Goal: Information Seeking & Learning: Learn about a topic

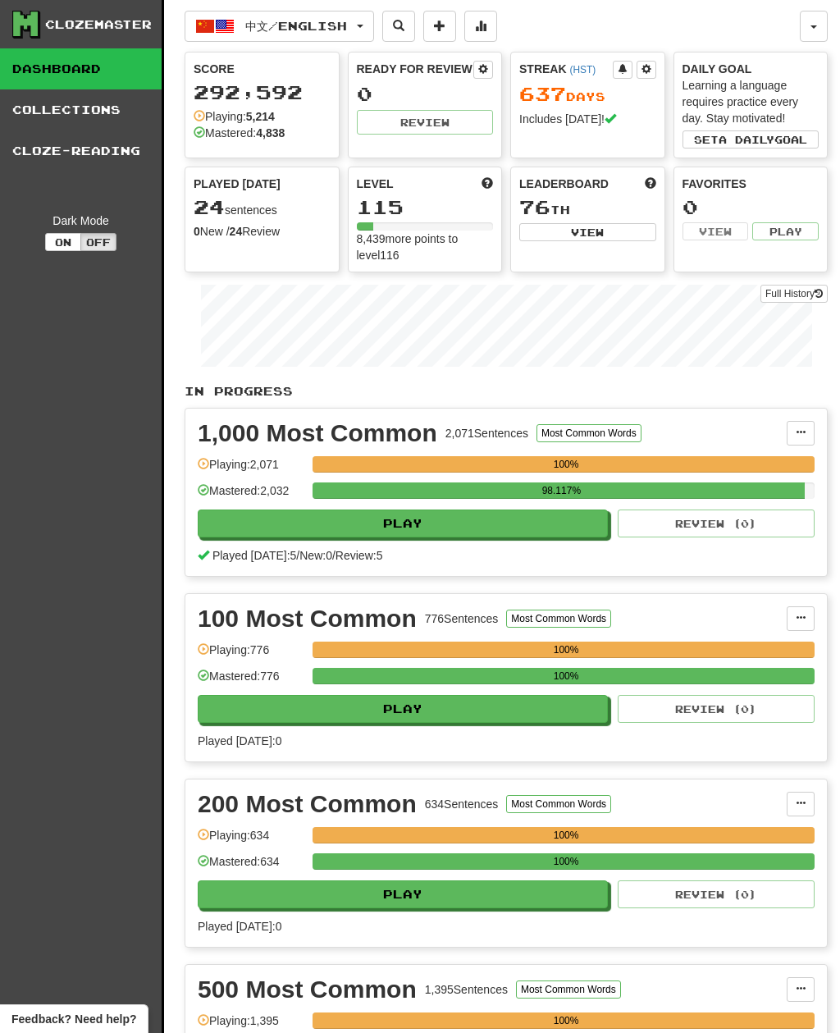
click at [336, 25] on span "中文 / English" at bounding box center [296, 26] width 102 height 14
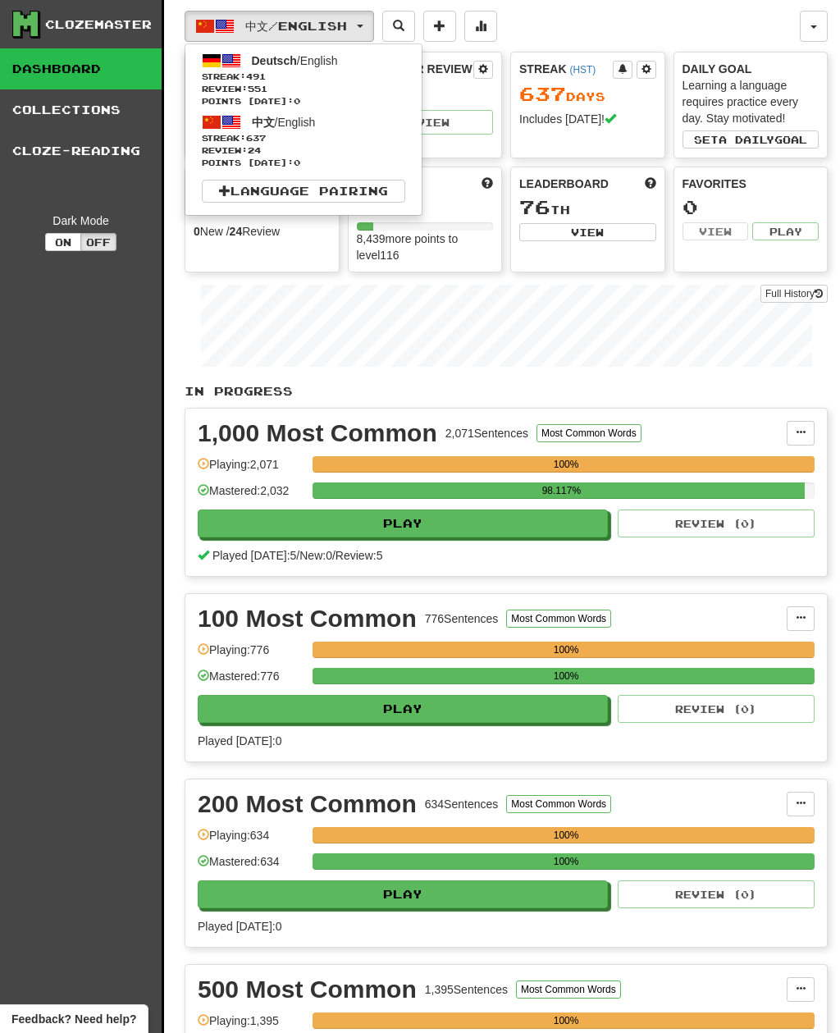
click at [370, 77] on span "Streak: 491" at bounding box center [303, 77] width 203 height 12
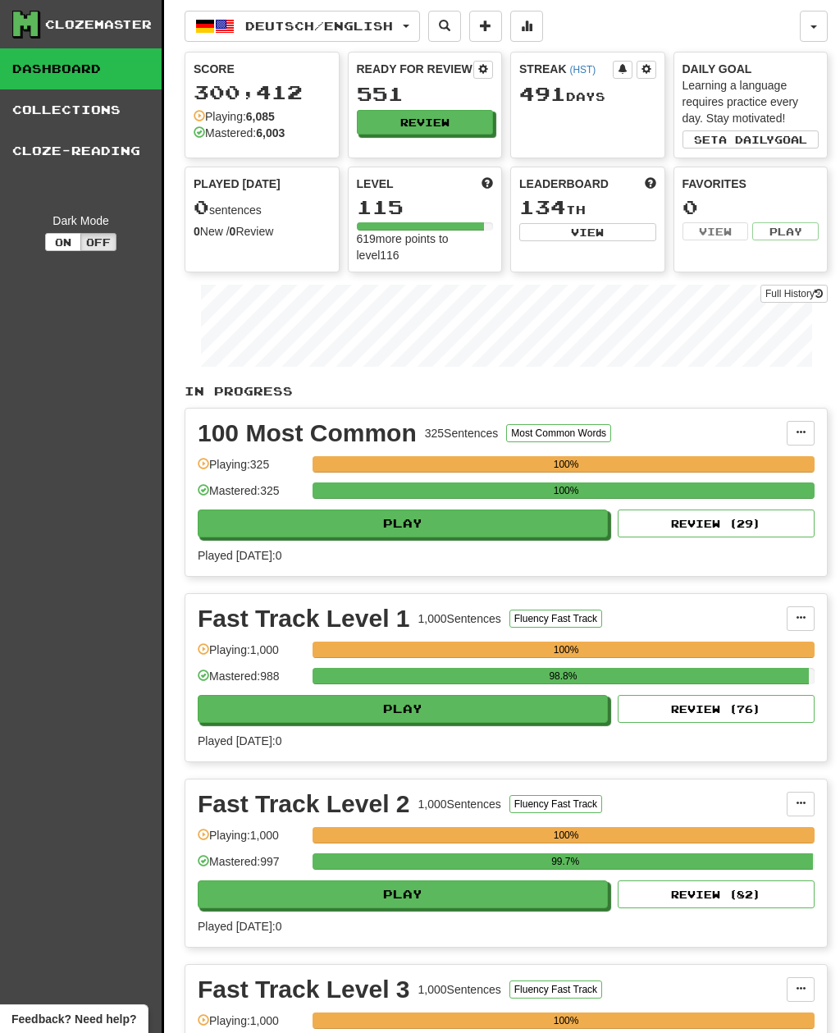
click at [465, 126] on button "Review" at bounding box center [425, 122] width 137 height 25
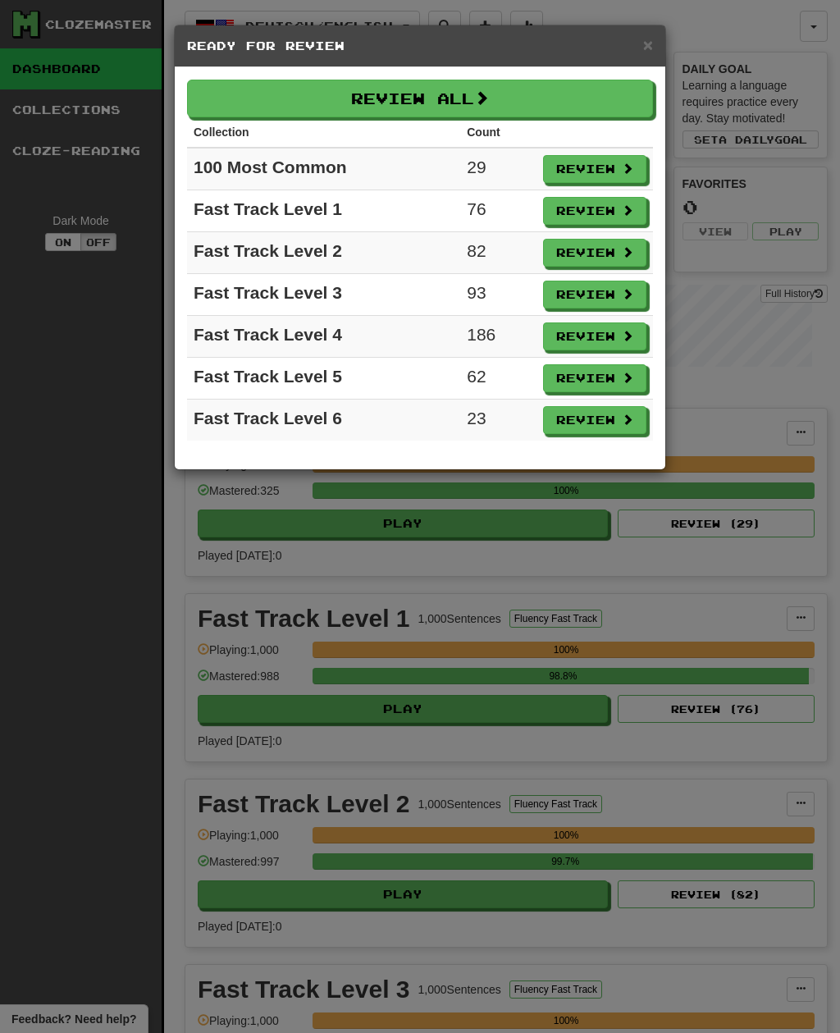
click at [531, 90] on button "Review All" at bounding box center [420, 99] width 466 height 38
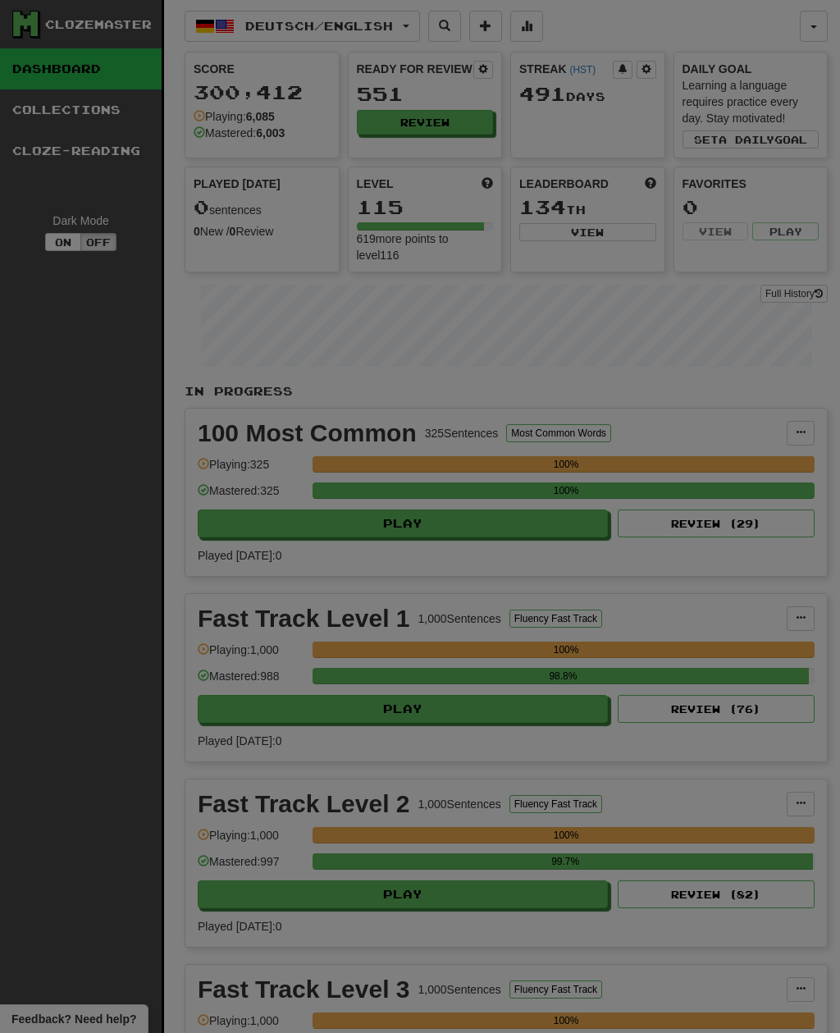
select select "**"
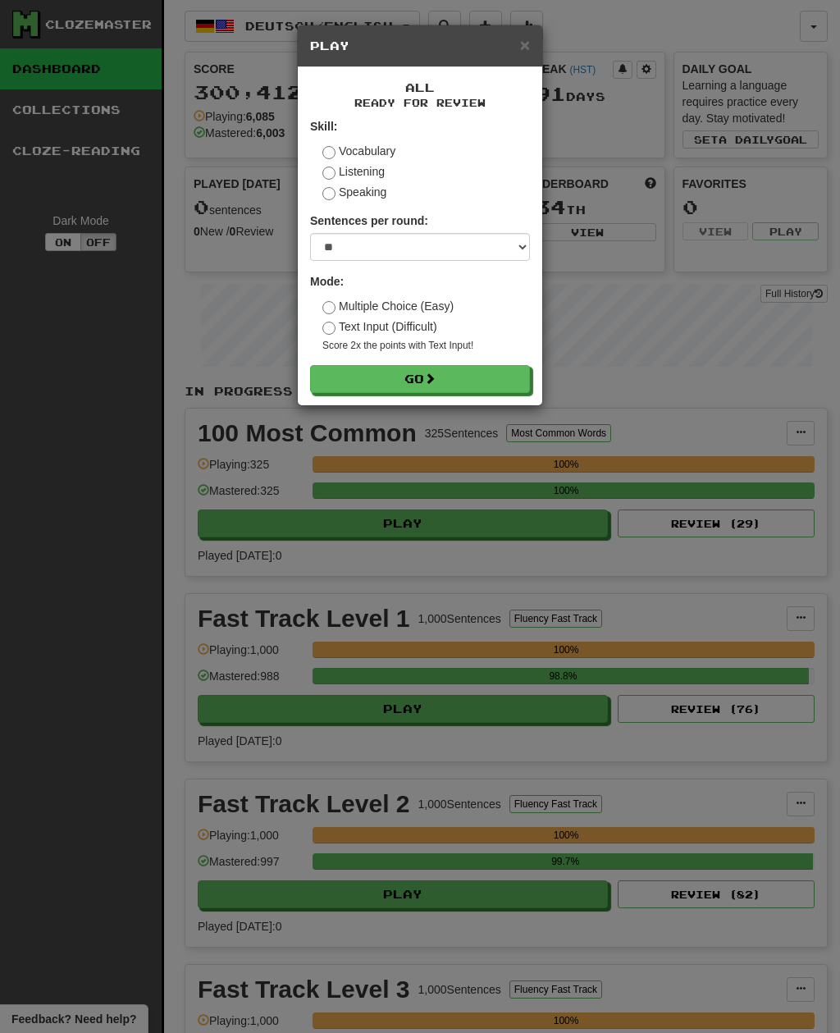
click at [466, 384] on button "Go" at bounding box center [420, 379] width 220 height 28
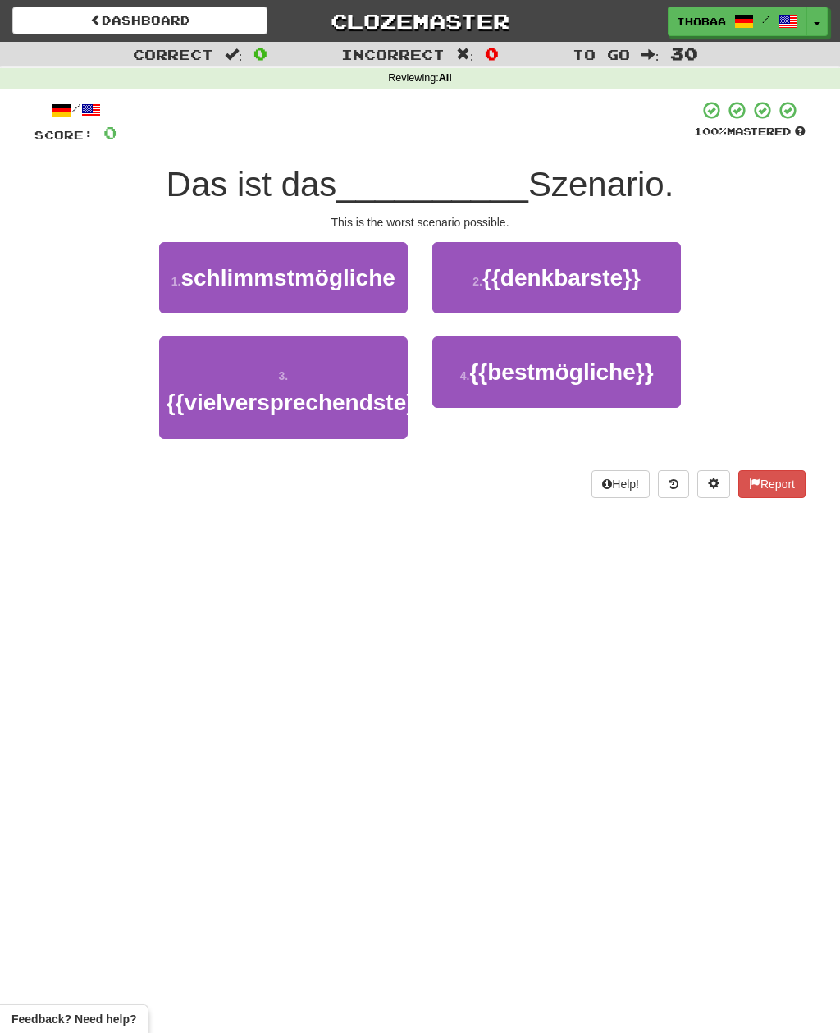
click at [231, 281] on span "schlimmstmögliche" at bounding box center [288, 277] width 214 height 25
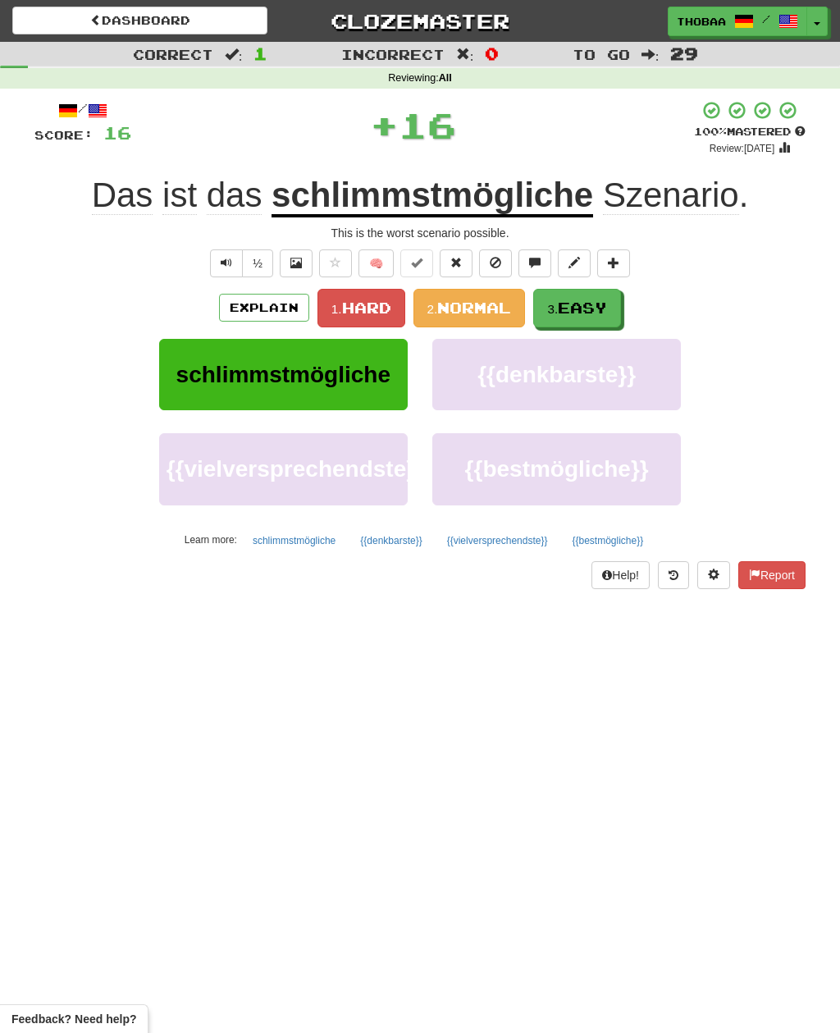
click at [597, 306] on span "Easy" at bounding box center [582, 308] width 49 height 18
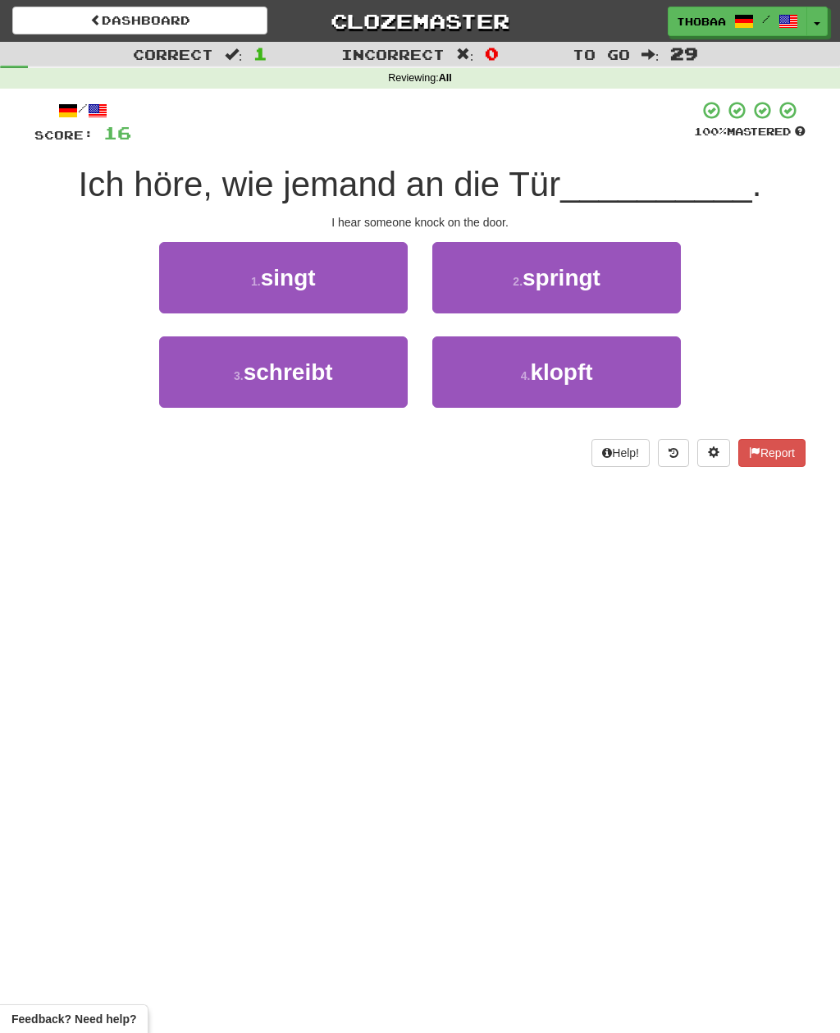
click at [645, 379] on button "4 . klopft" at bounding box center [556, 371] width 249 height 71
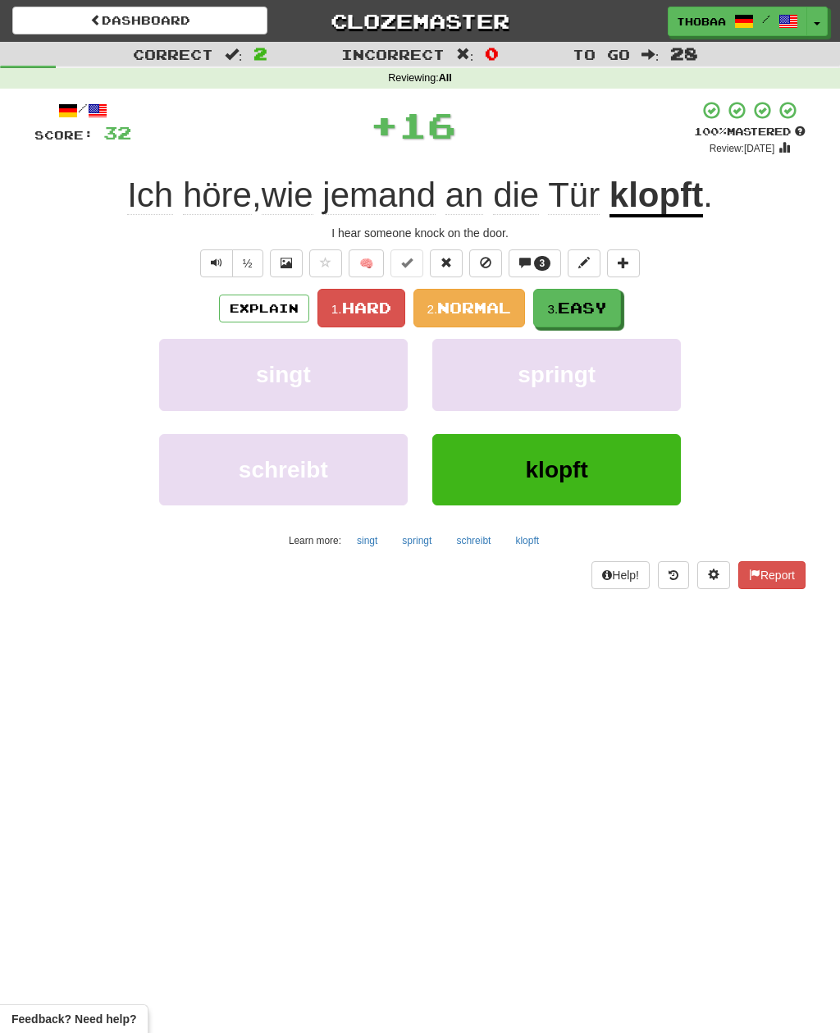
click at [614, 304] on button "3. Easy" at bounding box center [577, 308] width 88 height 39
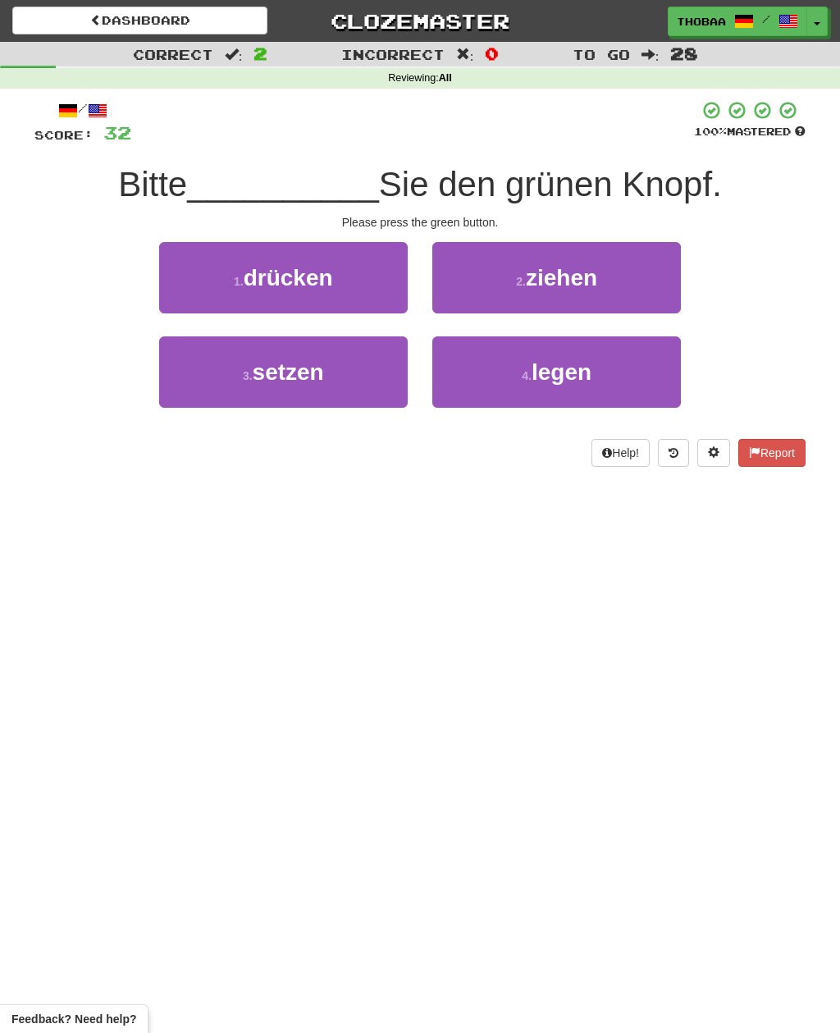
click at [203, 268] on button "1 . drücken" at bounding box center [283, 277] width 249 height 71
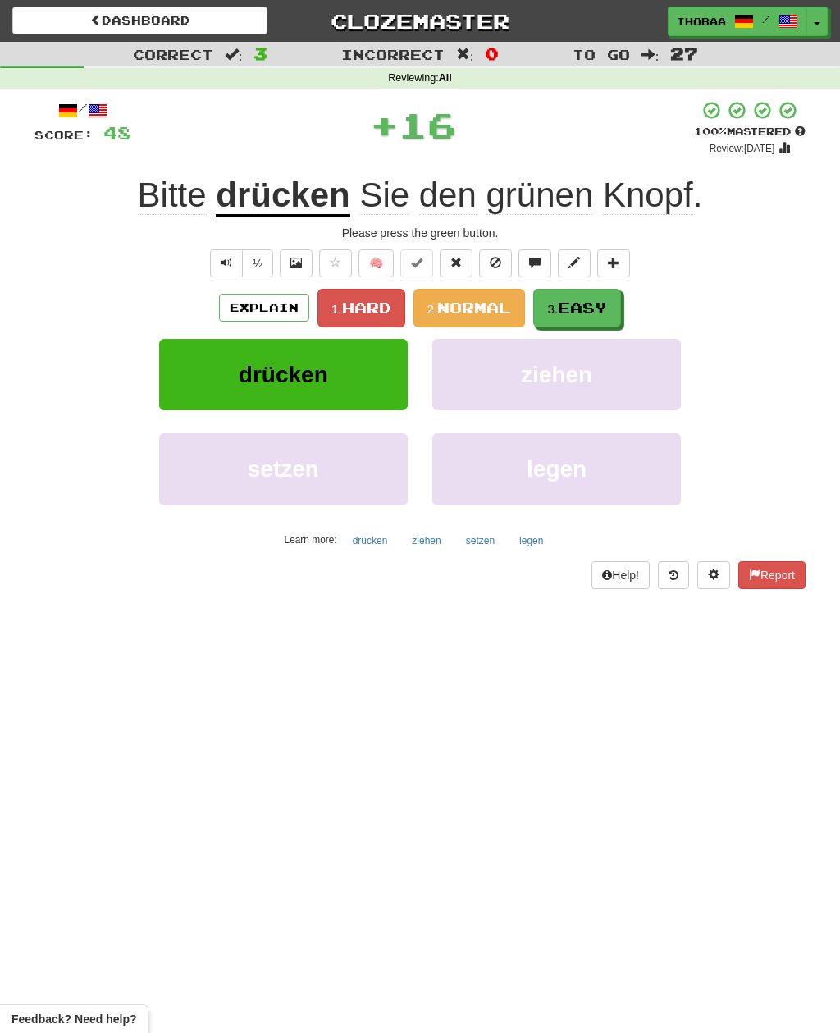
click at [602, 301] on span "Easy" at bounding box center [582, 308] width 49 height 18
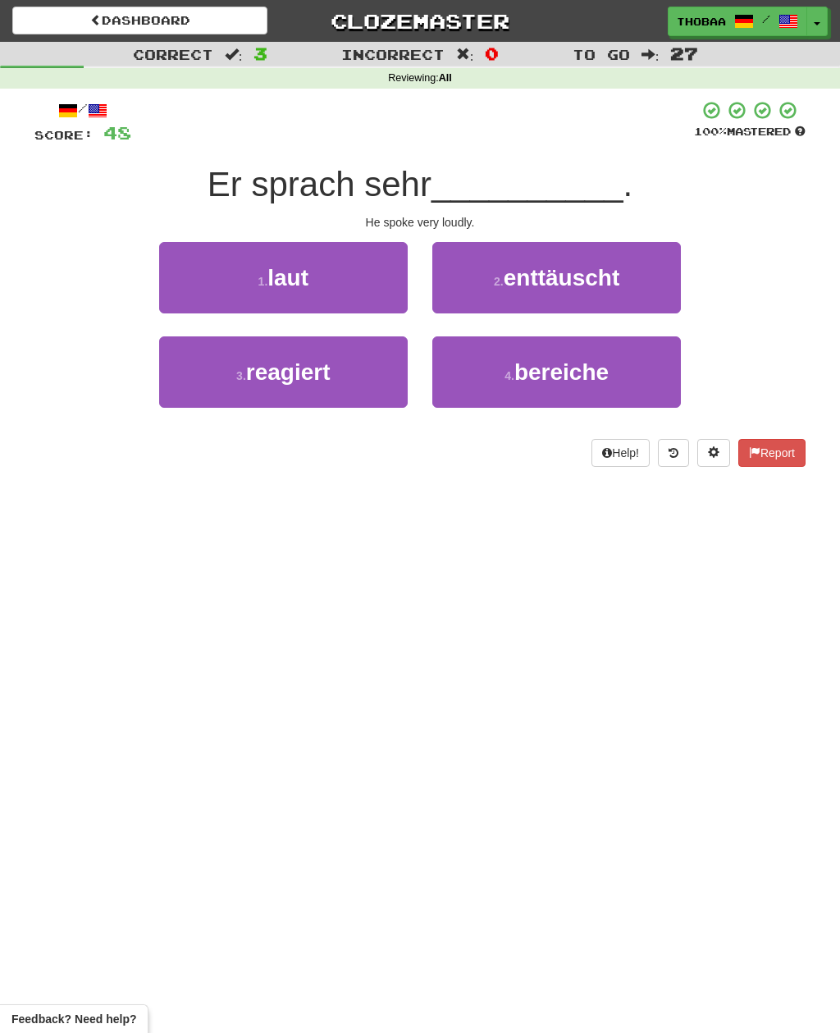
click at [190, 276] on button "1 . laut" at bounding box center [283, 277] width 249 height 71
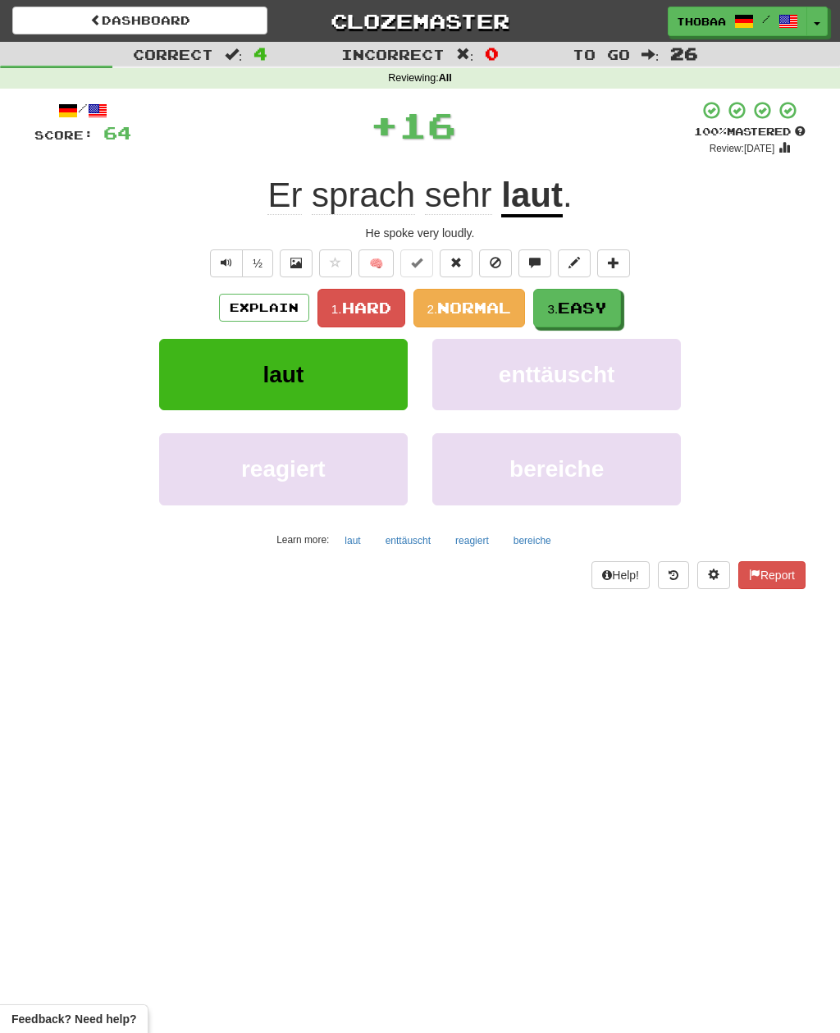
click at [611, 300] on button "3. Easy" at bounding box center [577, 308] width 88 height 39
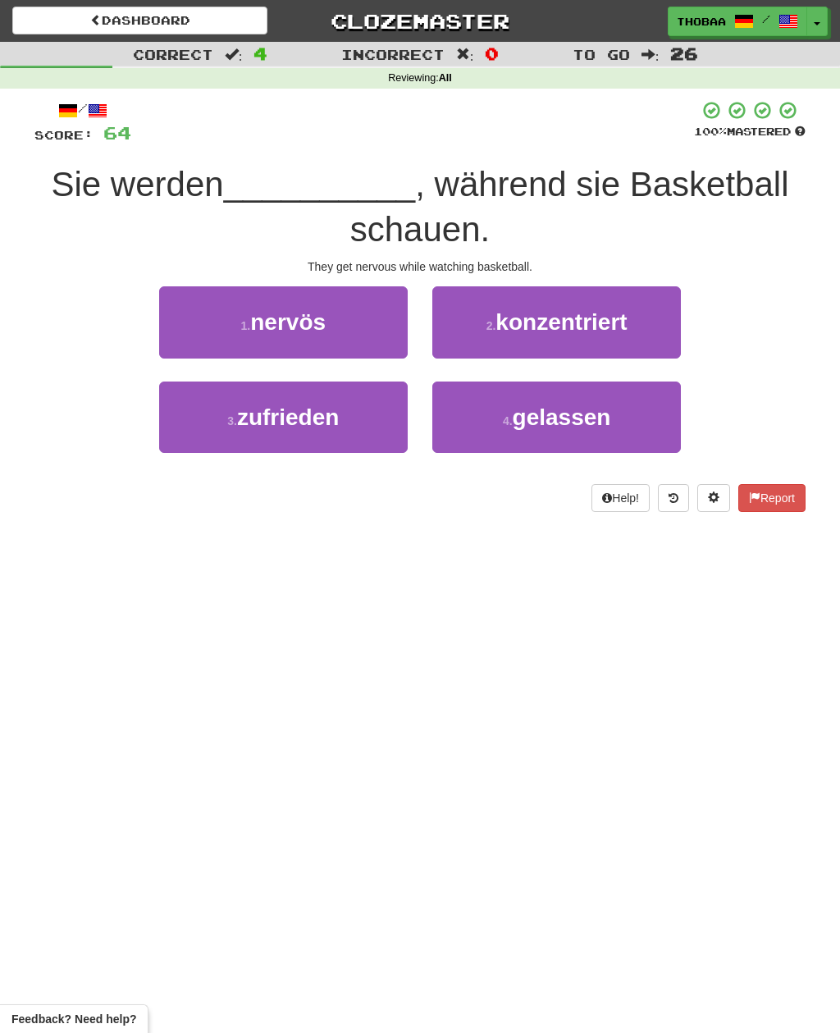
click at [197, 318] on button "1 . nervös" at bounding box center [283, 321] width 249 height 71
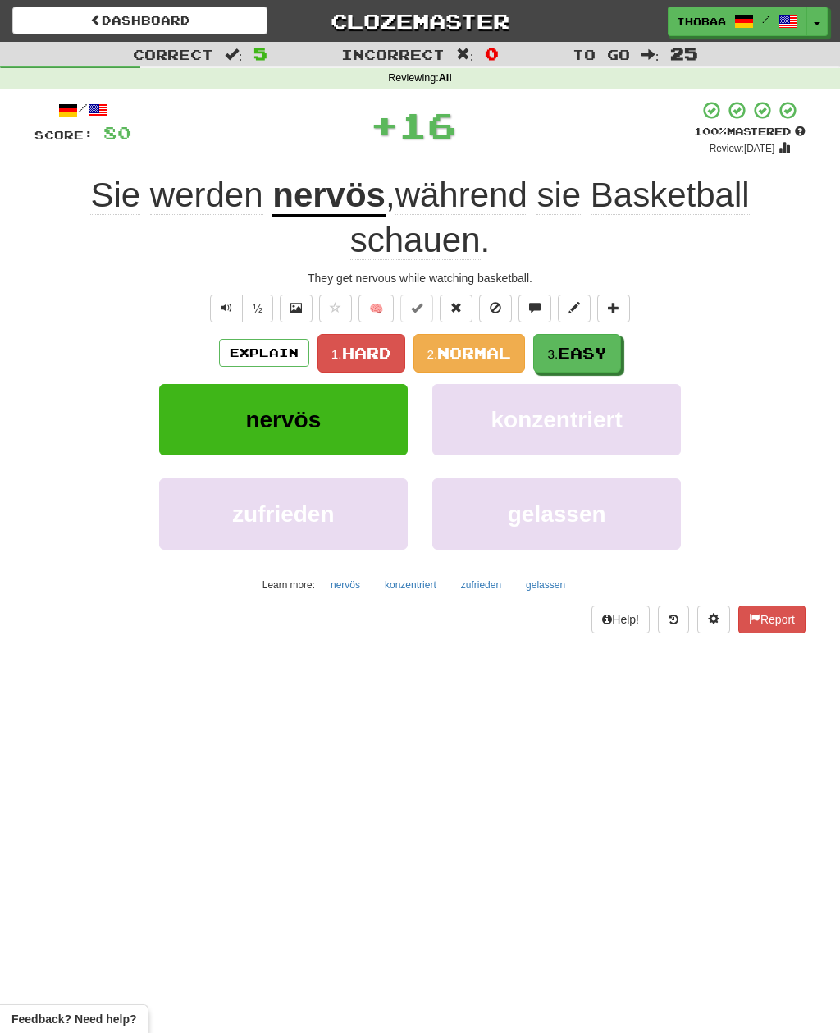
click at [587, 350] on span "Easy" at bounding box center [582, 353] width 49 height 18
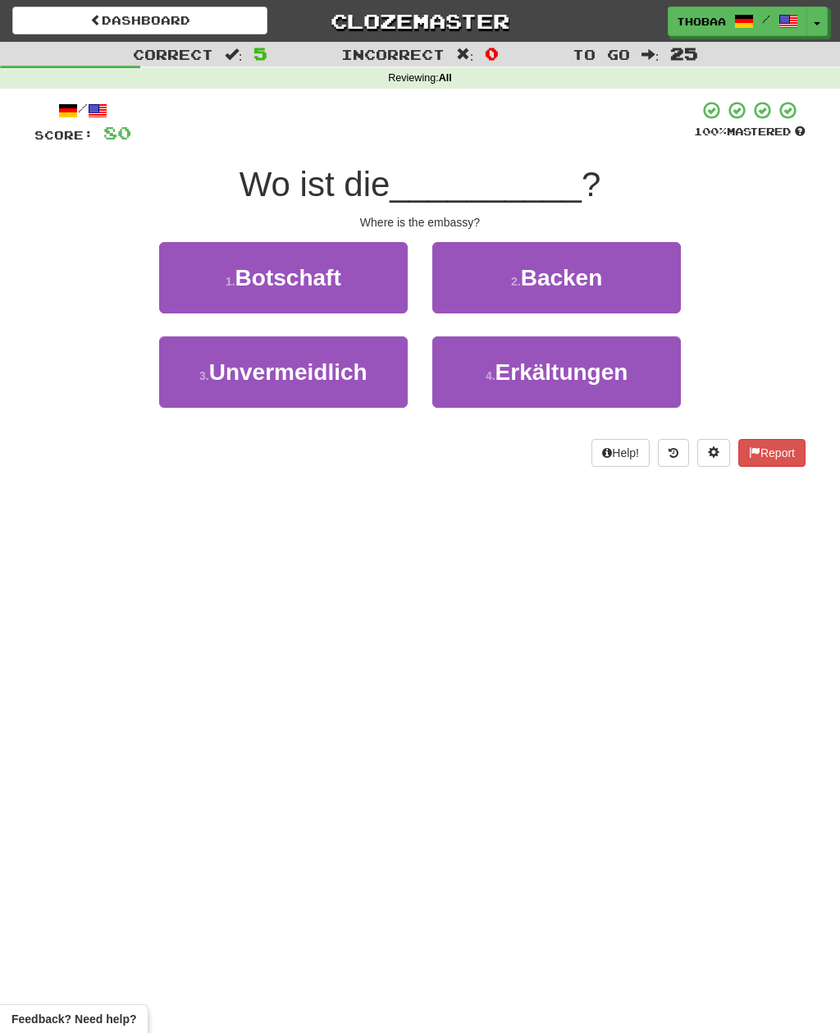
click at [180, 281] on button "1 . Botschaft" at bounding box center [283, 277] width 249 height 71
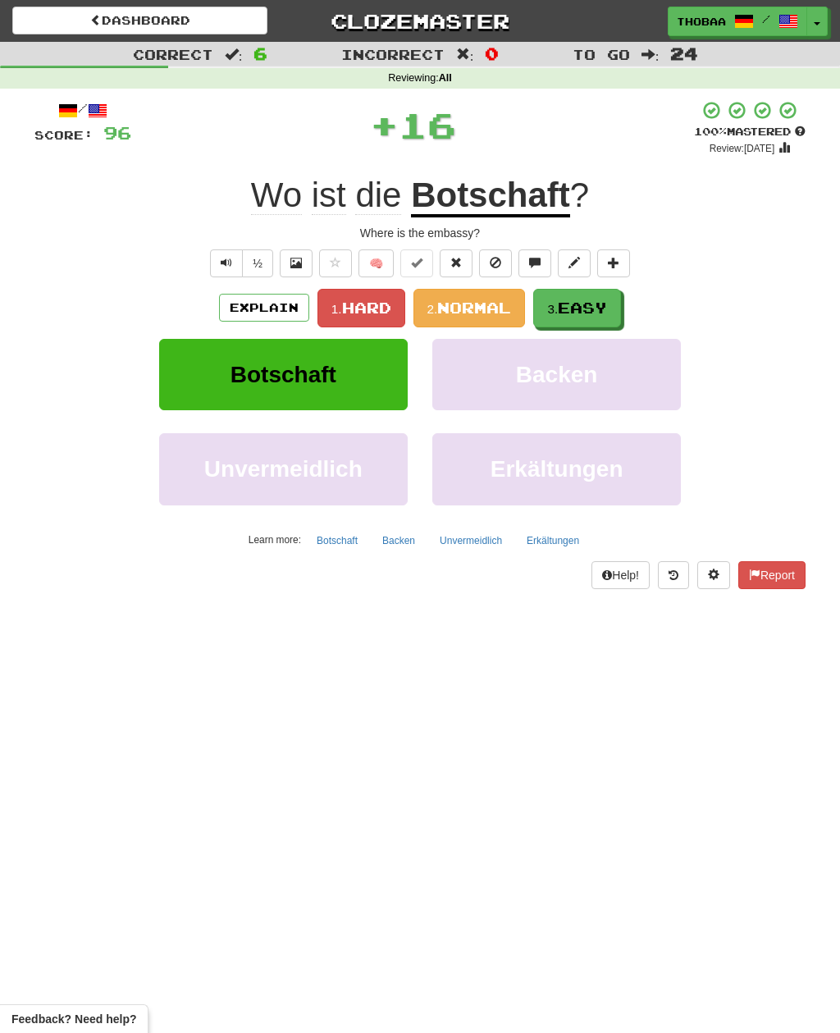
click at [603, 322] on button "3. Easy" at bounding box center [577, 308] width 88 height 39
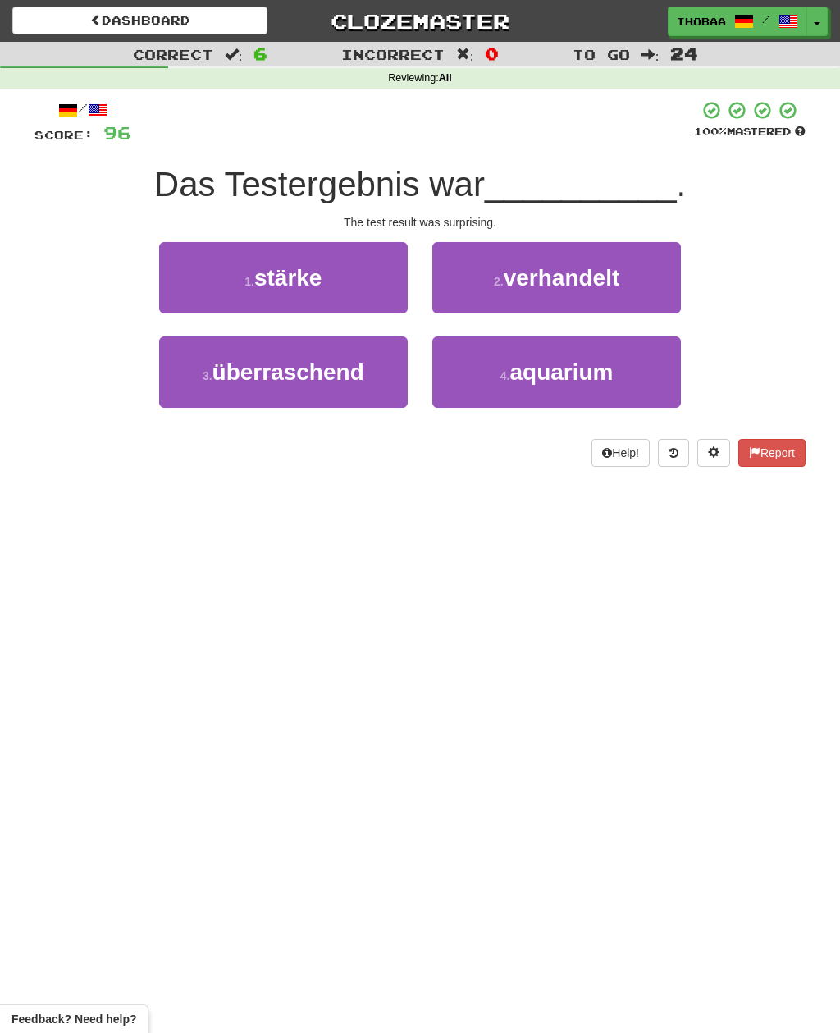
click at [179, 383] on button "3 . überraschend" at bounding box center [283, 371] width 249 height 71
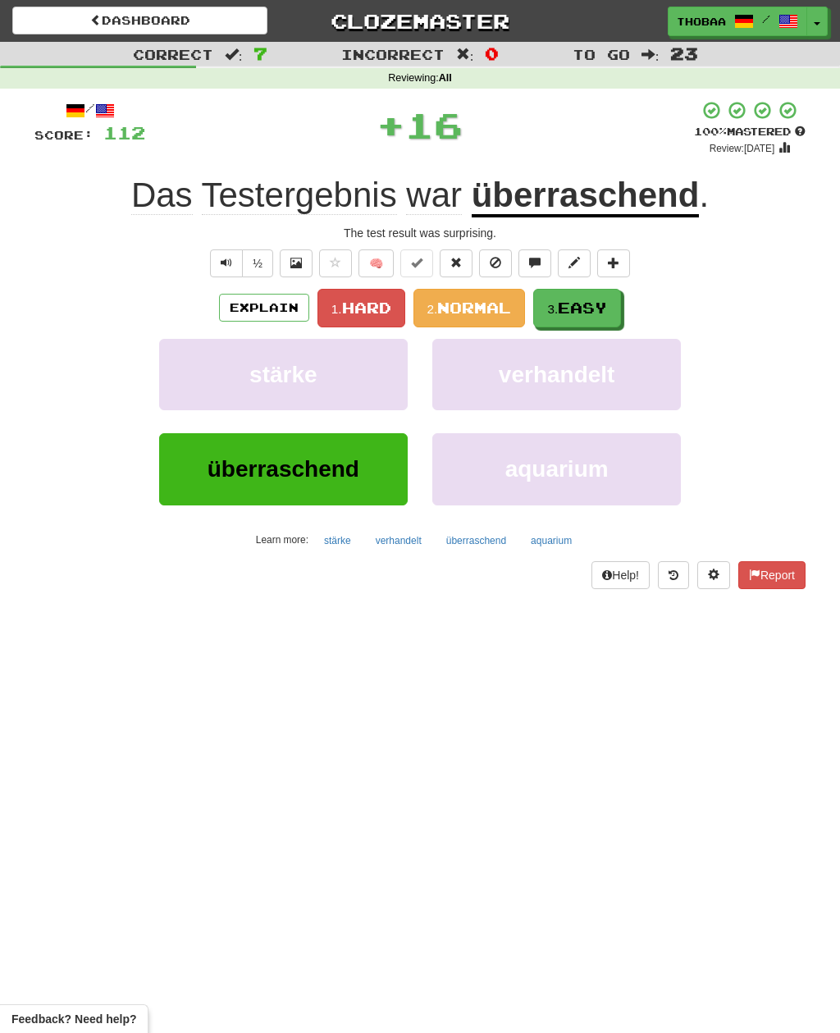
click at [617, 306] on button "3. Easy" at bounding box center [577, 308] width 88 height 39
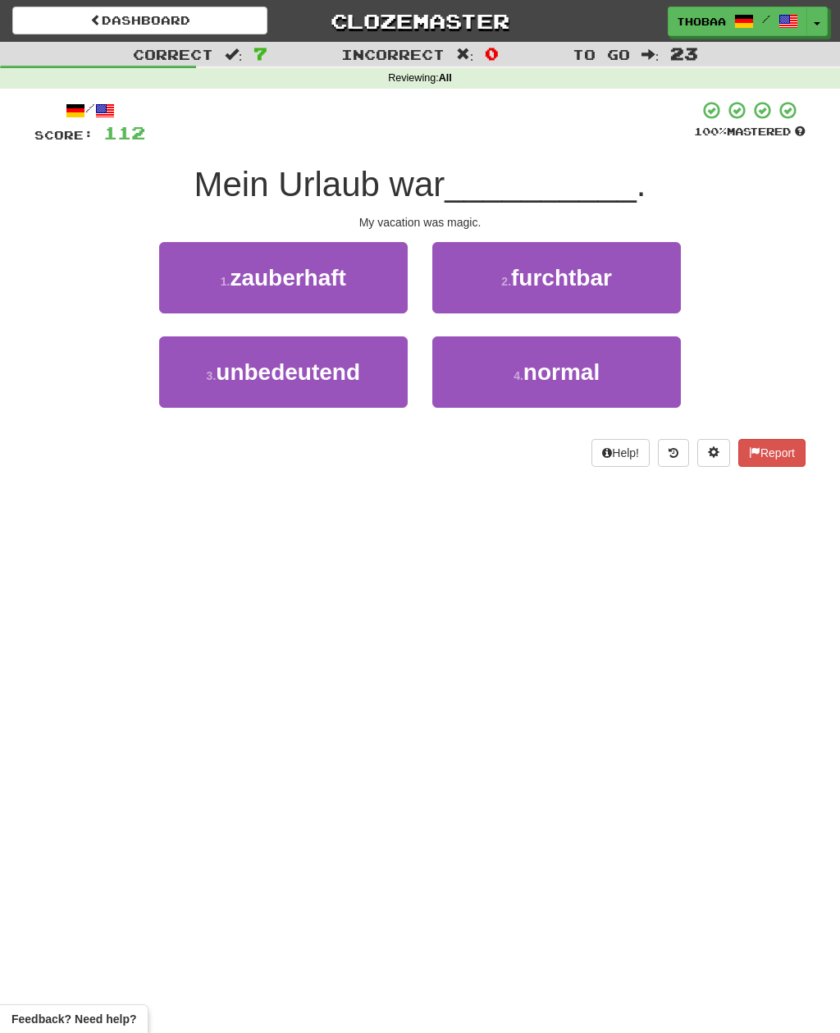
click at [189, 282] on button "1 . zauberhaft" at bounding box center [283, 277] width 249 height 71
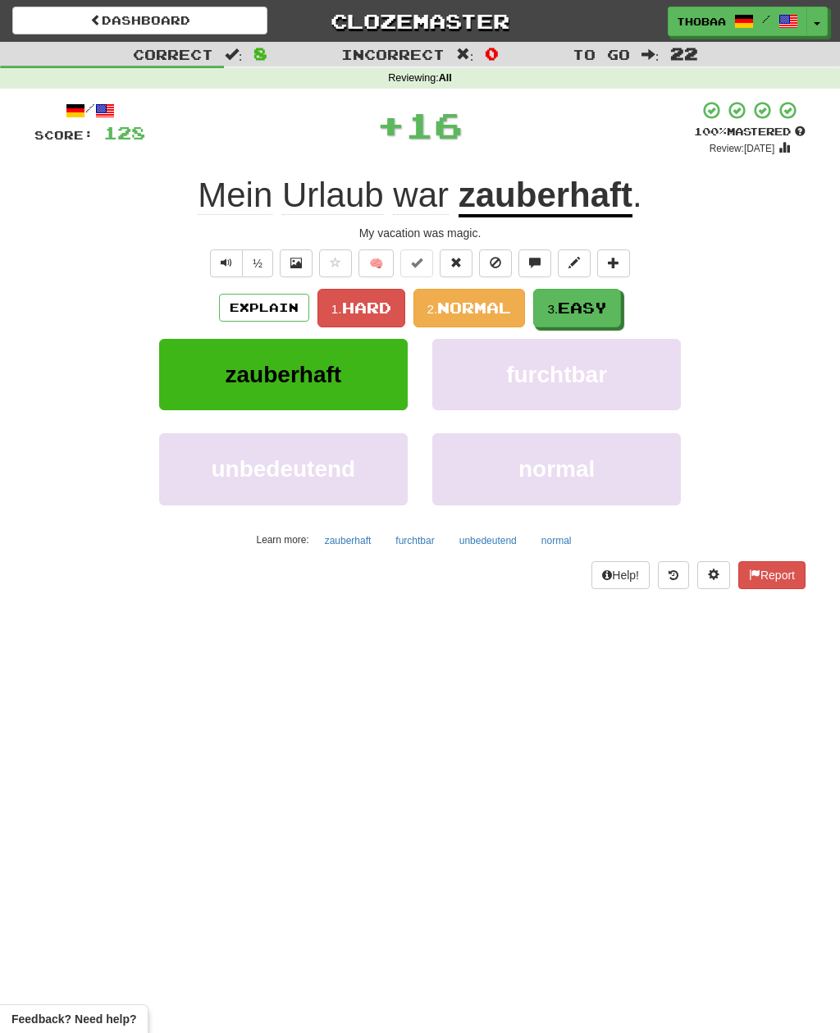
click at [614, 305] on button "3. Easy" at bounding box center [577, 308] width 88 height 39
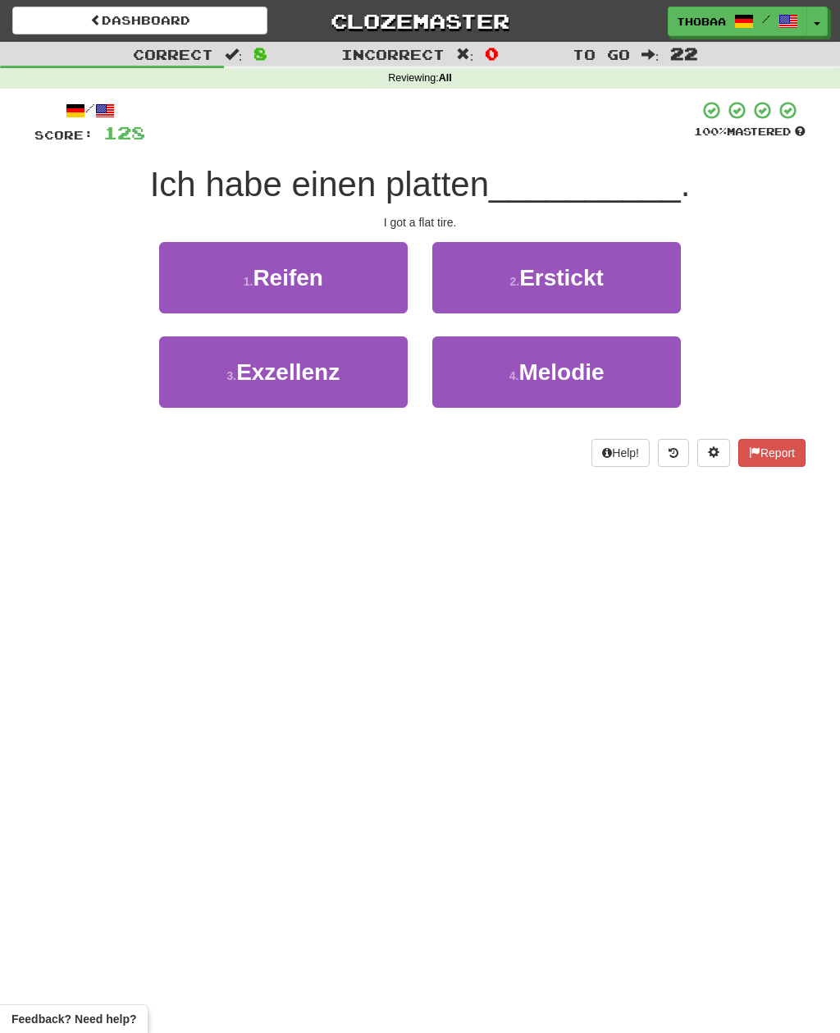
click at [193, 277] on button "1 . Reifen" at bounding box center [283, 277] width 249 height 71
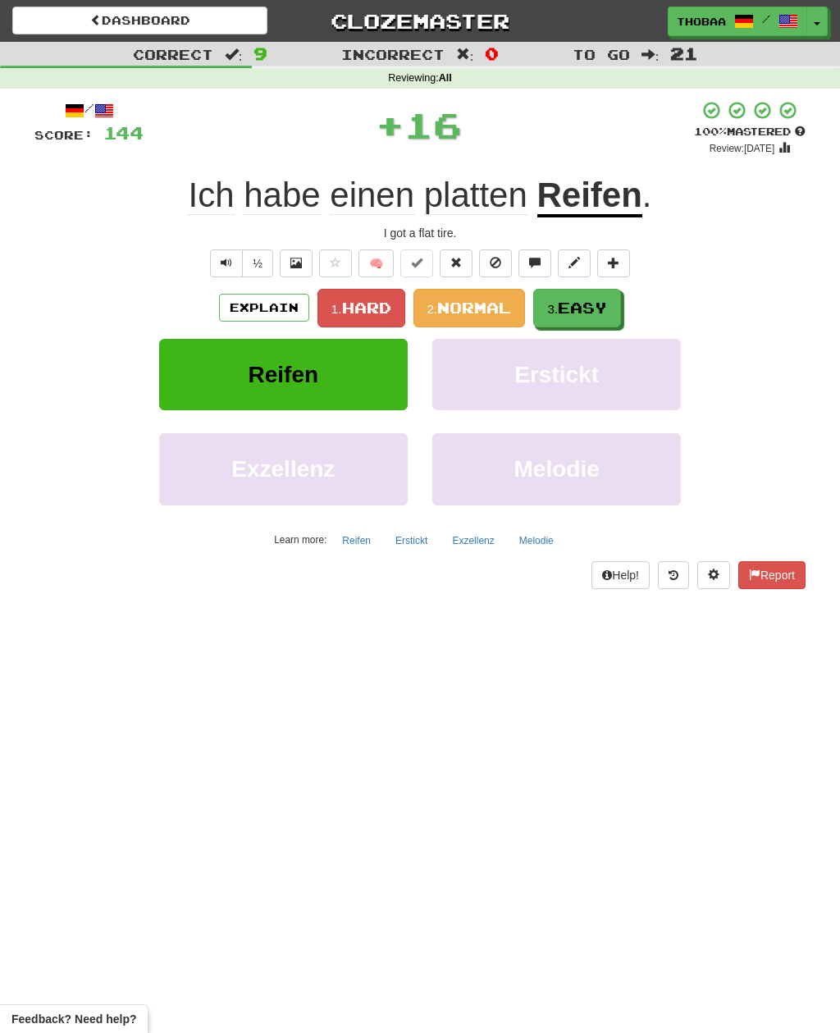
click at [615, 306] on button "3. Easy" at bounding box center [577, 308] width 88 height 39
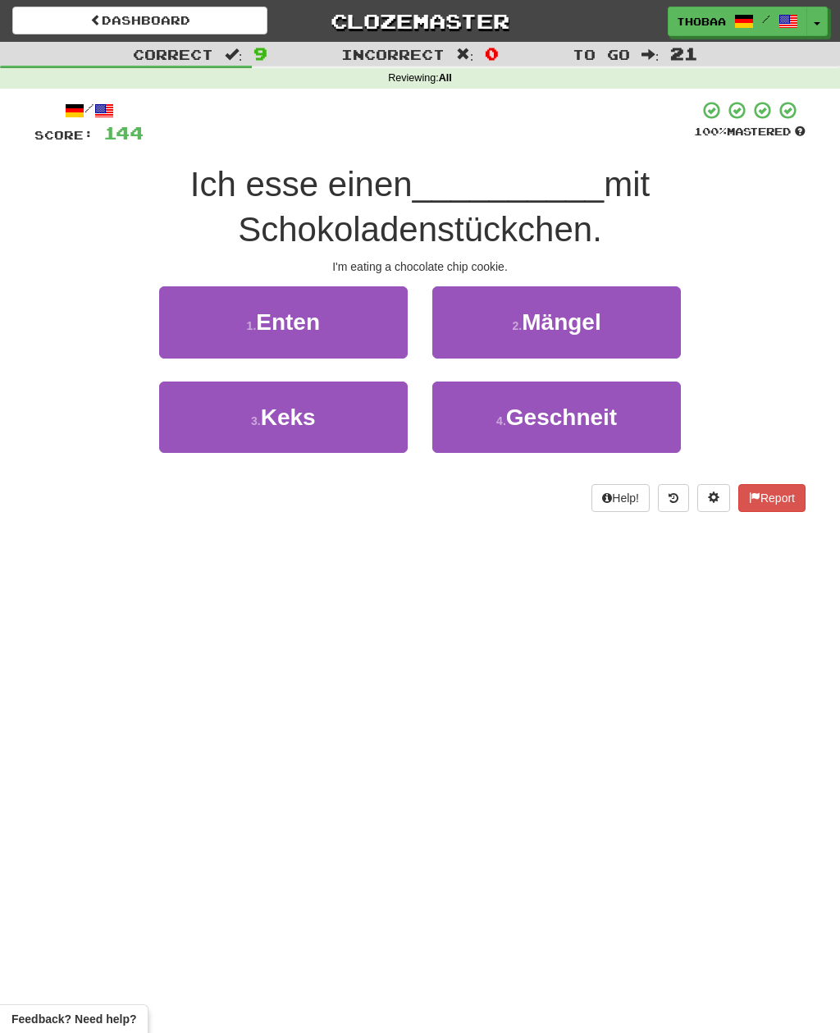
click at [209, 416] on button "3 . Keks" at bounding box center [283, 417] width 249 height 71
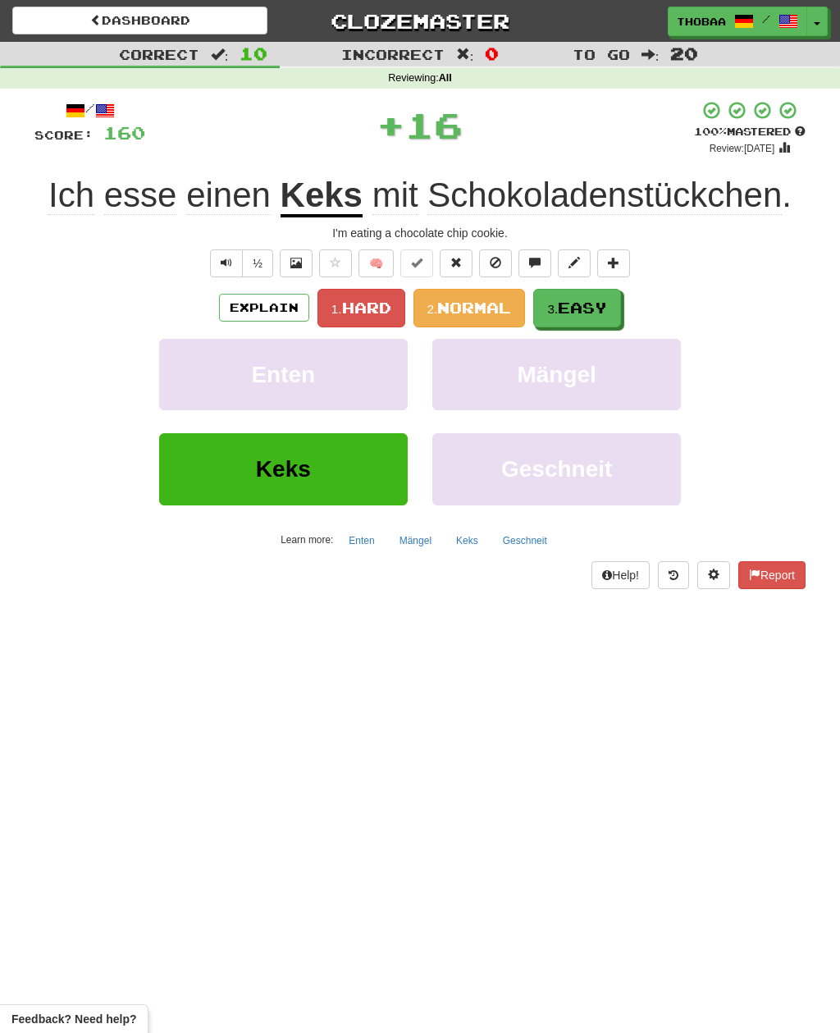
click at [616, 313] on button "3. Easy" at bounding box center [577, 308] width 88 height 39
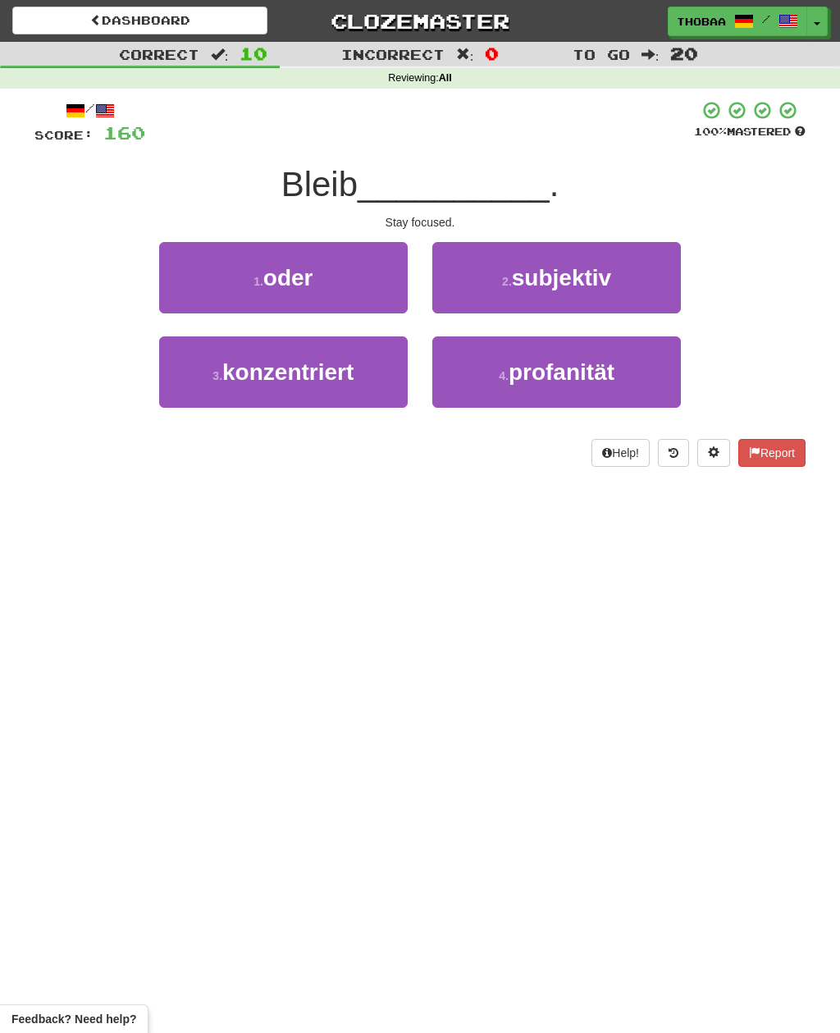
click at [199, 387] on button "3 . konzentriert" at bounding box center [283, 371] width 249 height 71
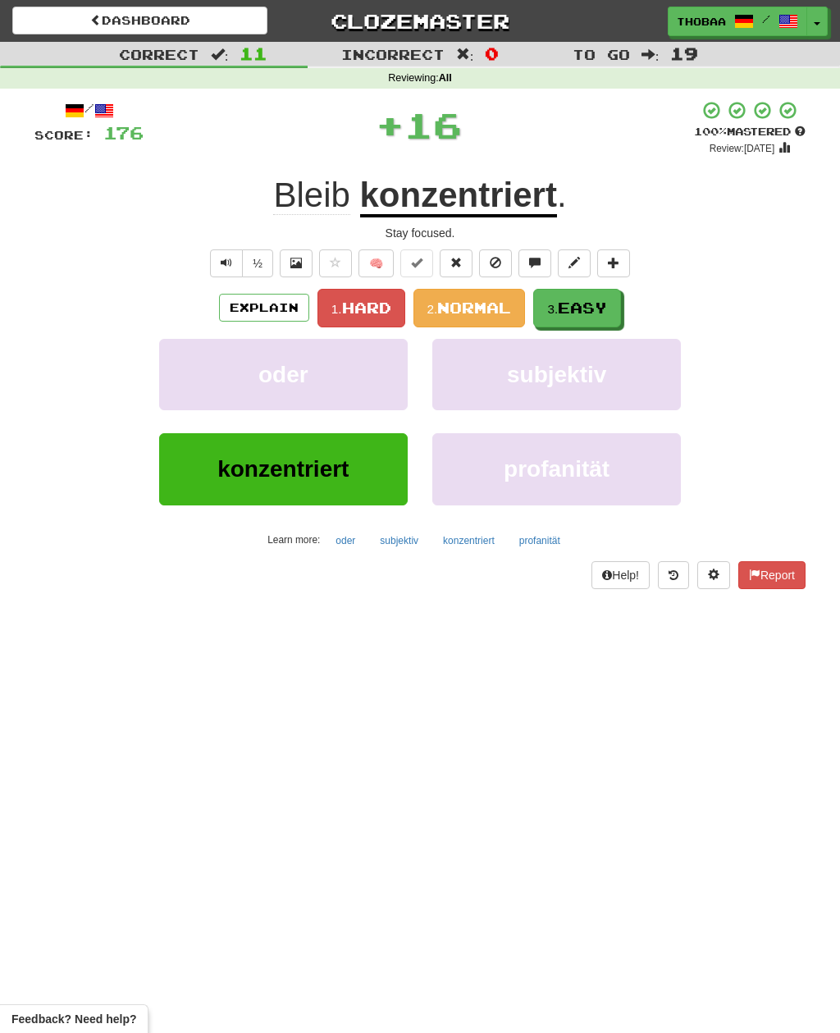
click at [606, 306] on span "Easy" at bounding box center [582, 308] width 49 height 18
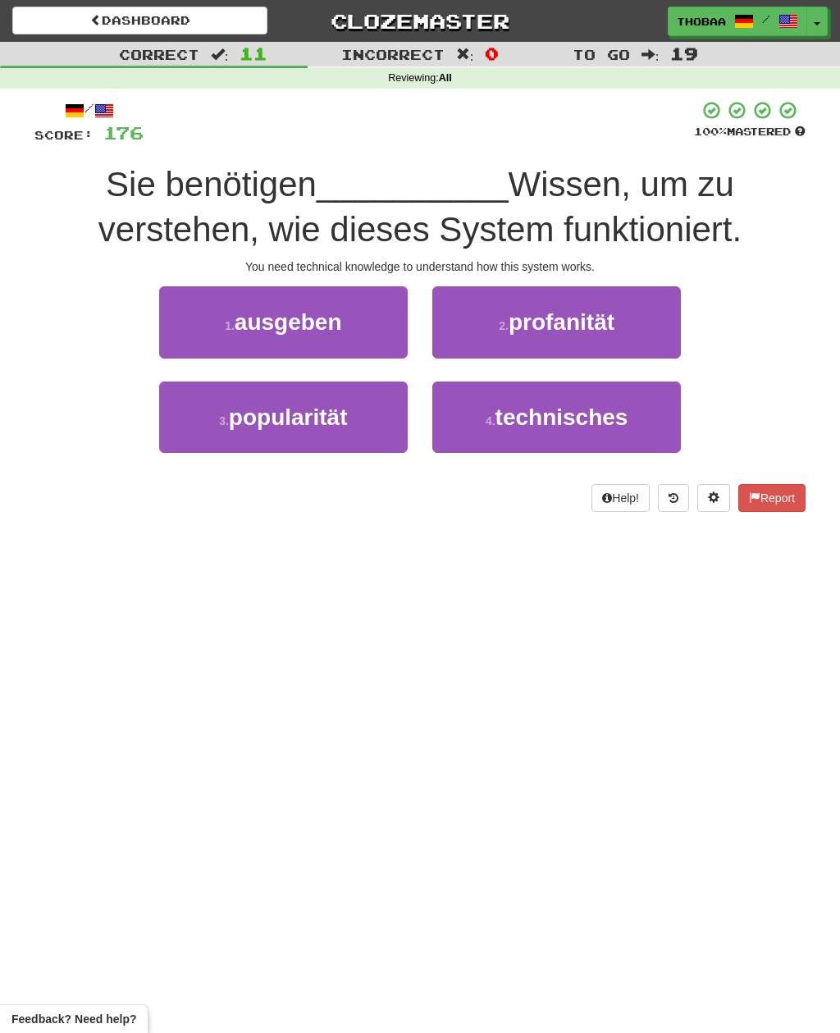
click at [650, 417] on button "4 . technisches" at bounding box center [556, 417] width 249 height 71
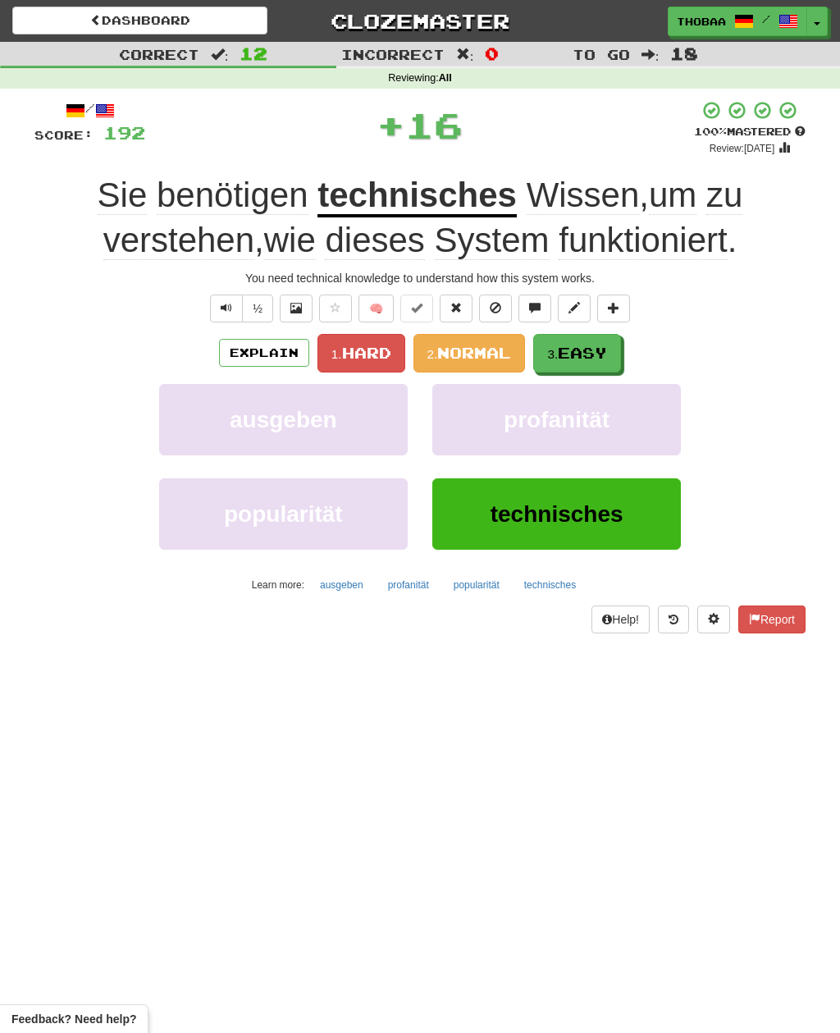
click at [606, 344] on span "Easy" at bounding box center [582, 353] width 49 height 18
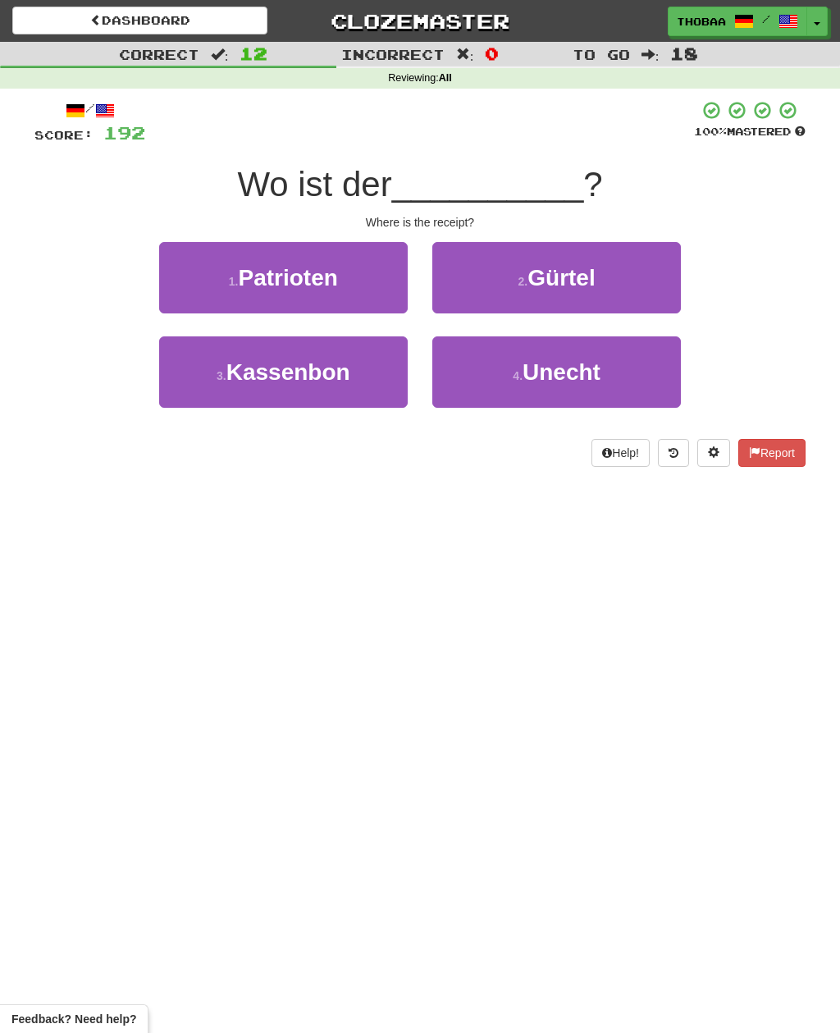
click at [218, 391] on button "3 . Kassenbon" at bounding box center [283, 371] width 249 height 71
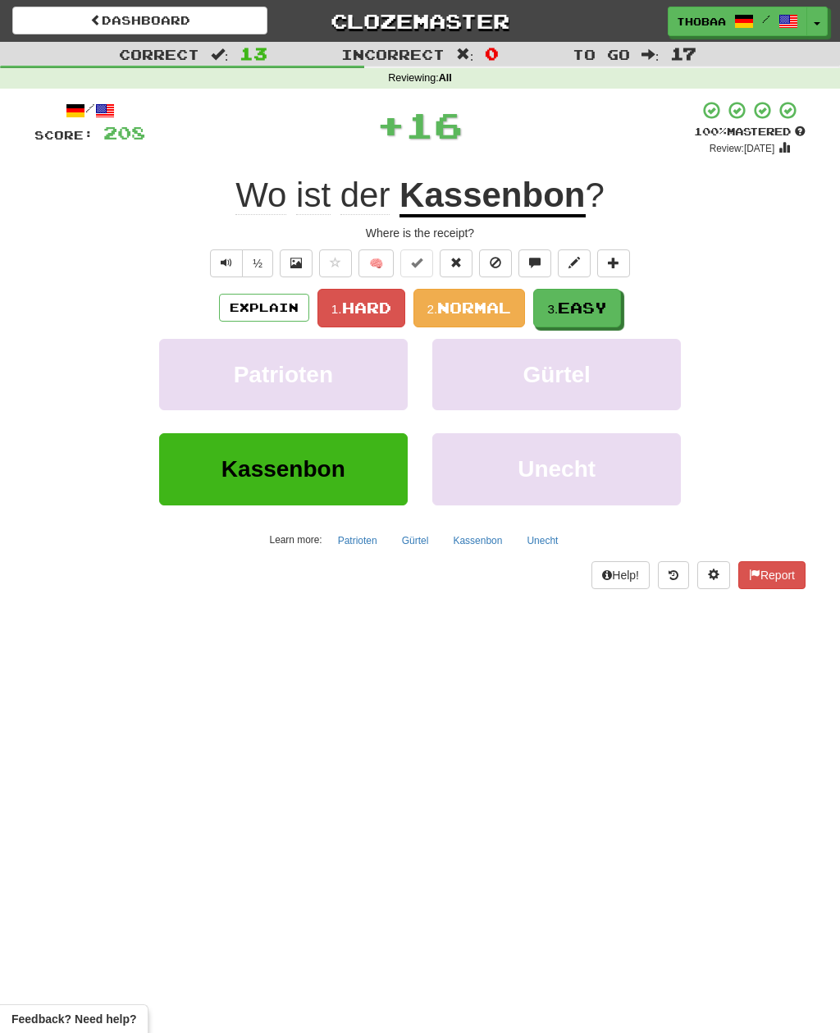
click at [606, 313] on span "Easy" at bounding box center [582, 308] width 49 height 18
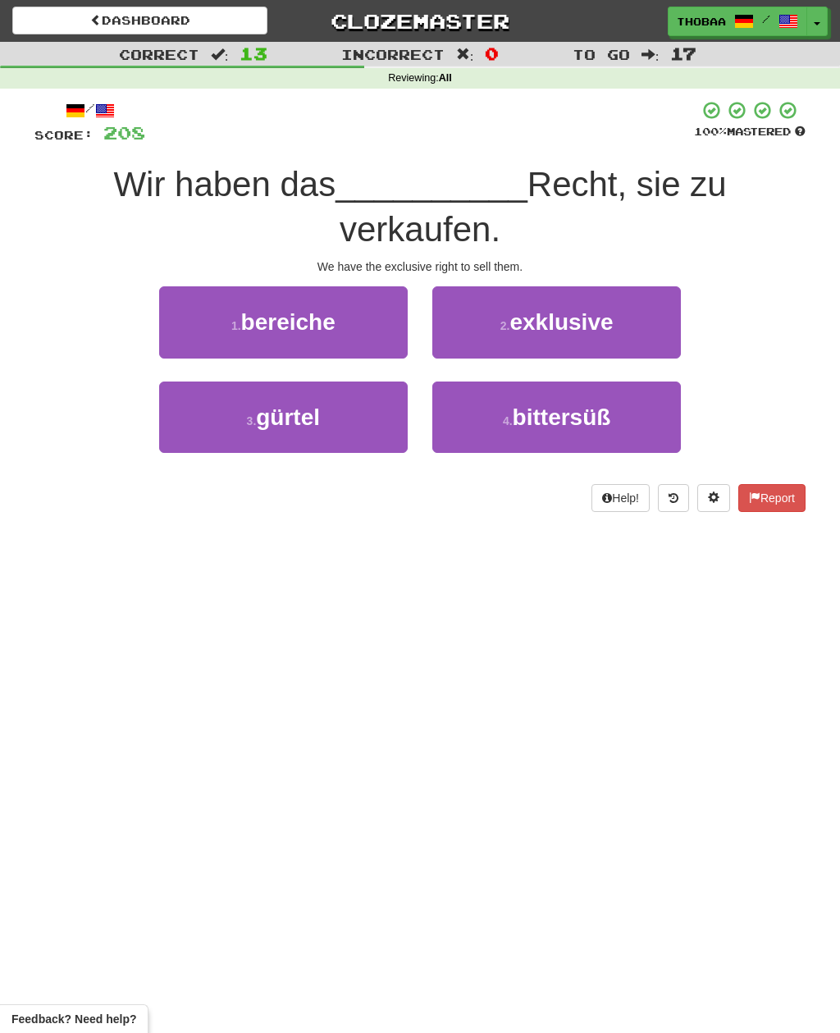
click at [641, 326] on button "2 . exklusive" at bounding box center [556, 321] width 249 height 71
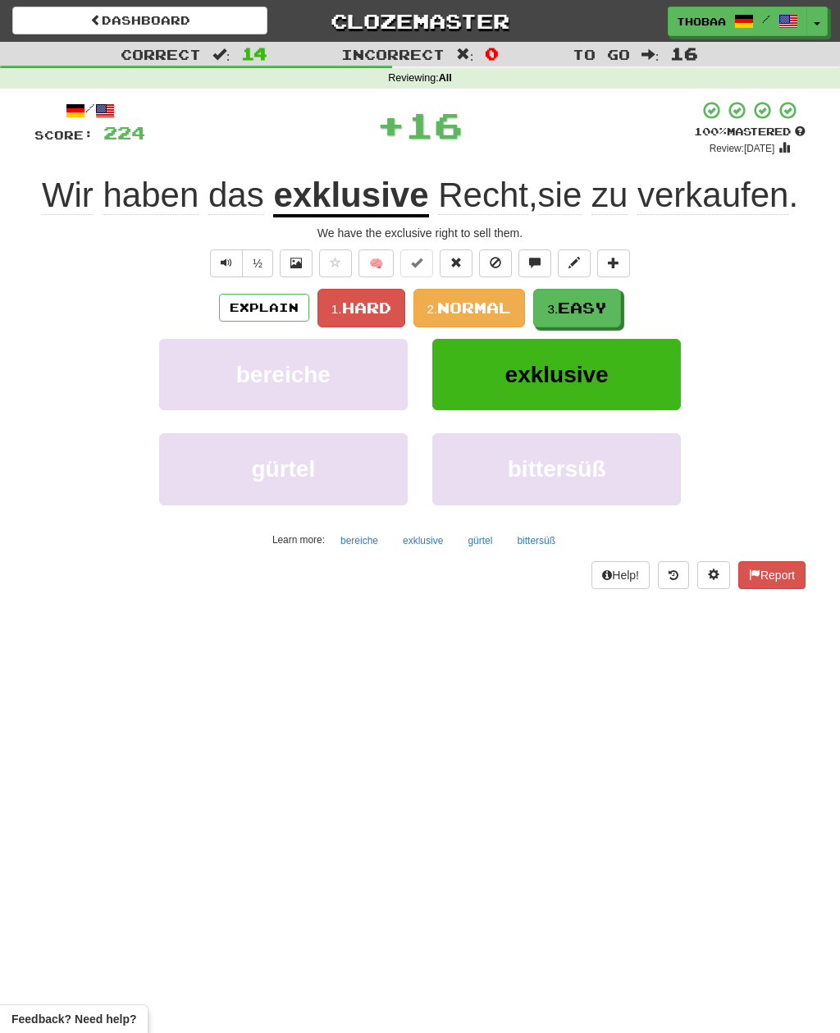
click at [612, 309] on button "3. Easy" at bounding box center [577, 308] width 88 height 39
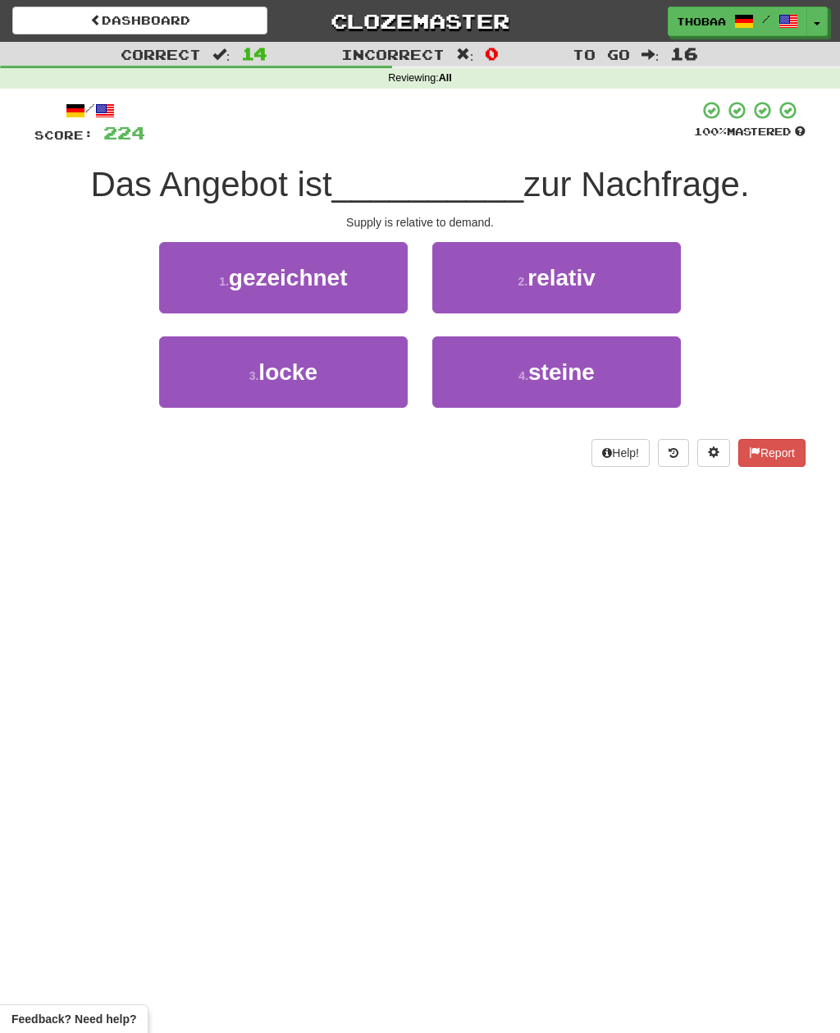
click at [663, 281] on button "2 . relativ" at bounding box center [556, 277] width 249 height 71
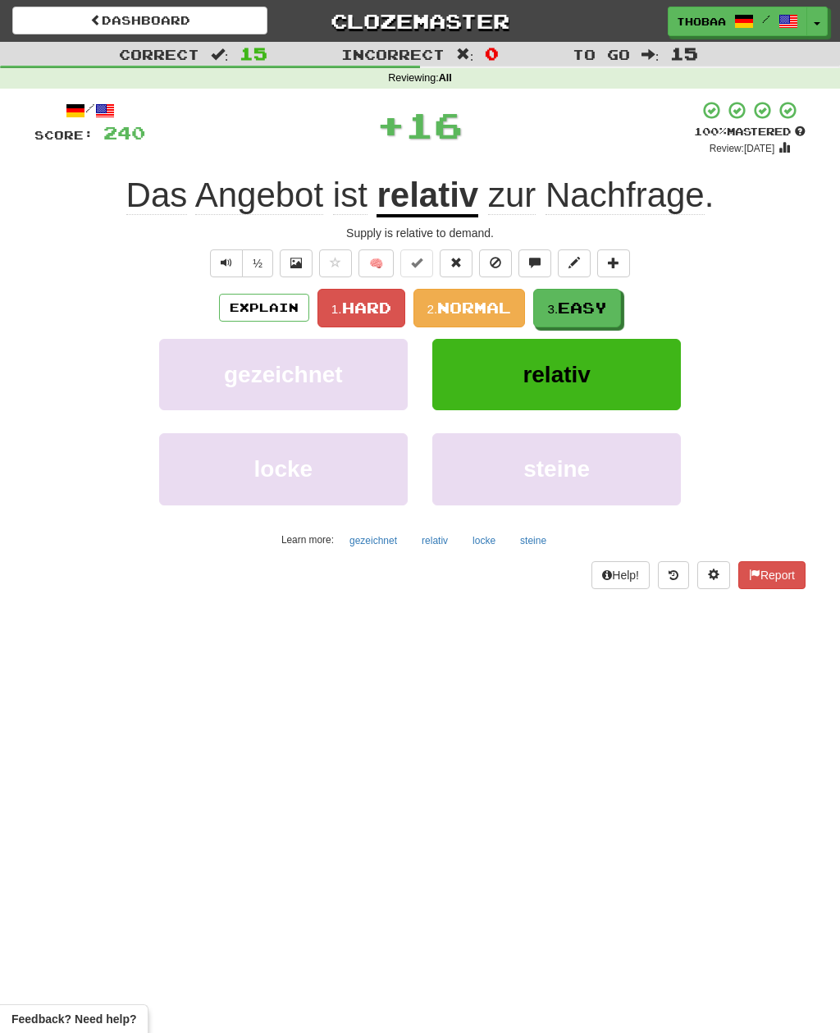
click at [606, 308] on span "Easy" at bounding box center [582, 308] width 49 height 18
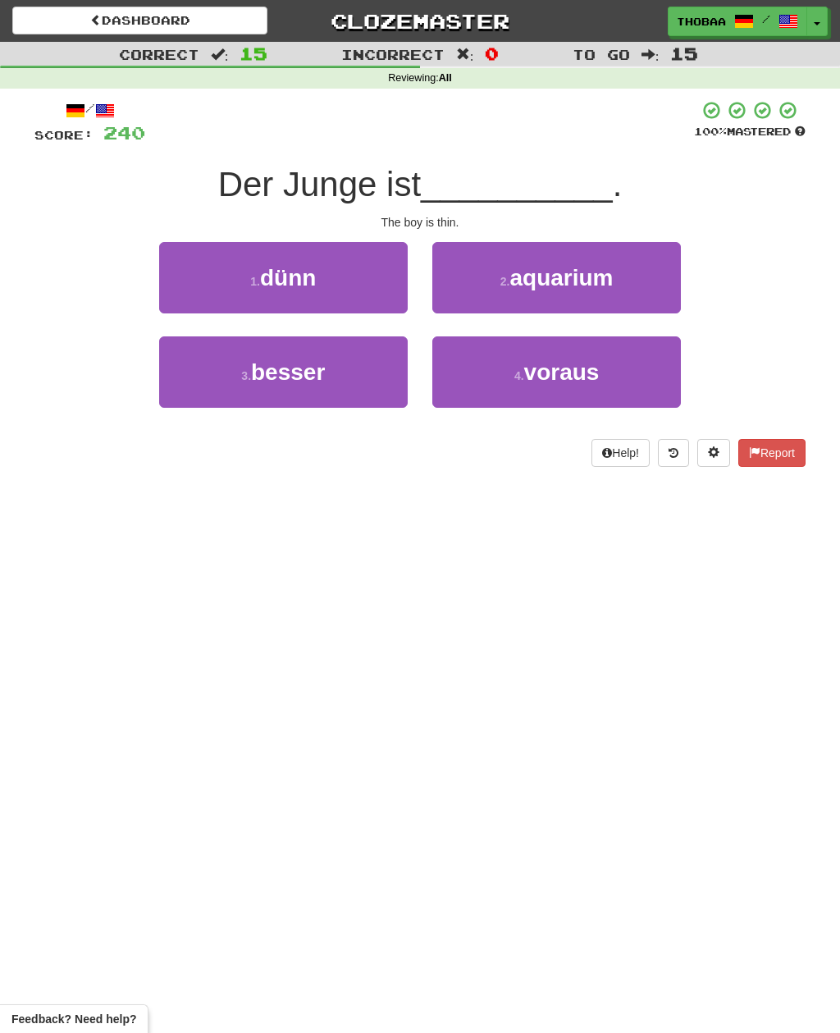
click at [176, 281] on button "1 . dünn" at bounding box center [283, 277] width 249 height 71
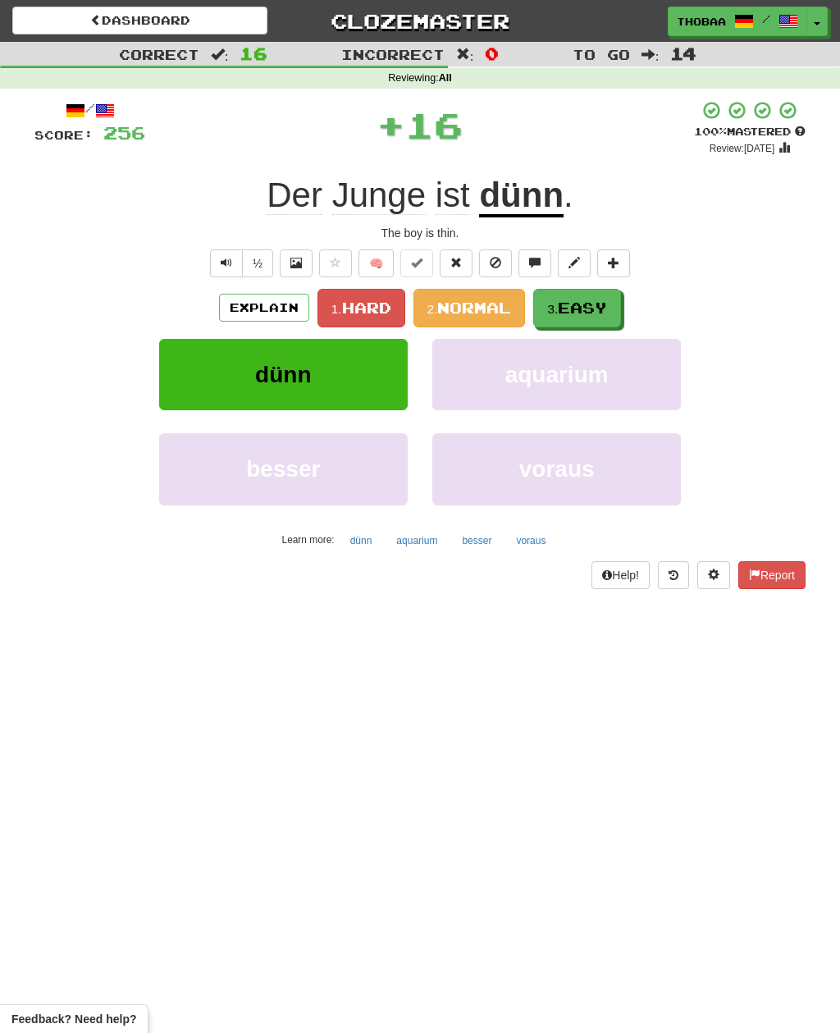
click at [597, 315] on button "3. Easy" at bounding box center [577, 308] width 88 height 39
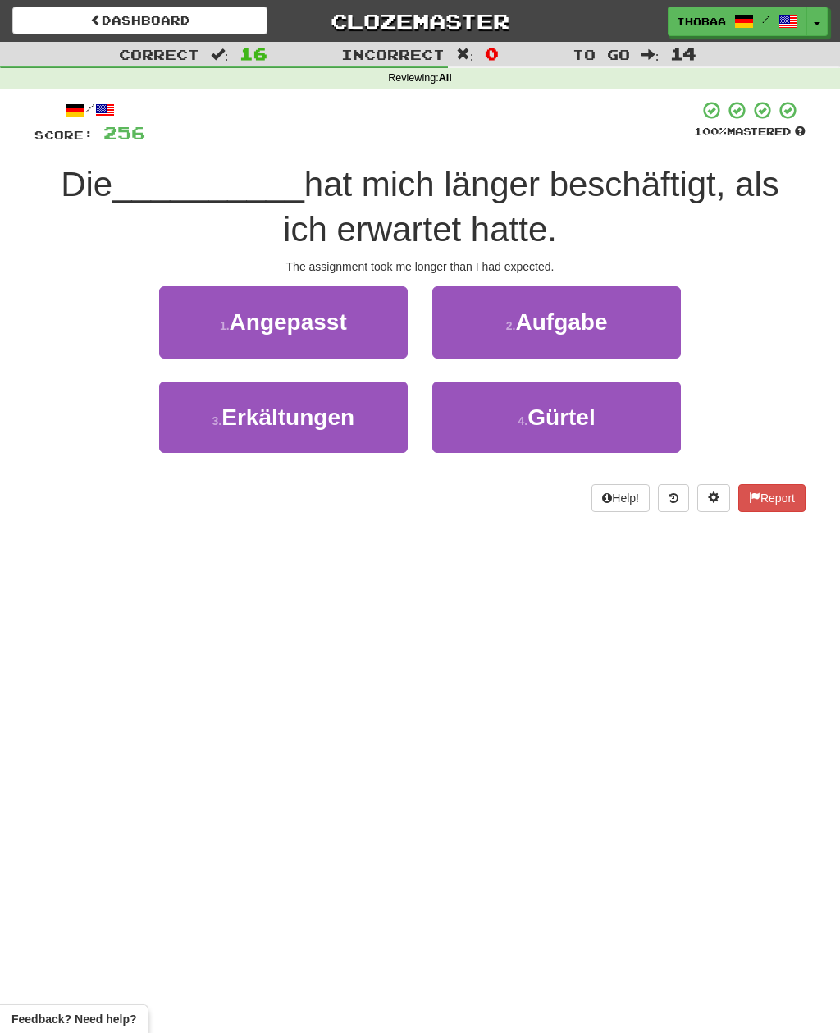
click at [644, 315] on button "2 . Aufgabe" at bounding box center [556, 321] width 249 height 71
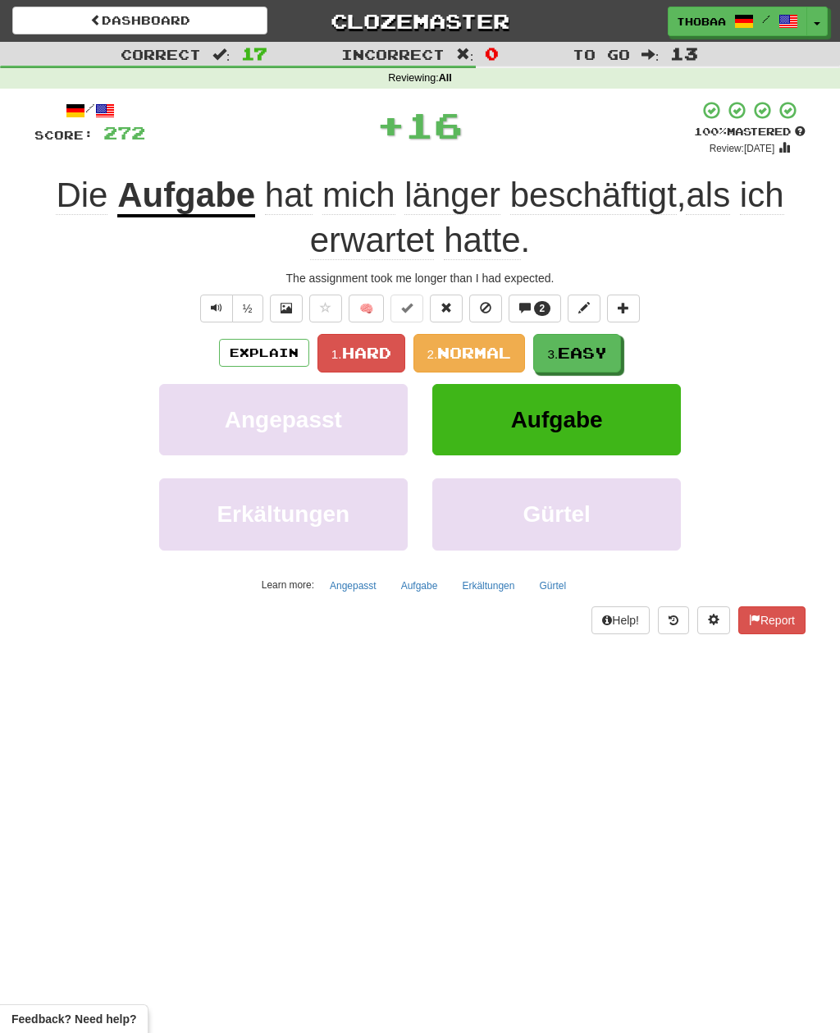
click at [597, 354] on span "Easy" at bounding box center [582, 353] width 49 height 18
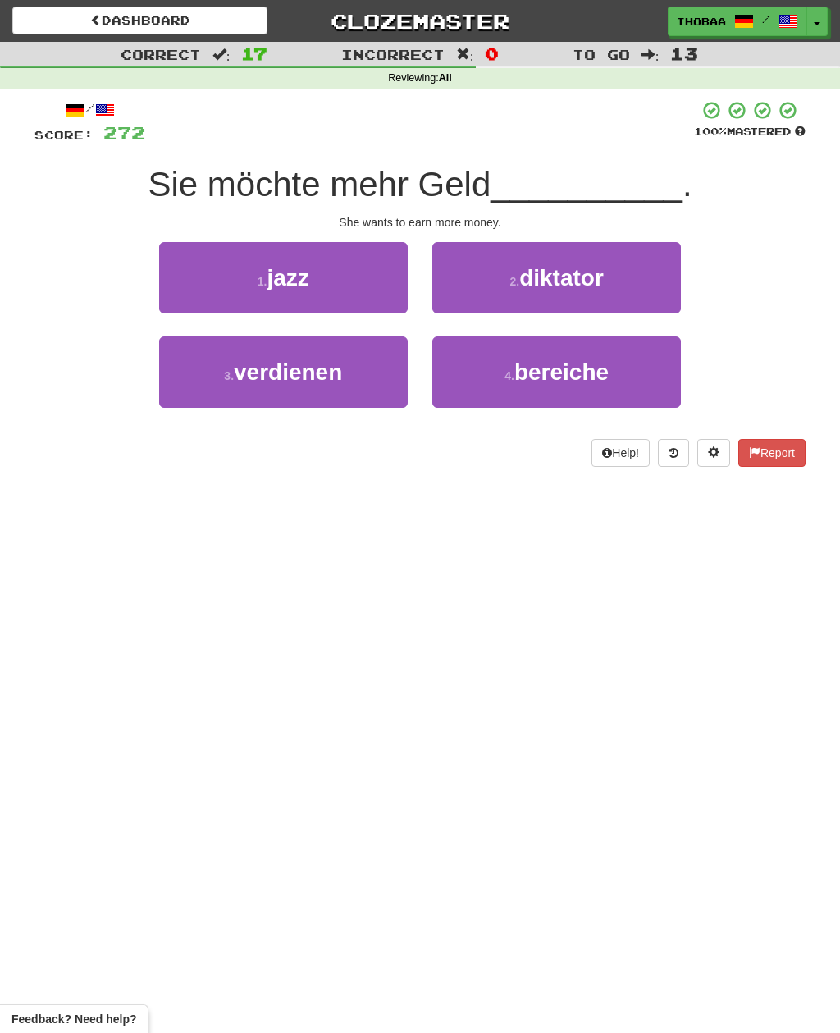
click at [212, 398] on button "3 . verdienen" at bounding box center [283, 371] width 249 height 71
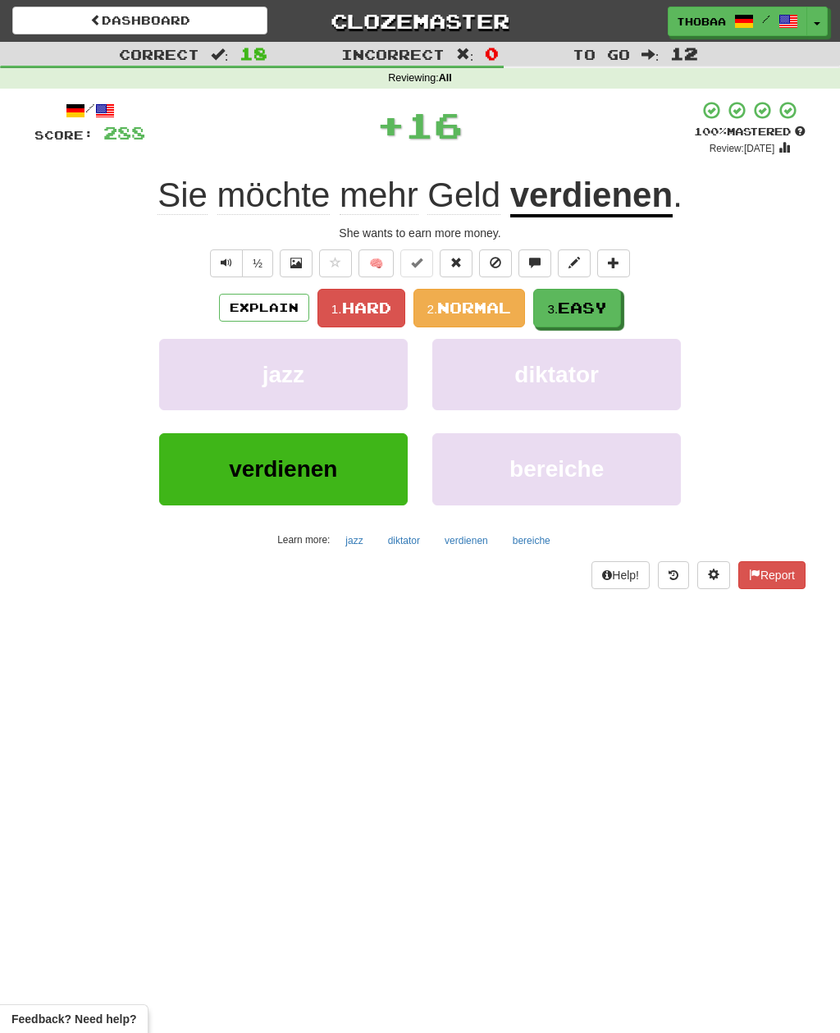
click at [594, 304] on span "Easy" at bounding box center [582, 308] width 49 height 18
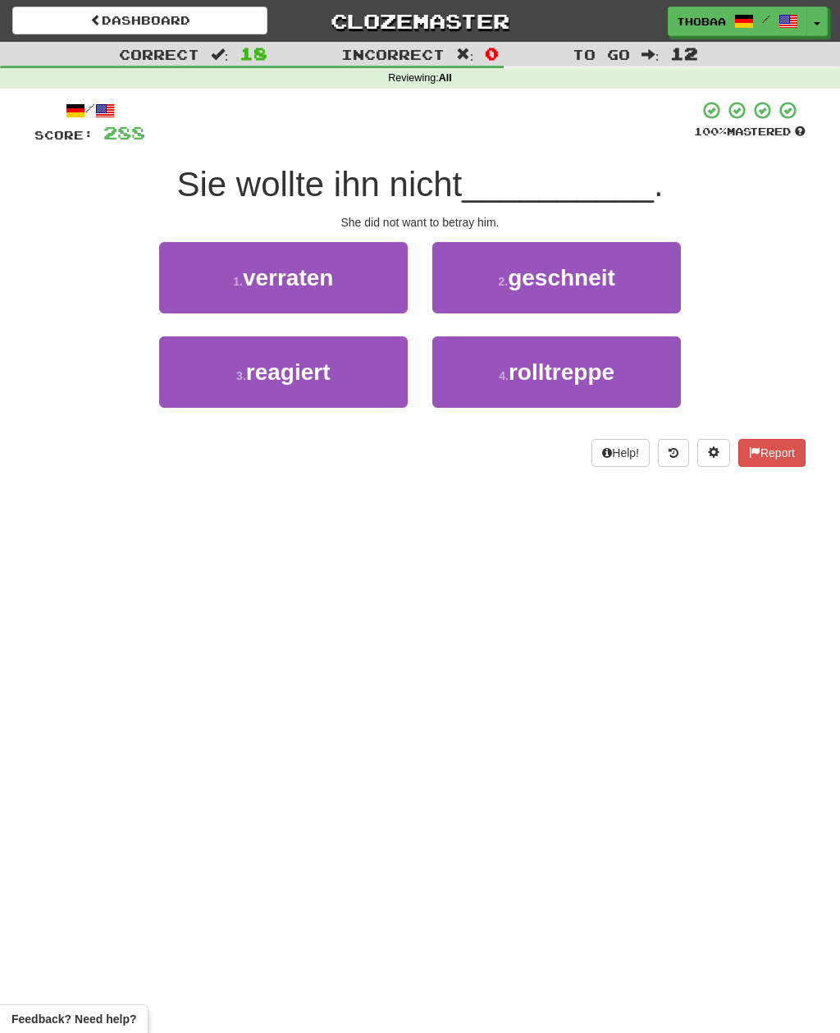
click at [204, 272] on button "1 . verraten" at bounding box center [283, 277] width 249 height 71
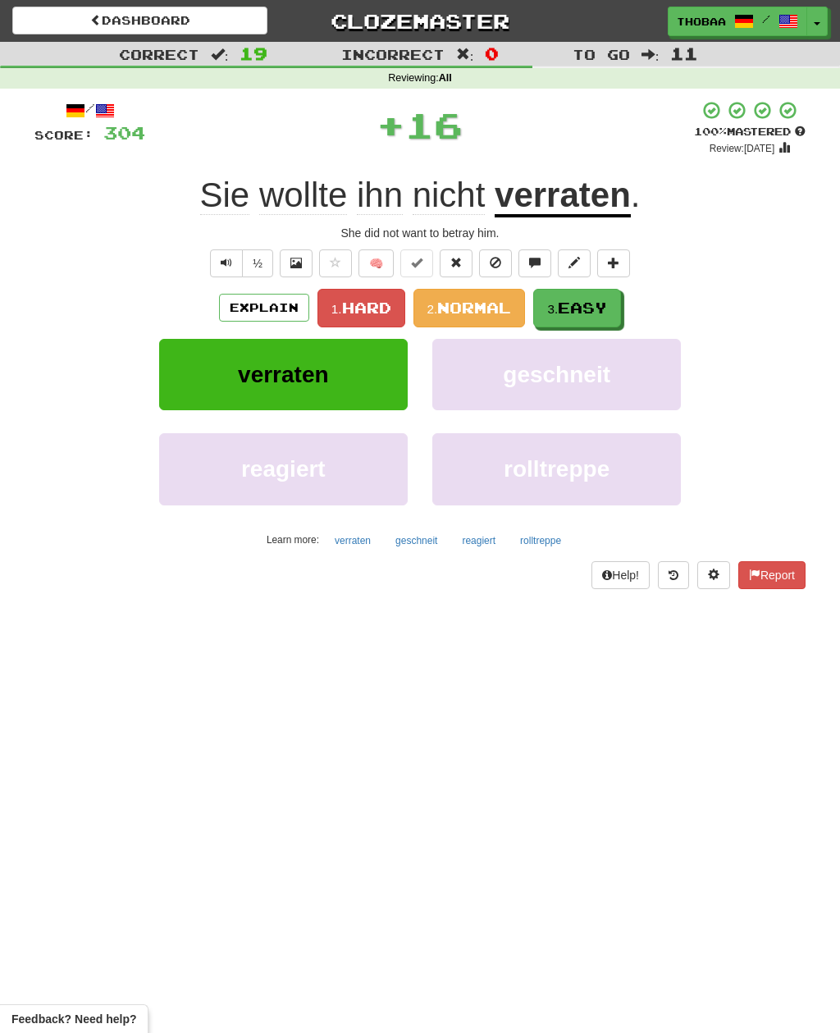
click at [587, 309] on span "Easy" at bounding box center [582, 308] width 49 height 18
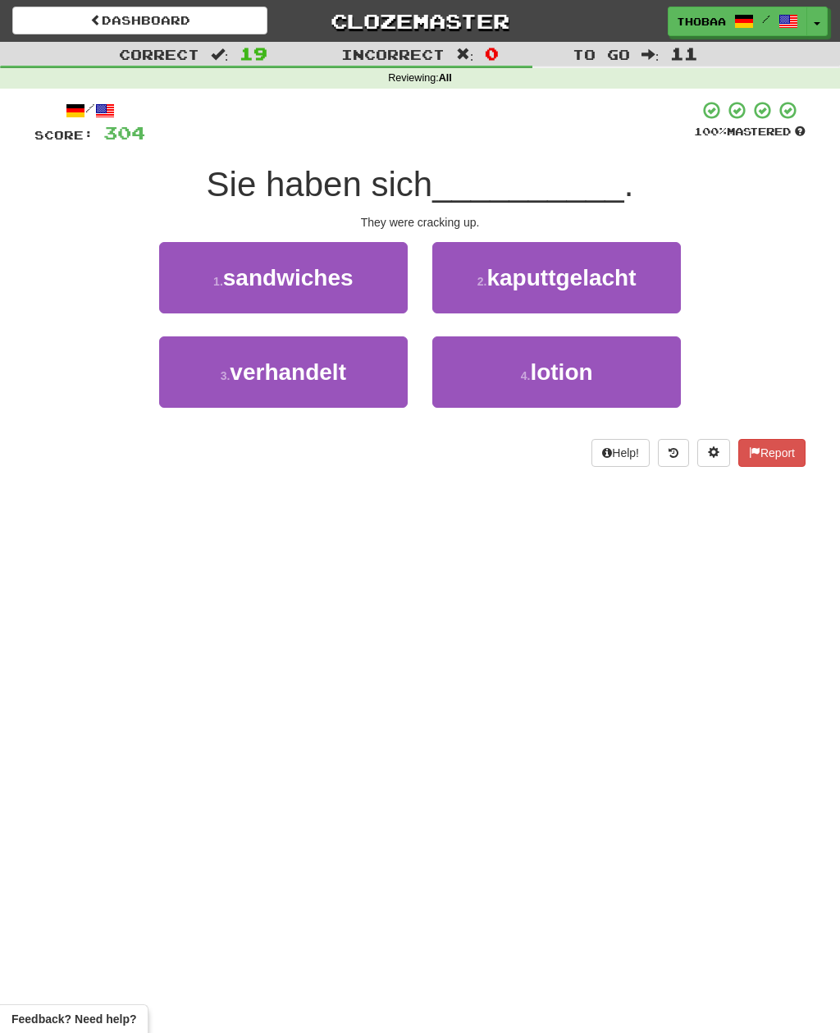
click at [642, 275] on button "2 . kaputtgelacht" at bounding box center [556, 277] width 249 height 71
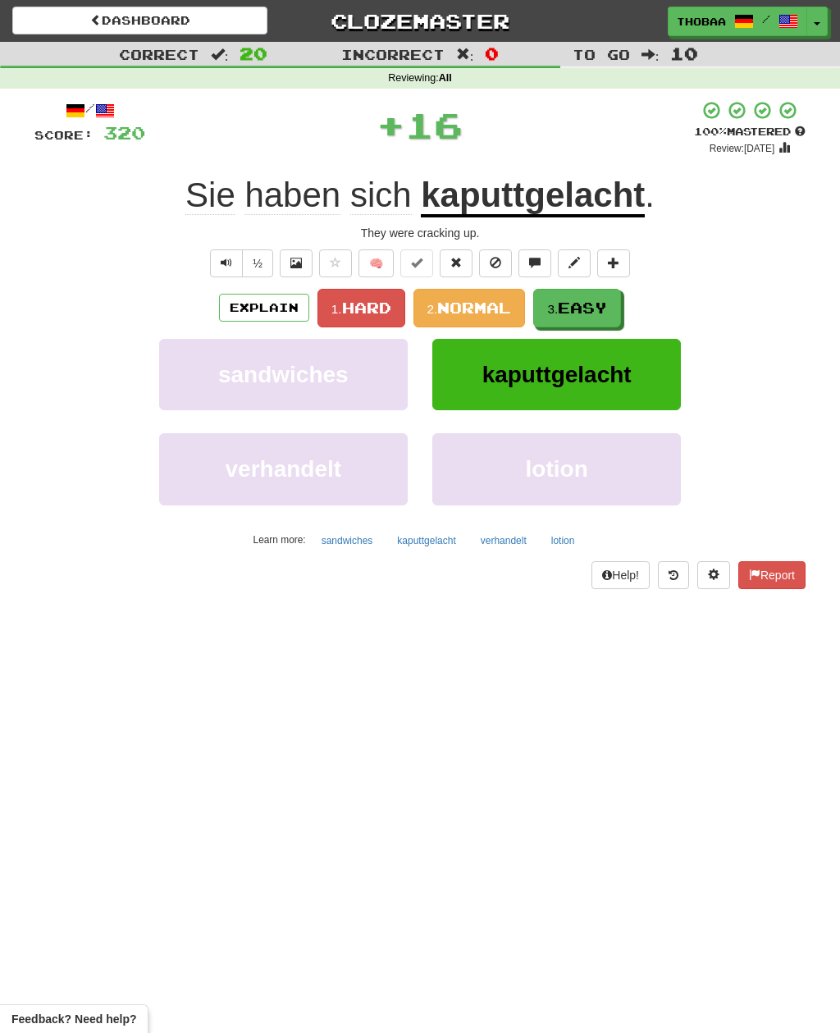
click at [599, 306] on span "Easy" at bounding box center [582, 308] width 49 height 18
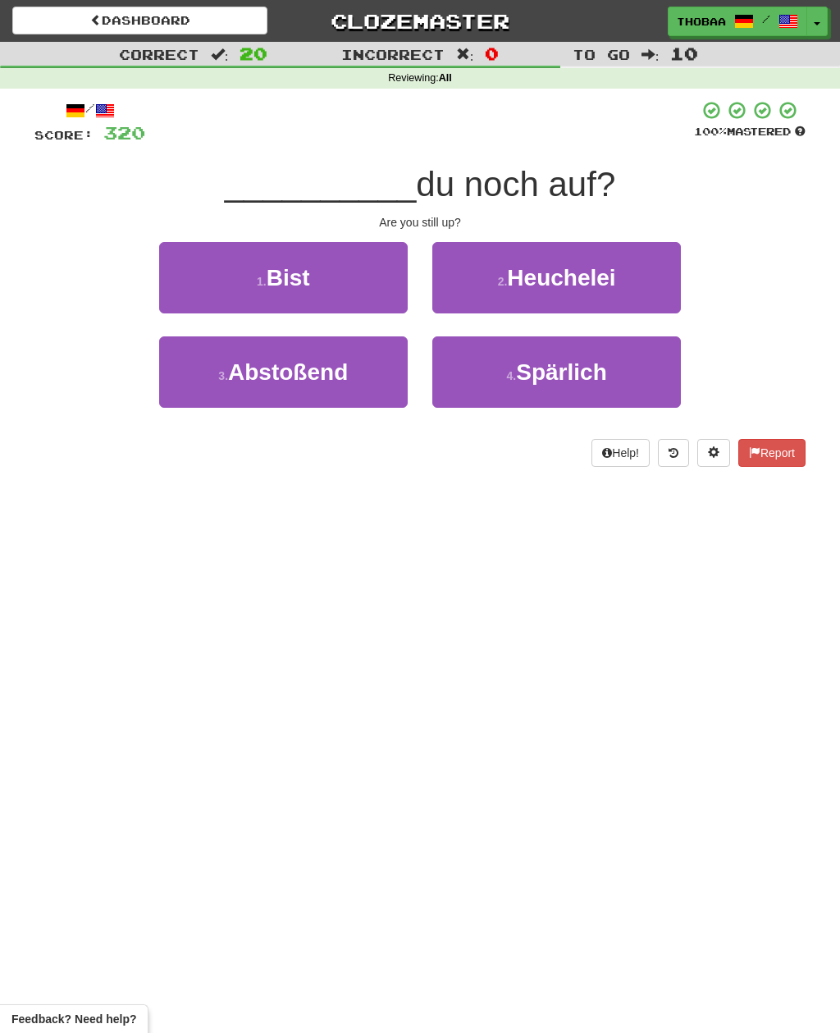
click at [170, 270] on button "1 . Bist" at bounding box center [283, 277] width 249 height 71
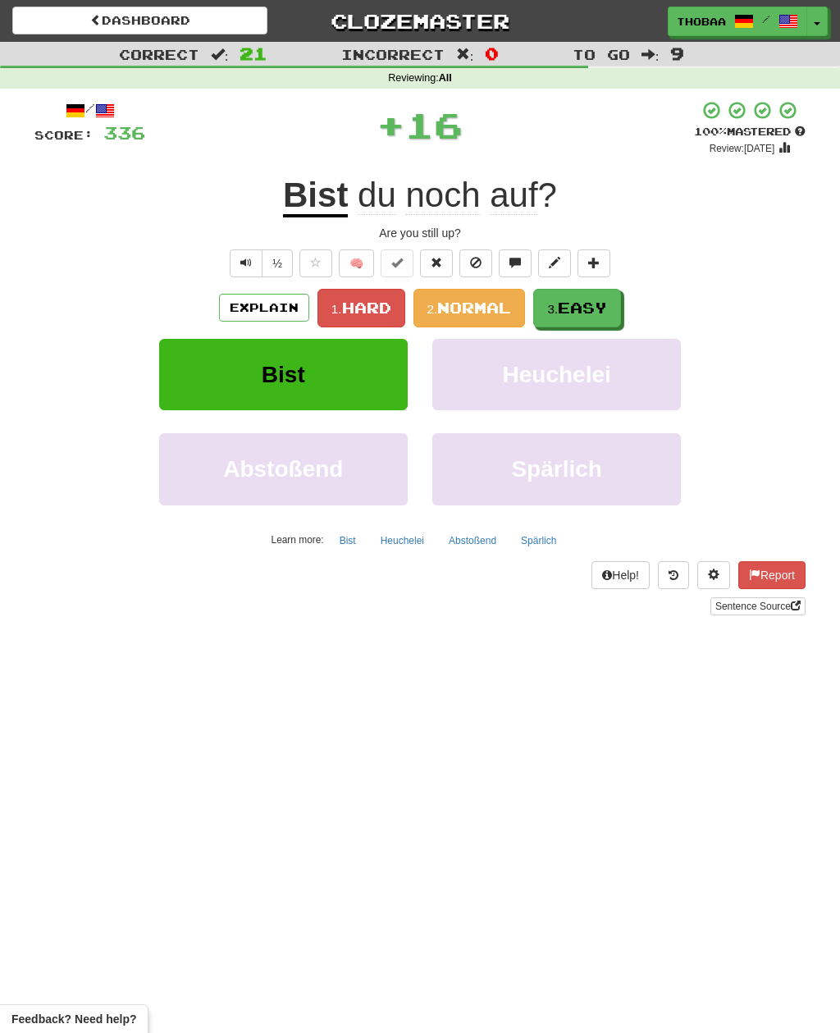
click at [603, 299] on span "Easy" at bounding box center [582, 308] width 49 height 18
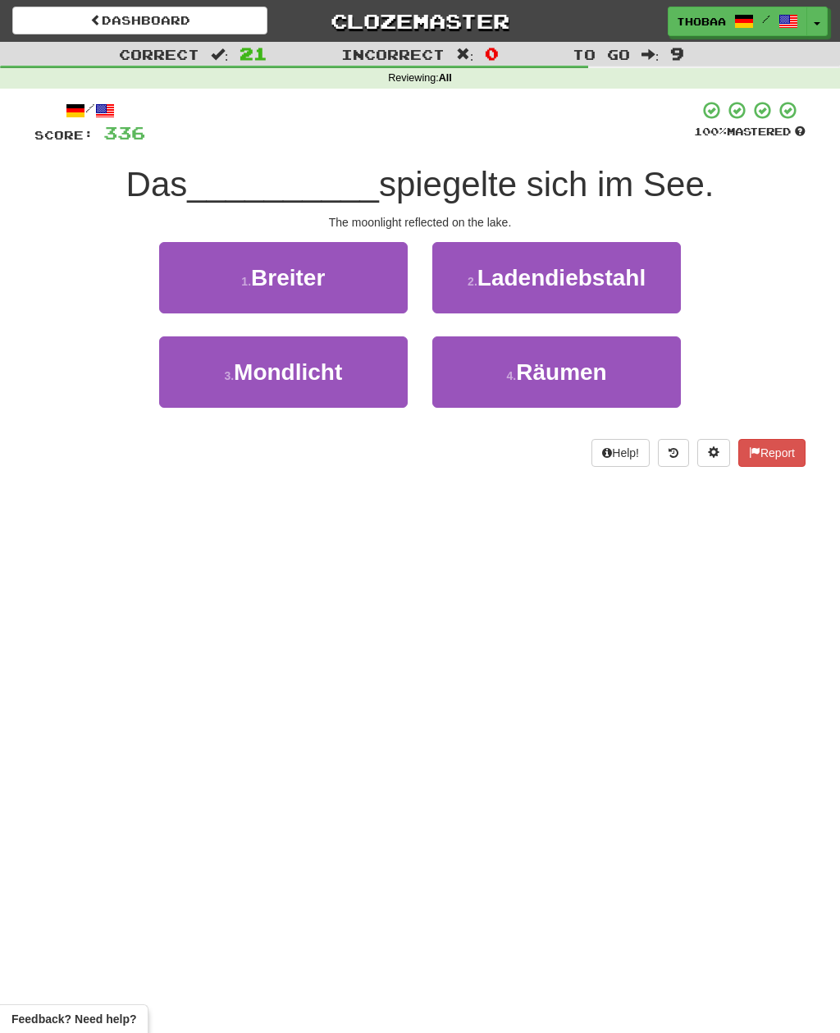
click at [208, 389] on button "3 . Mondlicht" at bounding box center [283, 371] width 249 height 71
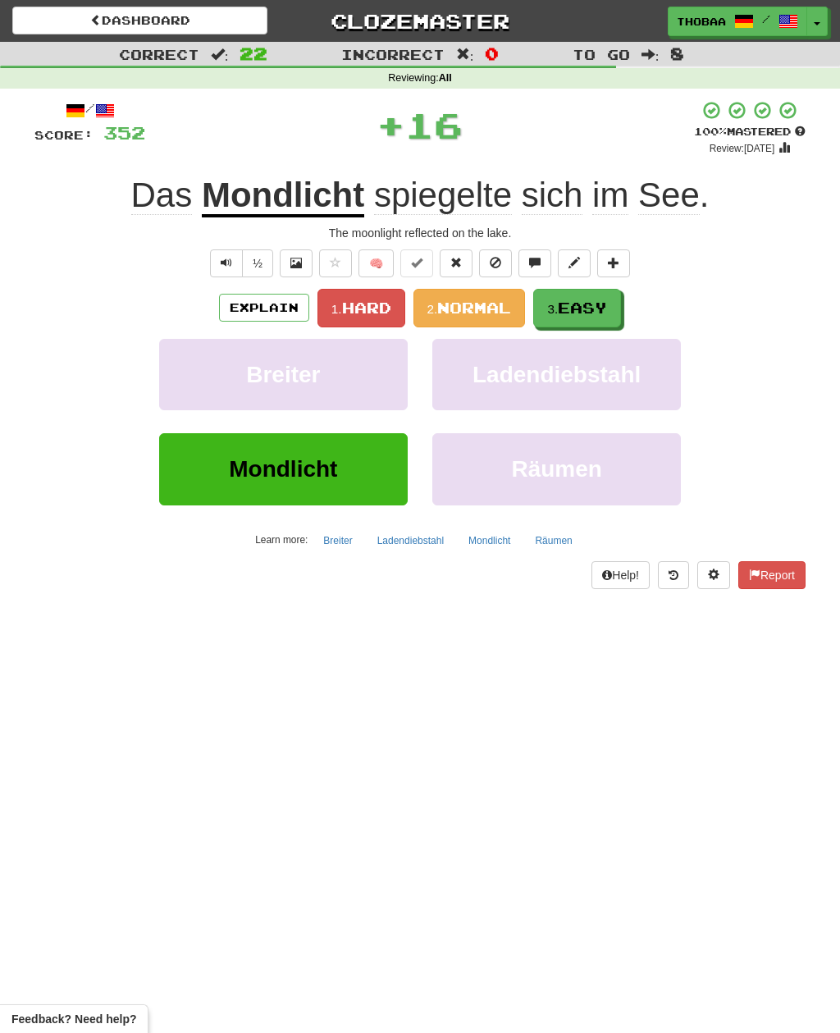
click at [584, 309] on span "Easy" at bounding box center [582, 308] width 49 height 18
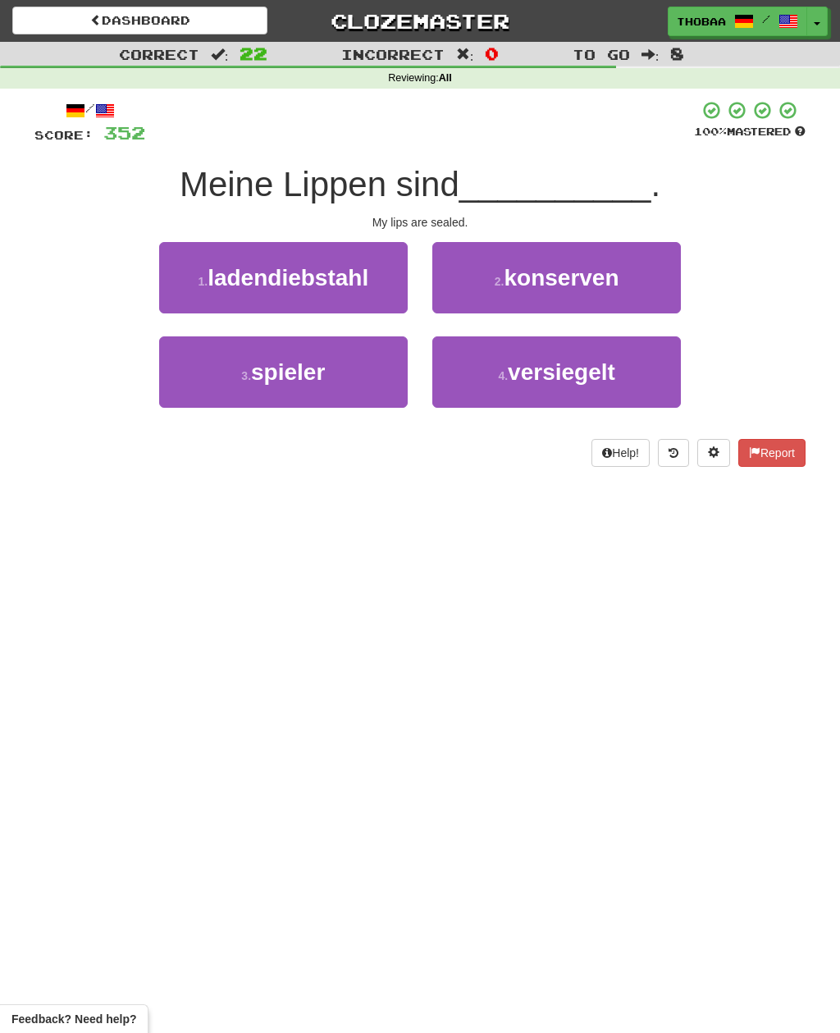
click at [611, 375] on span "versiegelt" at bounding box center [561, 371] width 107 height 25
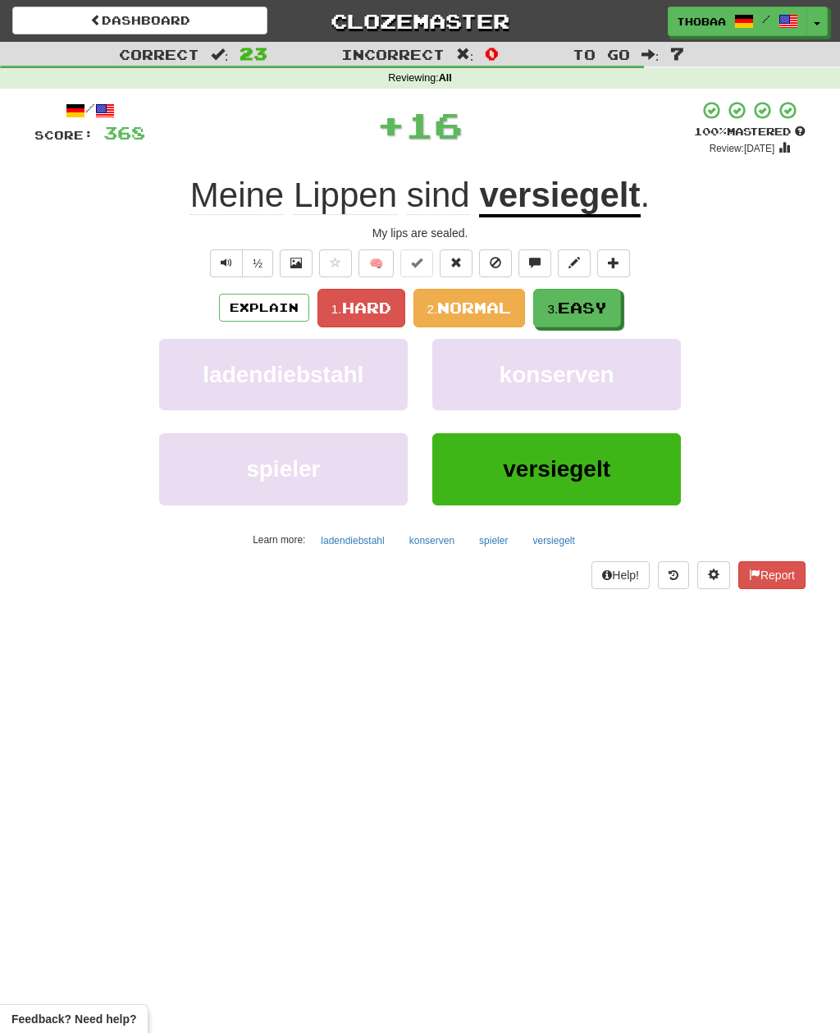
click at [597, 304] on span "Easy" at bounding box center [582, 308] width 49 height 18
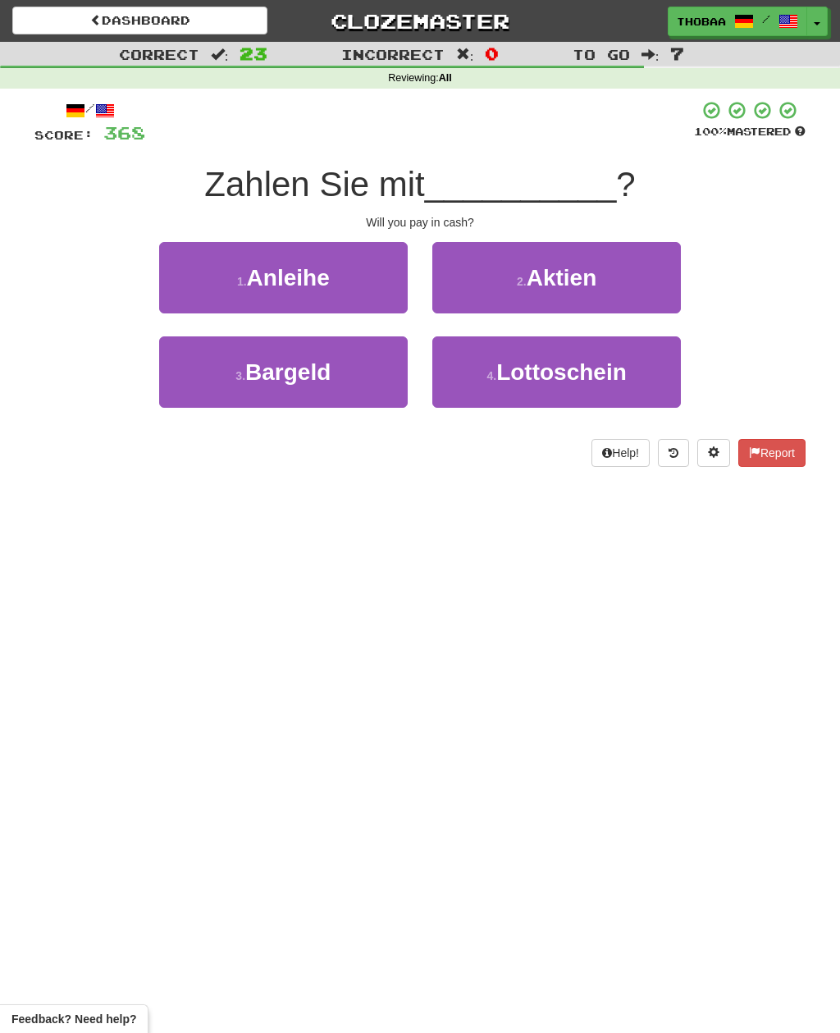
click at [208, 395] on button "3 . Bargeld" at bounding box center [283, 371] width 249 height 71
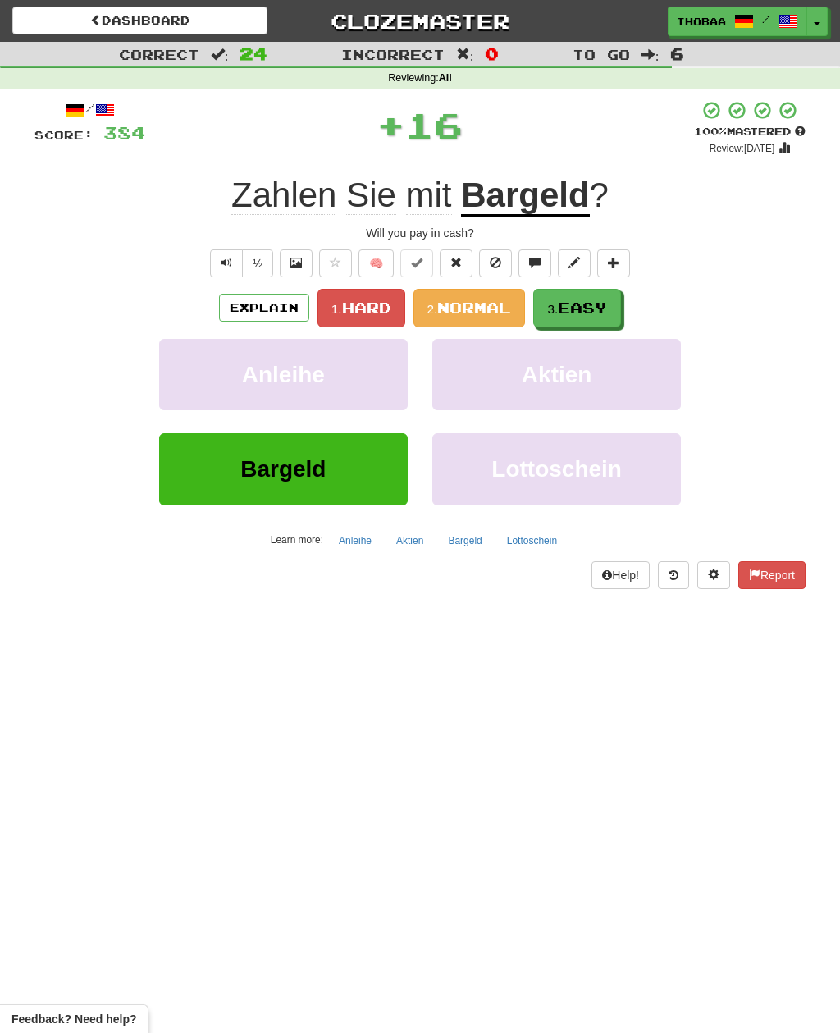
click at [612, 316] on button "3. Easy" at bounding box center [577, 308] width 88 height 39
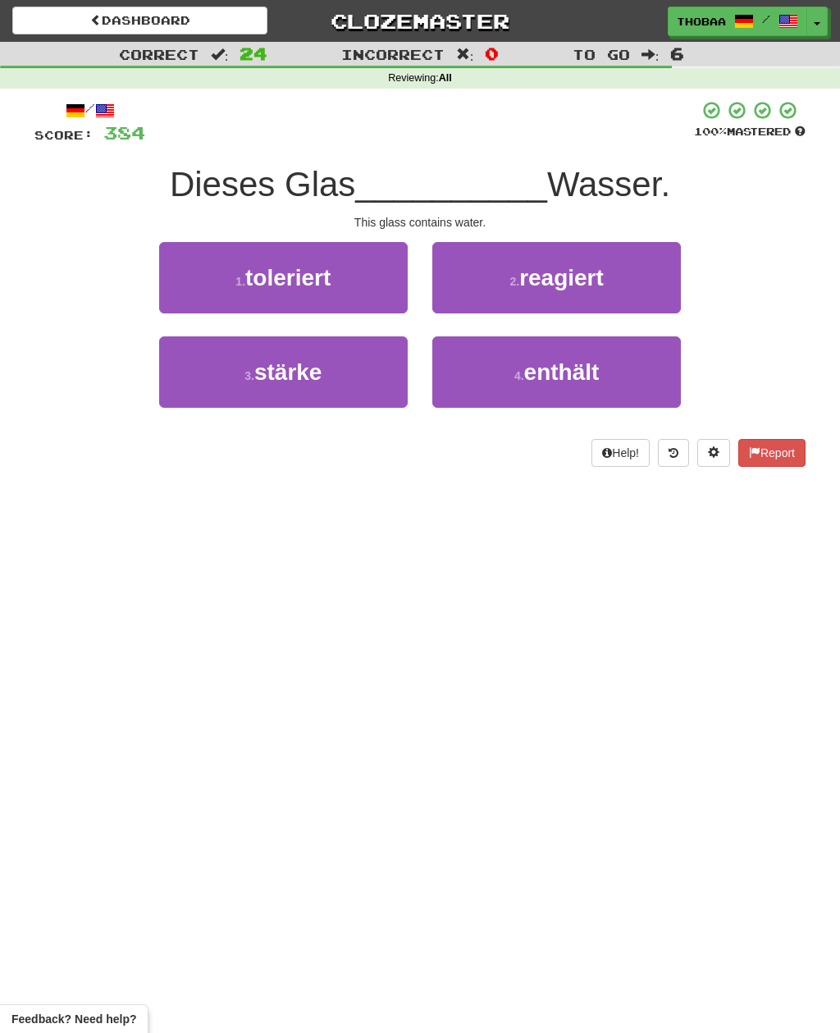
click at [638, 373] on button "4 . enthält" at bounding box center [556, 371] width 249 height 71
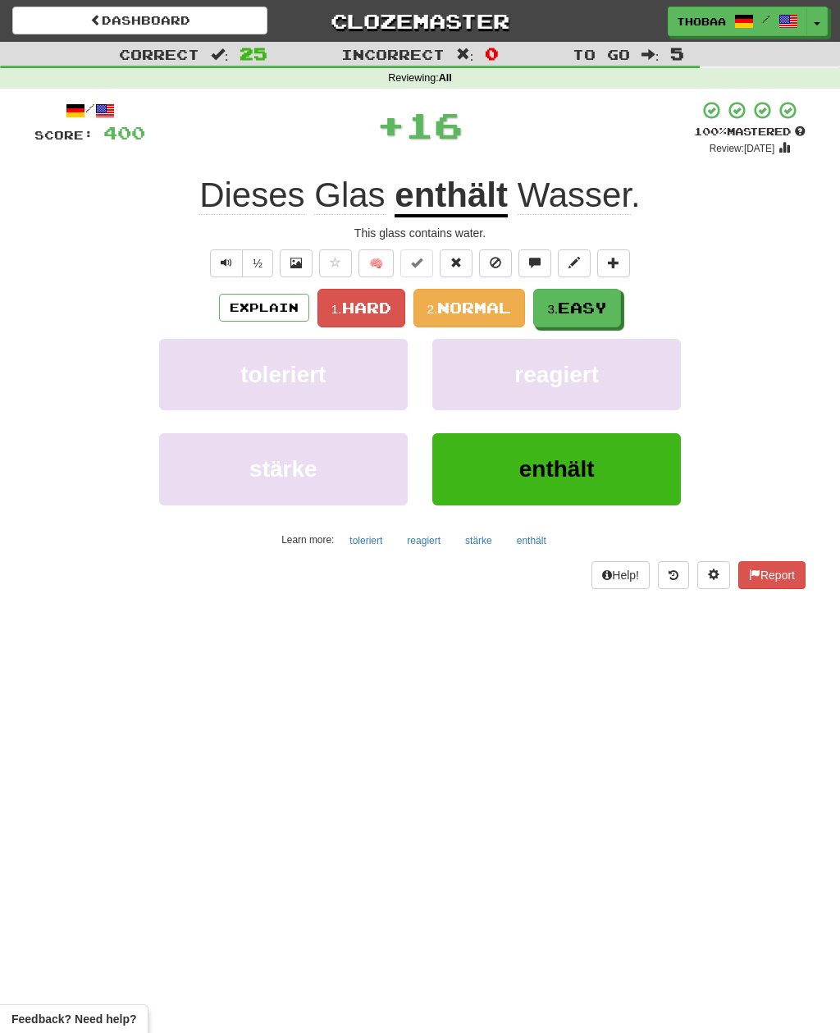
click at [604, 300] on span "Easy" at bounding box center [582, 308] width 49 height 18
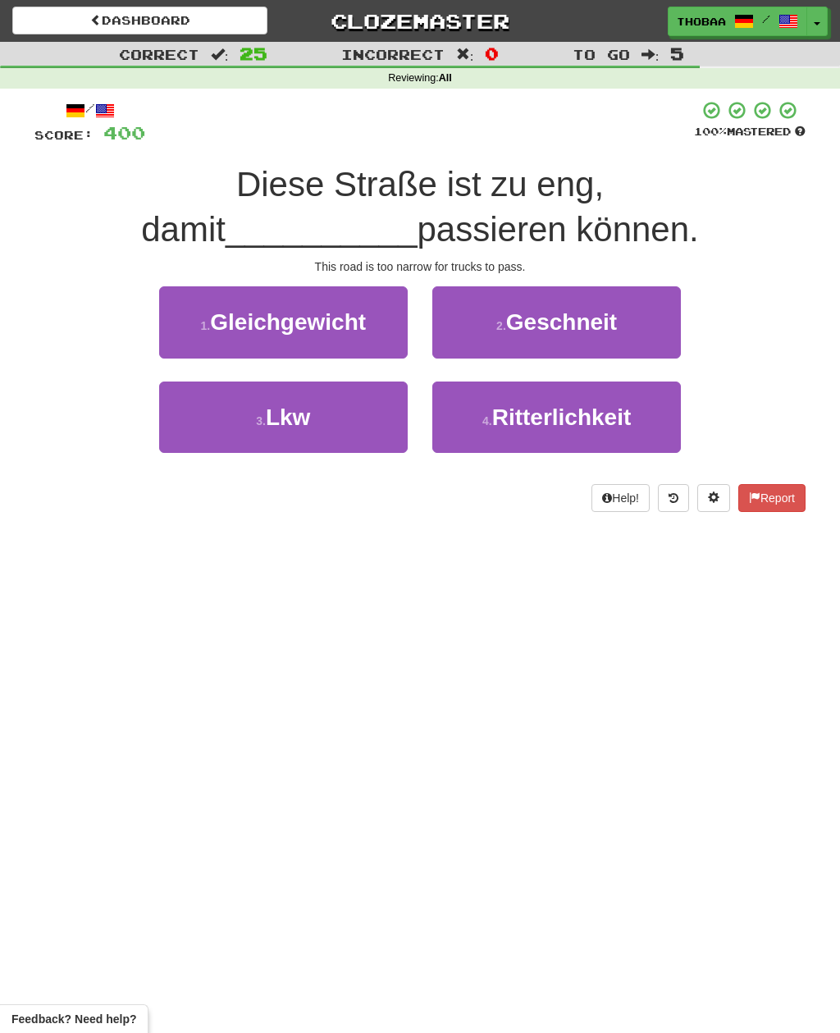
click at [202, 419] on button "3 . Lkw" at bounding box center [283, 417] width 249 height 71
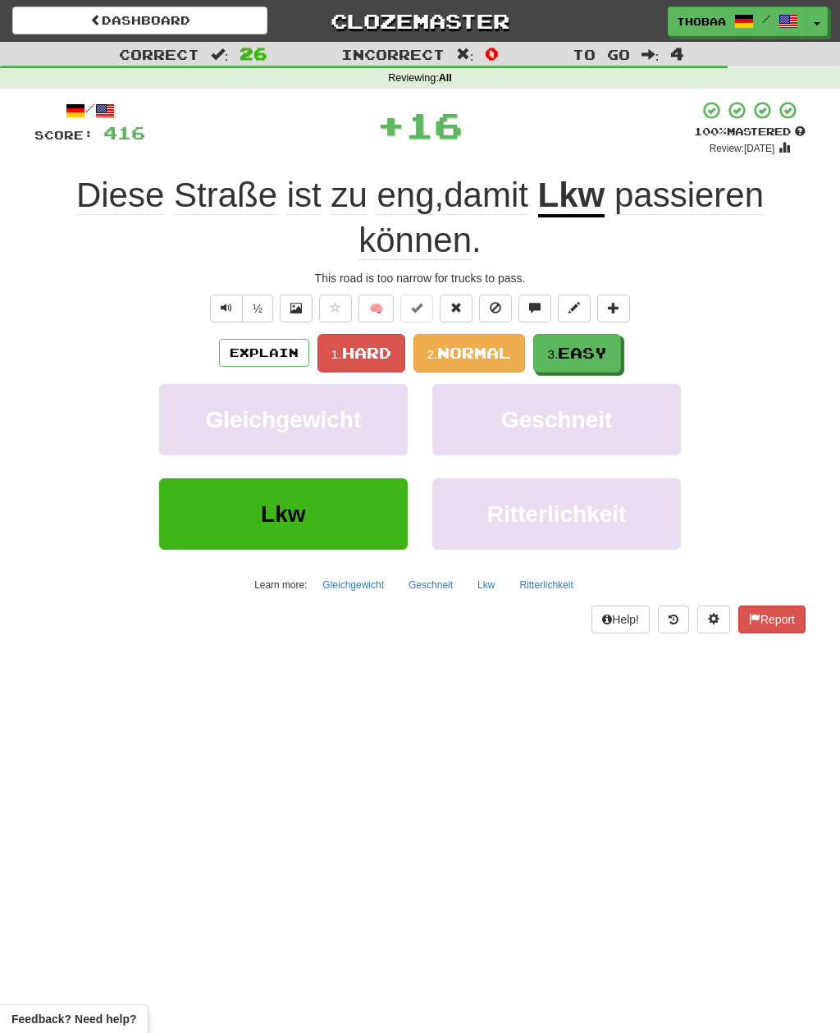
click at [584, 349] on span "Easy" at bounding box center [582, 353] width 49 height 18
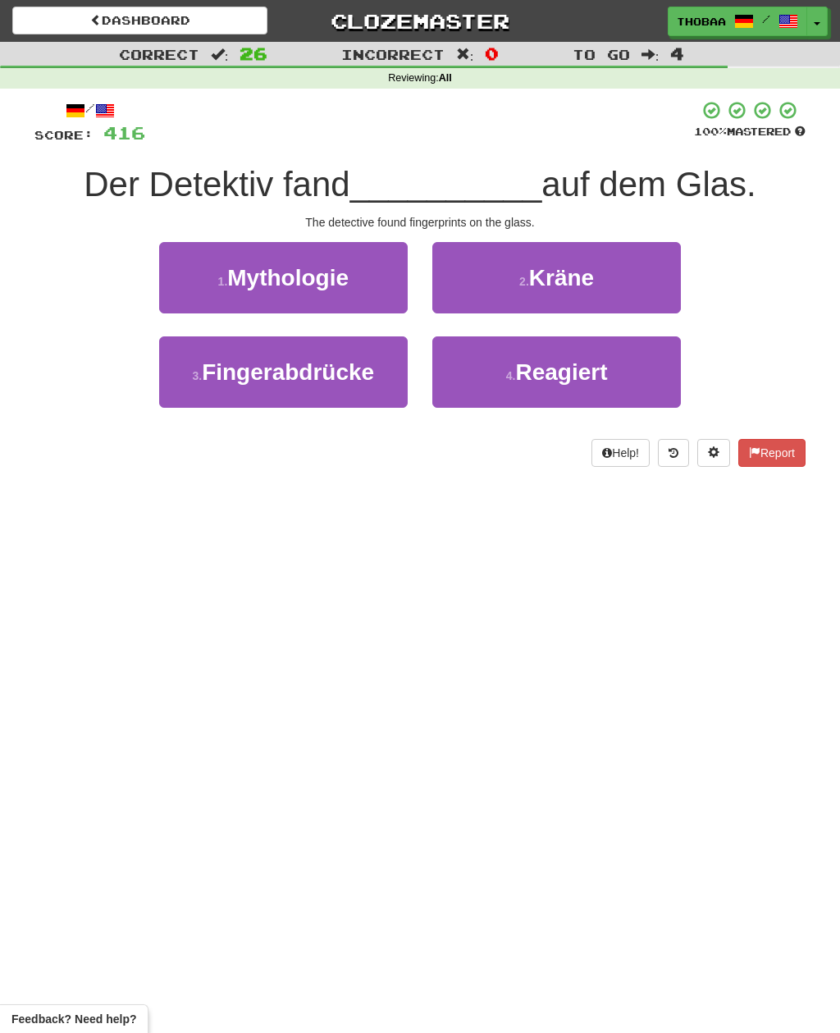
click at [195, 390] on button "3 . Fingerabdrücke" at bounding box center [283, 371] width 249 height 71
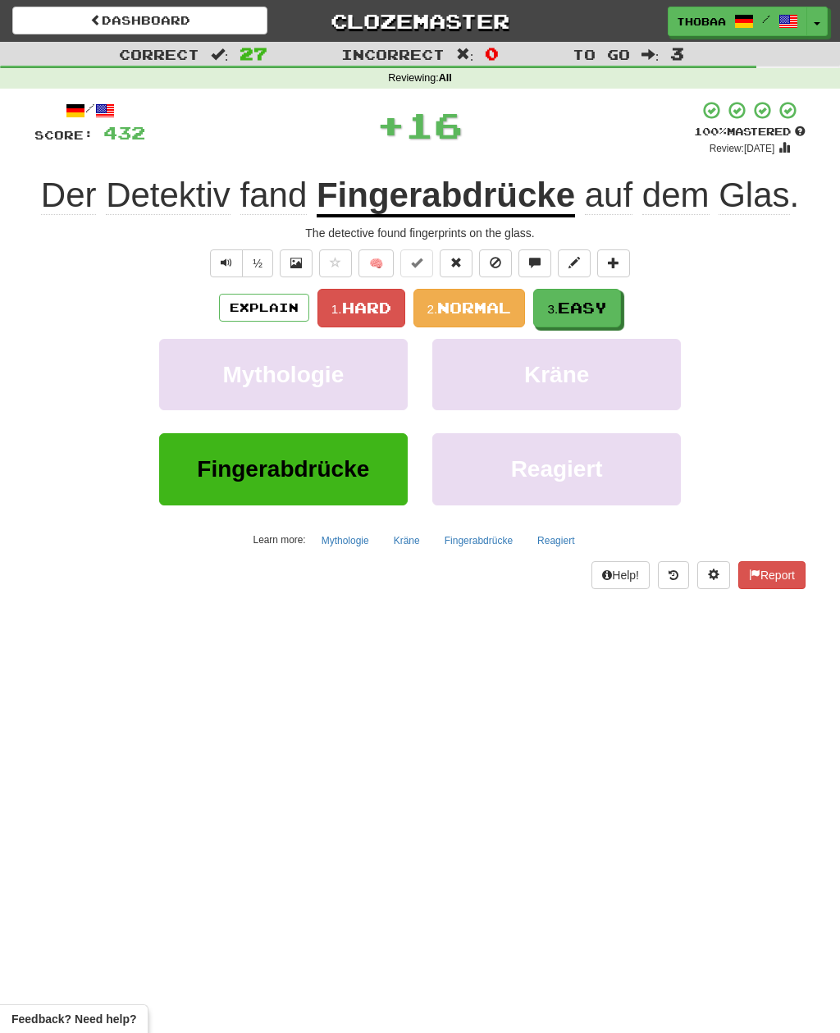
click at [599, 302] on span "Easy" at bounding box center [582, 308] width 49 height 18
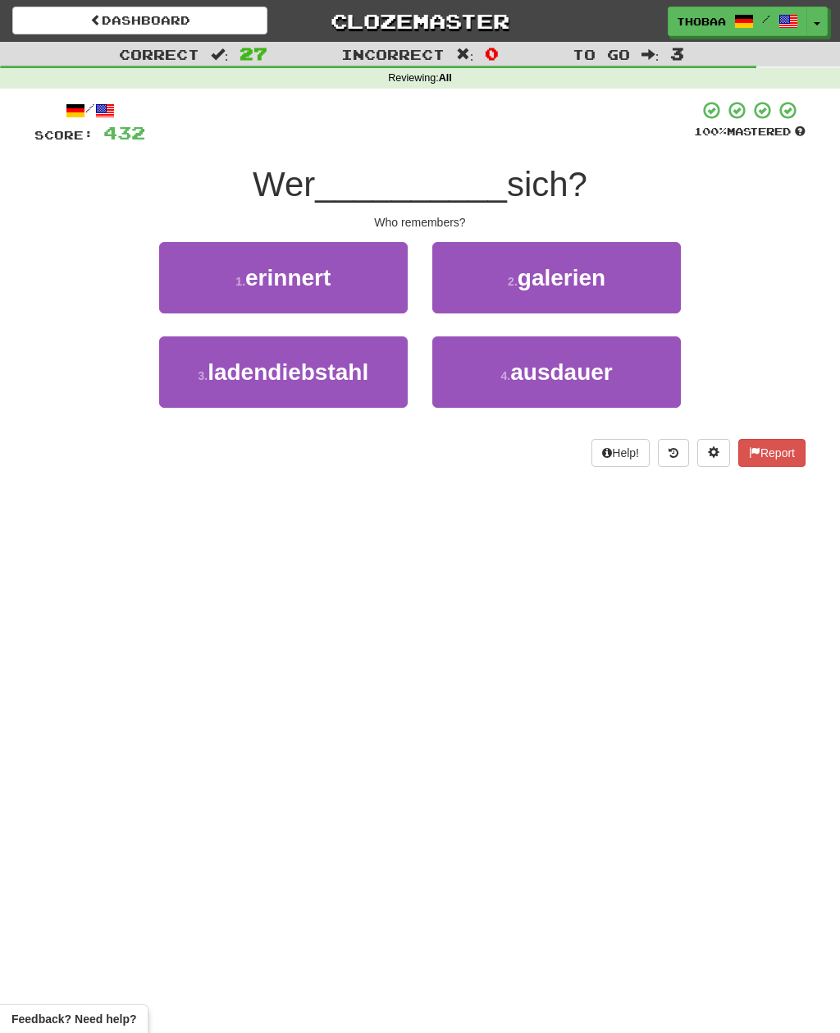
click at [168, 281] on button "1 . erinnert" at bounding box center [283, 277] width 249 height 71
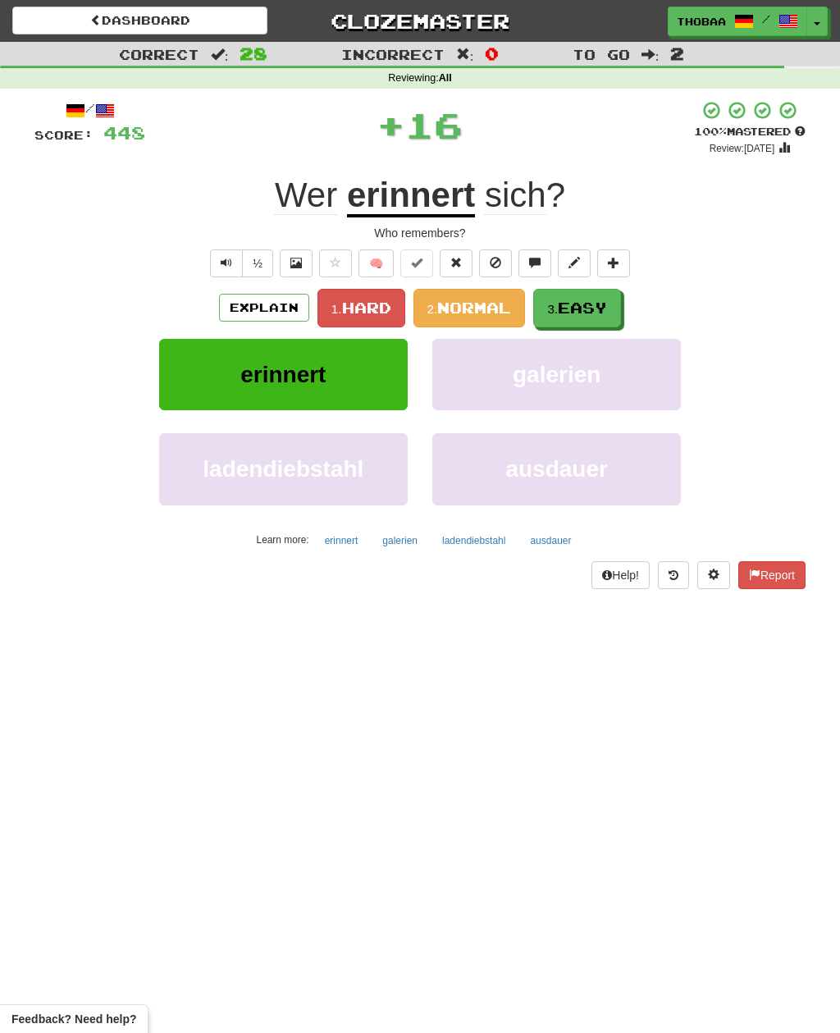
click at [588, 309] on span "Easy" at bounding box center [582, 308] width 49 height 18
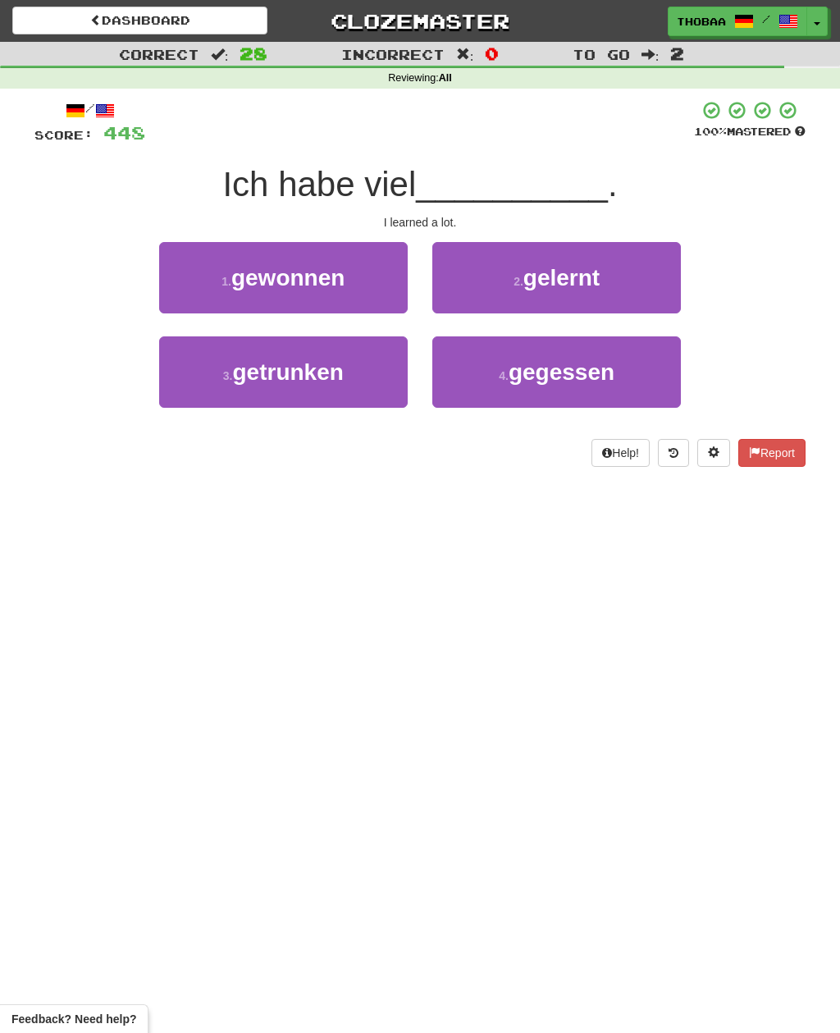
click at [647, 375] on button "4 . gegessen" at bounding box center [556, 371] width 249 height 71
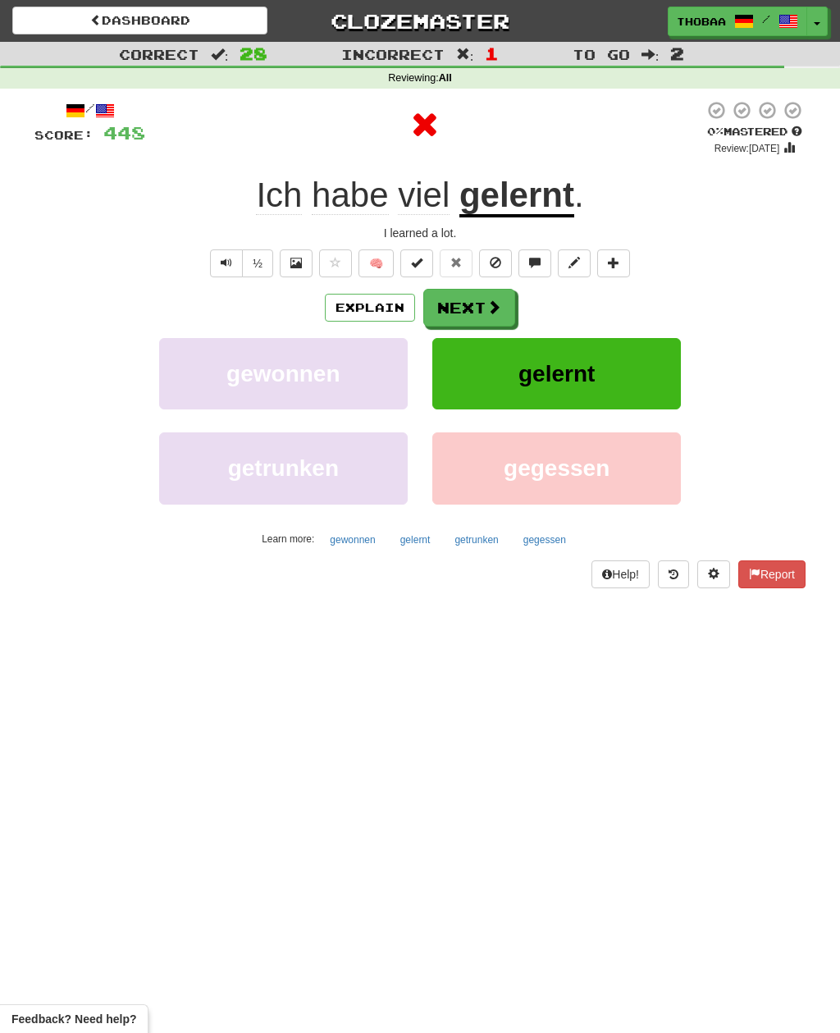
click at [655, 375] on button "gelernt" at bounding box center [556, 373] width 249 height 71
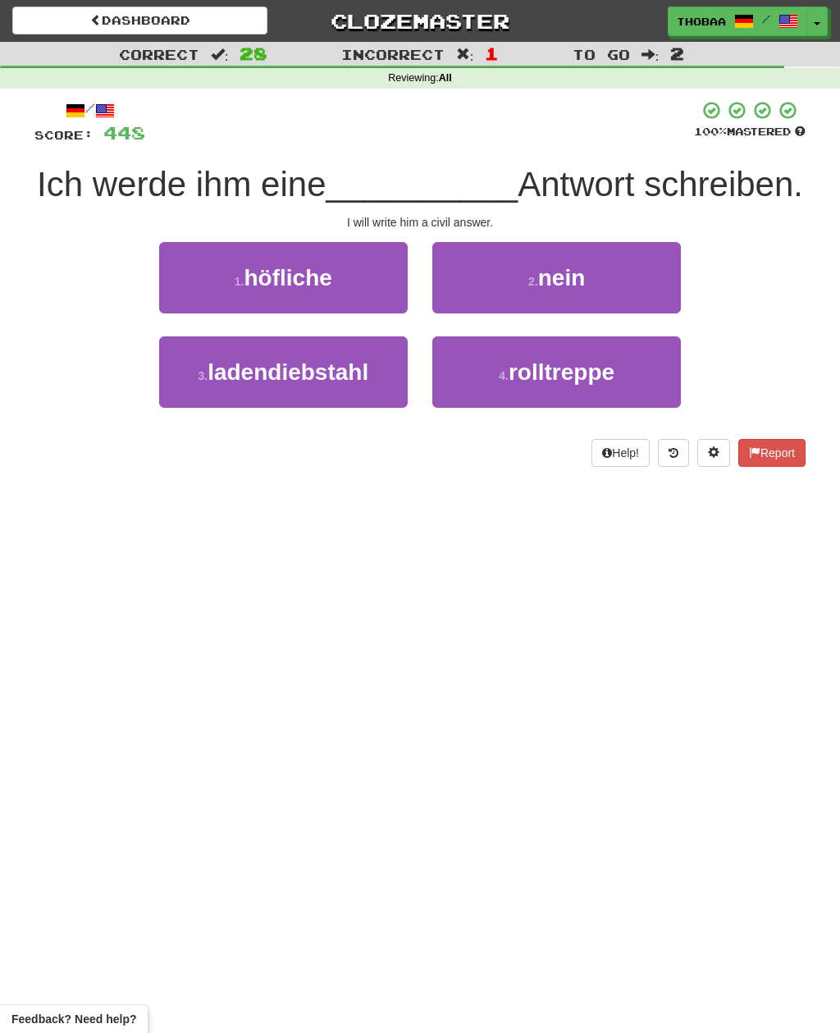
click at [183, 285] on button "1 . höfliche" at bounding box center [283, 277] width 249 height 71
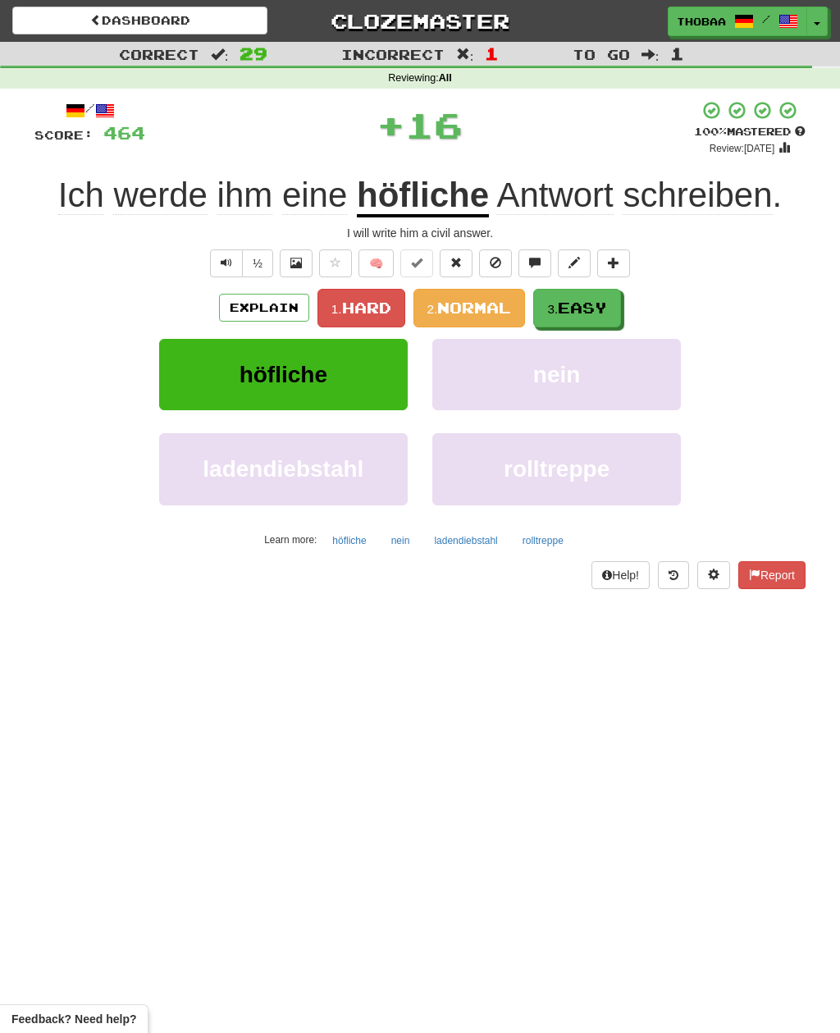
click at [601, 296] on button "3. Easy" at bounding box center [577, 308] width 88 height 39
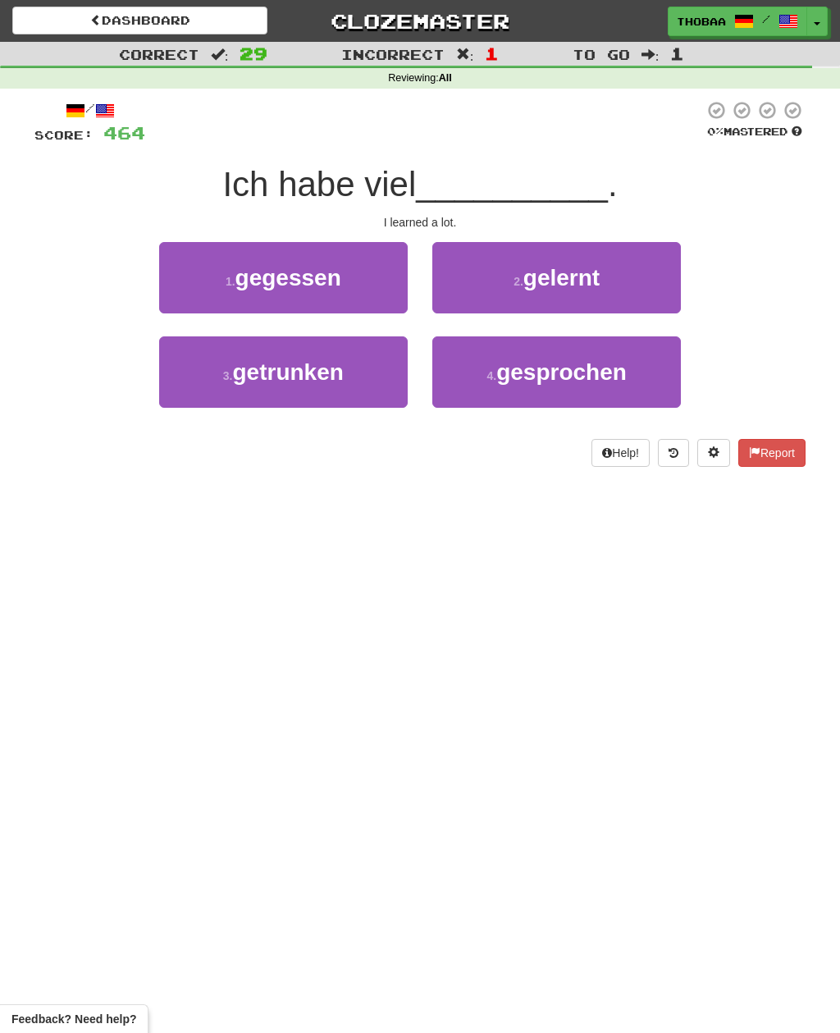
click at [642, 276] on button "2 . gelernt" at bounding box center [556, 277] width 249 height 71
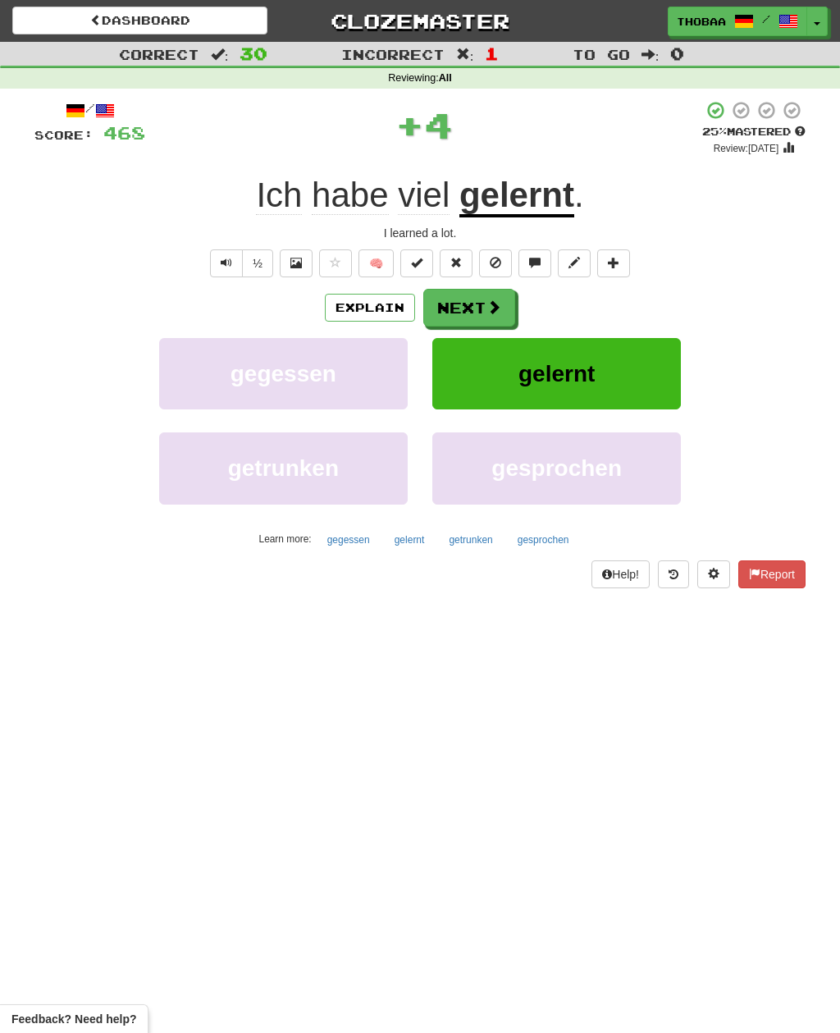
click at [610, 379] on button "gelernt" at bounding box center [556, 373] width 249 height 71
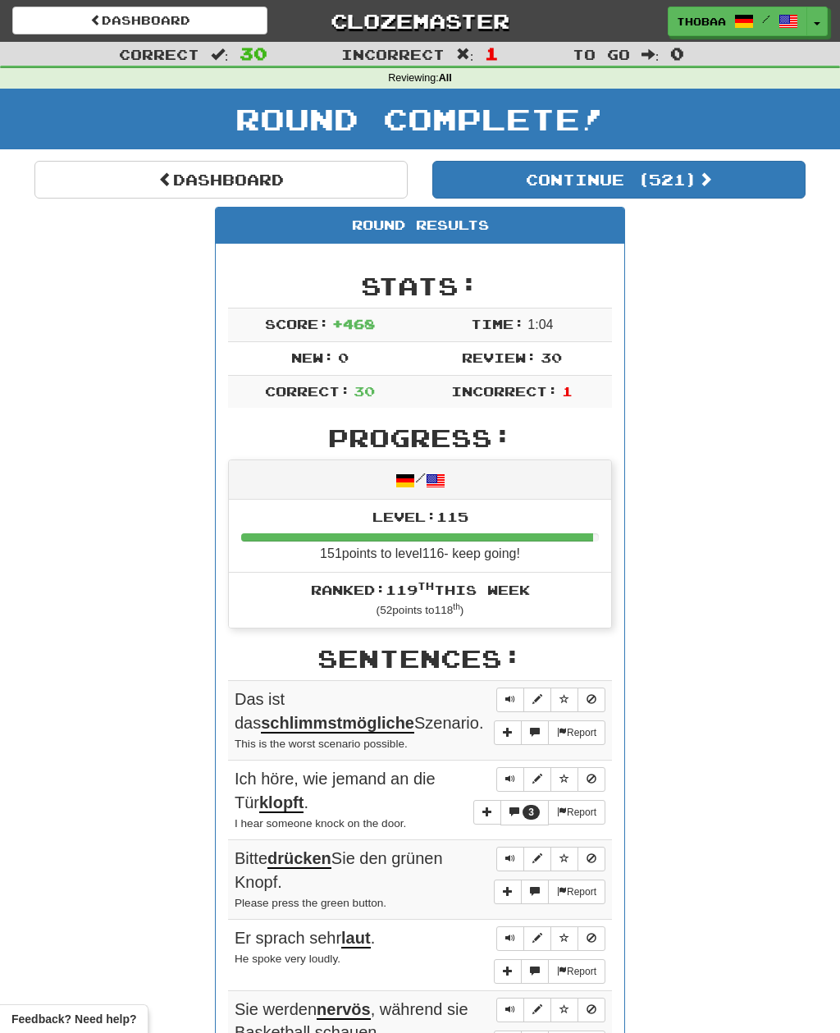
click at [757, 179] on button "Continue ( 521 )" at bounding box center [618, 180] width 373 height 38
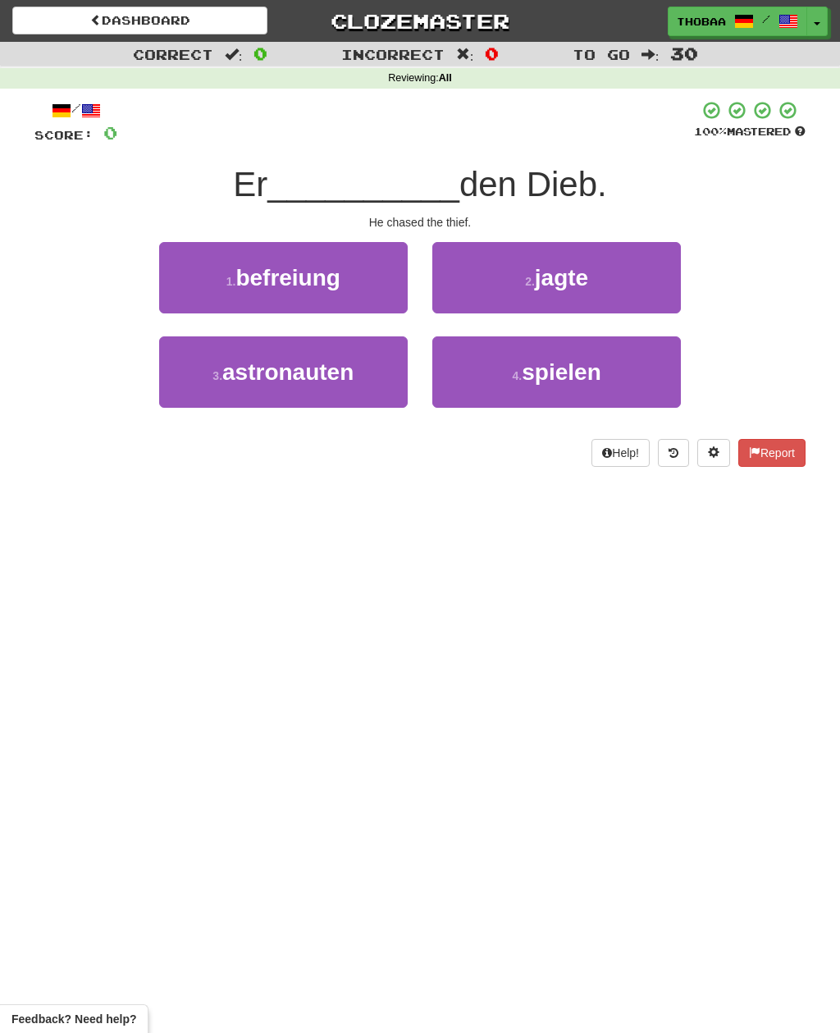
click at [655, 267] on button "2 . jagte" at bounding box center [556, 277] width 249 height 71
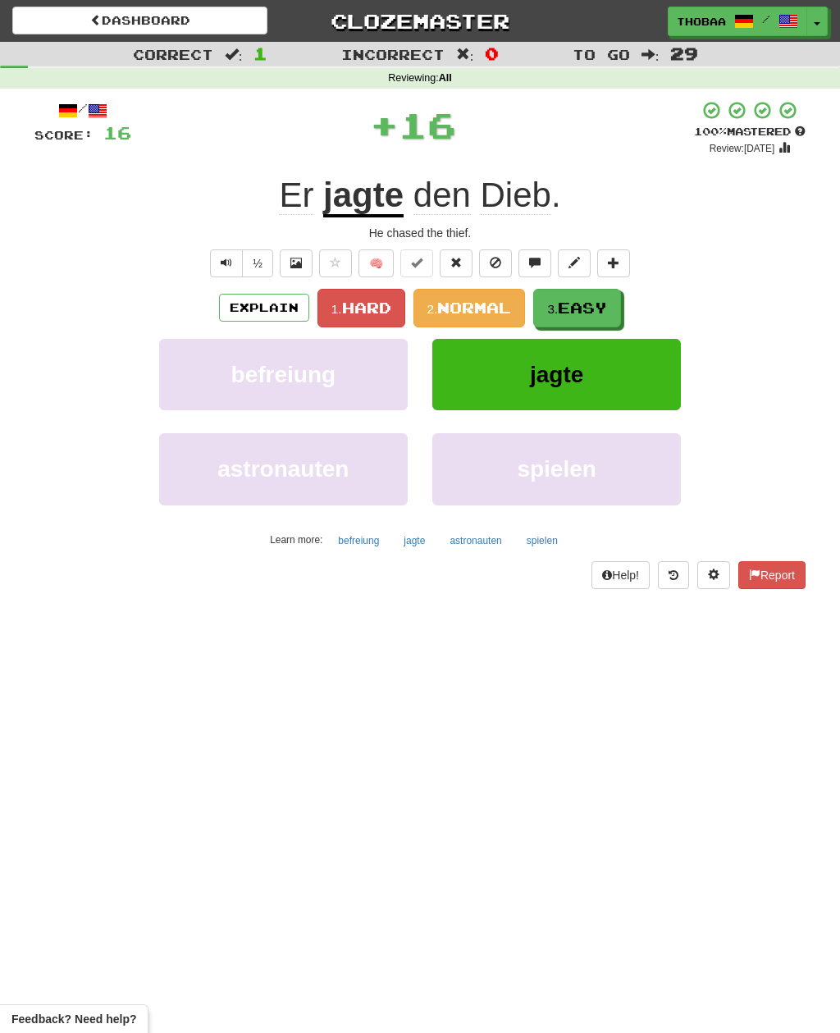
click at [593, 310] on span "Easy" at bounding box center [582, 308] width 49 height 18
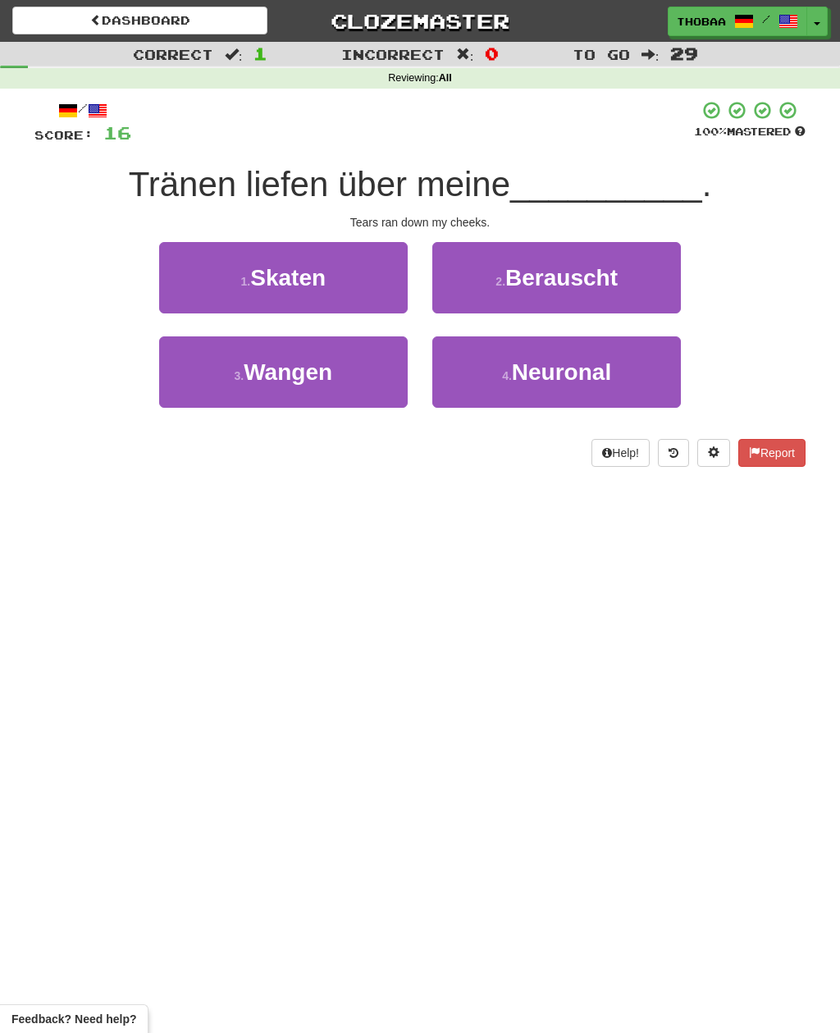
click at [193, 389] on button "3 . Wangen" at bounding box center [283, 371] width 249 height 71
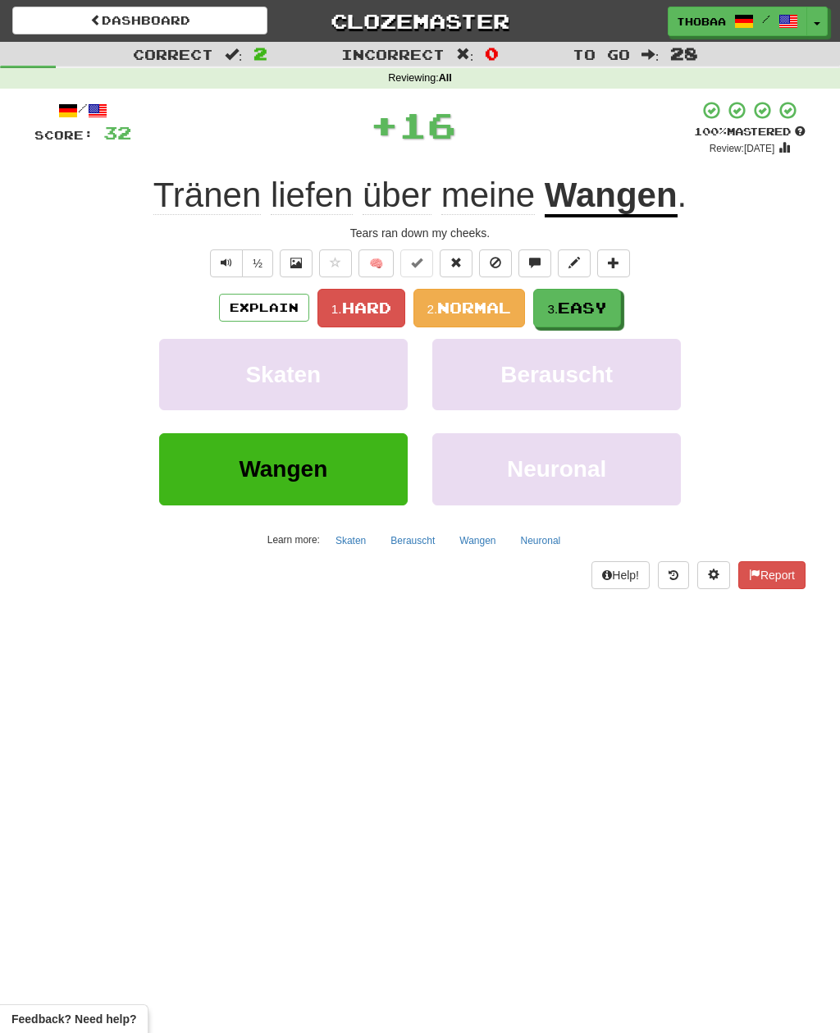
click at [369, 300] on span "Hard" at bounding box center [366, 308] width 49 height 18
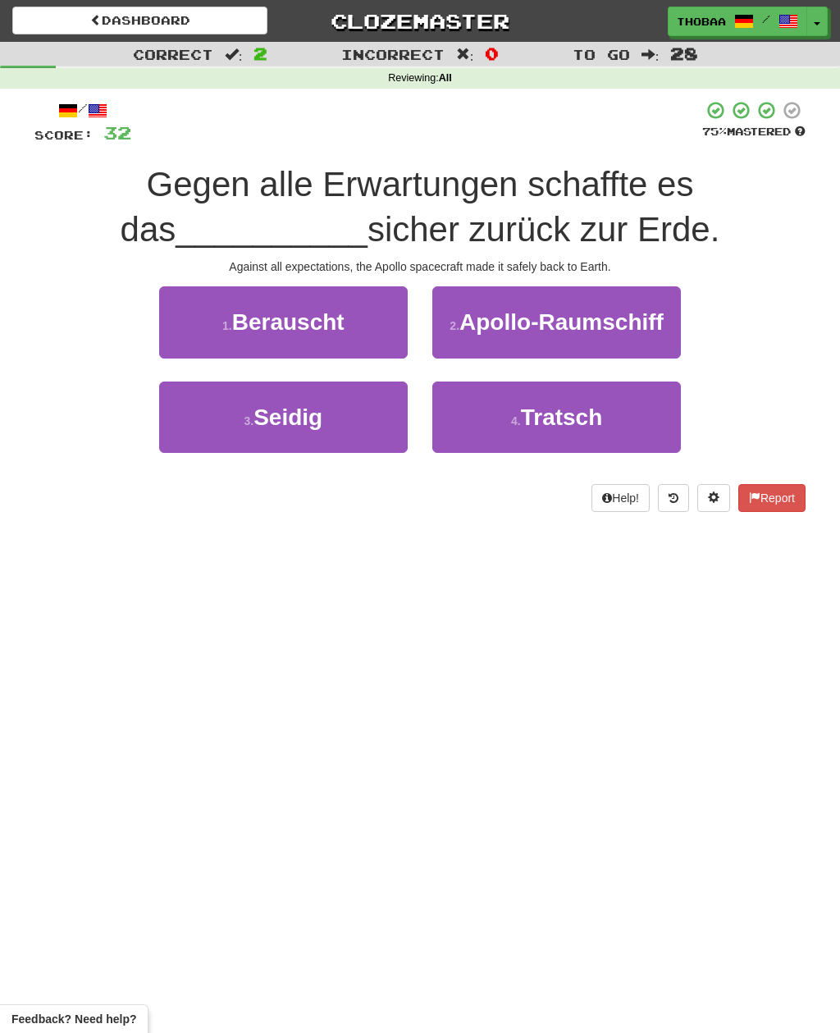
click at [653, 299] on button "2 . Apollo-Raumschiff" at bounding box center [556, 321] width 249 height 71
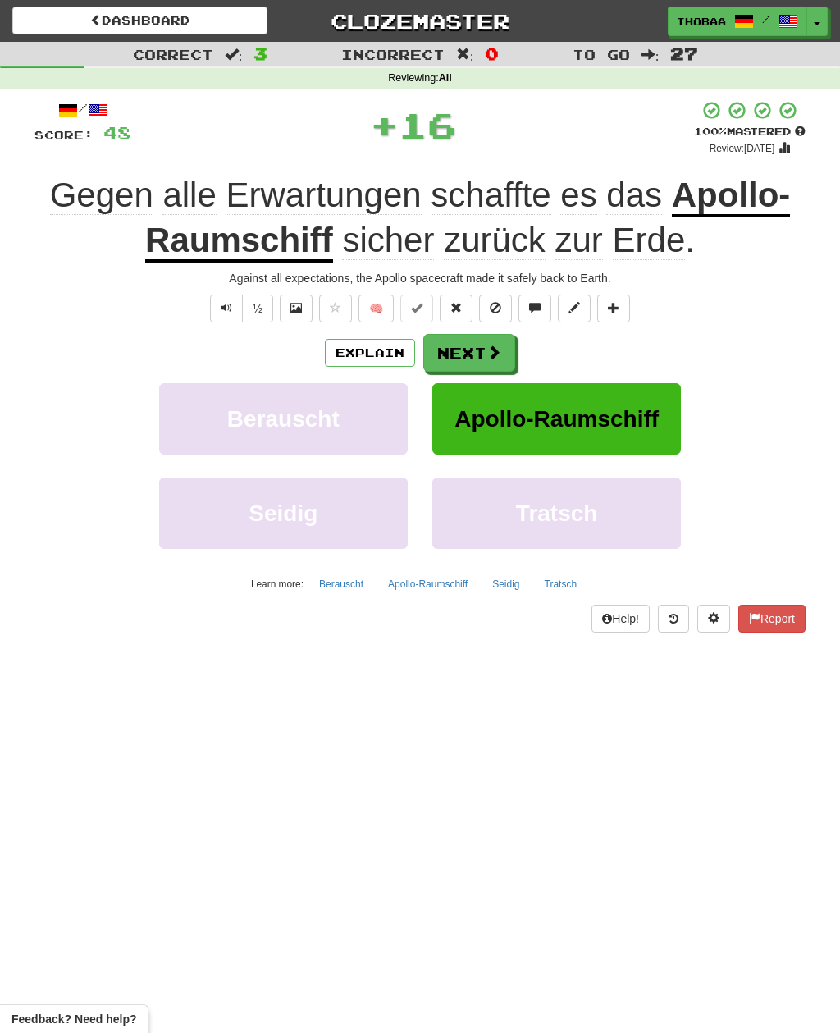
click at [647, 440] on button "Apollo-Raumschiff" at bounding box center [556, 418] width 249 height 71
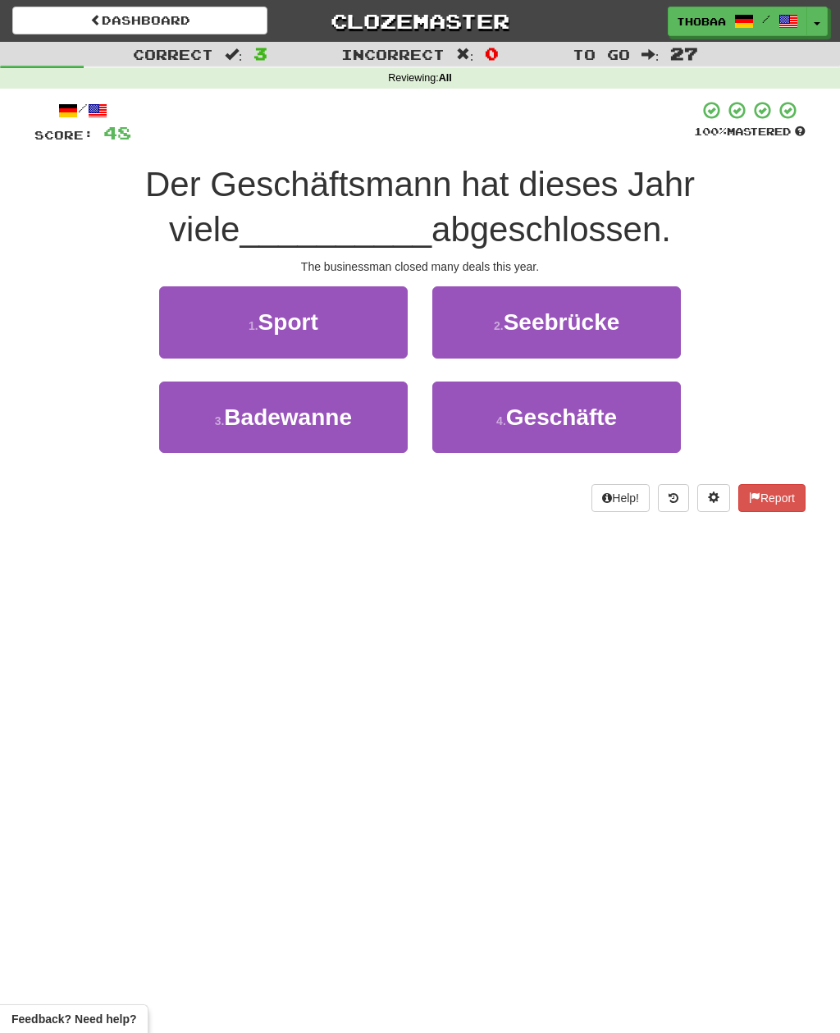
click at [655, 424] on button "4 . Geschäfte" at bounding box center [556, 417] width 249 height 71
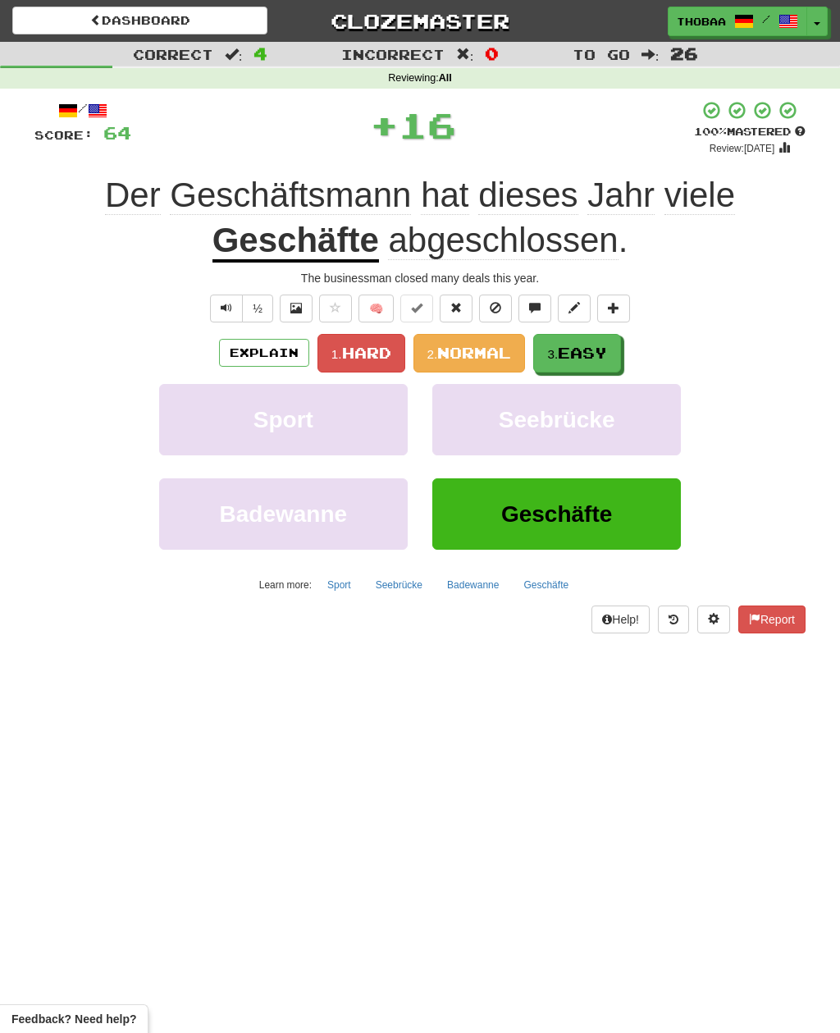
click at [605, 347] on span "Easy" at bounding box center [582, 353] width 49 height 18
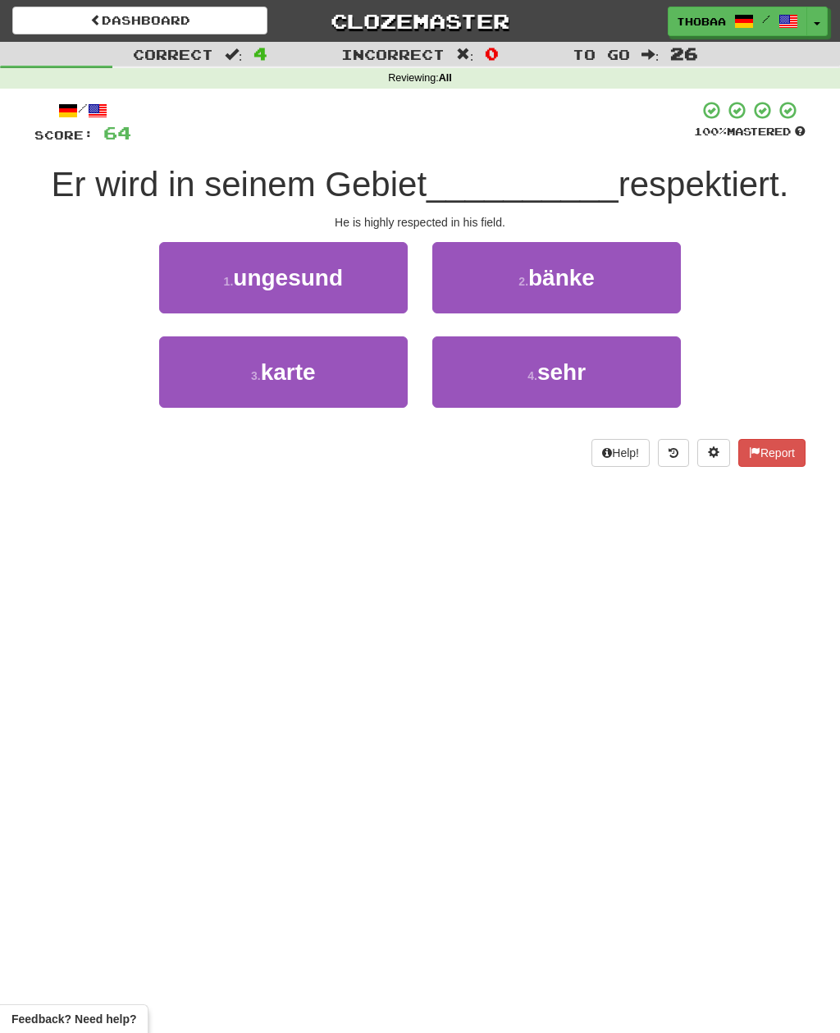
click at [645, 375] on button "4 . sehr" at bounding box center [556, 371] width 249 height 71
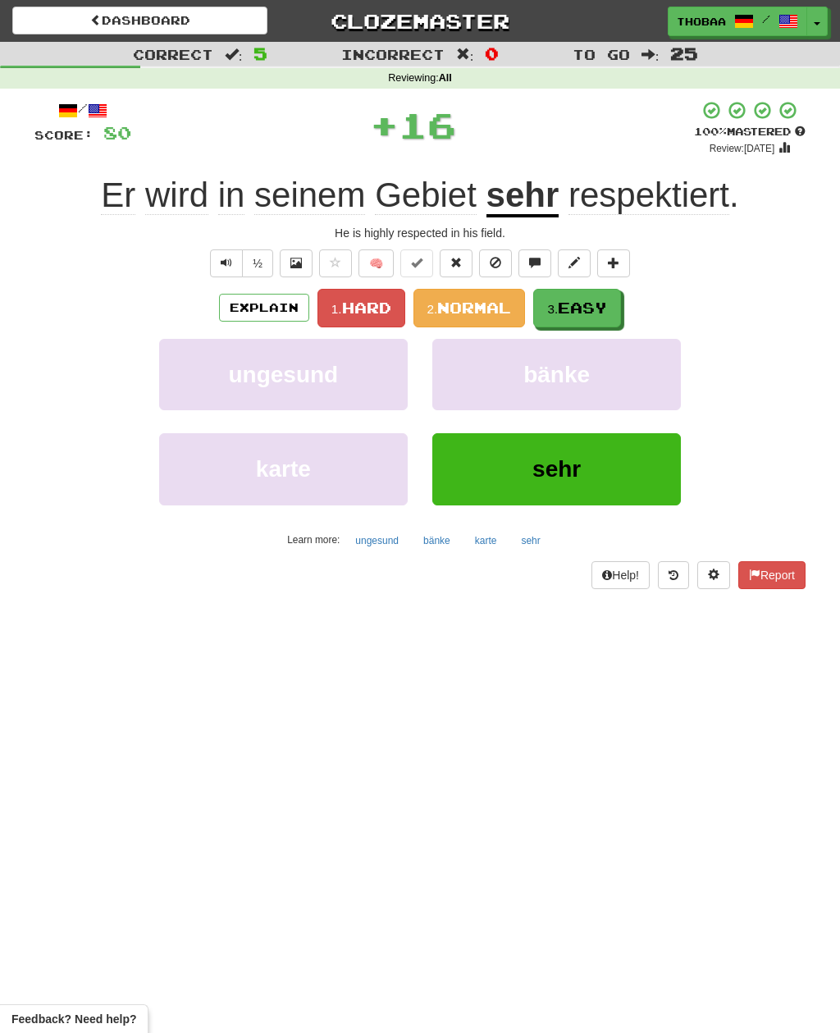
click at [607, 306] on span "Easy" at bounding box center [582, 308] width 49 height 18
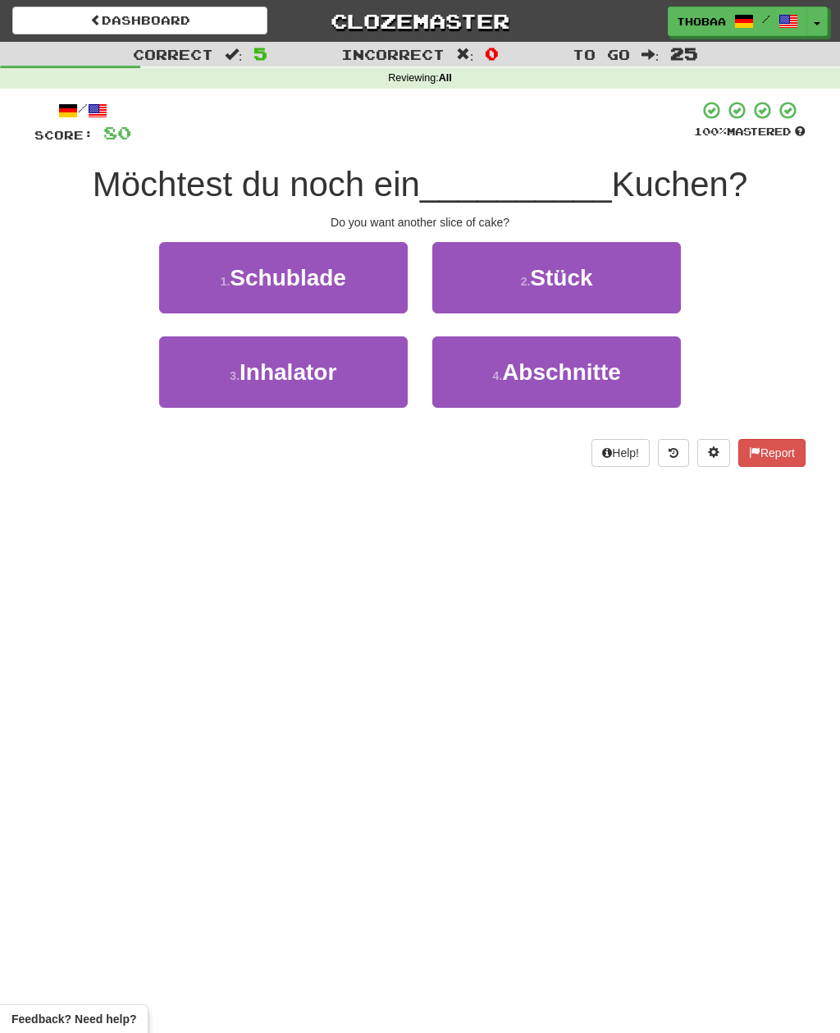
click at [664, 273] on button "2 . Stück" at bounding box center [556, 277] width 249 height 71
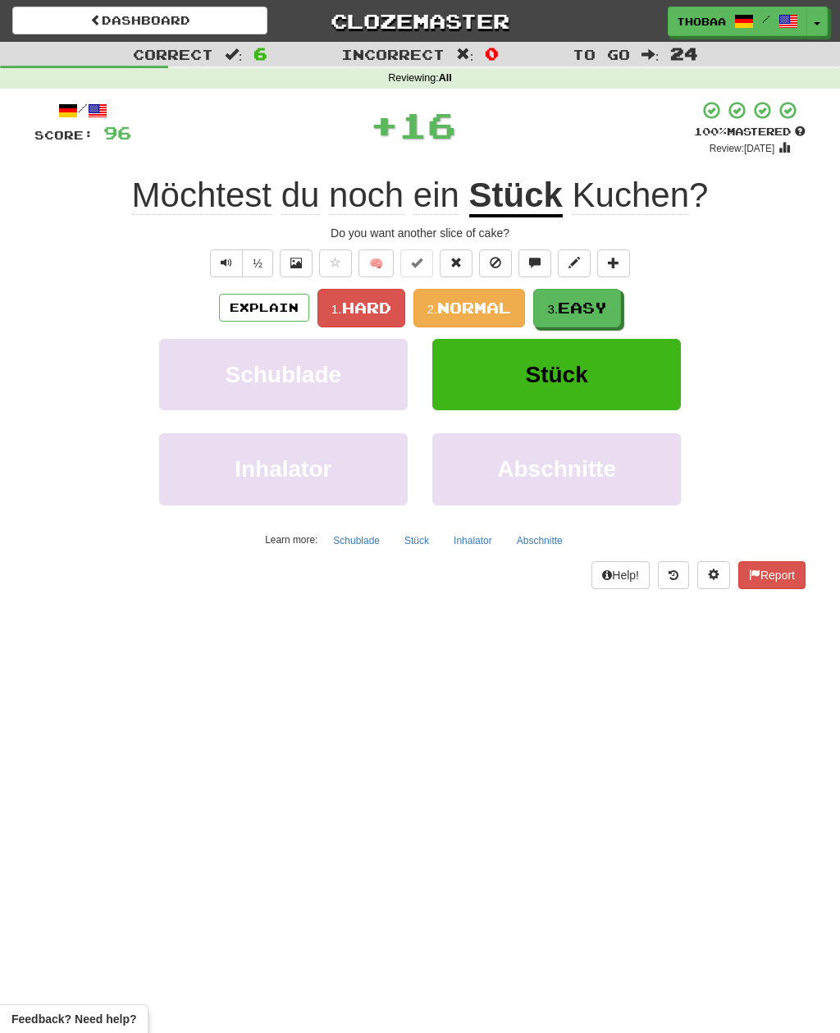
click at [606, 304] on span "Easy" at bounding box center [582, 308] width 49 height 18
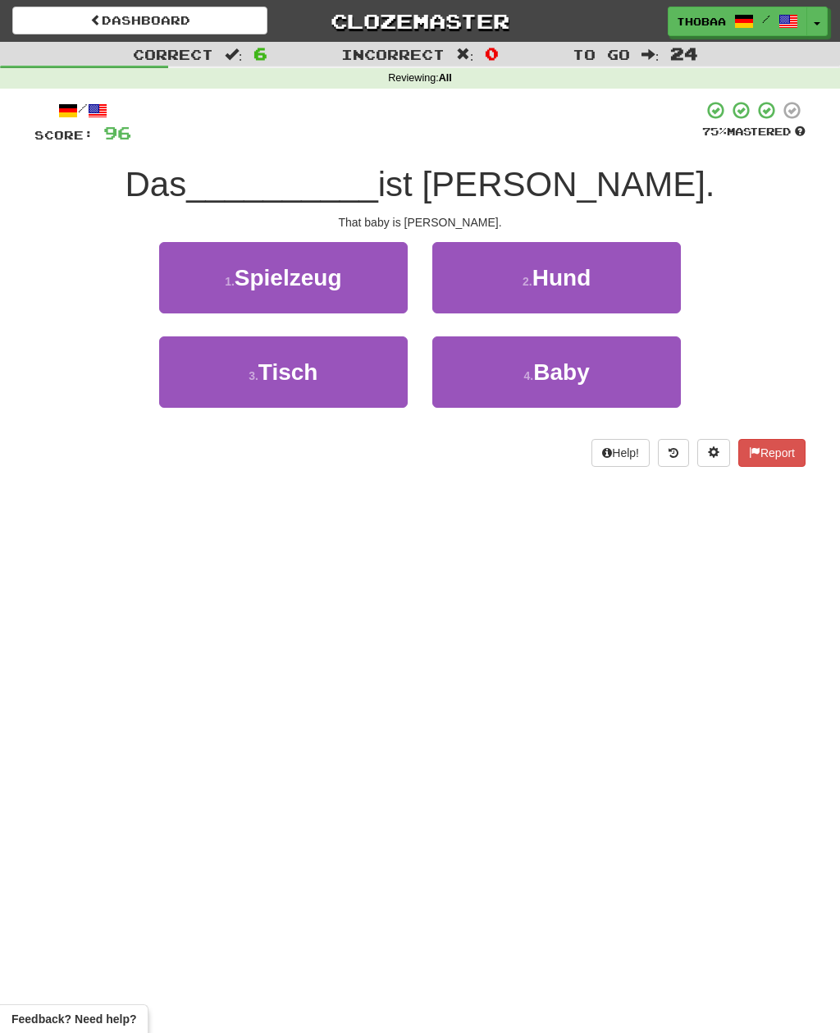
click at [639, 373] on button "4 . Baby" at bounding box center [556, 371] width 249 height 71
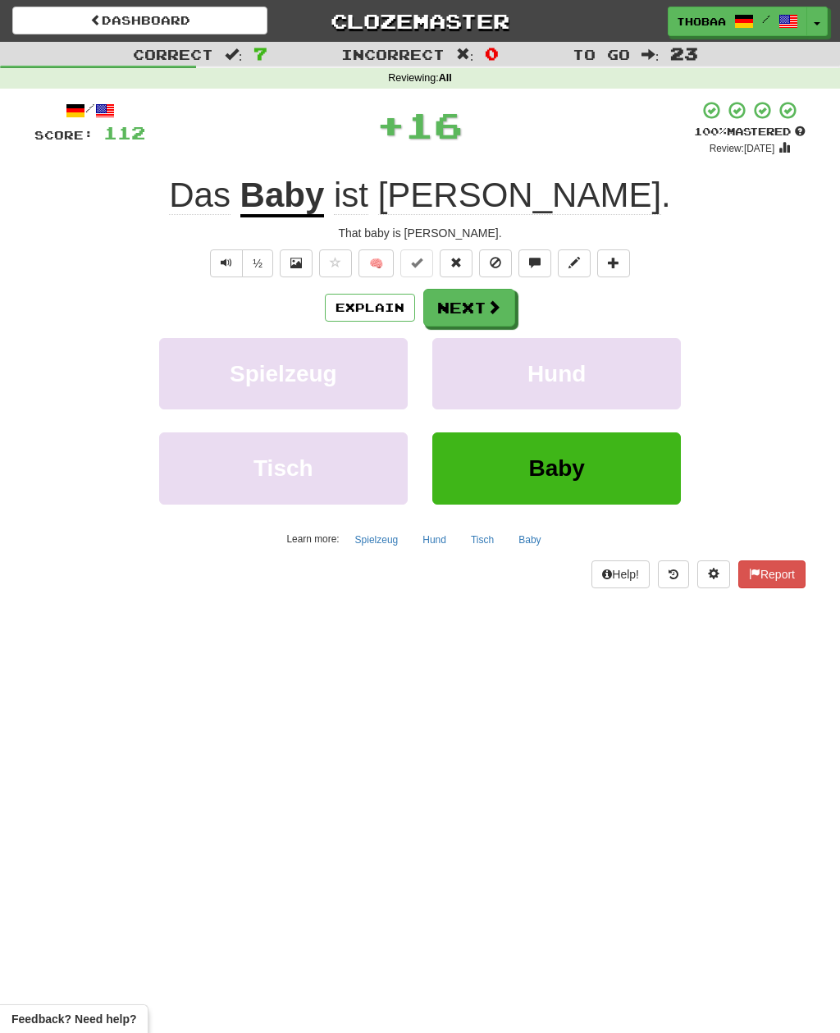
click at [629, 382] on button "Hund" at bounding box center [556, 373] width 249 height 71
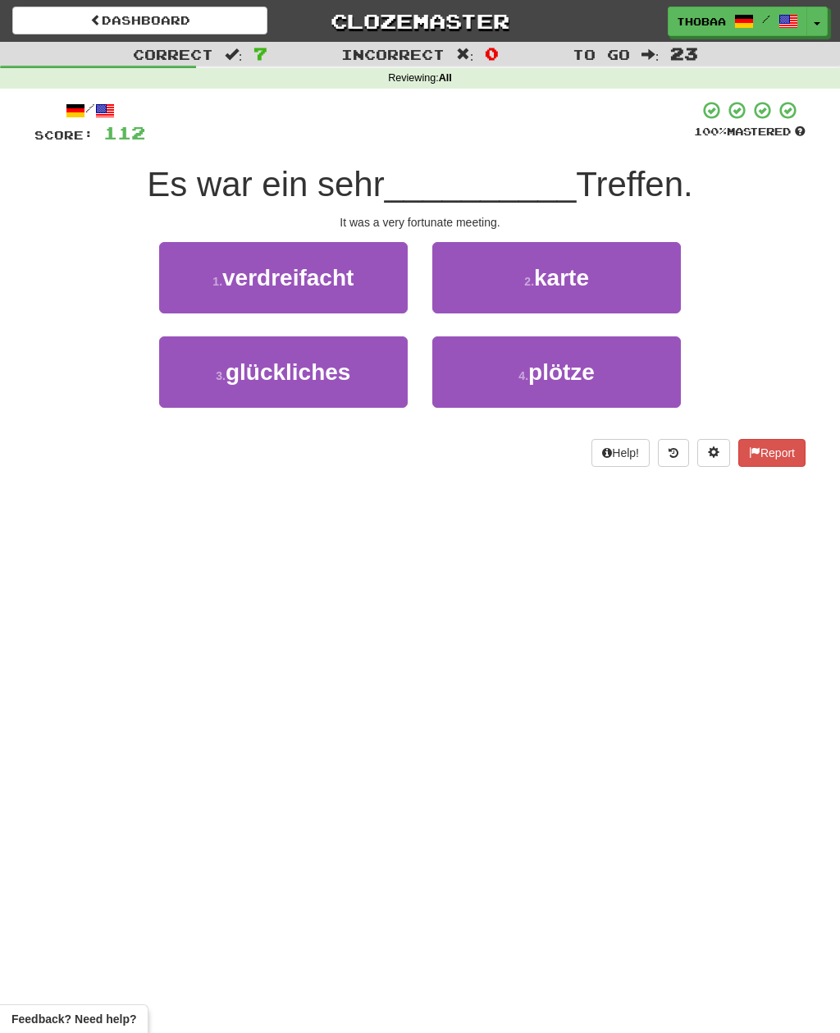
click at [204, 375] on button "3 . glückliches" at bounding box center [283, 371] width 249 height 71
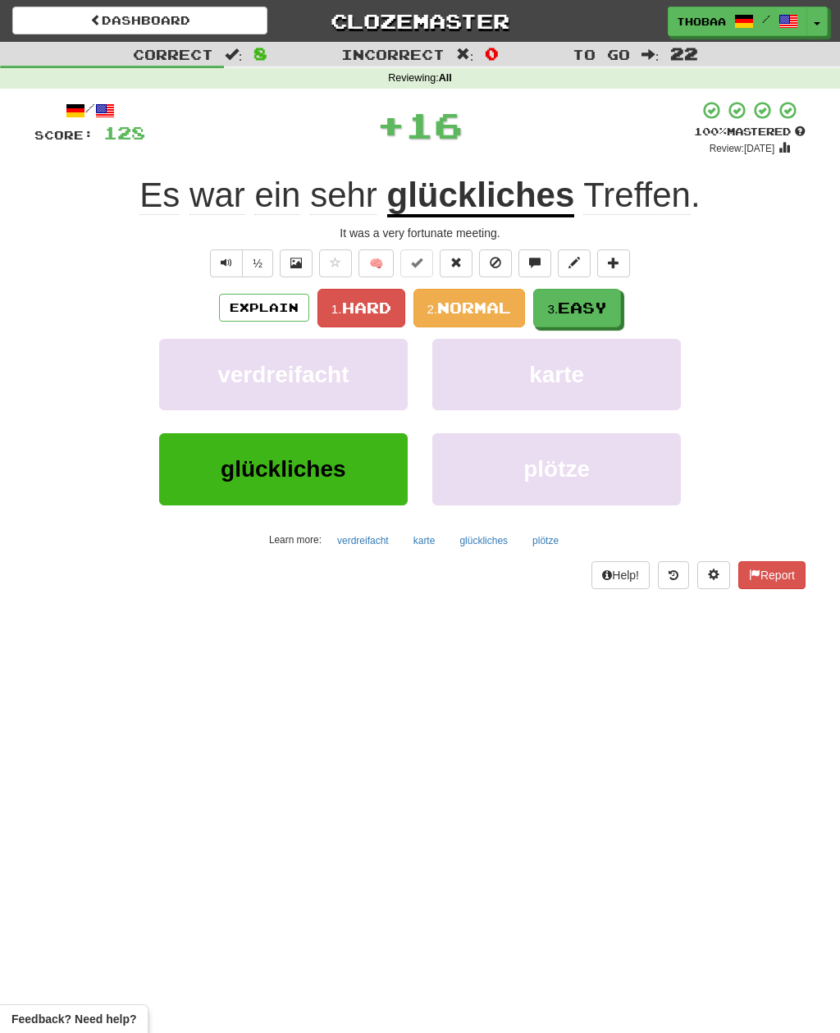
click at [607, 299] on span "Easy" at bounding box center [582, 308] width 49 height 18
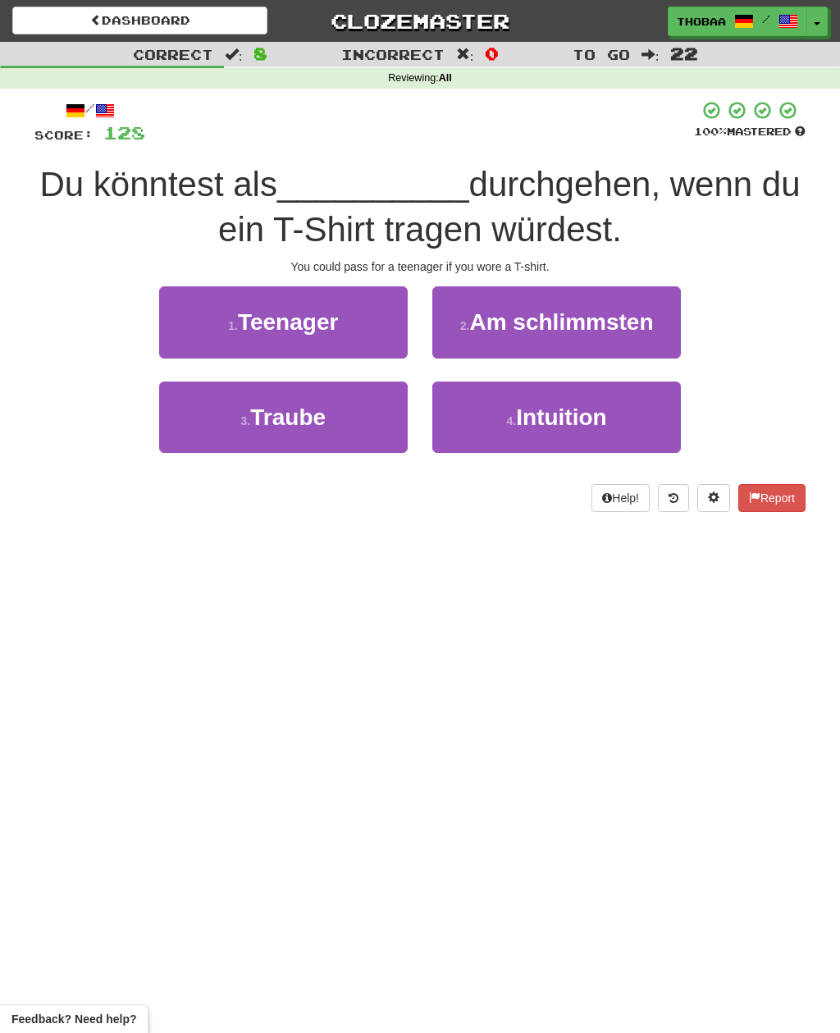
click at [164, 312] on button "1 . Teenager" at bounding box center [283, 321] width 249 height 71
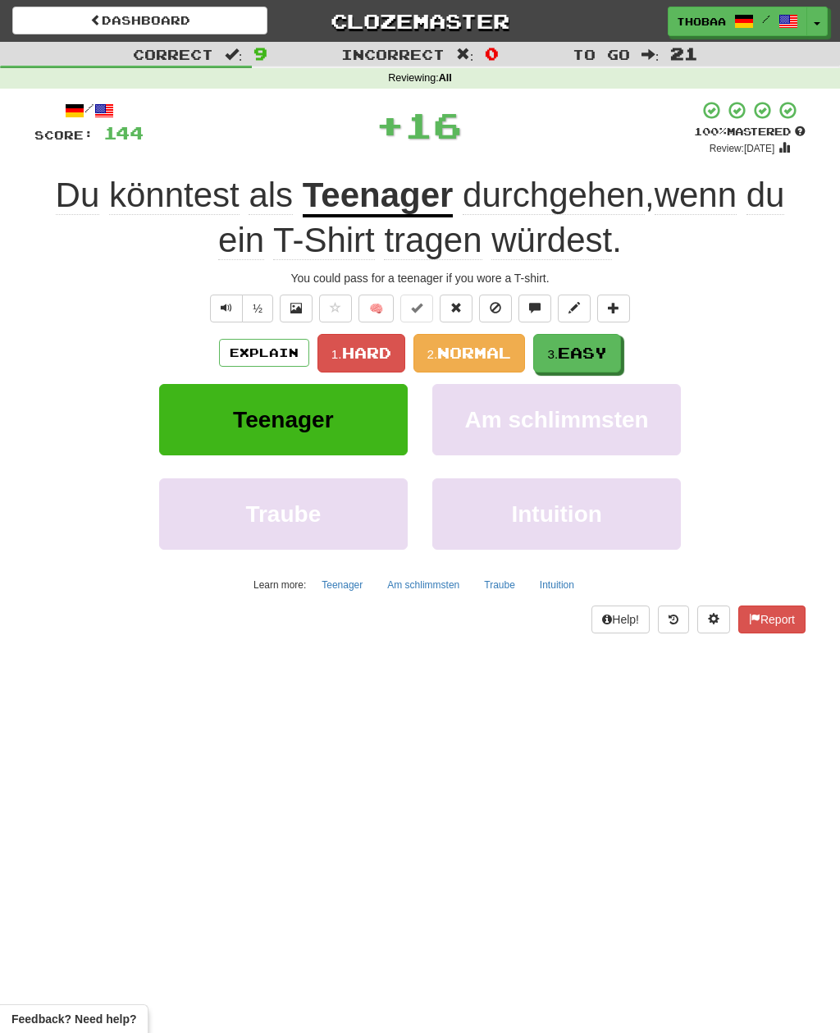
click at [613, 345] on button "3. Easy" at bounding box center [577, 353] width 88 height 39
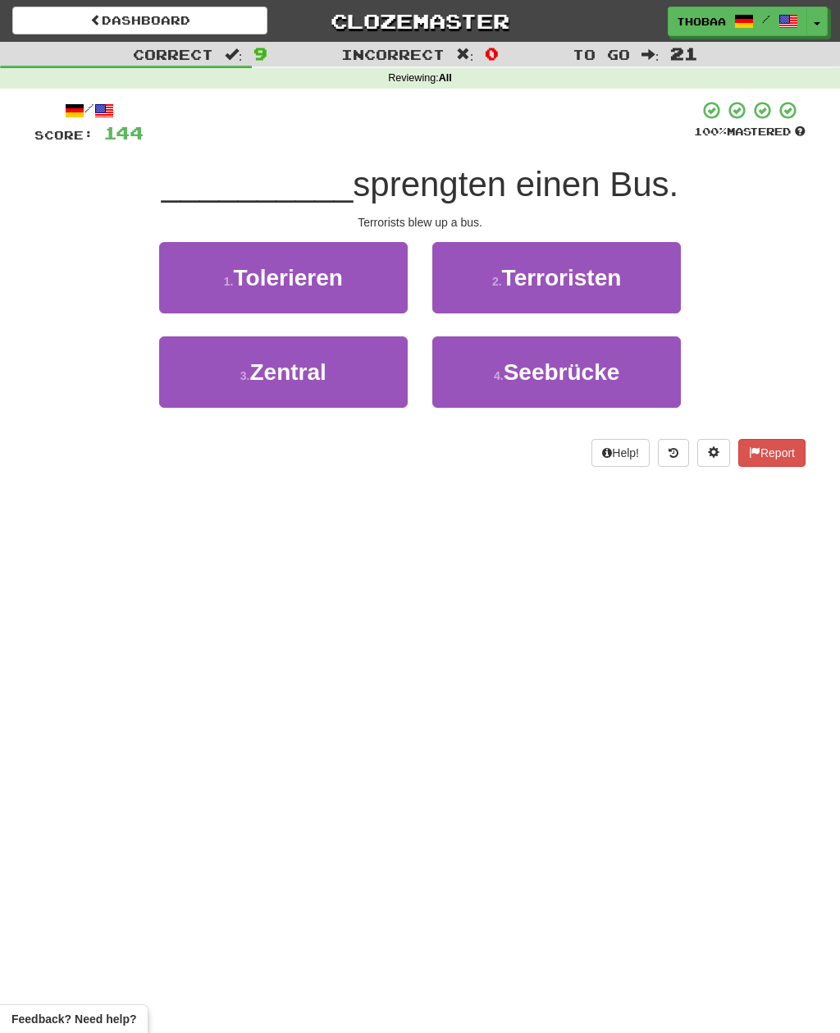
click at [668, 267] on button "2 . Terroristen" at bounding box center [556, 277] width 249 height 71
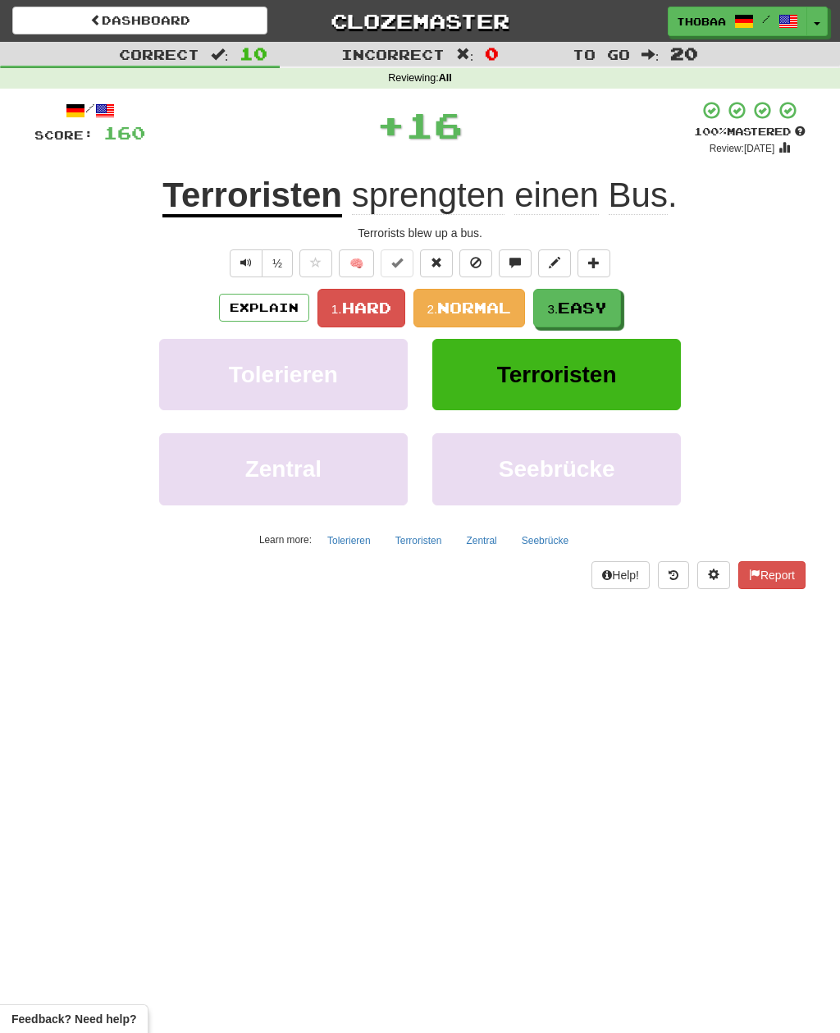
click at [612, 304] on button "3. Easy" at bounding box center [577, 308] width 88 height 39
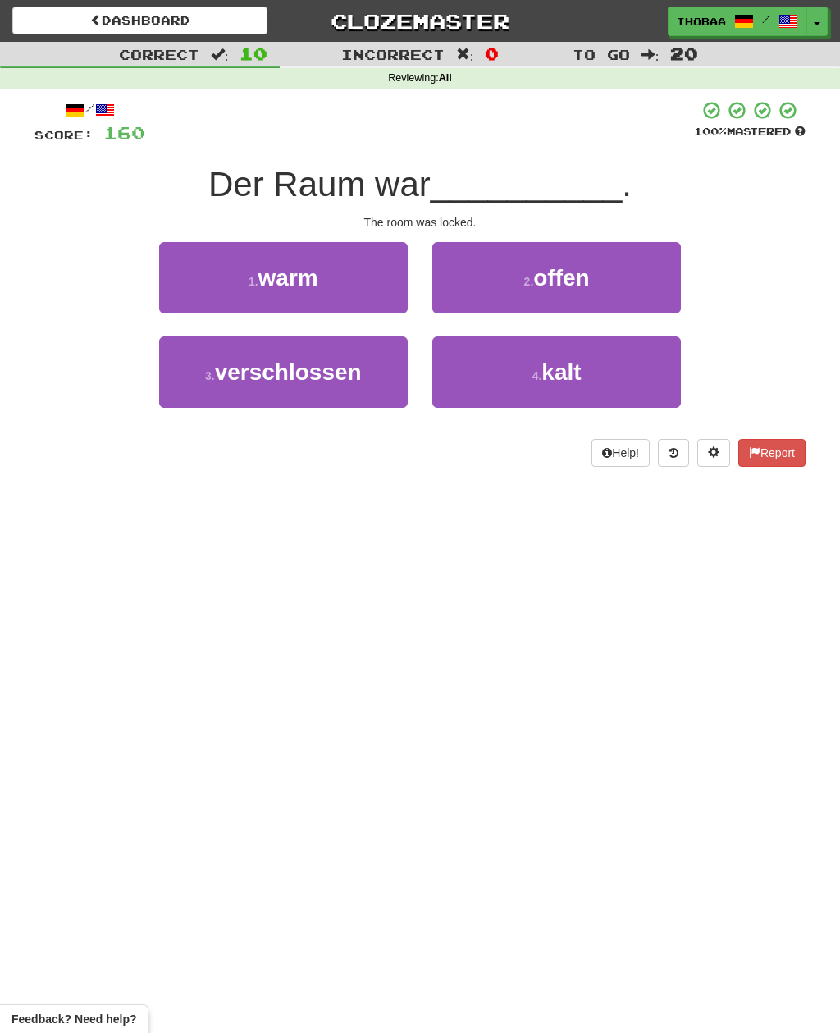
click at [193, 388] on button "3 . verschlossen" at bounding box center [283, 371] width 249 height 71
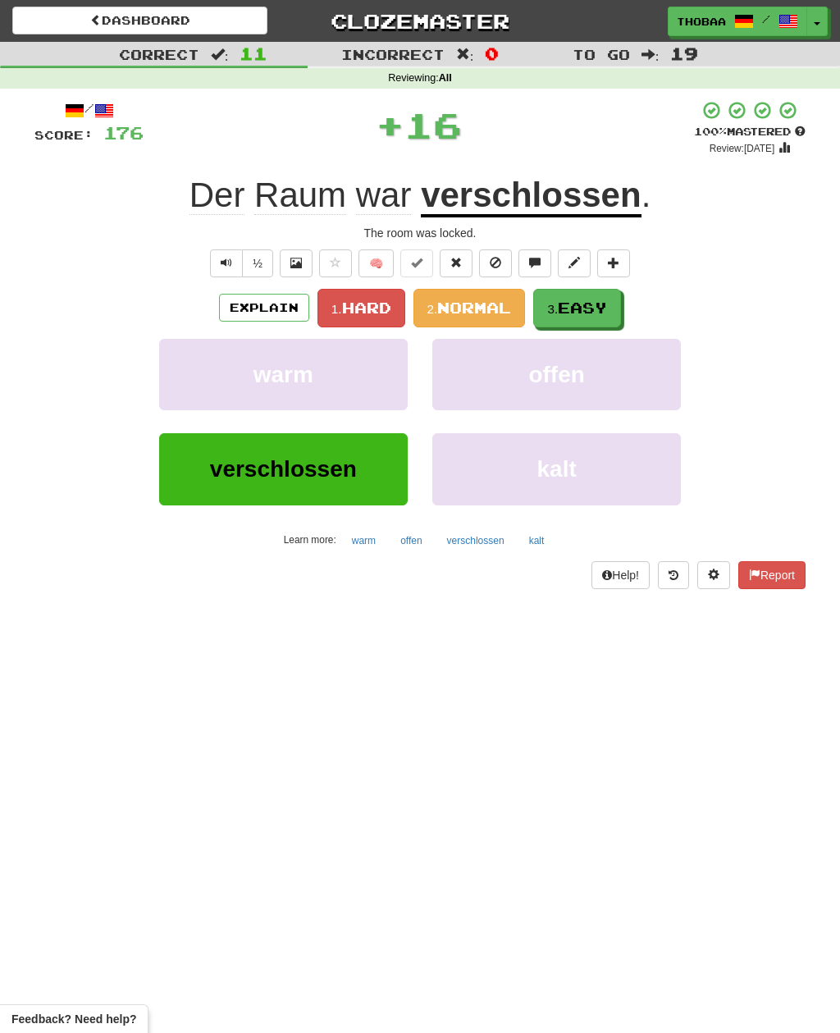
click at [600, 305] on span "Easy" at bounding box center [582, 308] width 49 height 18
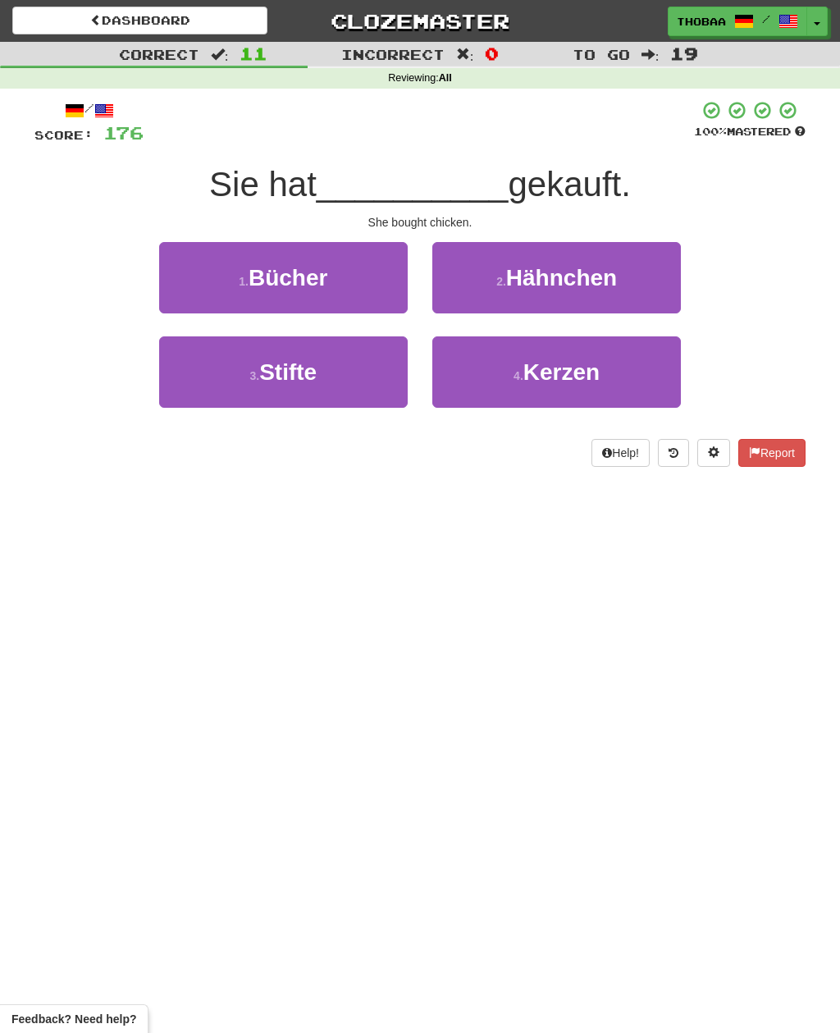
click at [654, 273] on button "2 . Hähnchen" at bounding box center [556, 277] width 249 height 71
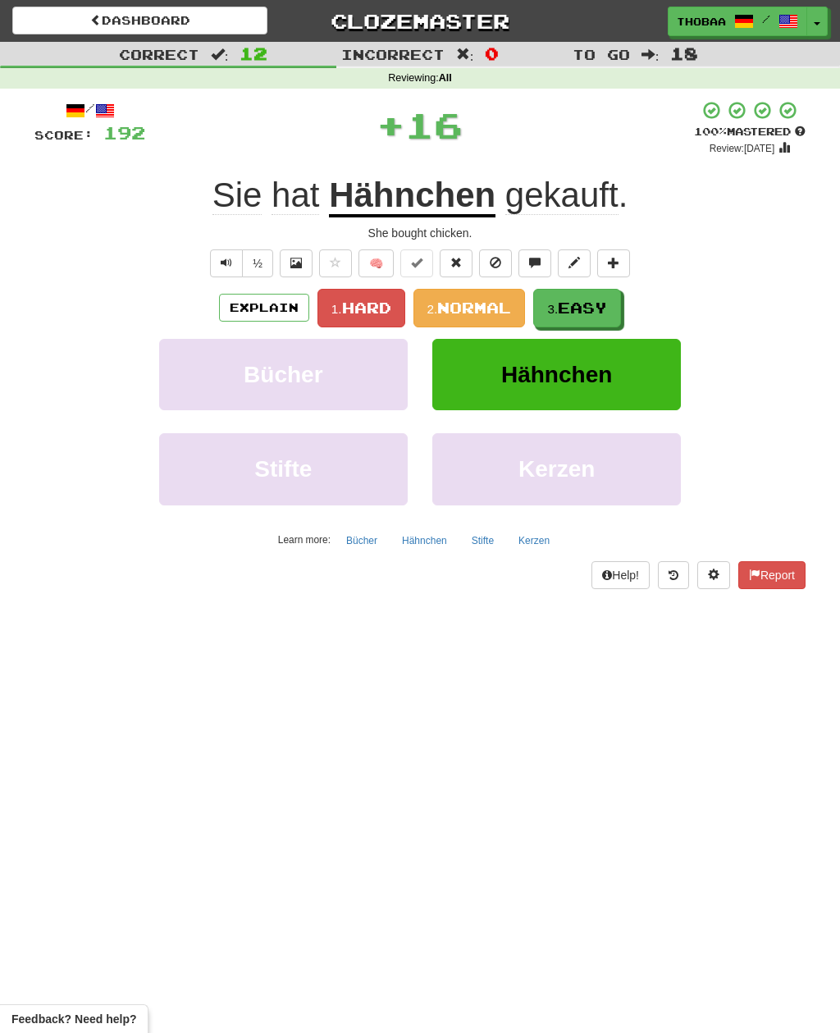
click at [602, 304] on span "Easy" at bounding box center [582, 308] width 49 height 18
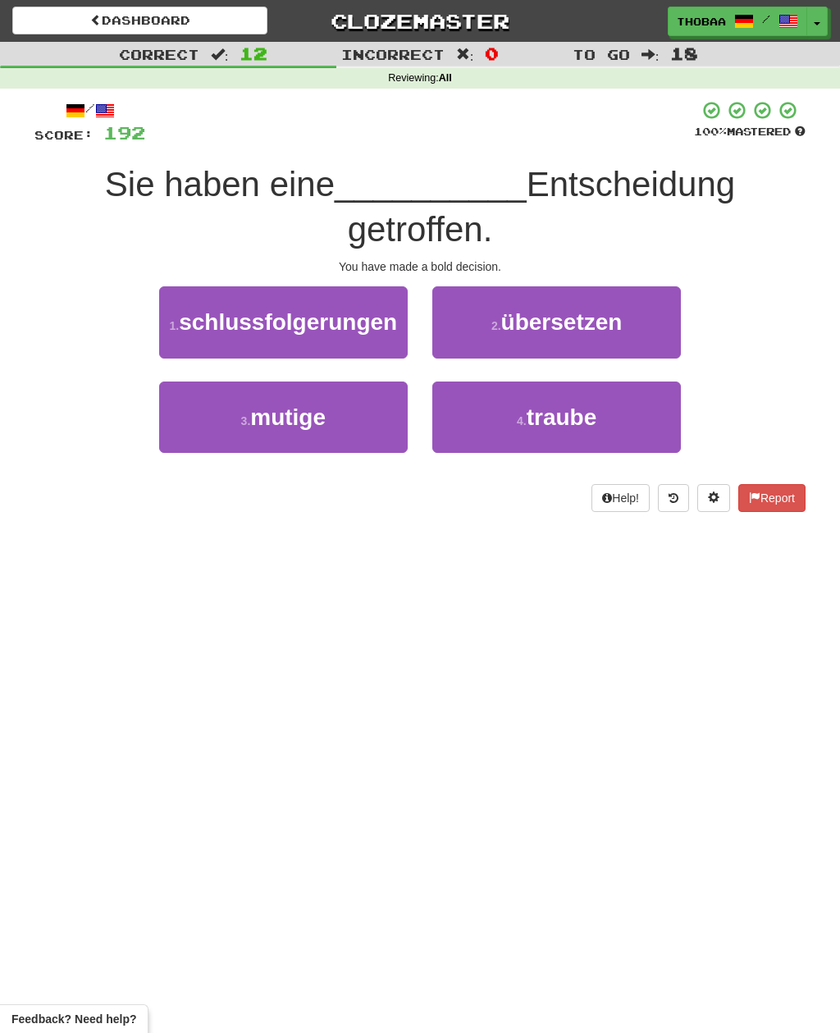
click at [208, 439] on button "3 . mutige" at bounding box center [283, 417] width 249 height 71
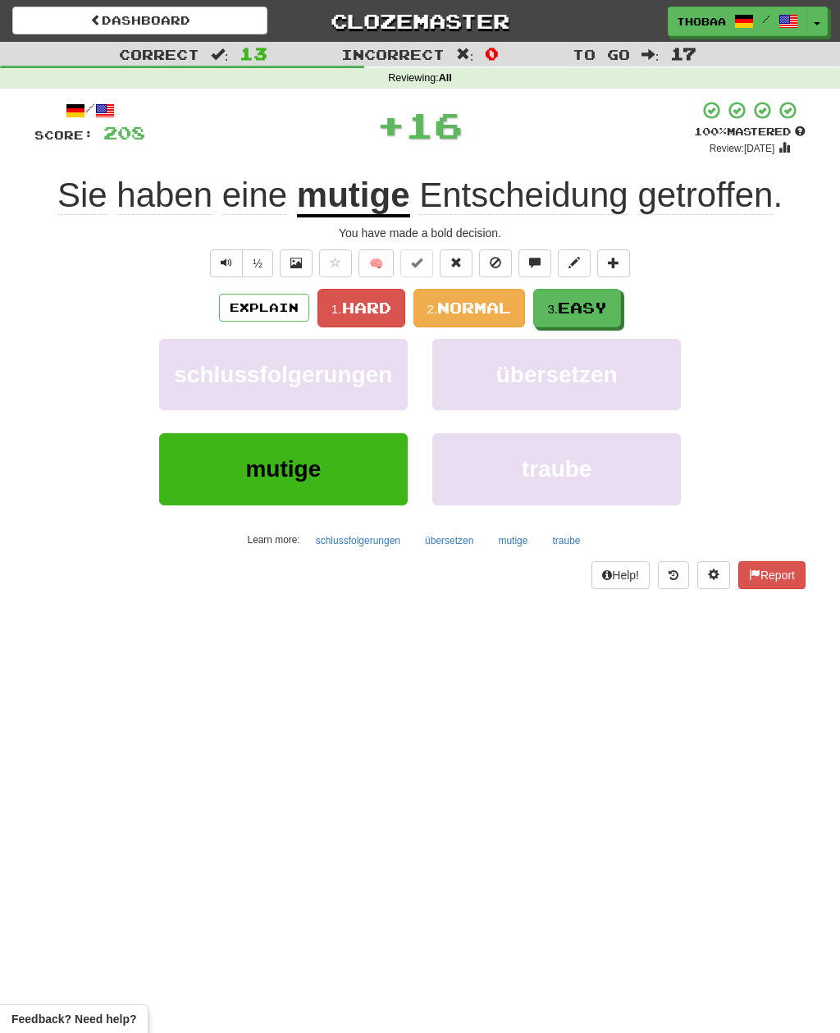
click at [613, 311] on button "3. Easy" at bounding box center [577, 308] width 88 height 39
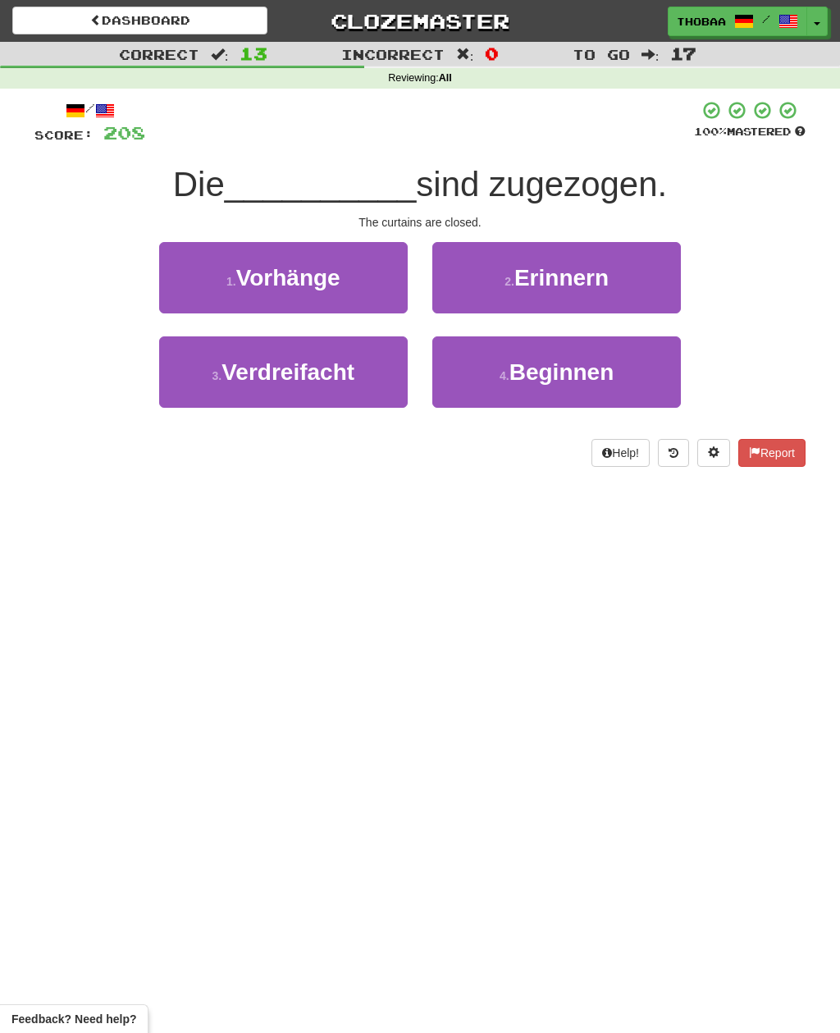
click at [191, 284] on button "1 . Vorhänge" at bounding box center [283, 277] width 249 height 71
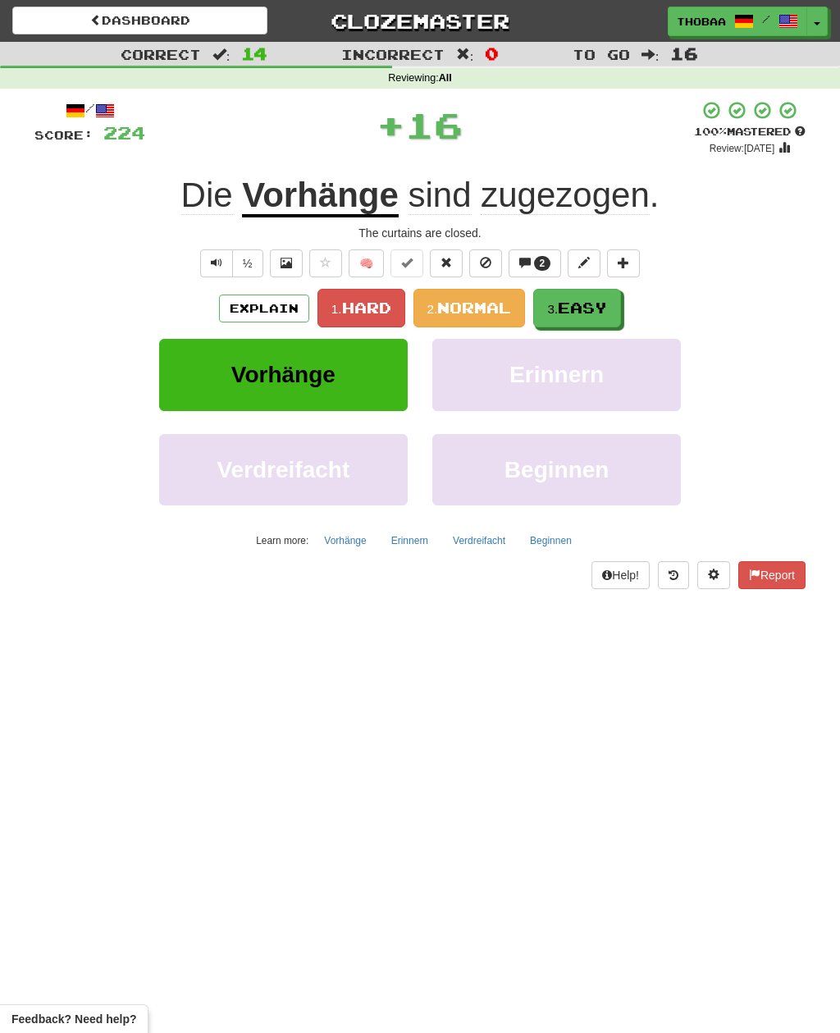
click at [607, 304] on span "Easy" at bounding box center [582, 308] width 49 height 18
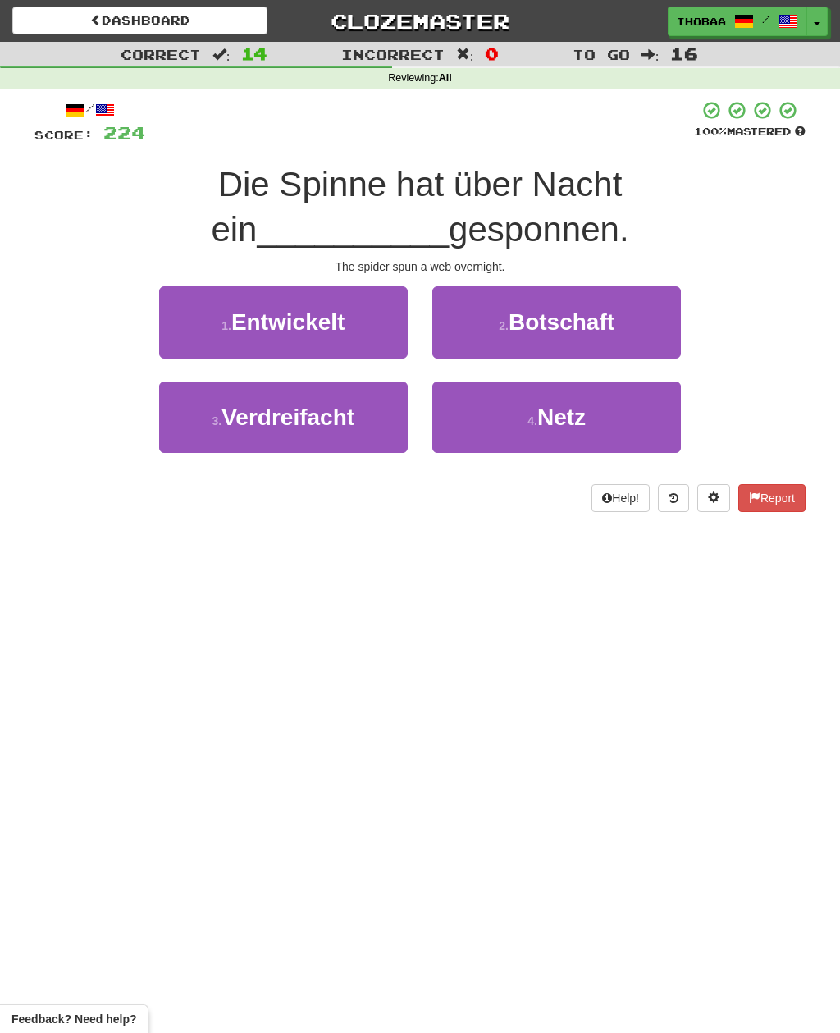
click at [607, 416] on button "4 . Netz" at bounding box center [556, 417] width 249 height 71
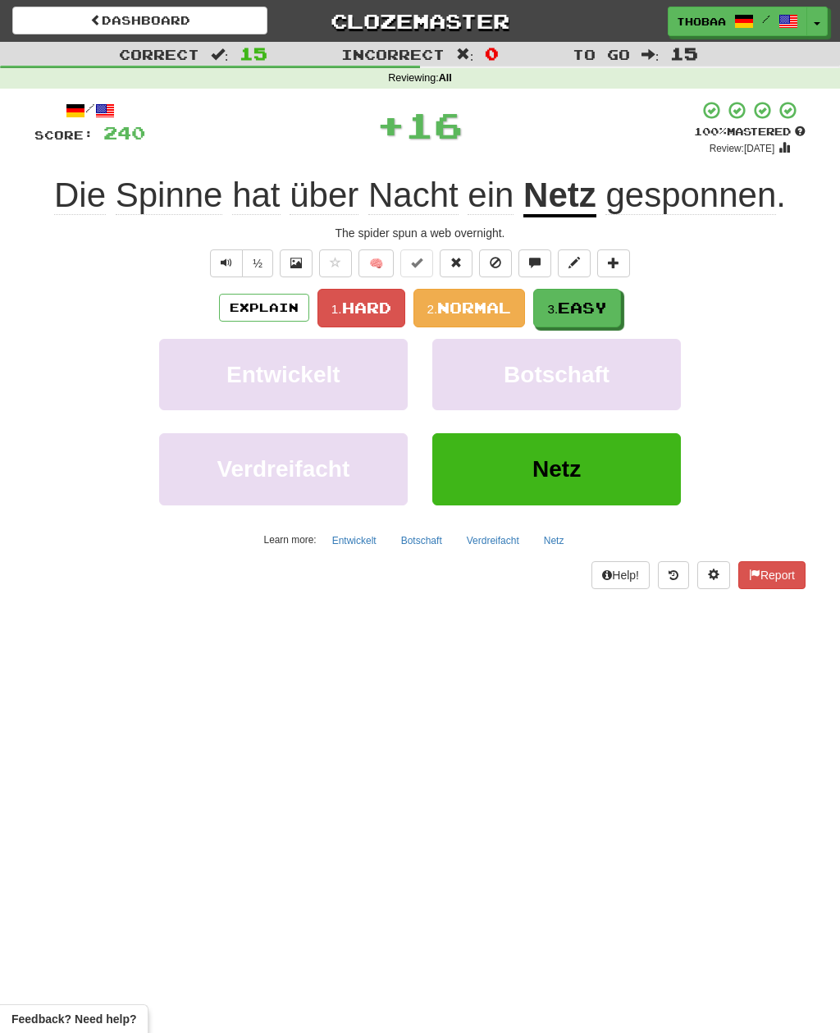
click at [599, 309] on span "Easy" at bounding box center [582, 308] width 49 height 18
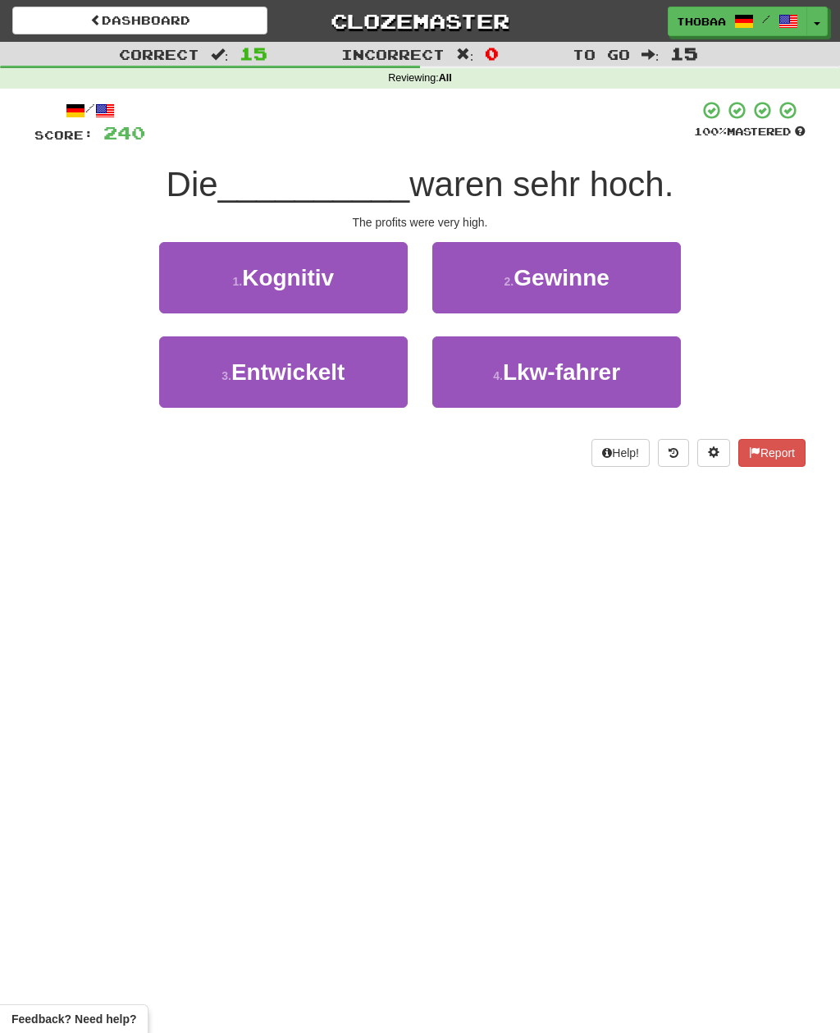
click at [658, 267] on button "2 . Gewinne" at bounding box center [556, 277] width 249 height 71
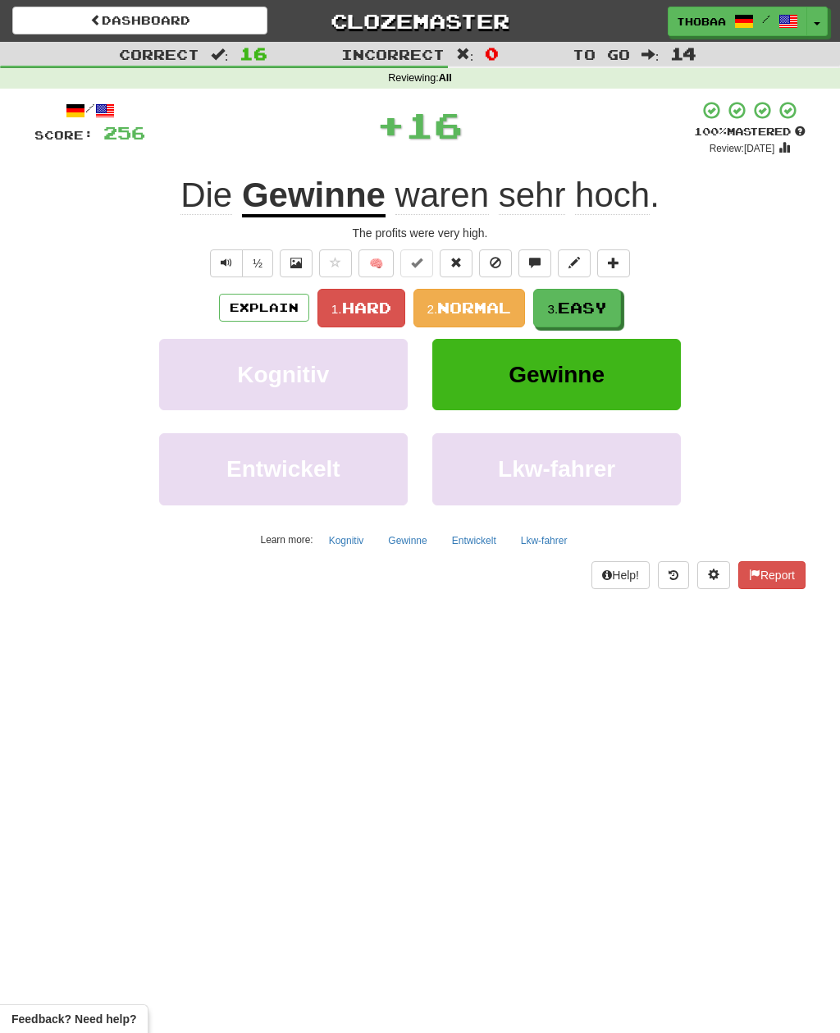
click at [587, 303] on span "Easy" at bounding box center [582, 308] width 49 height 18
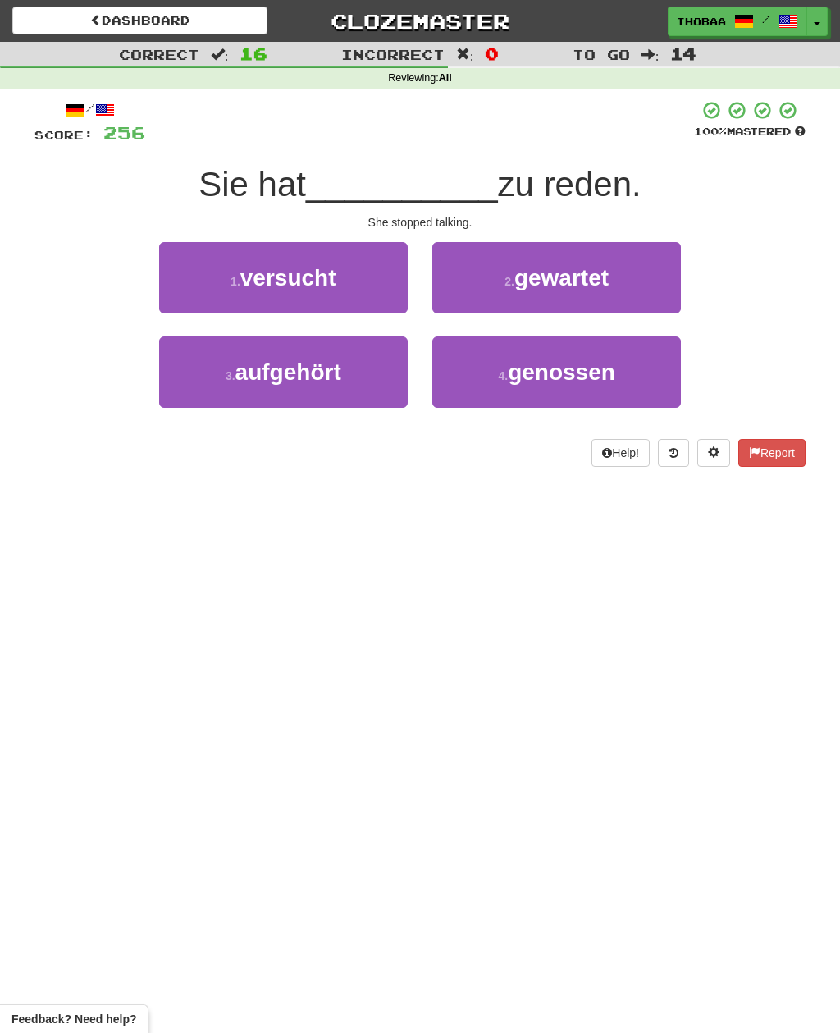
click at [196, 387] on button "3 . aufgehört" at bounding box center [283, 371] width 249 height 71
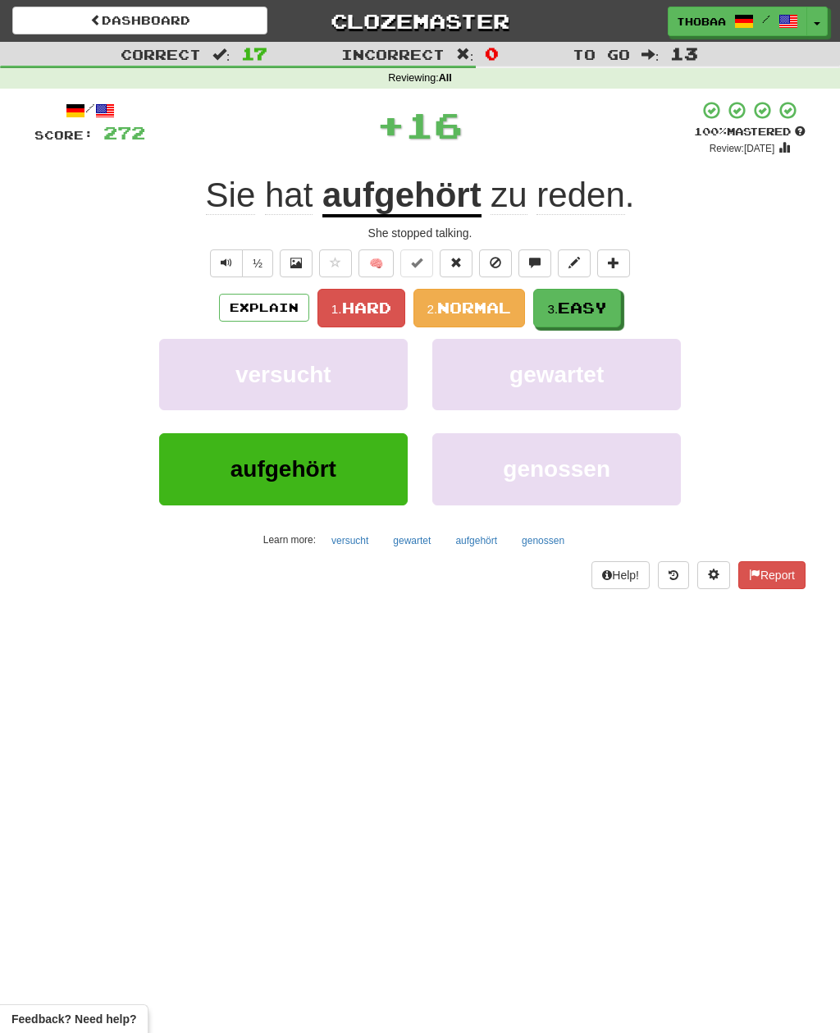
click at [600, 304] on span "Easy" at bounding box center [582, 308] width 49 height 18
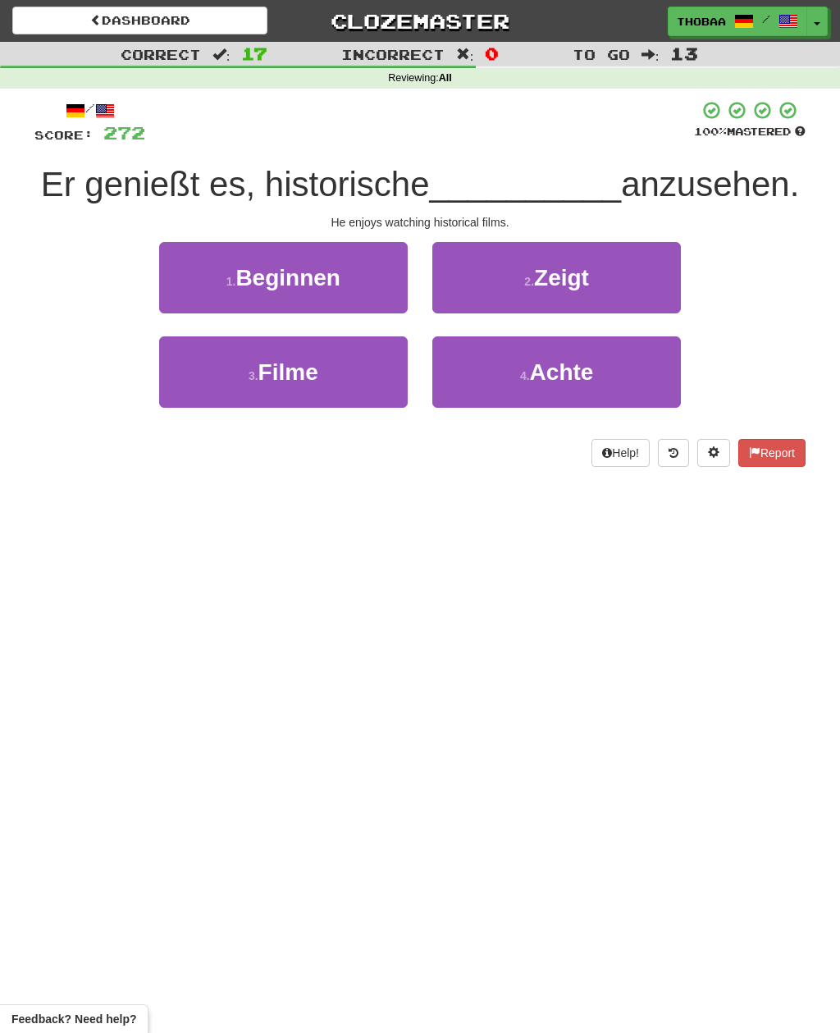
click at [193, 400] on button "3 . Filme" at bounding box center [283, 371] width 249 height 71
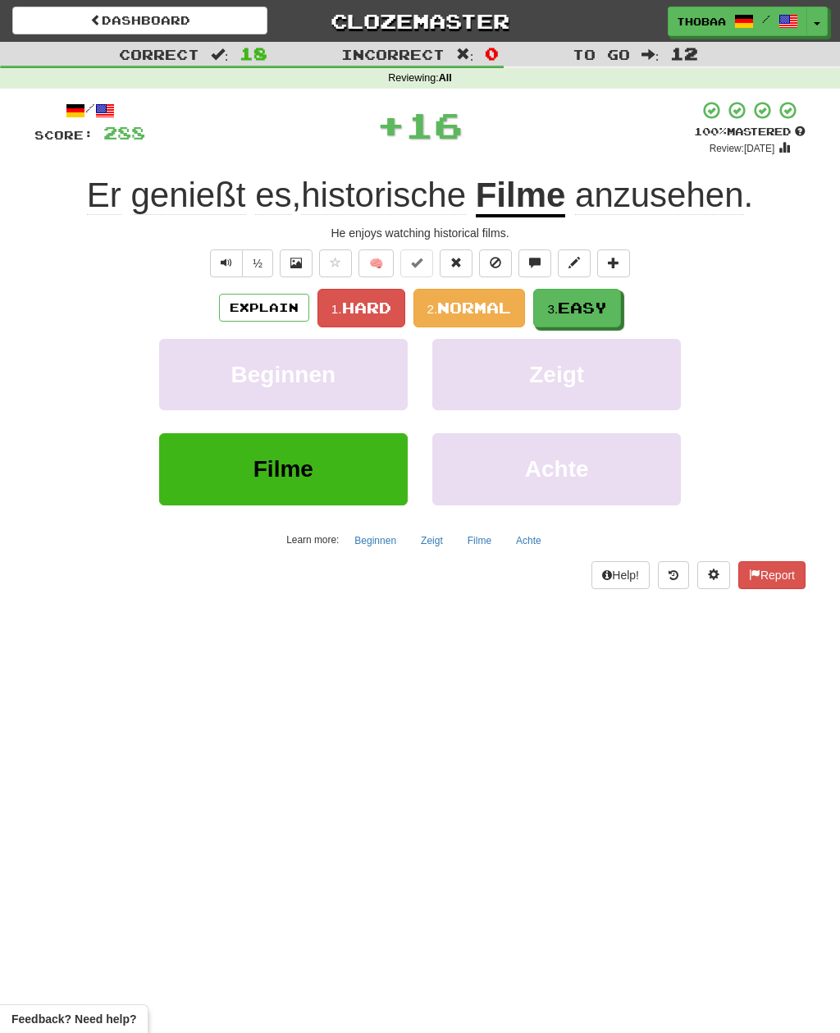
click at [596, 304] on span "Easy" at bounding box center [582, 308] width 49 height 18
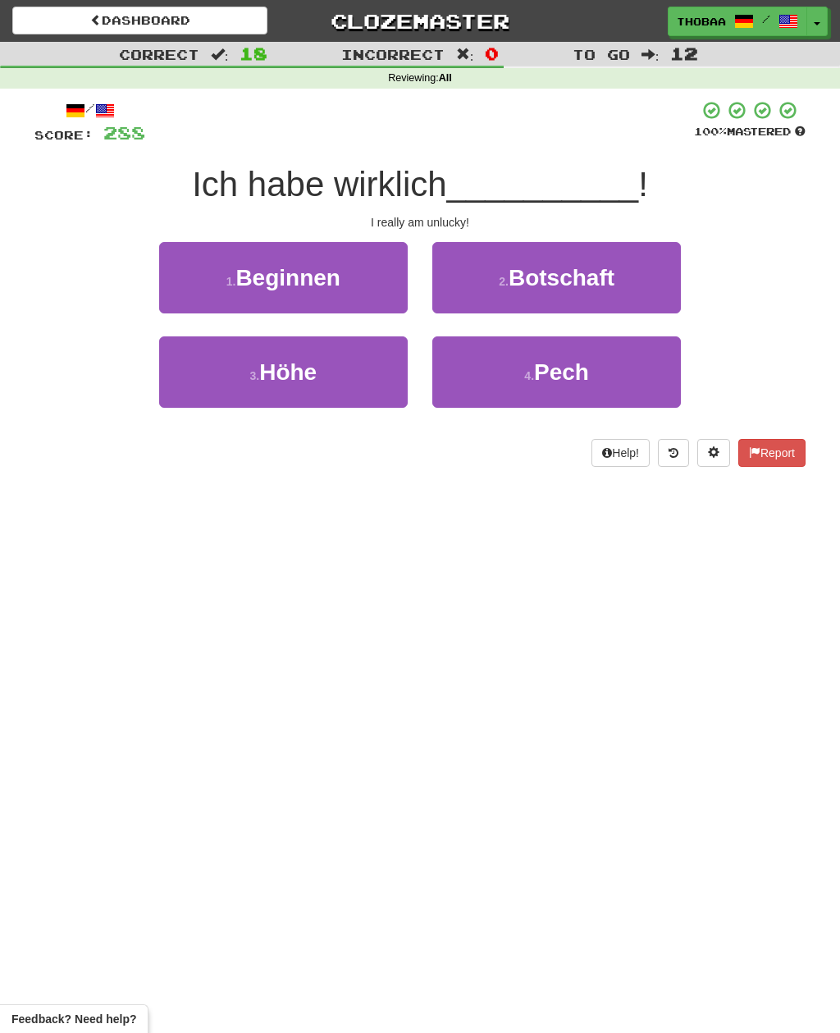
click at [668, 386] on button "4 . Pech" at bounding box center [556, 371] width 249 height 71
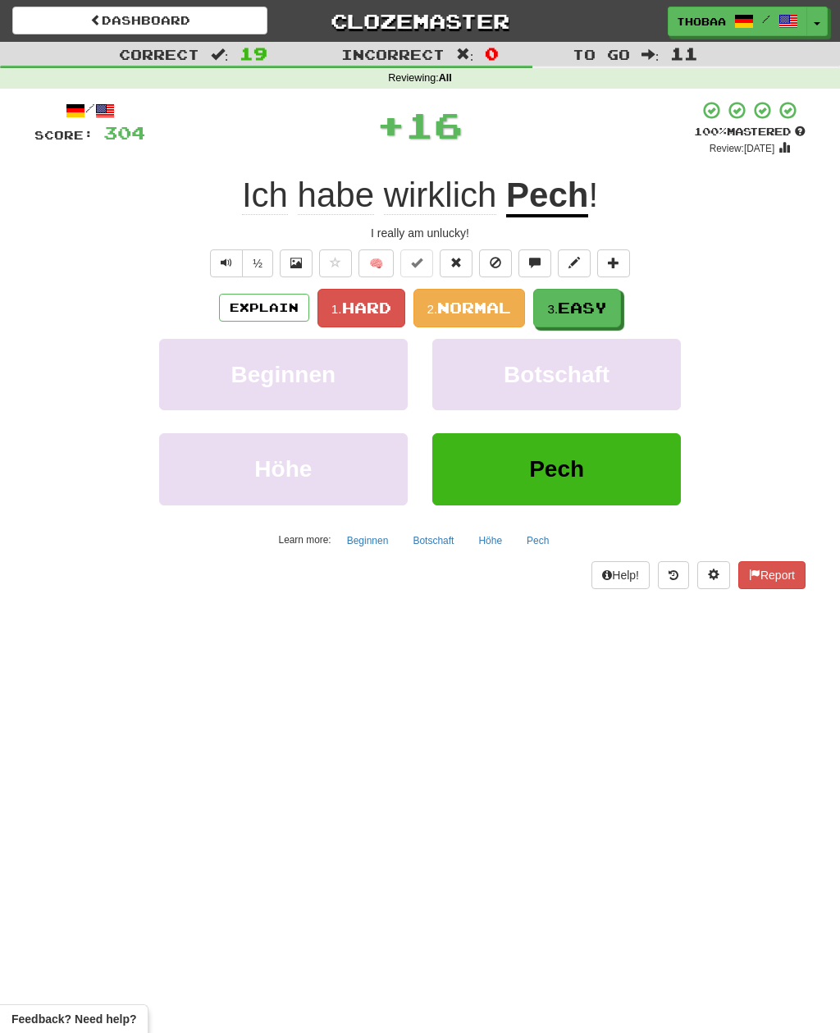
click at [618, 300] on button "3. Easy" at bounding box center [577, 308] width 88 height 39
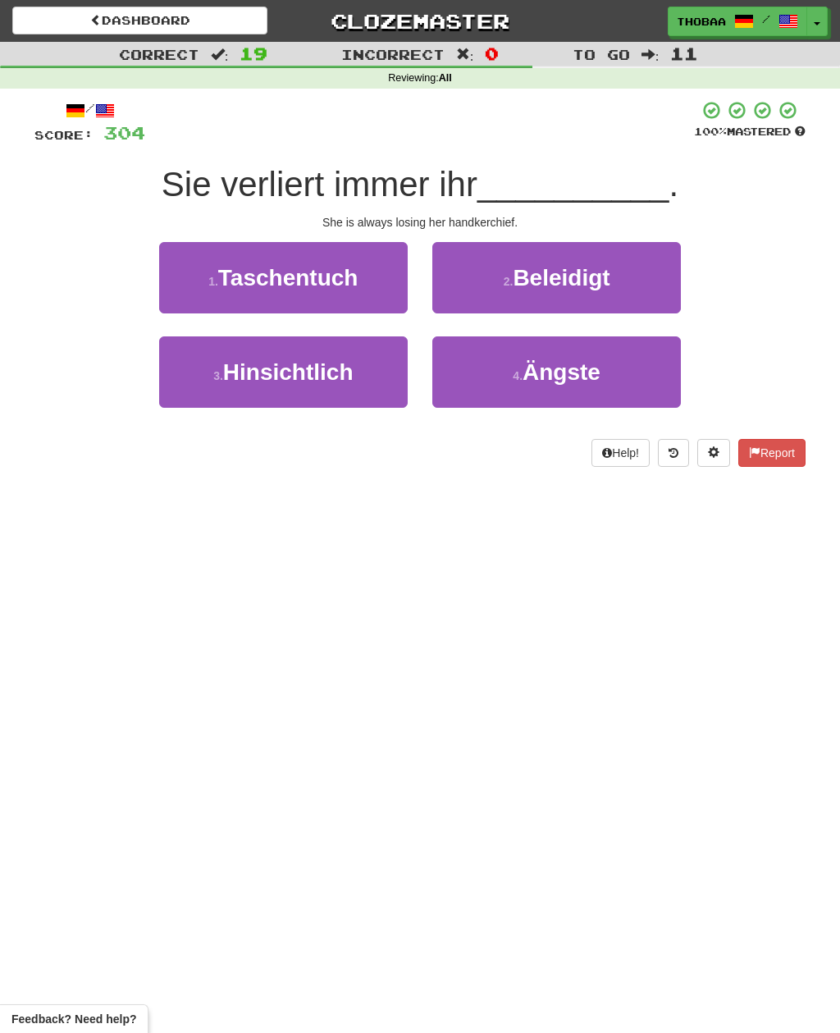
click at [175, 277] on button "1 . Taschentuch" at bounding box center [283, 277] width 249 height 71
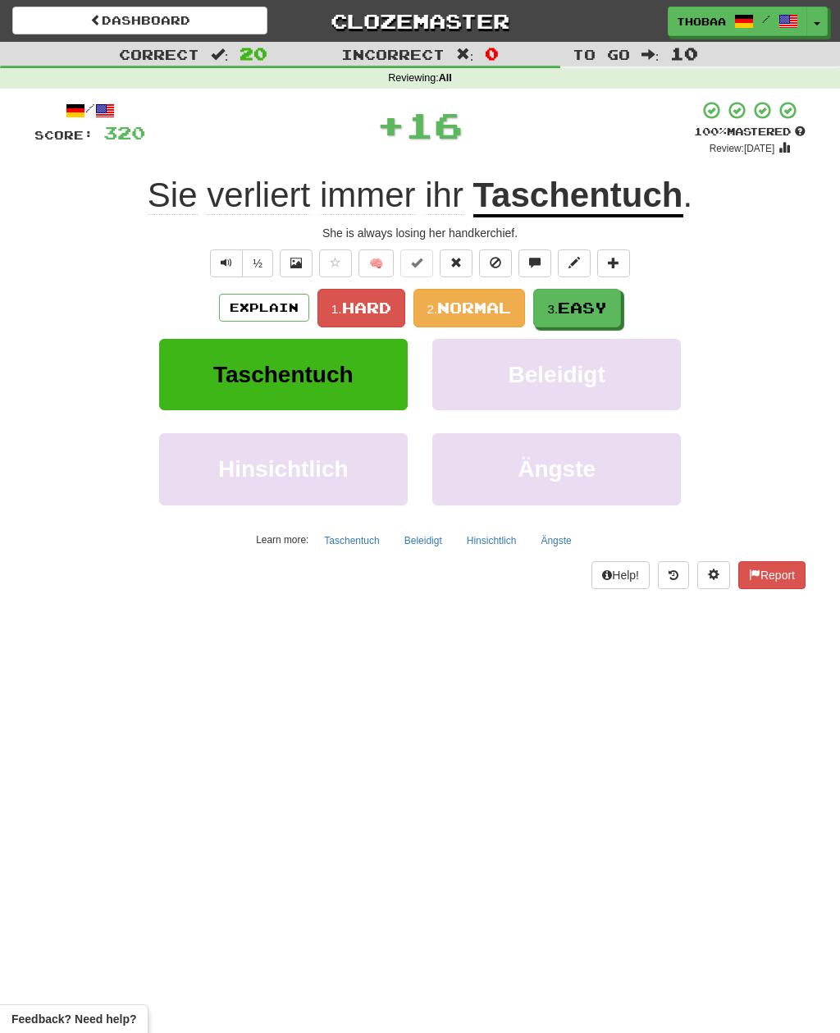
click at [592, 300] on span "Easy" at bounding box center [582, 308] width 49 height 18
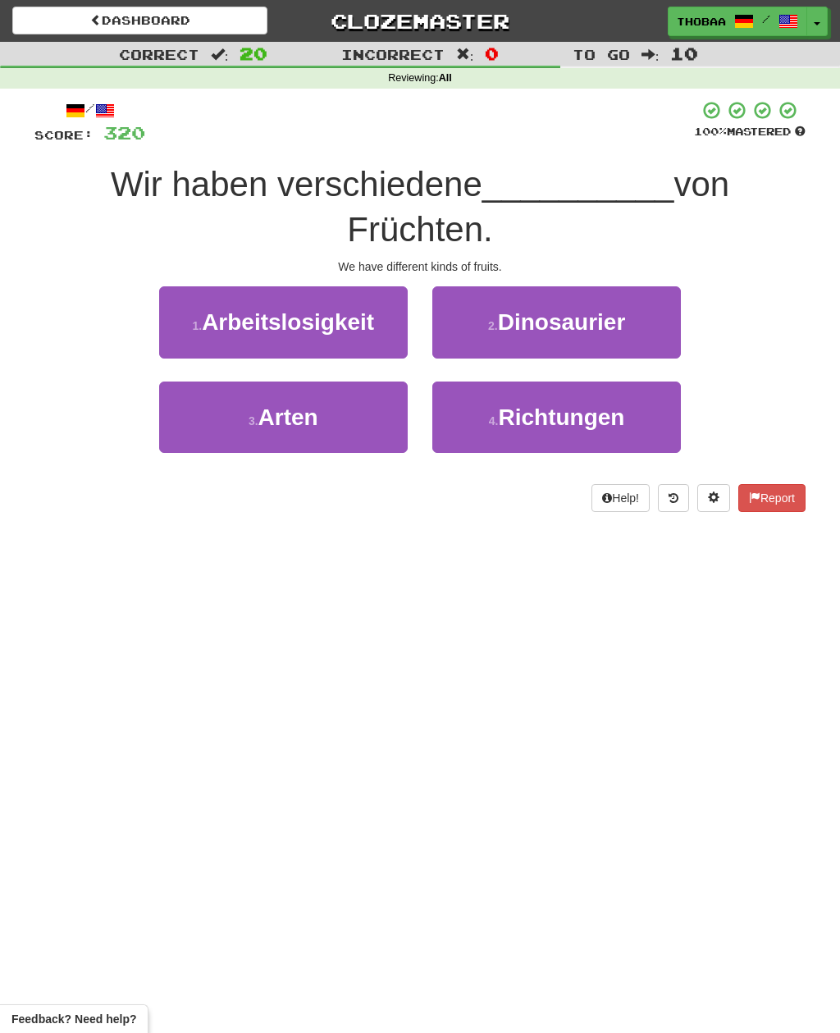
click at [196, 412] on button "3 . Arten" at bounding box center [283, 417] width 249 height 71
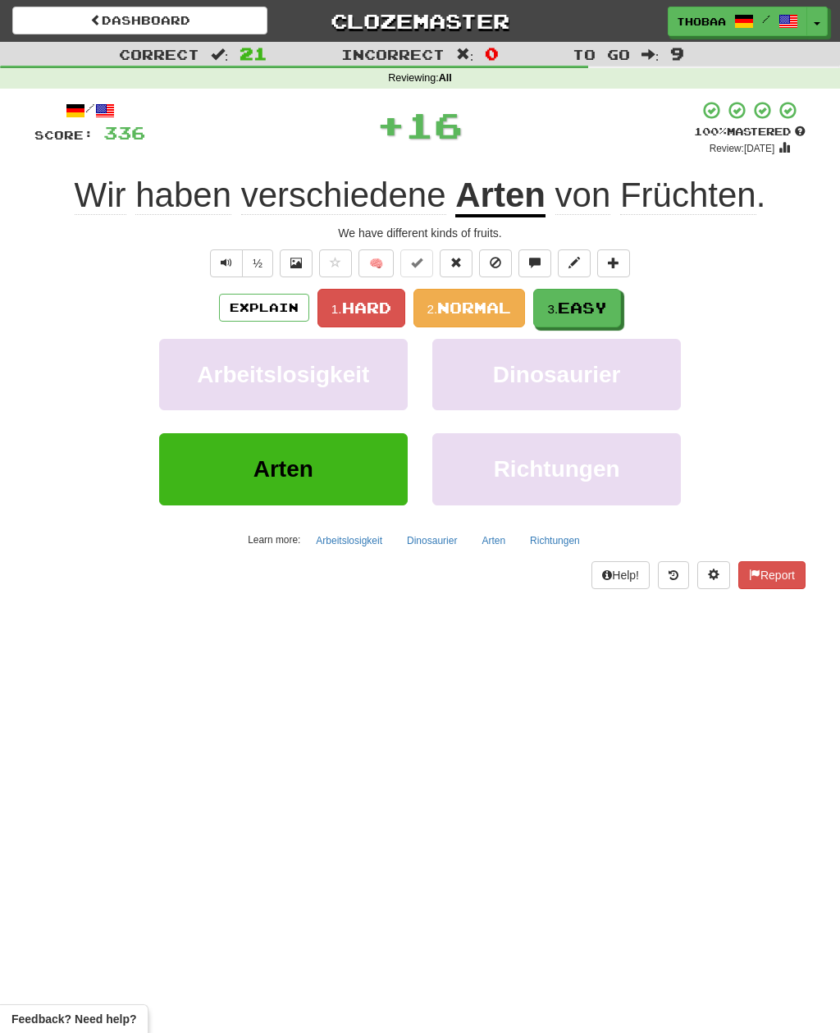
click at [602, 315] on button "3. Easy" at bounding box center [577, 308] width 88 height 39
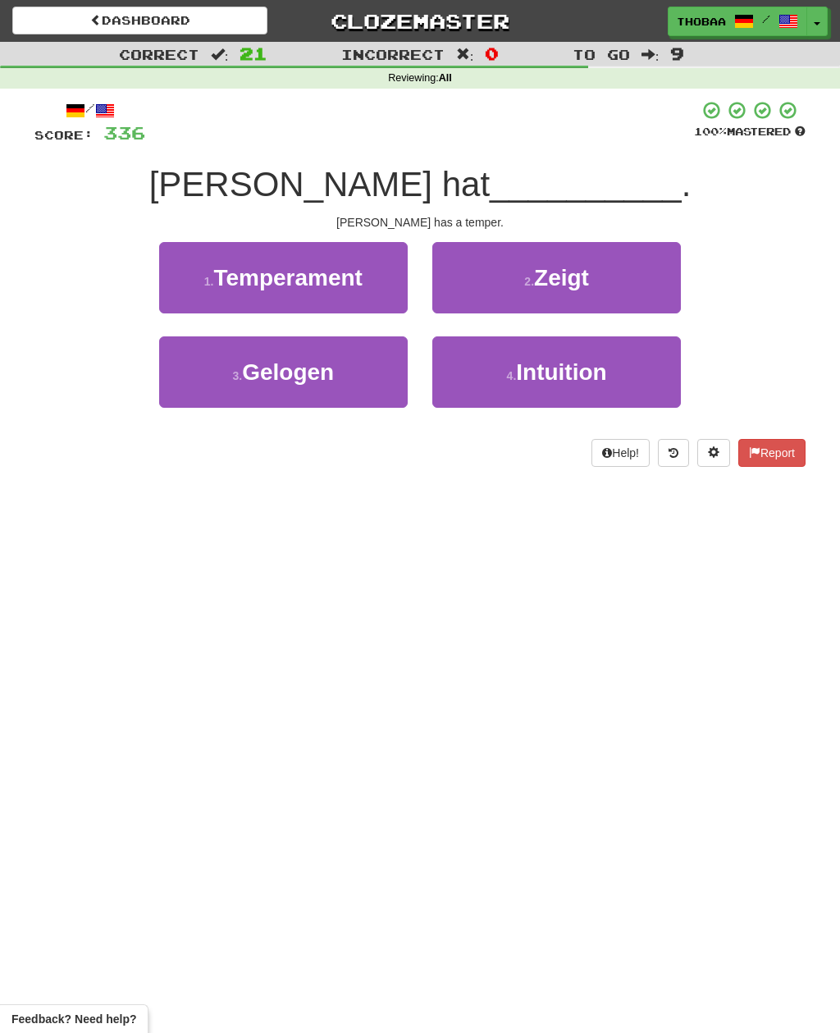
click at [197, 281] on button "1 . Temperament" at bounding box center [283, 277] width 249 height 71
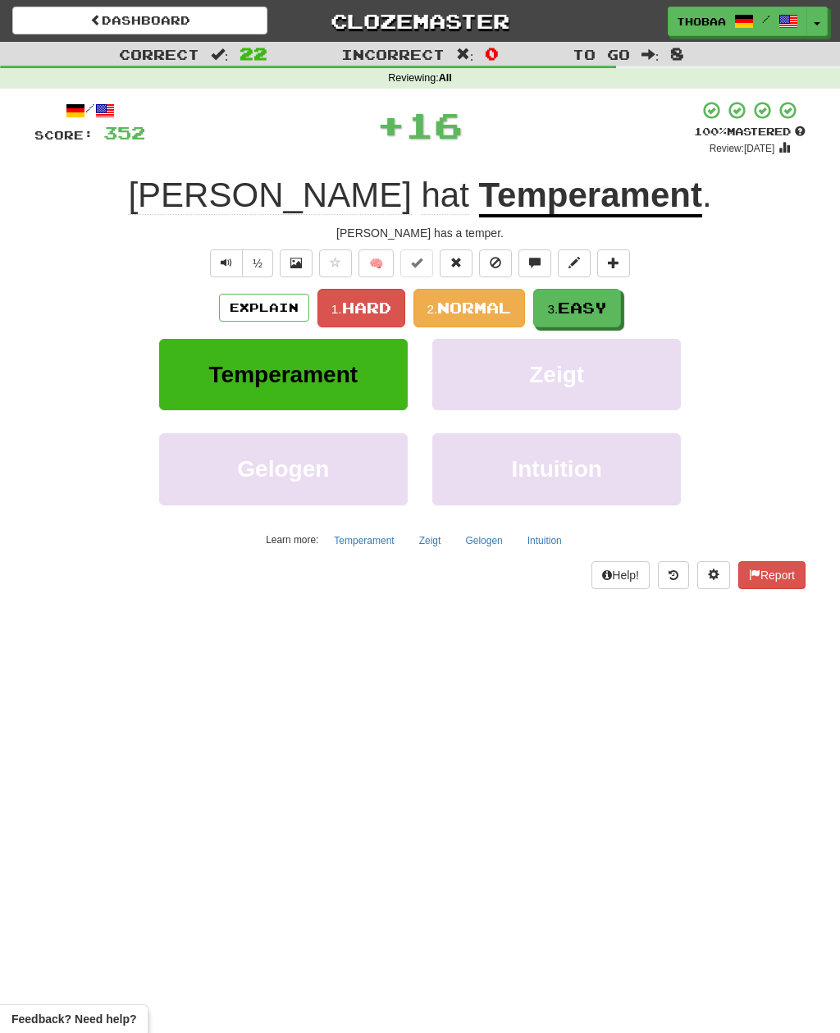
click at [583, 304] on span "Easy" at bounding box center [582, 308] width 49 height 18
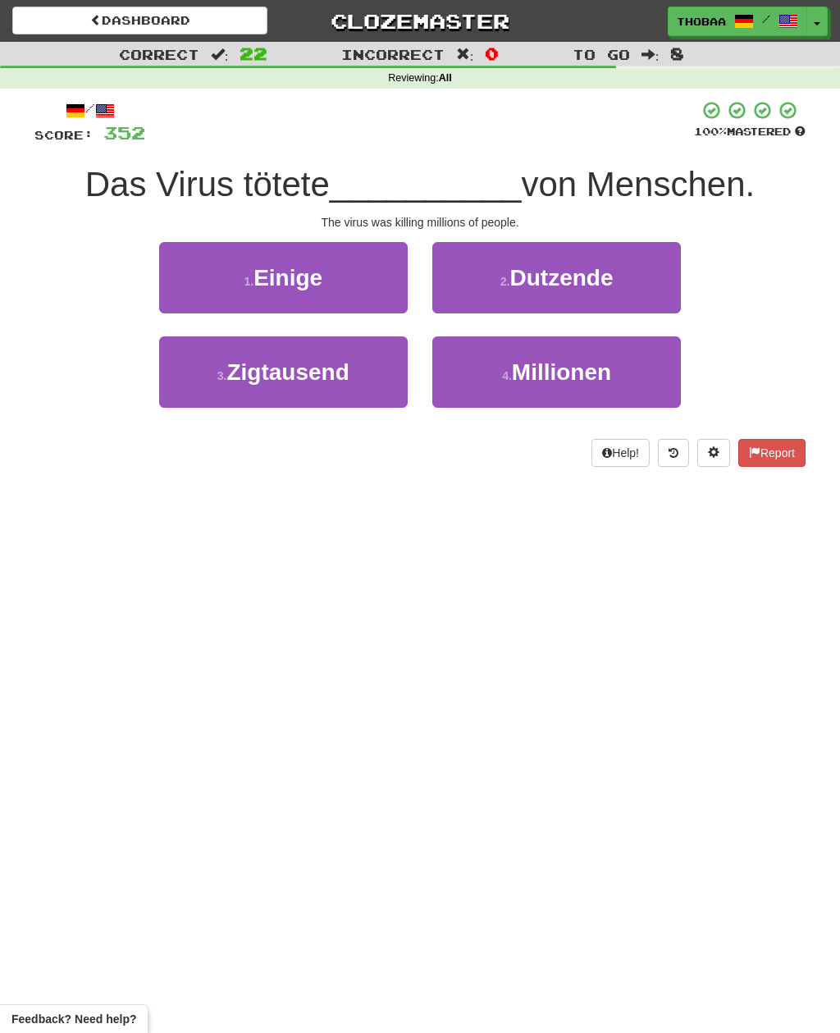
click at [639, 387] on button "4 . Millionen" at bounding box center [556, 371] width 249 height 71
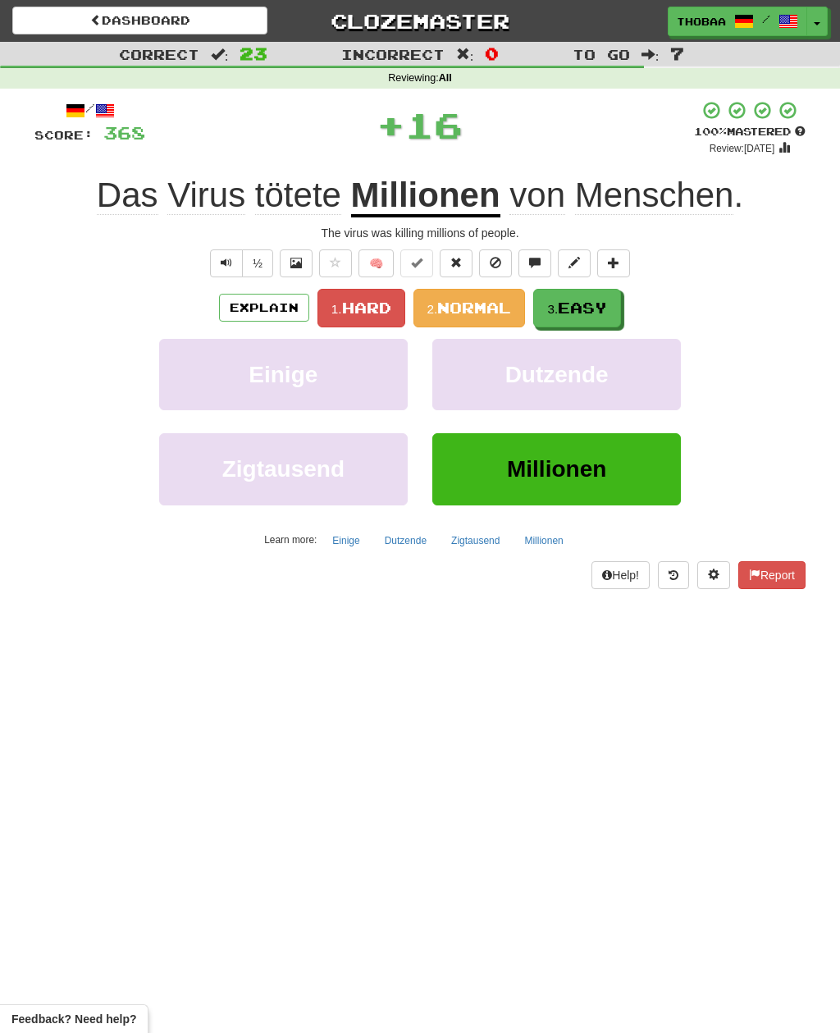
click at [596, 302] on span "Easy" at bounding box center [582, 308] width 49 height 18
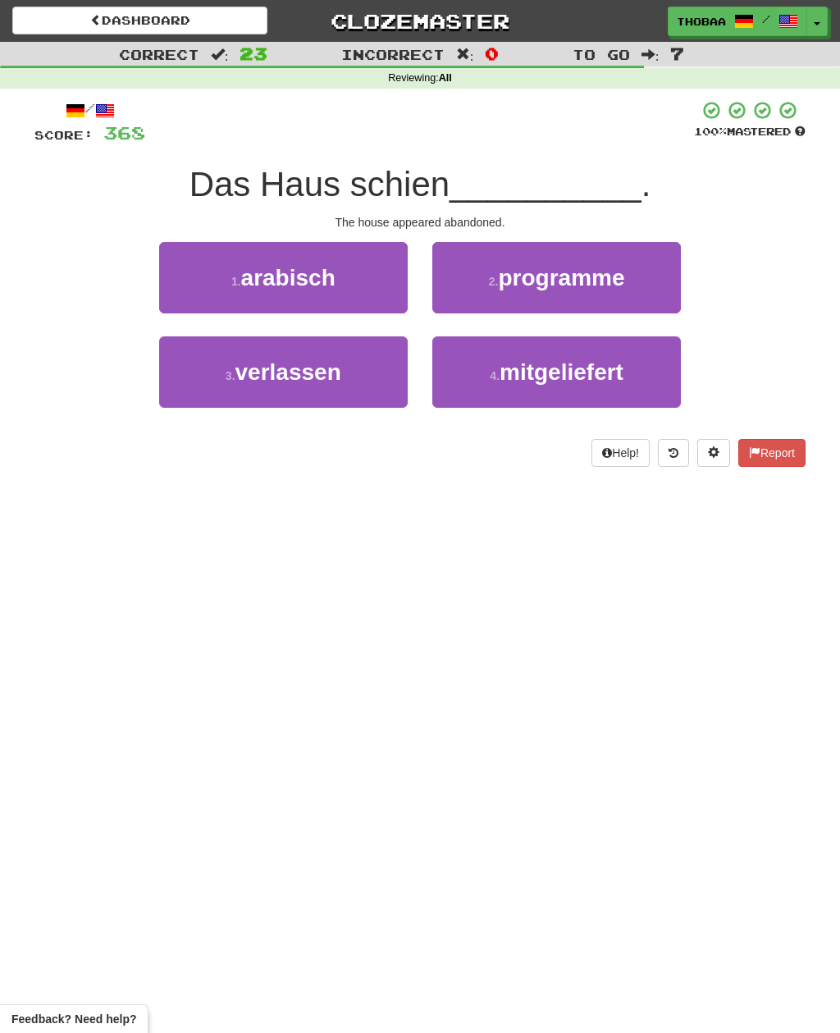
click at [198, 386] on button "3 . verlassen" at bounding box center [283, 371] width 249 height 71
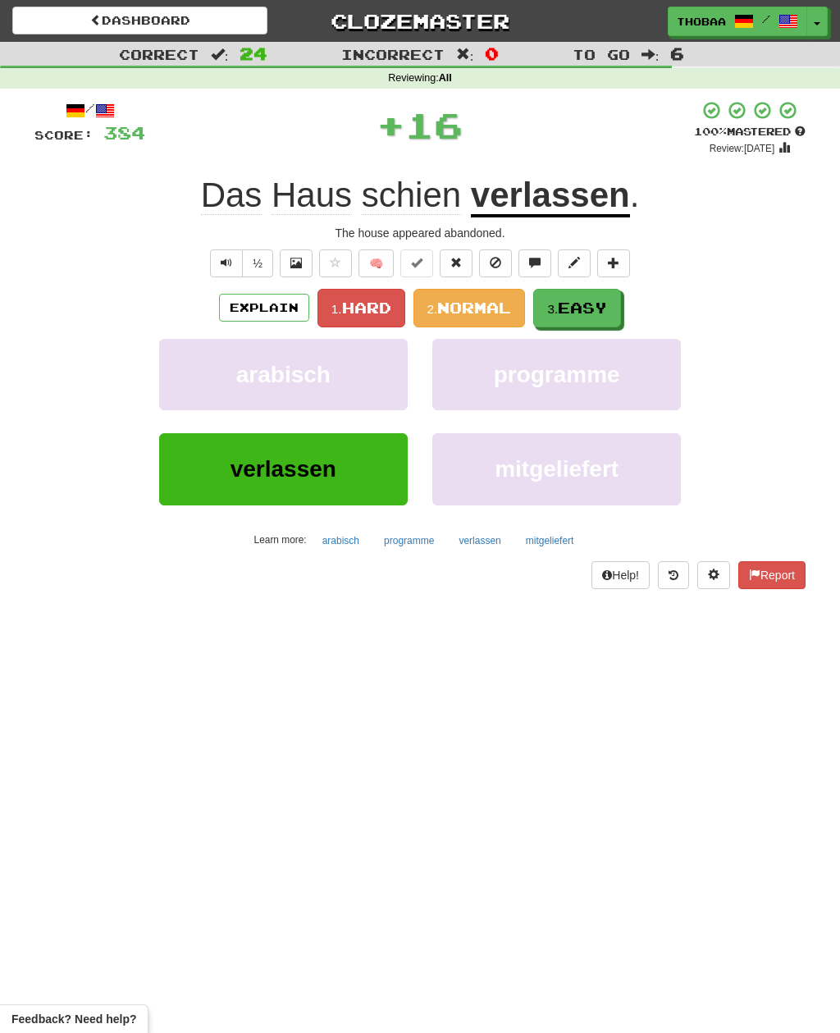
click at [597, 300] on span "Easy" at bounding box center [582, 308] width 49 height 18
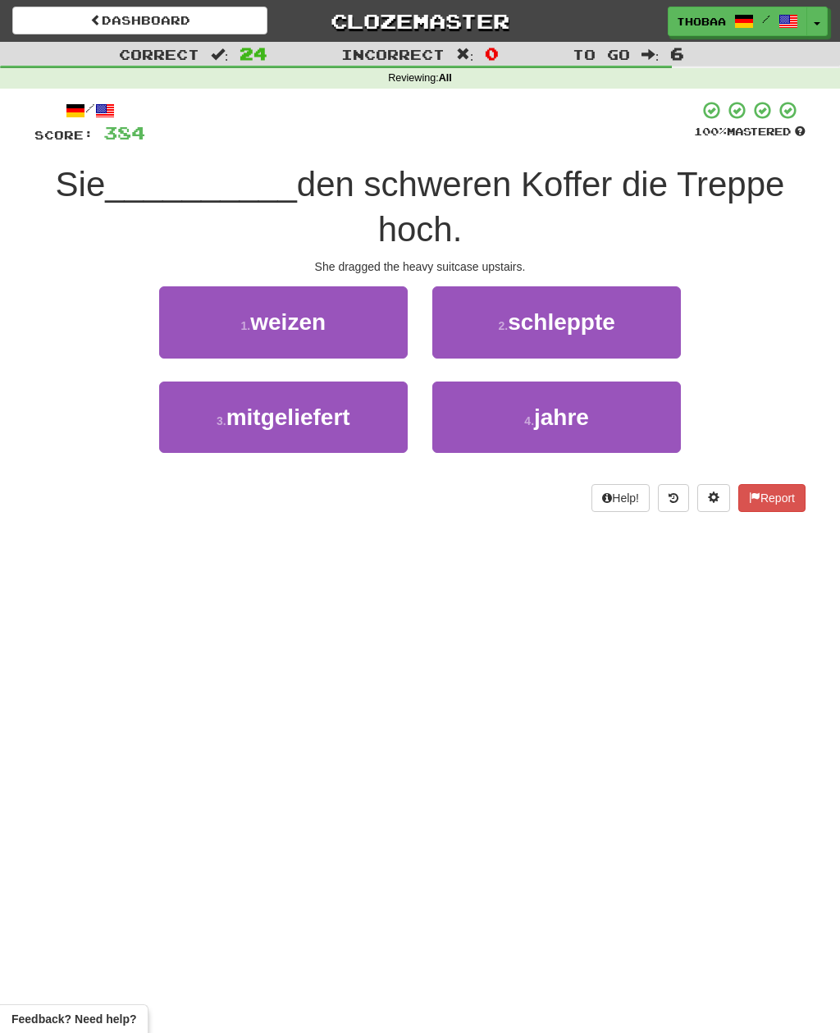
click at [651, 313] on button "2 . schleppte" at bounding box center [556, 321] width 249 height 71
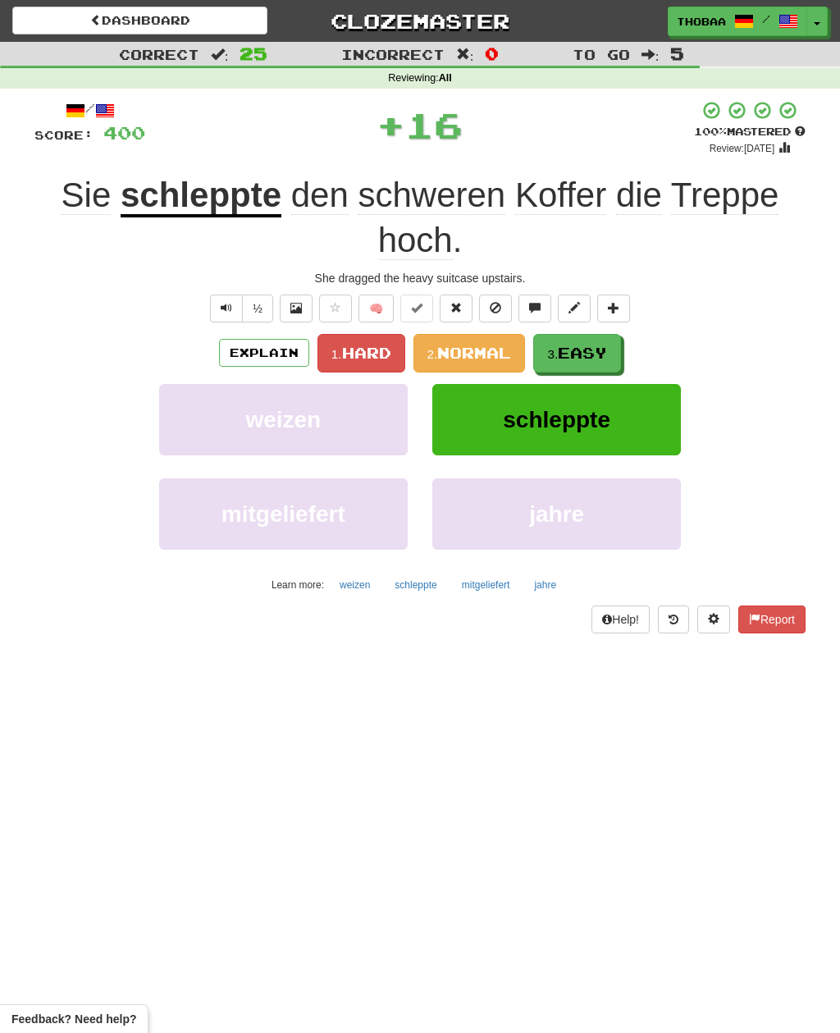
click at [585, 344] on span "Easy" at bounding box center [582, 353] width 49 height 18
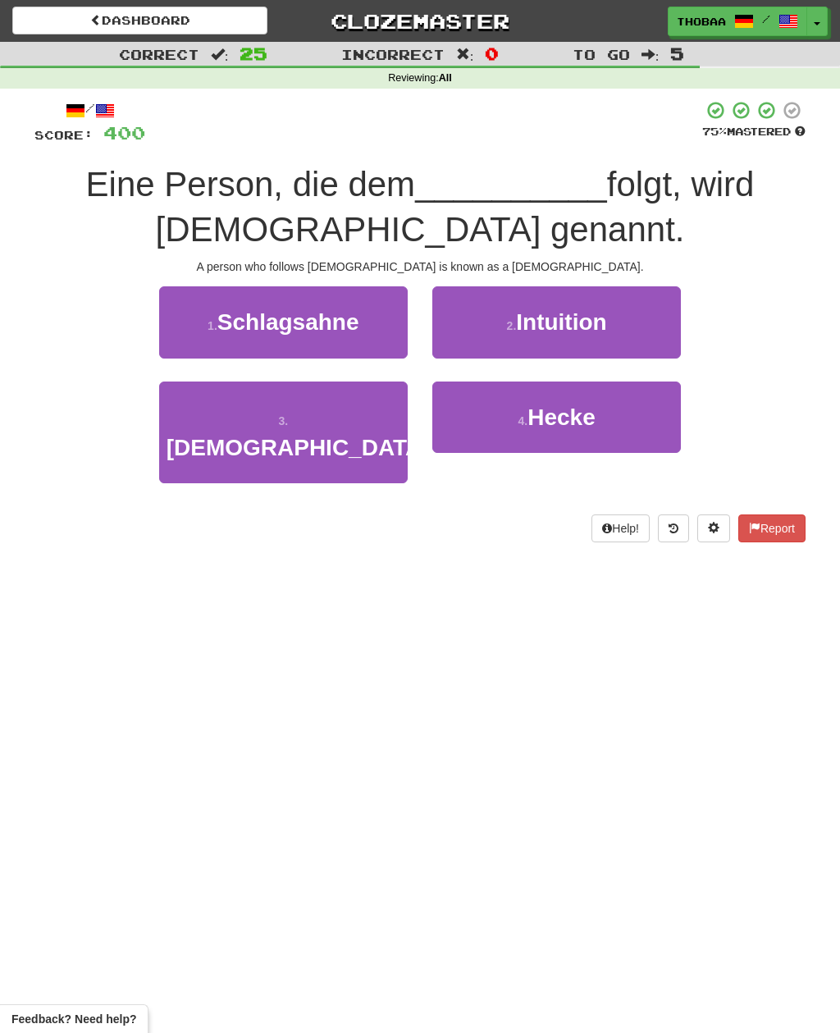
click at [177, 423] on button "3 . Islam" at bounding box center [283, 433] width 249 height 103
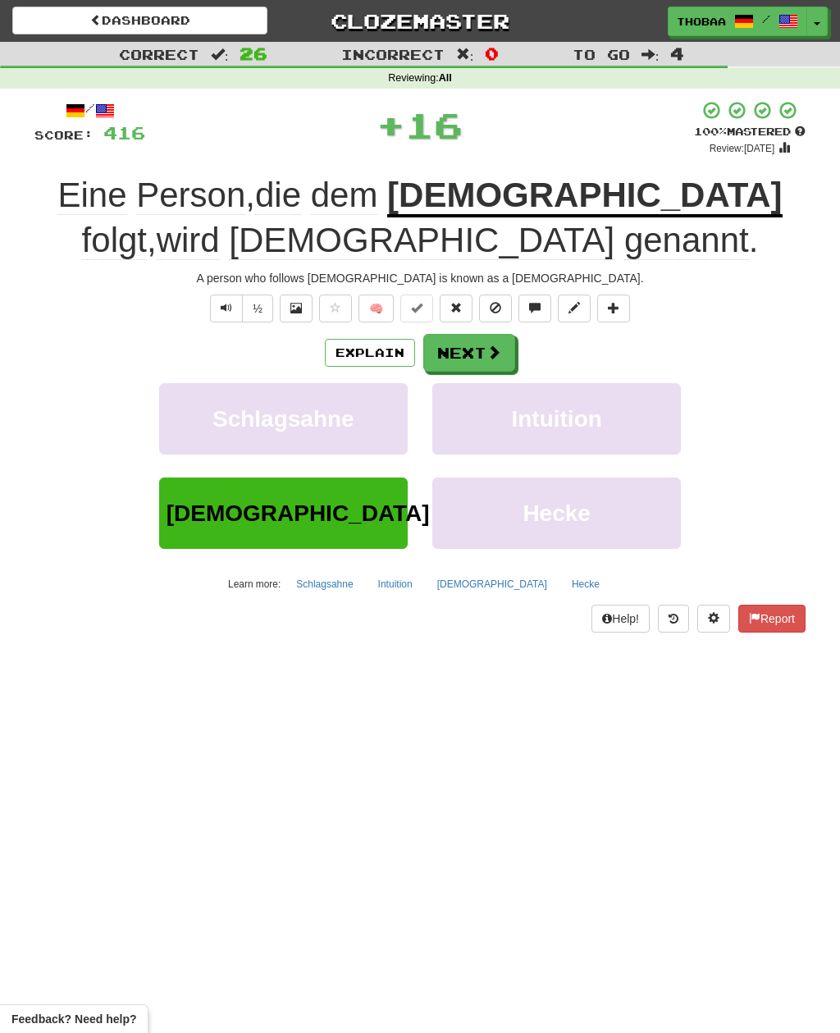
click at [663, 423] on button "Intuition" at bounding box center [556, 418] width 249 height 71
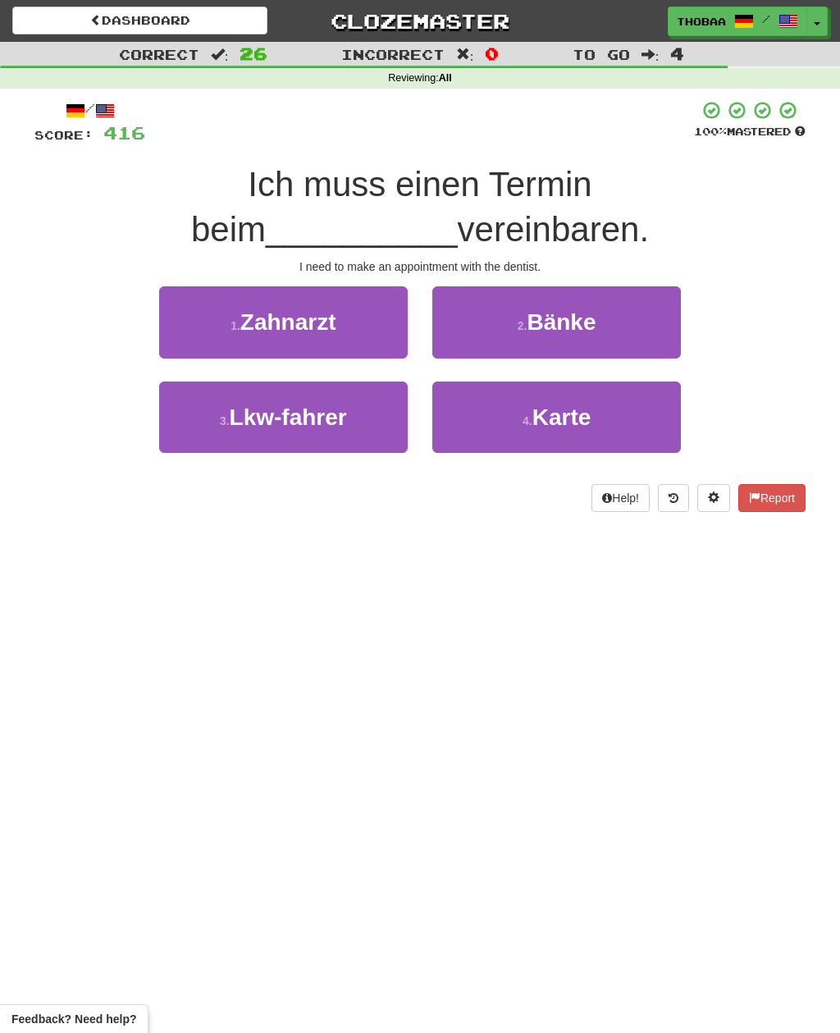
click at [193, 315] on button "1 . Zahnarzt" at bounding box center [283, 321] width 249 height 71
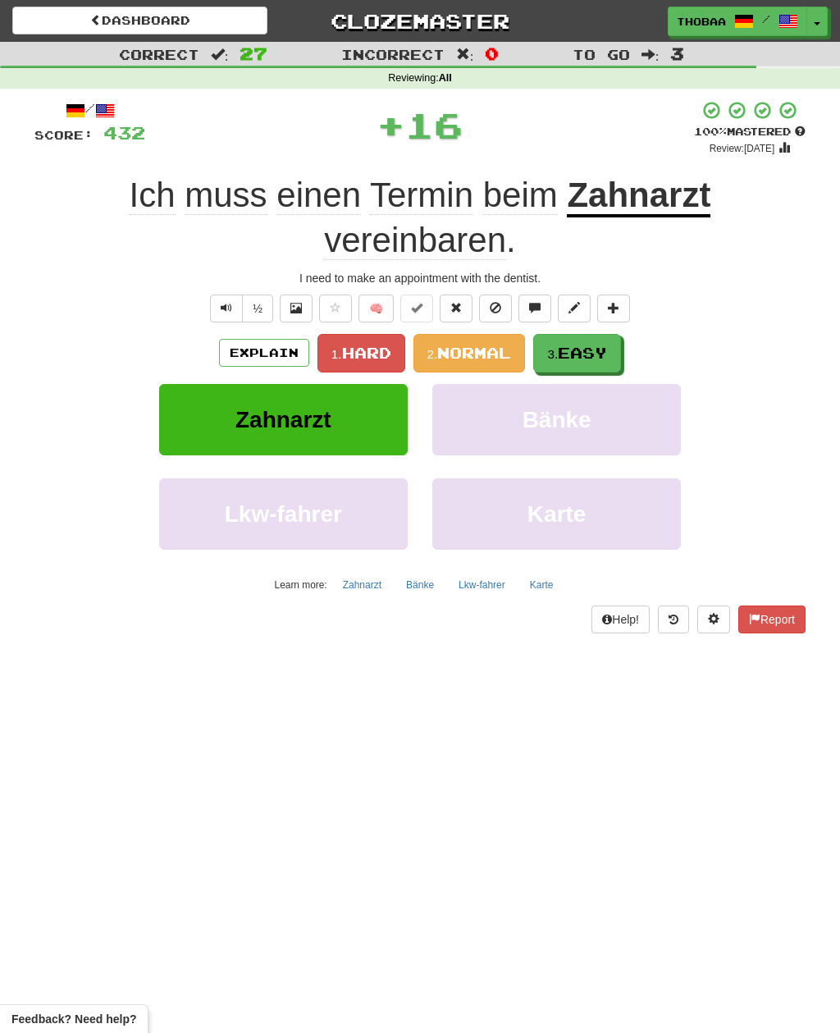
click at [604, 346] on span "Easy" at bounding box center [582, 353] width 49 height 18
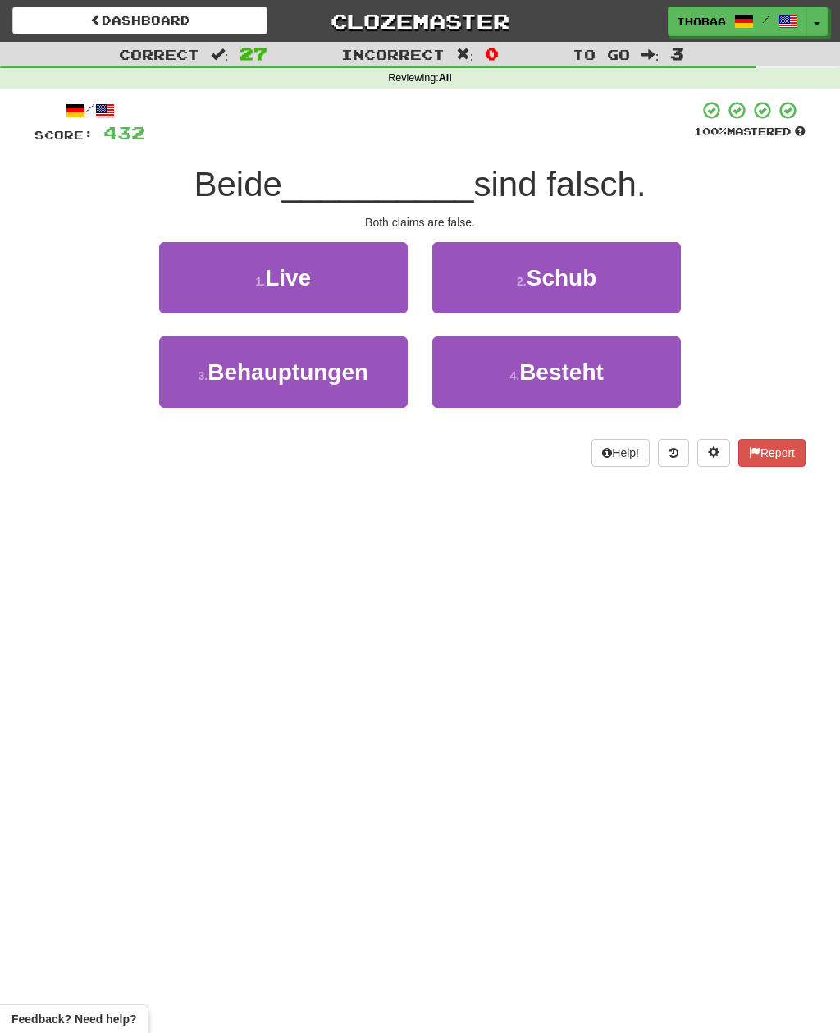
click at [194, 384] on button "3 . Behauptungen" at bounding box center [283, 371] width 249 height 71
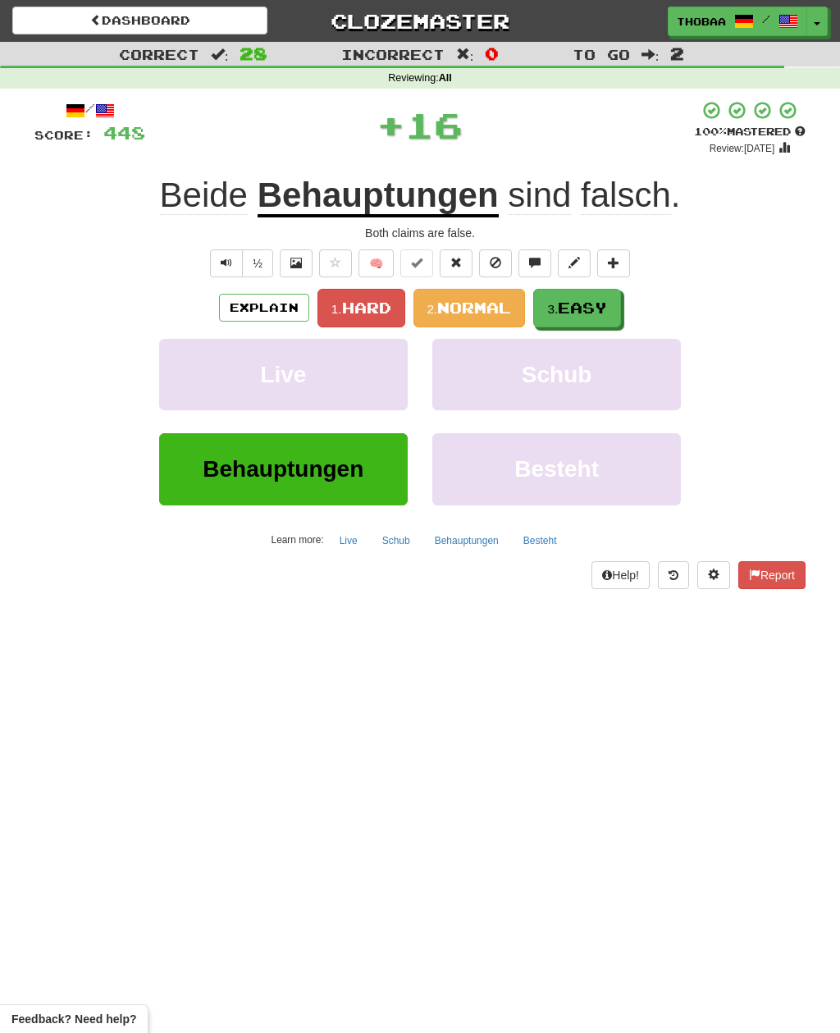
click at [607, 309] on span "Easy" at bounding box center [582, 308] width 49 height 18
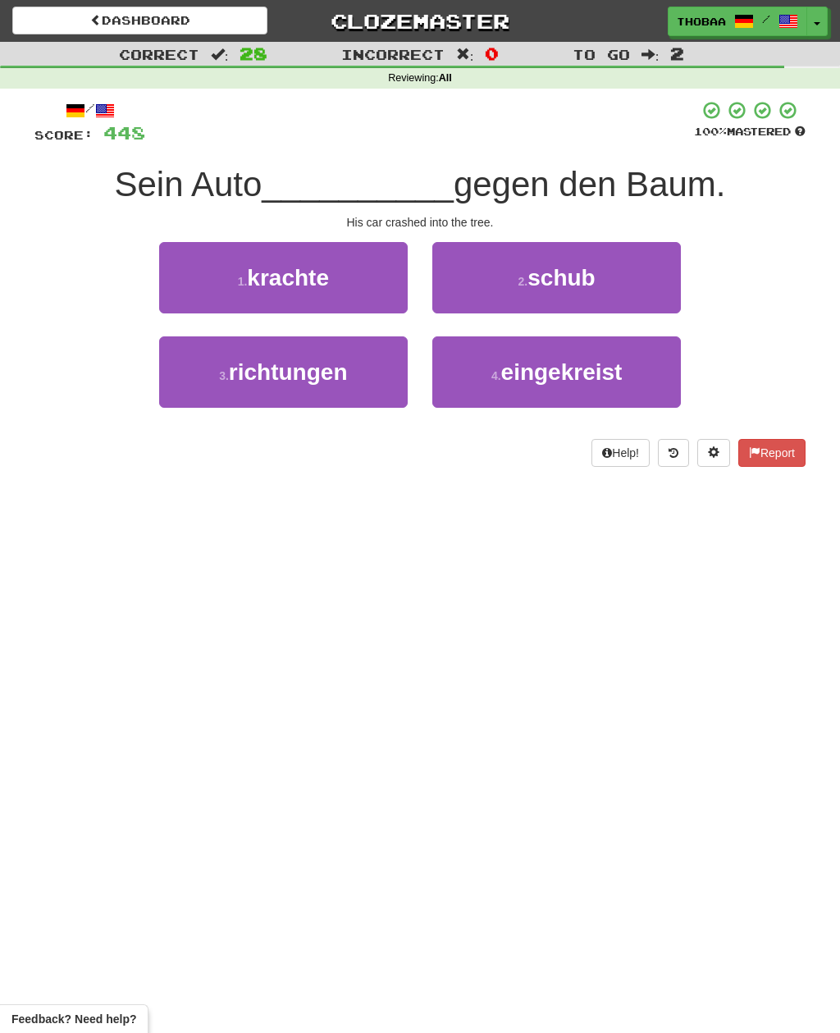
click at [181, 277] on button "1 . krachte" at bounding box center [283, 277] width 249 height 71
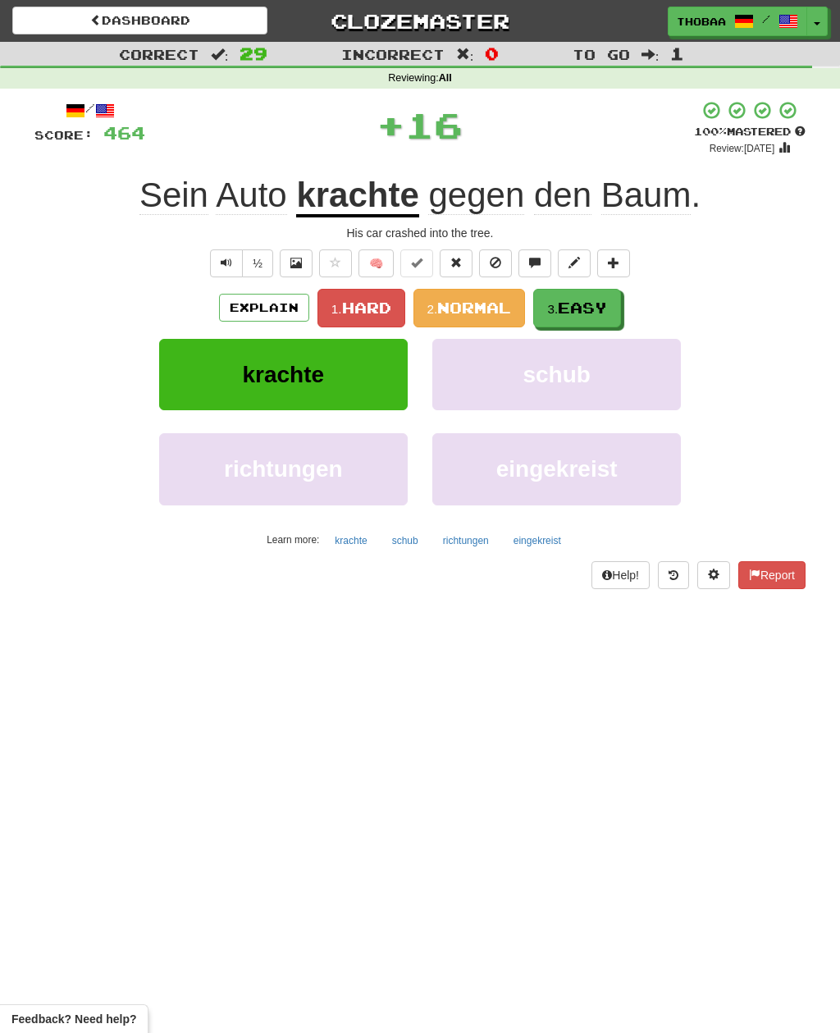
click at [607, 304] on span "Easy" at bounding box center [582, 308] width 49 height 18
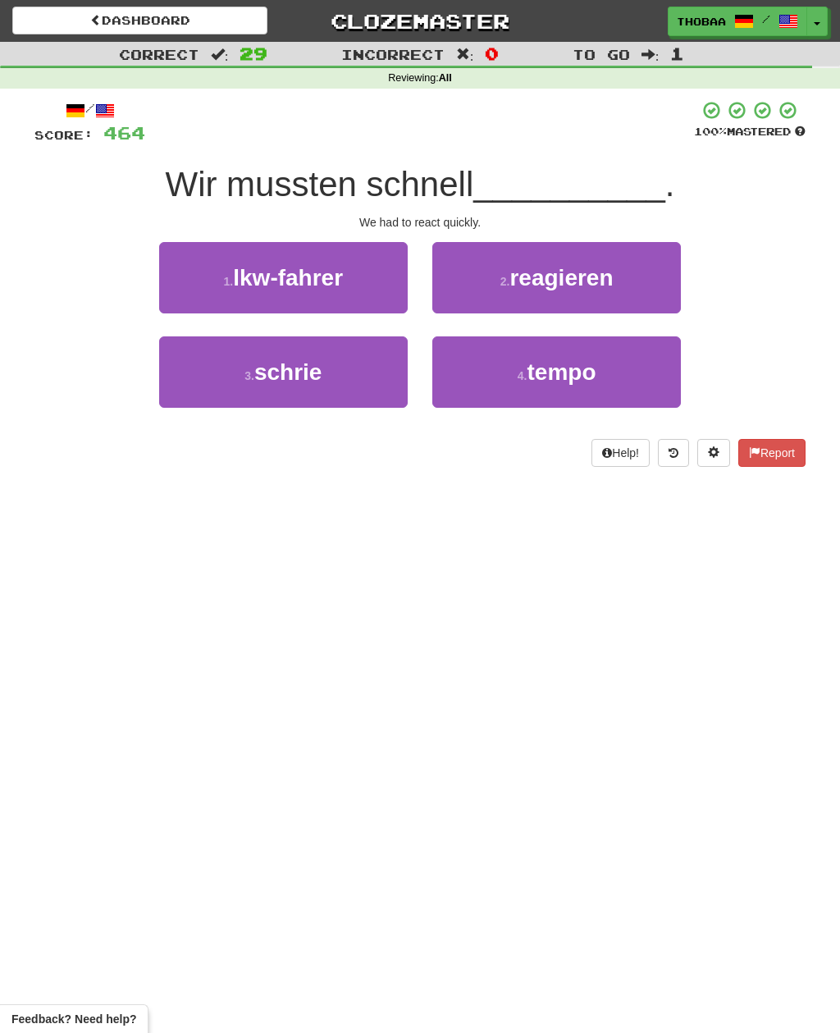
click at [644, 274] on button "2 . reagieren" at bounding box center [556, 277] width 249 height 71
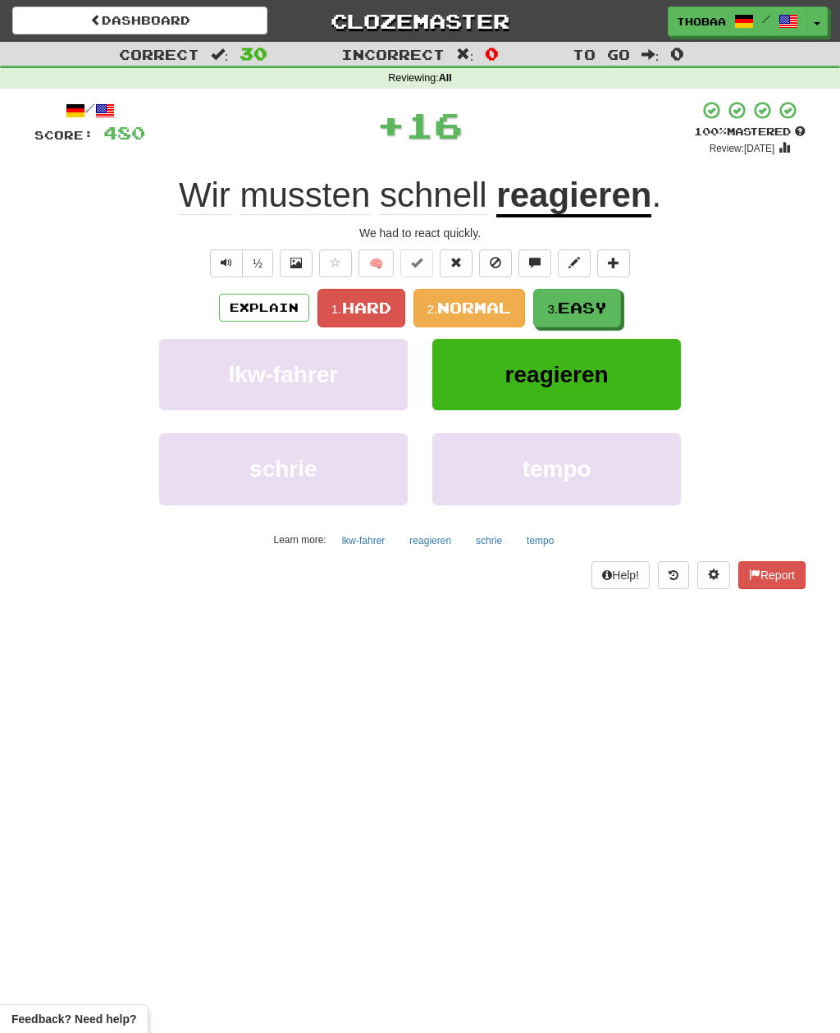
click at [601, 304] on span "Easy" at bounding box center [582, 308] width 49 height 18
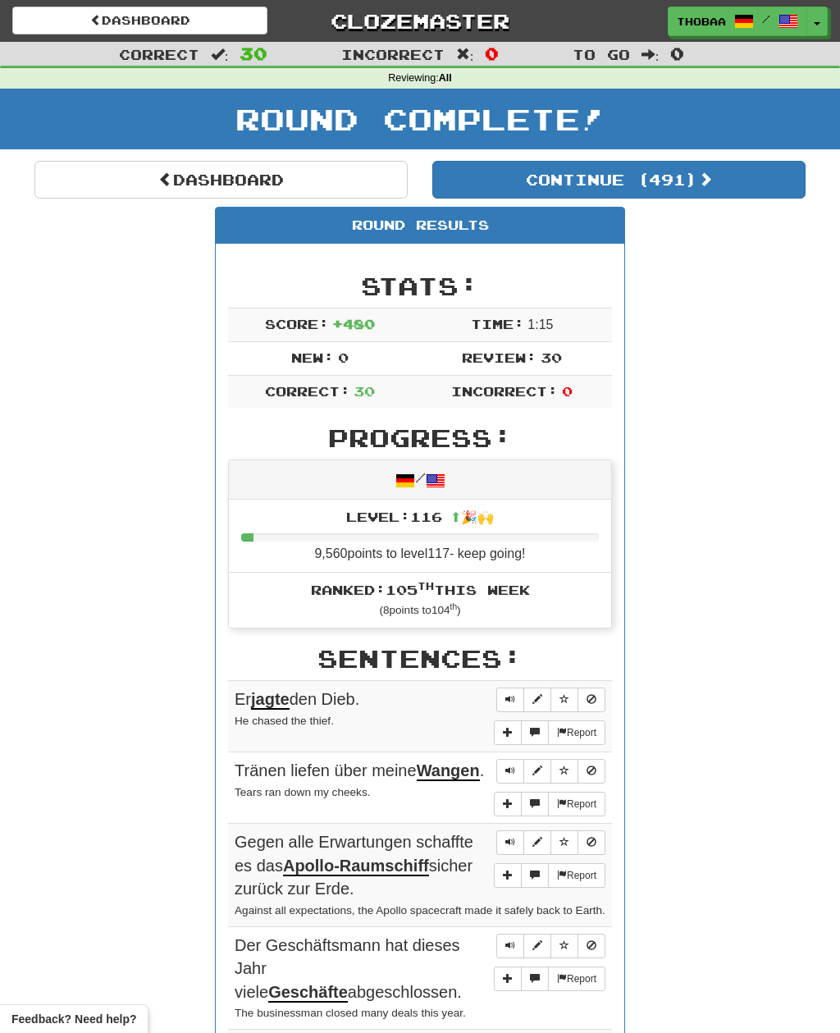
click at [89, 176] on link "Dashboard" at bounding box center [220, 180] width 373 height 38
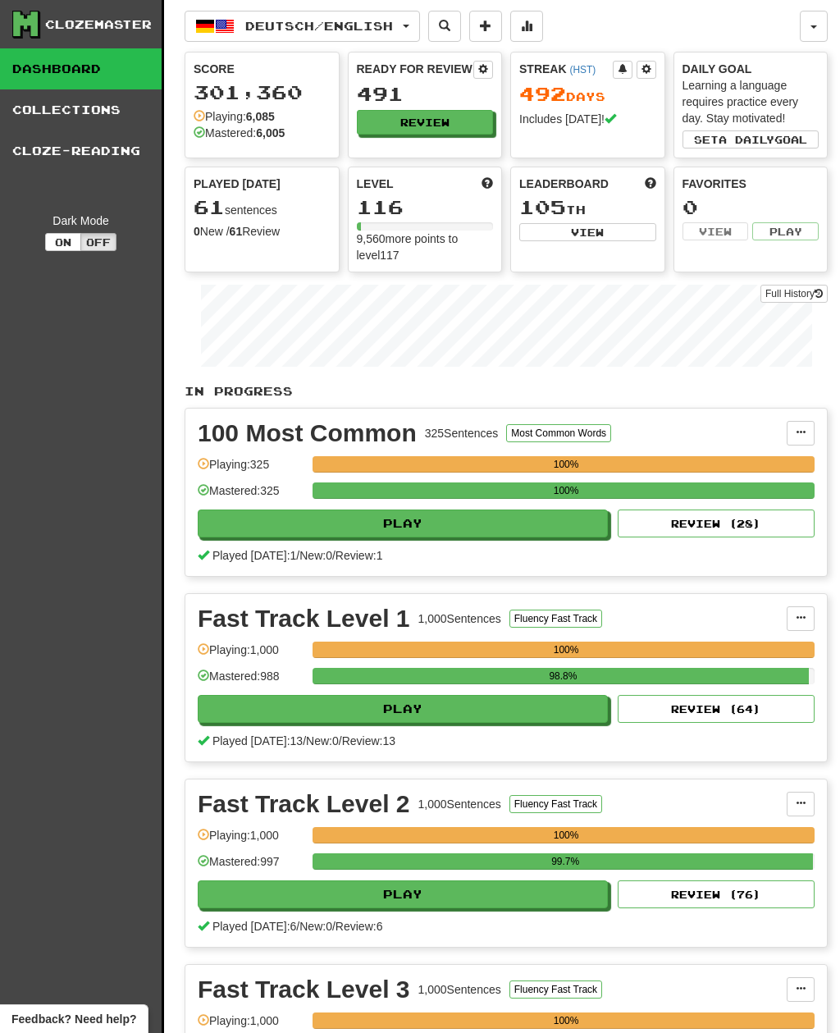
click at [392, 28] on span "Deutsch / English" at bounding box center [319, 26] width 148 height 14
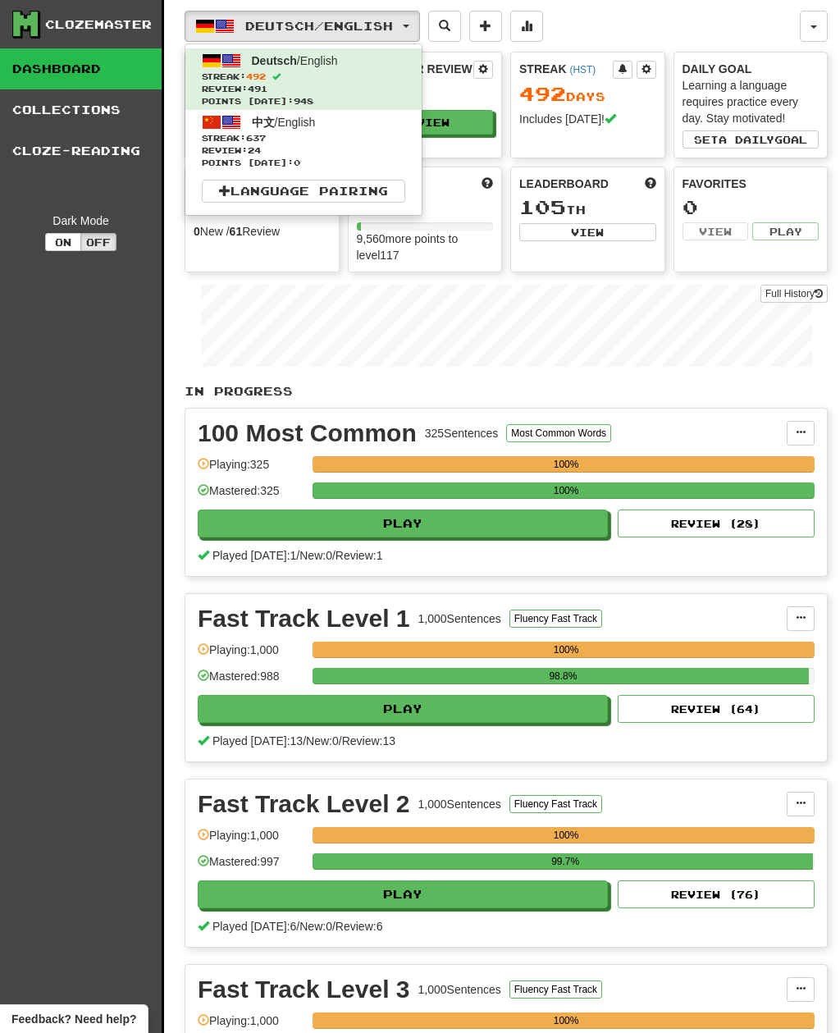
click at [328, 133] on span "Streak: 637" at bounding box center [303, 138] width 203 height 12
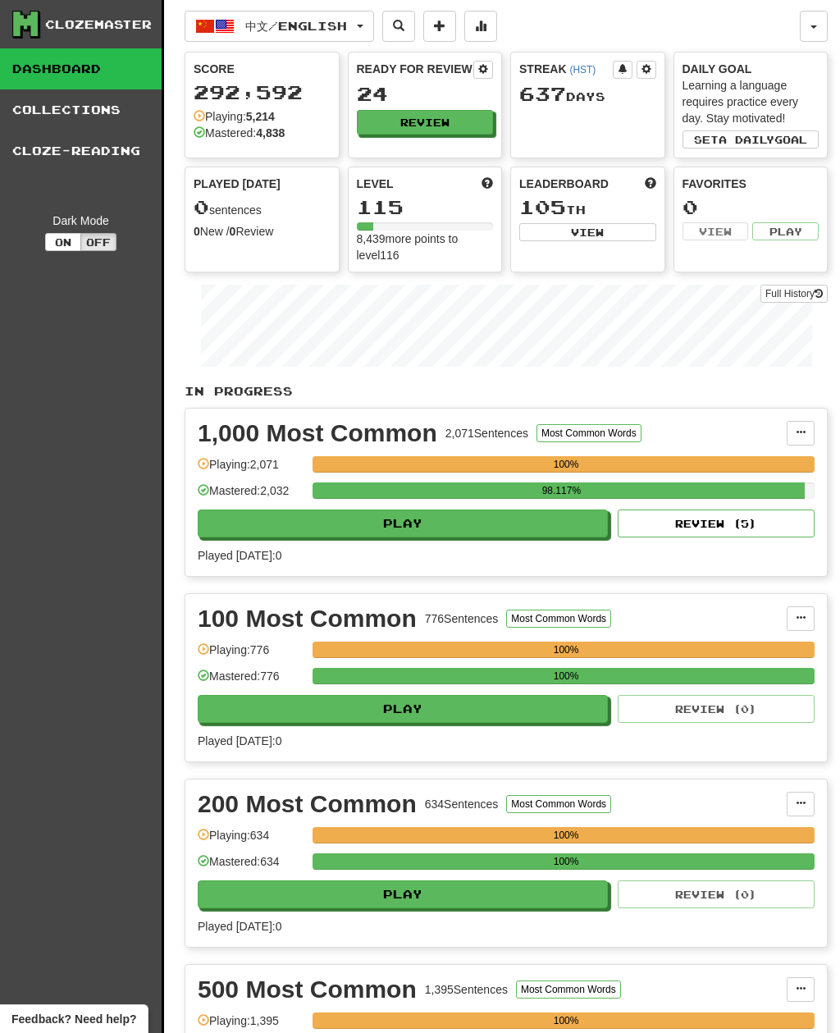
click at [433, 112] on button "Review" at bounding box center [425, 122] width 137 height 25
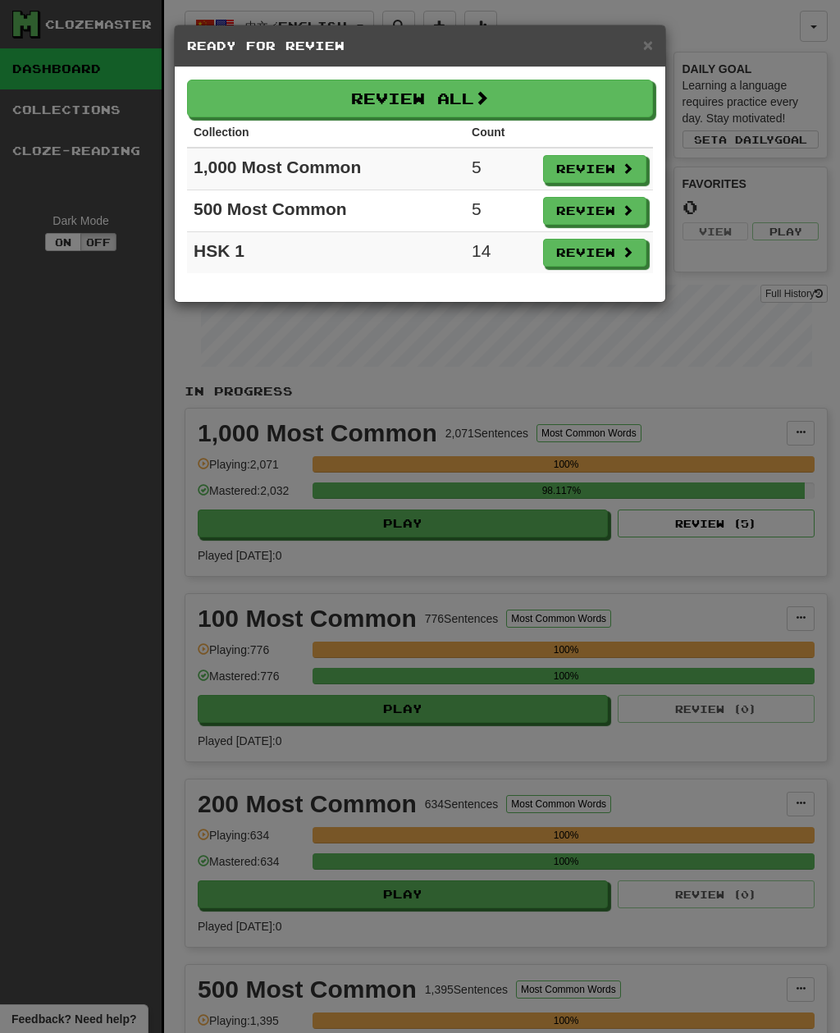
click at [63, 640] on div "× Ready for Review Review All Collection Count 1,000 Most Common 5 Review 500 M…" at bounding box center [420, 516] width 840 height 1033
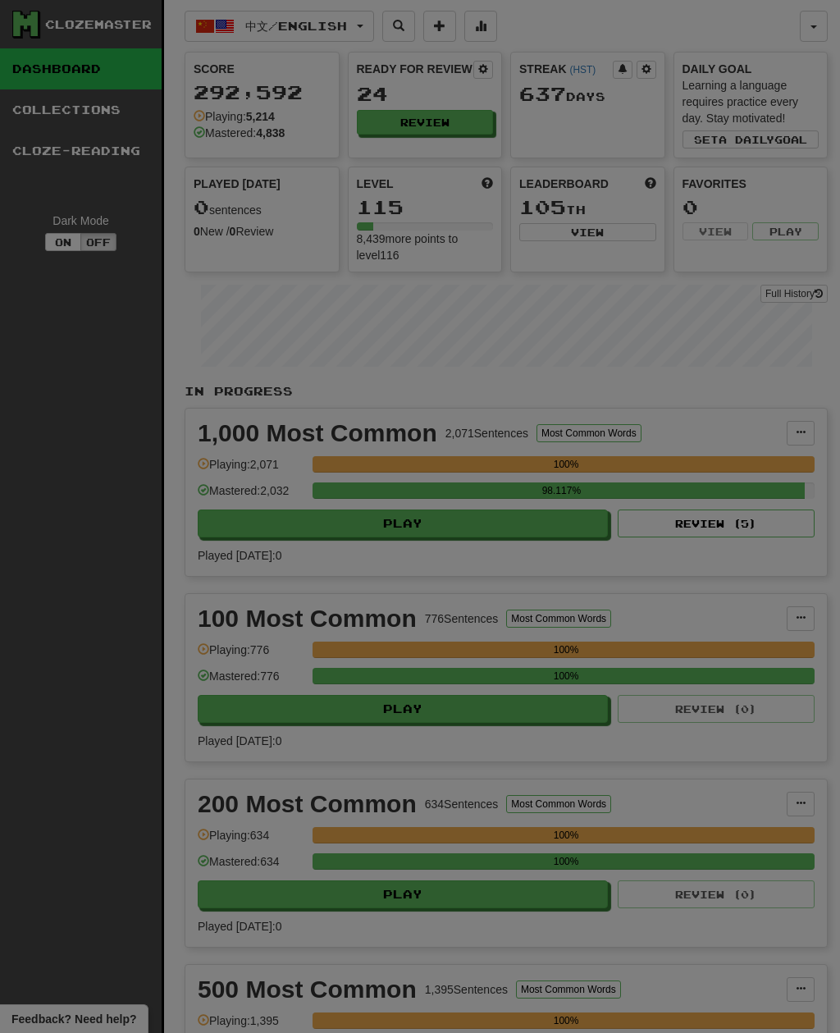
click at [63, 639] on div at bounding box center [420, 516] width 840 height 1033
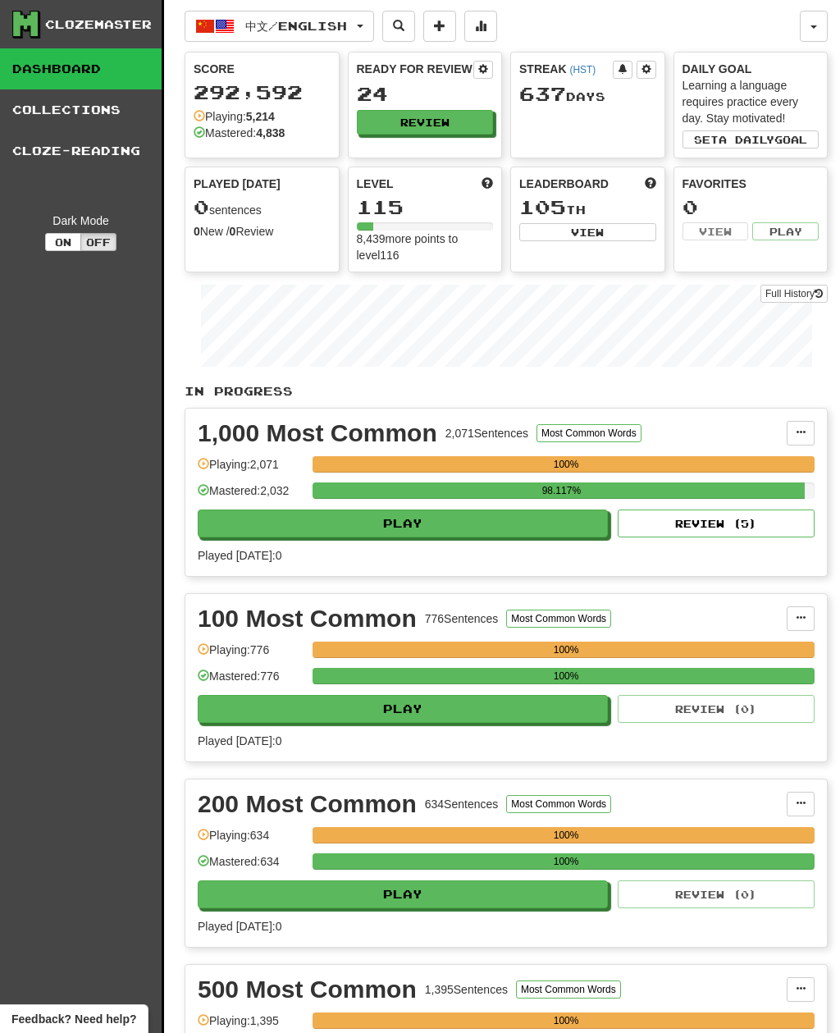
click at [363, 26] on span "button" at bounding box center [360, 26] width 7 height 3
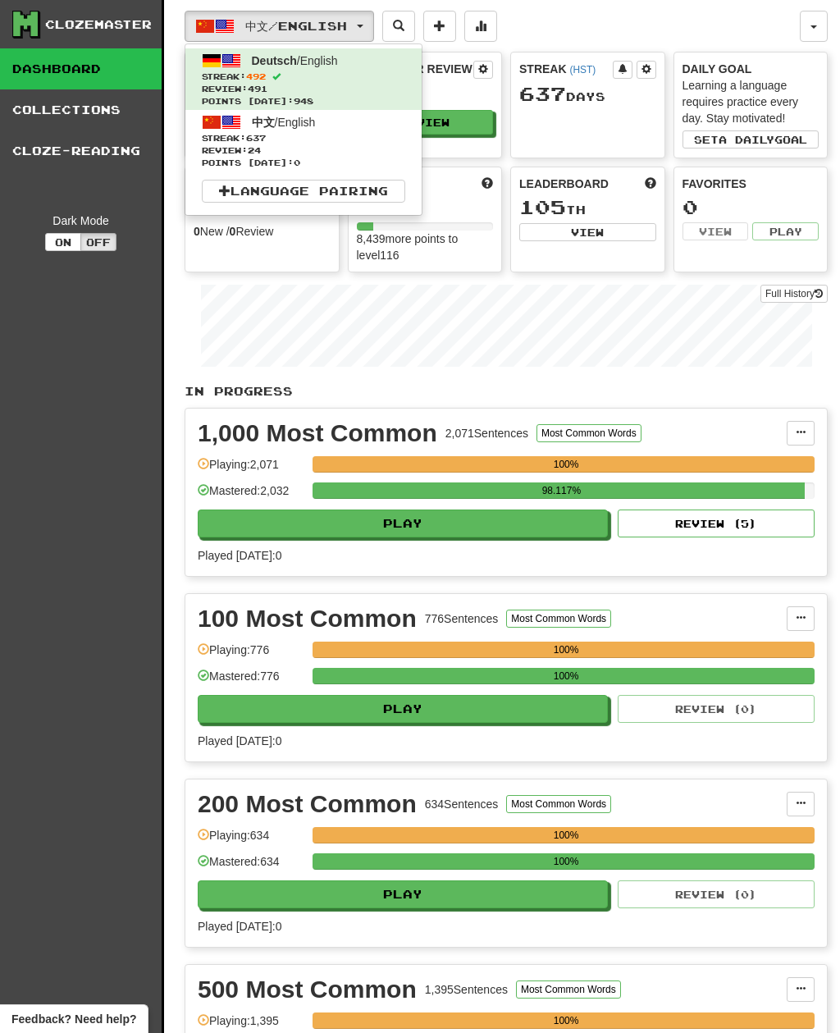
click at [73, 630] on div at bounding box center [420, 516] width 840 height 1033
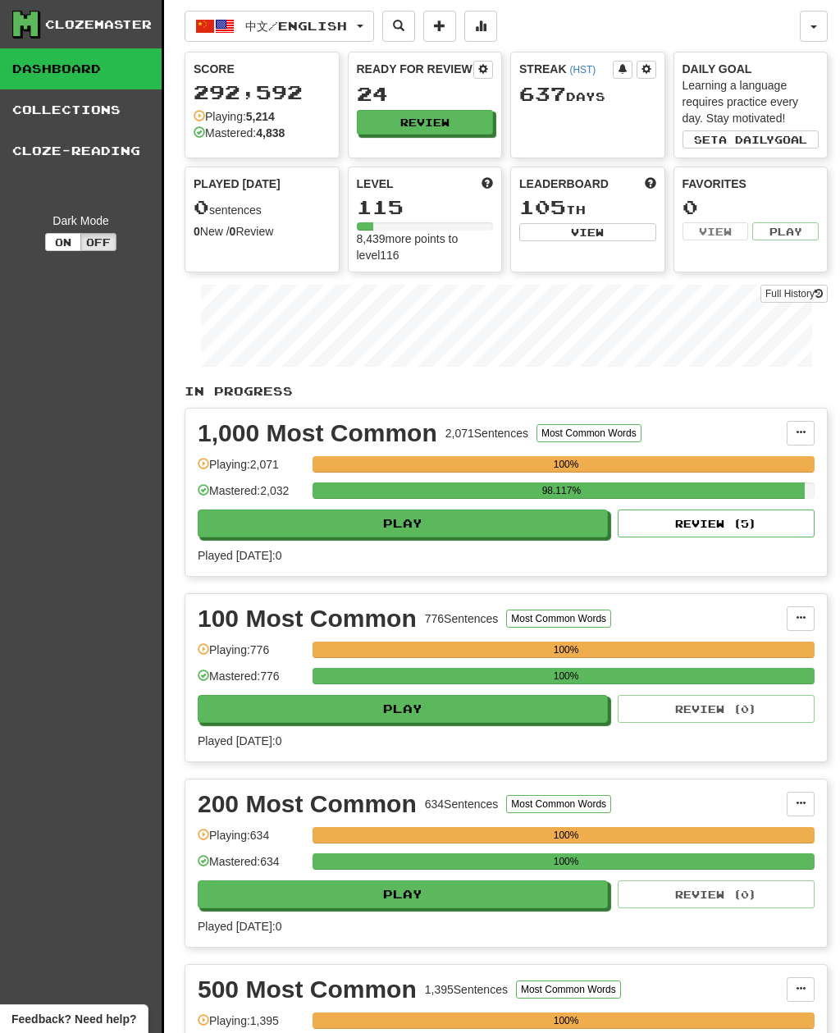
click at [485, 118] on button "Review" at bounding box center [425, 122] width 137 height 25
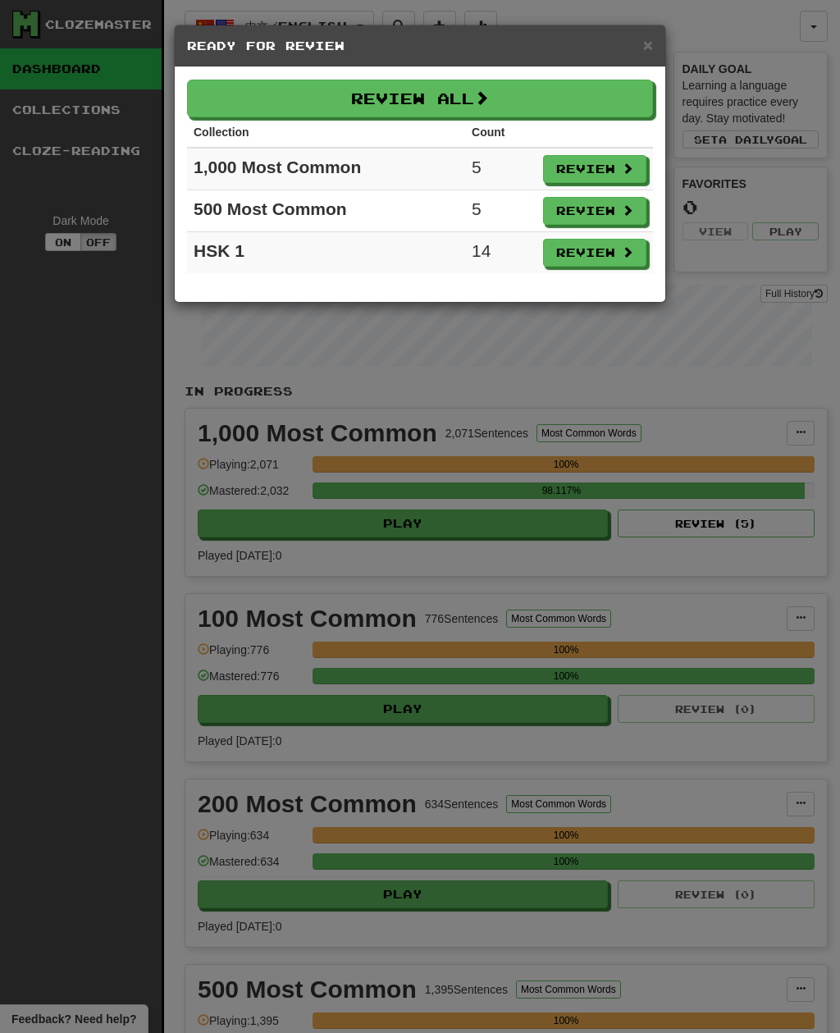
click at [514, 93] on button "Review All" at bounding box center [420, 99] width 466 height 38
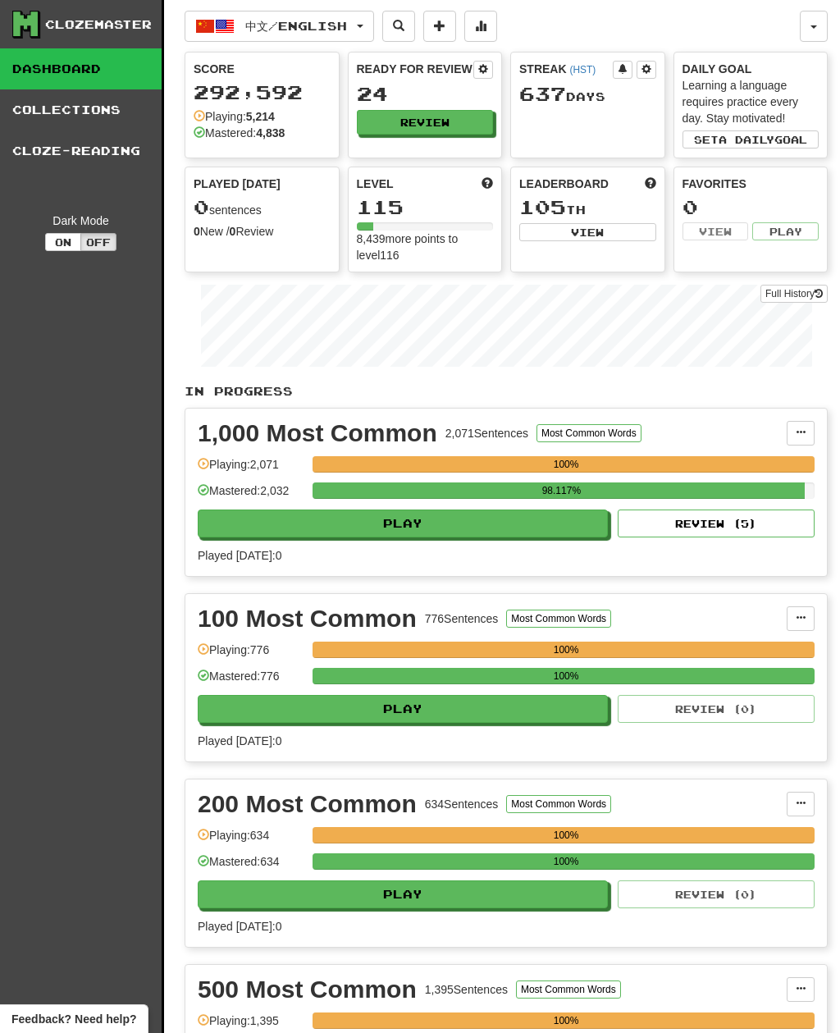
select select "**"
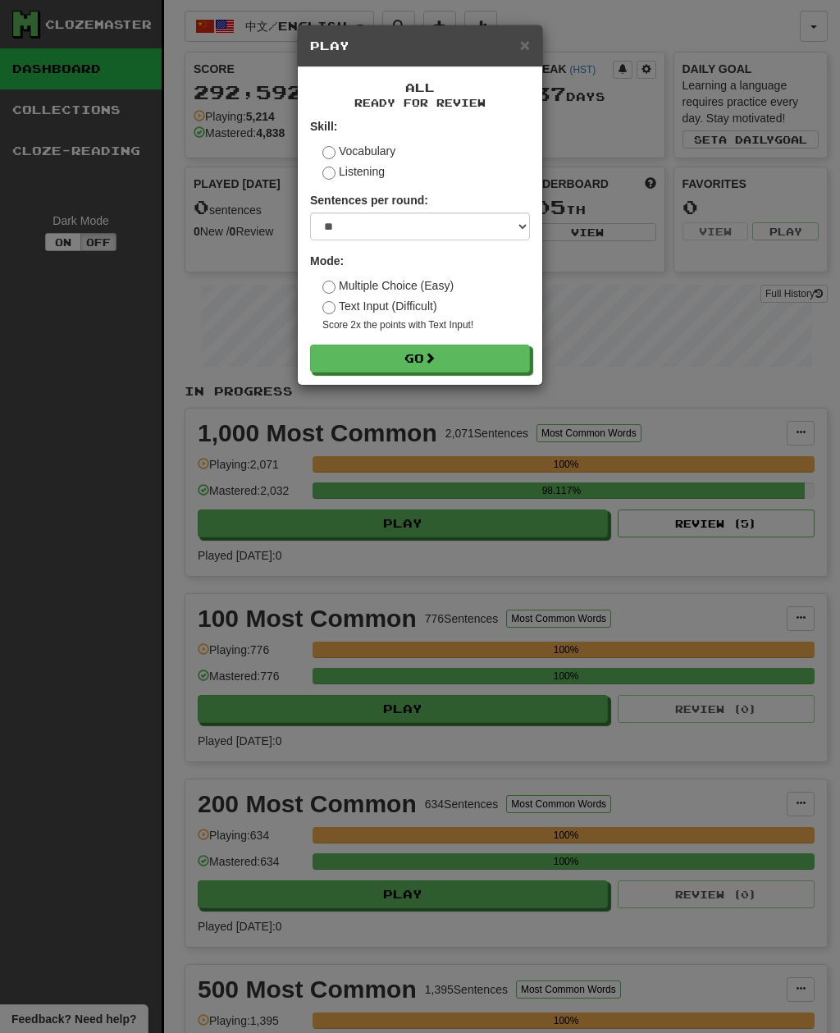
click at [487, 361] on button "Go" at bounding box center [420, 359] width 220 height 28
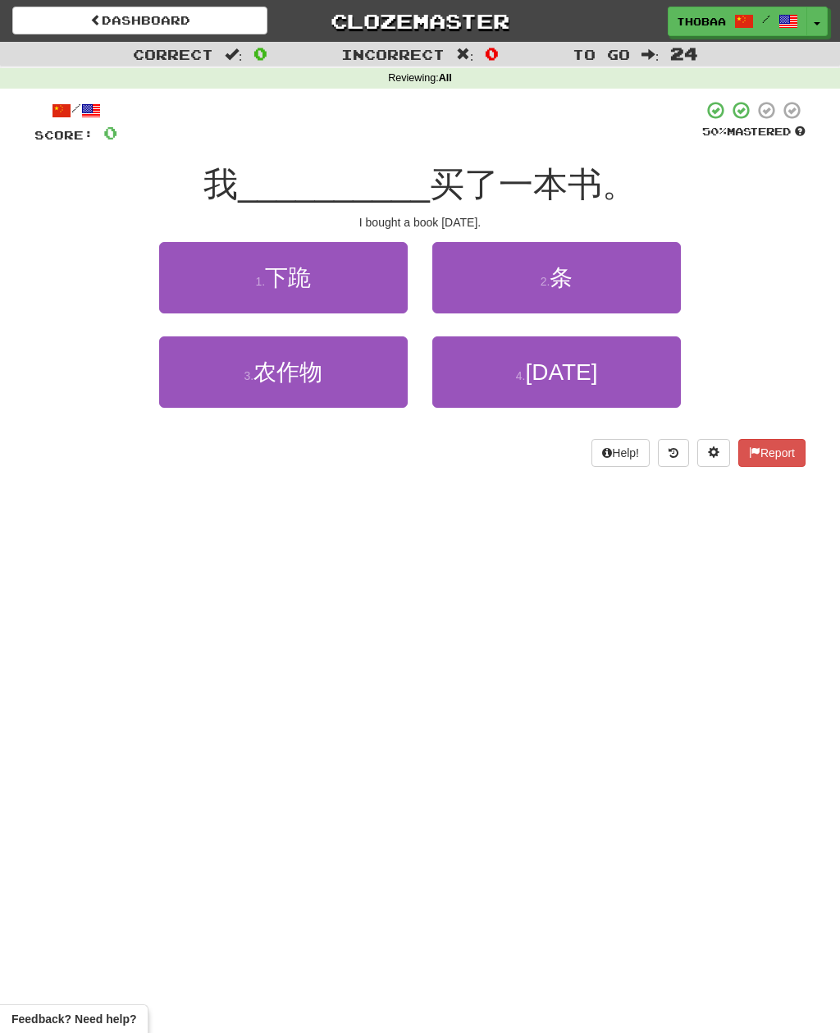
click at [636, 379] on button "4 . 昨天" at bounding box center [556, 371] width 249 height 71
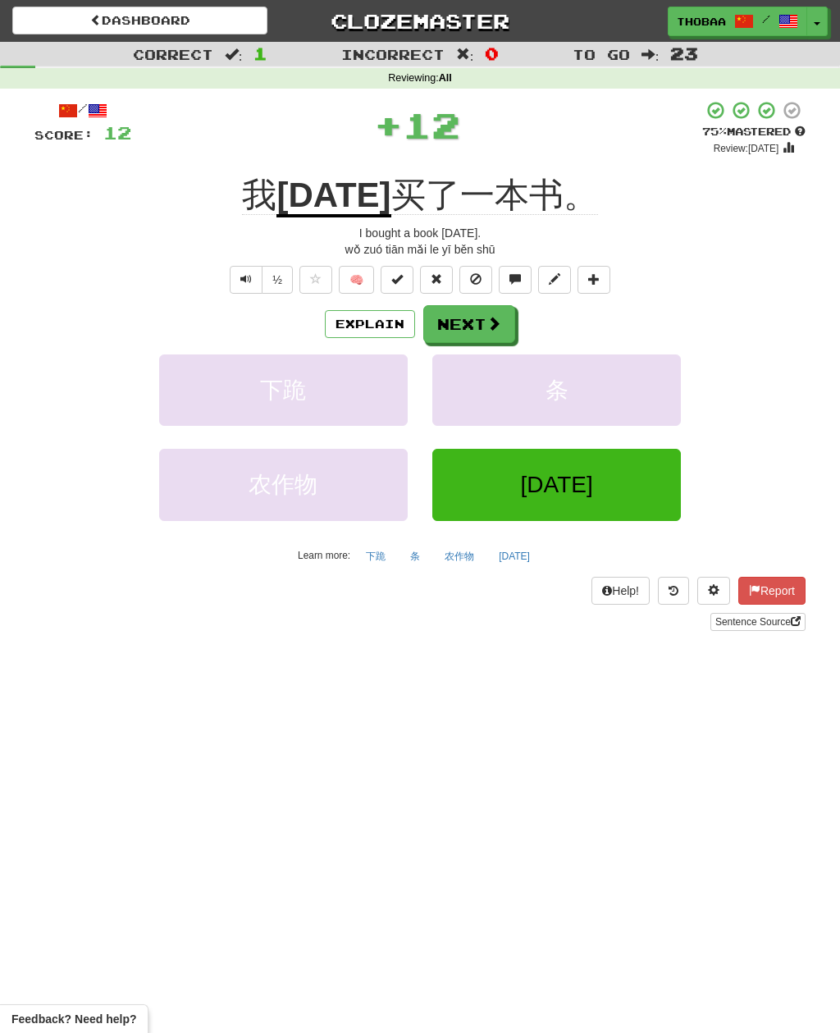
click at [647, 394] on button "条" at bounding box center [556, 389] width 249 height 71
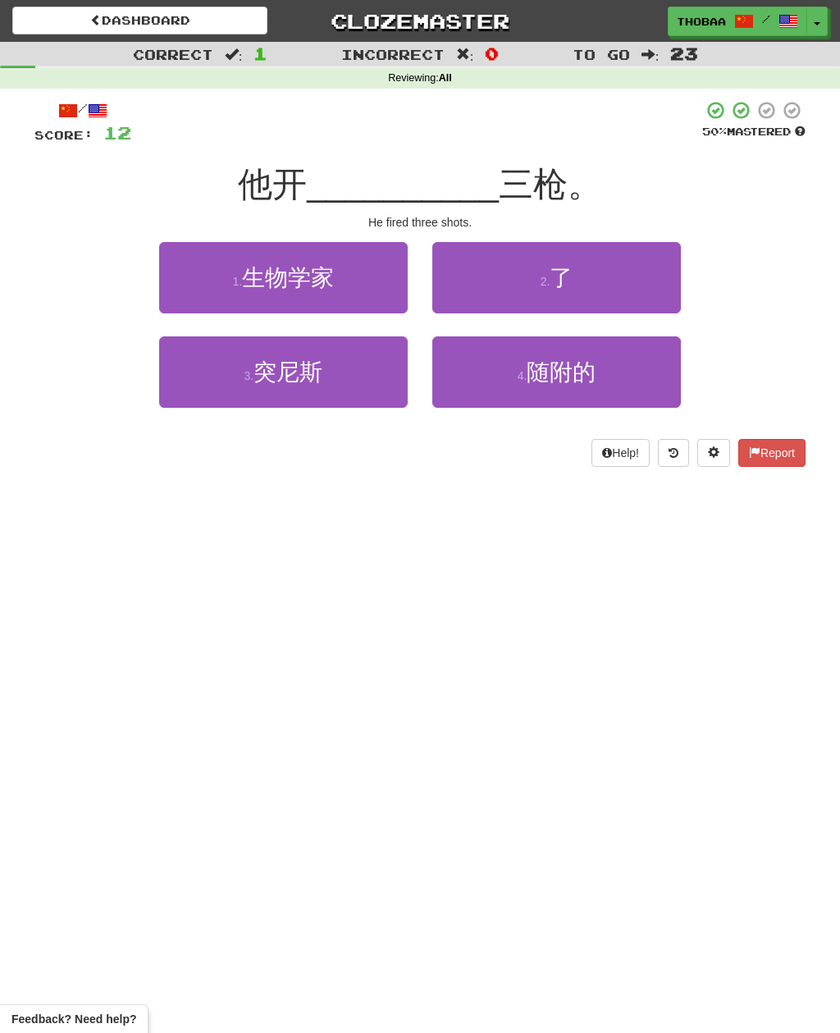
click at [649, 281] on button "2 . 了" at bounding box center [556, 277] width 249 height 71
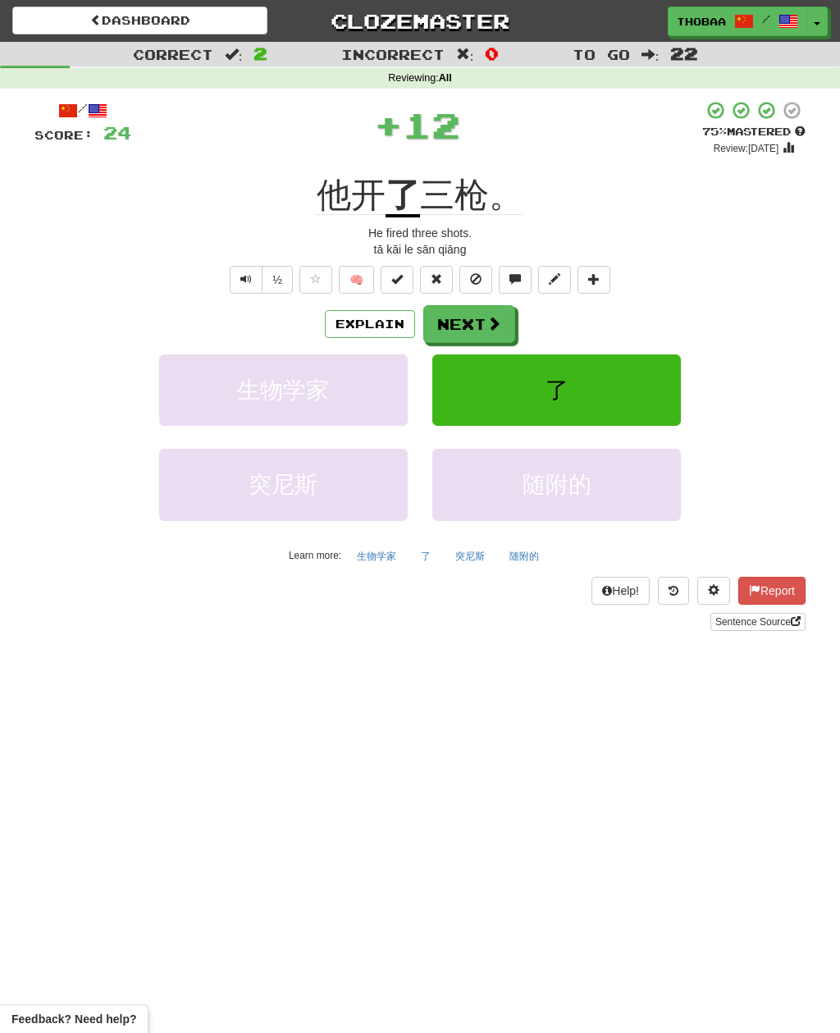
click at [638, 395] on button "了" at bounding box center [556, 389] width 249 height 71
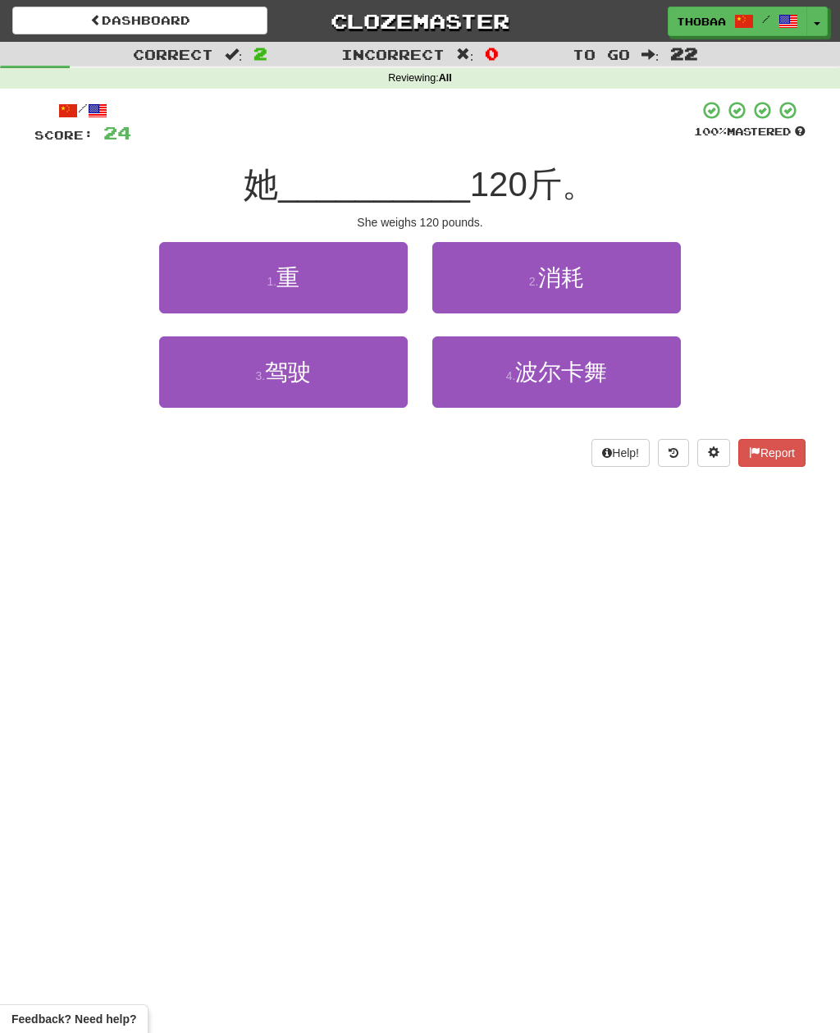
click at [203, 280] on button "1 . 重" at bounding box center [283, 277] width 249 height 71
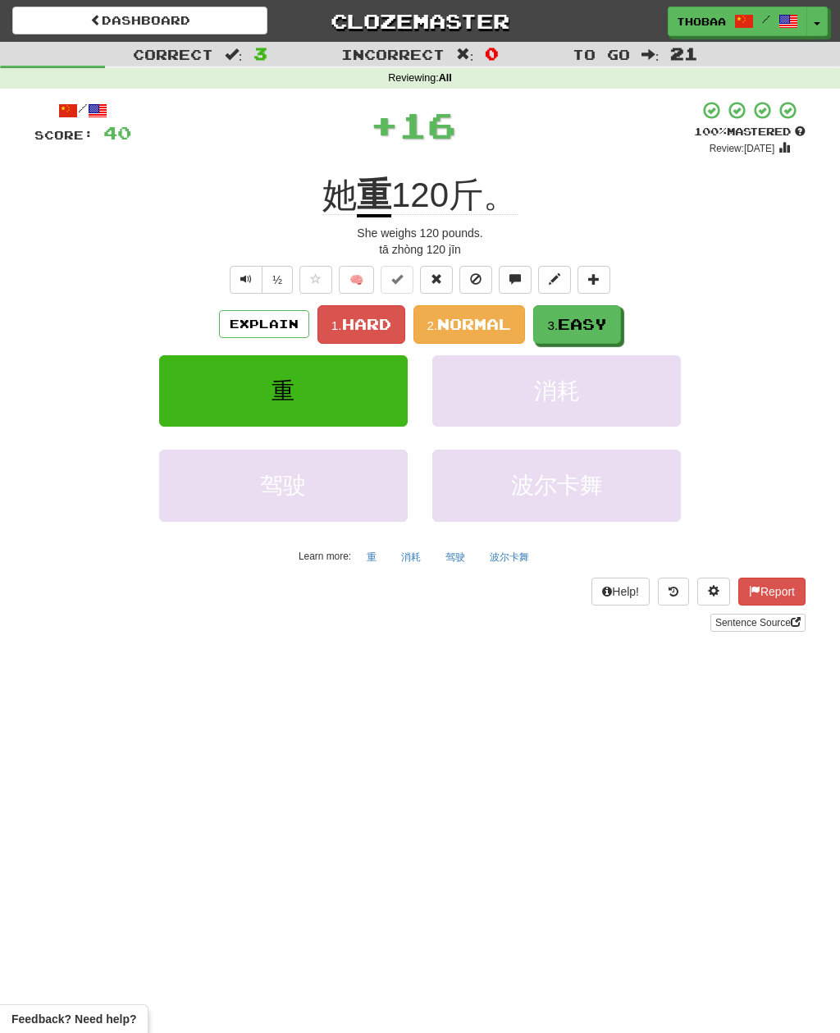
click at [637, 390] on button "消耗" at bounding box center [556, 390] width 249 height 71
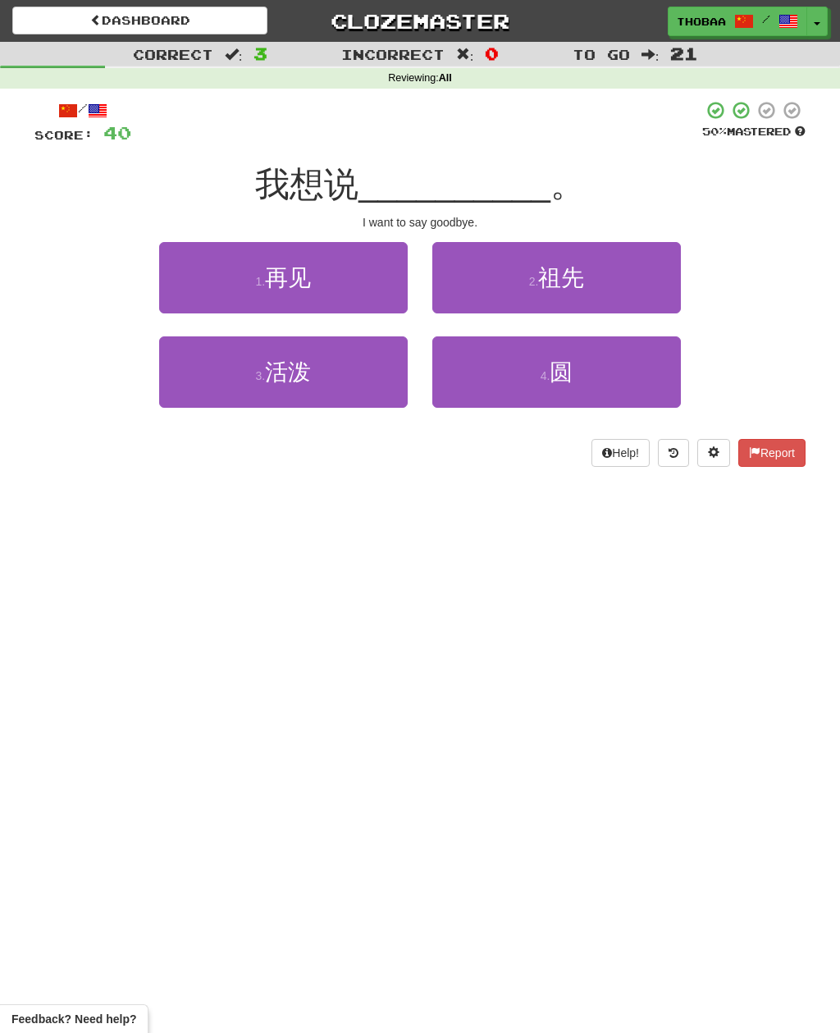
click at [208, 281] on button "1 . 再见" at bounding box center [283, 277] width 249 height 71
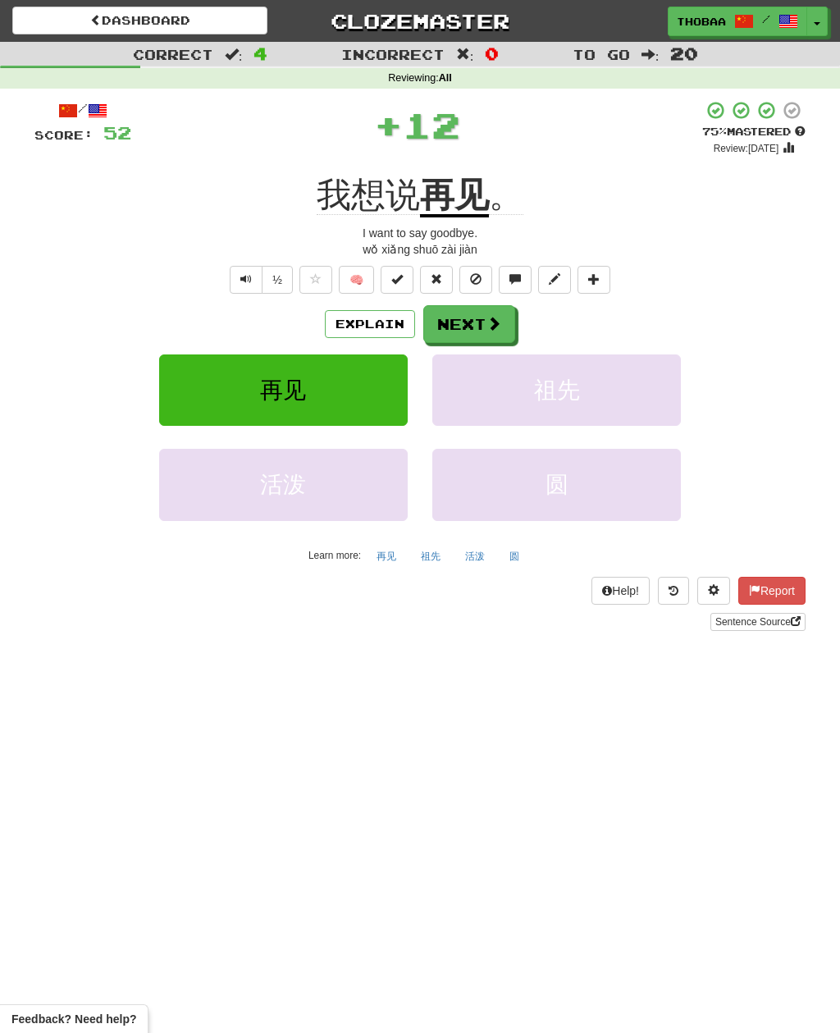
click at [631, 395] on button "祖先" at bounding box center [556, 389] width 249 height 71
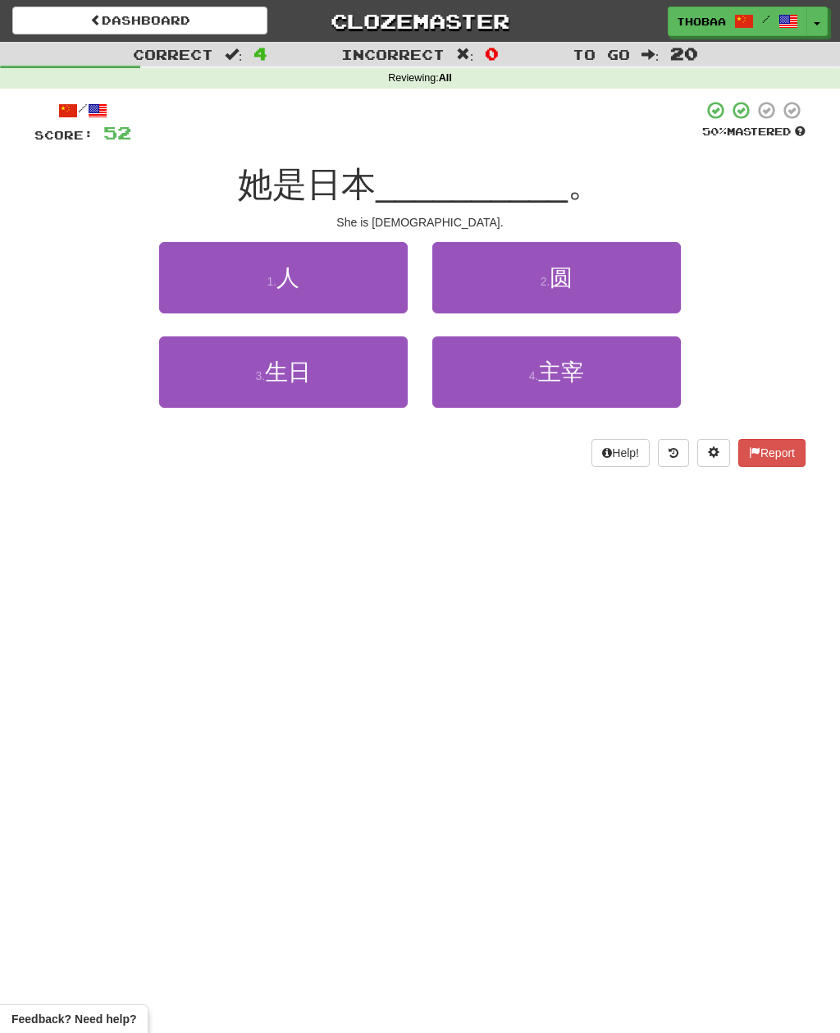
click at [199, 288] on button "1 . 人" at bounding box center [283, 277] width 249 height 71
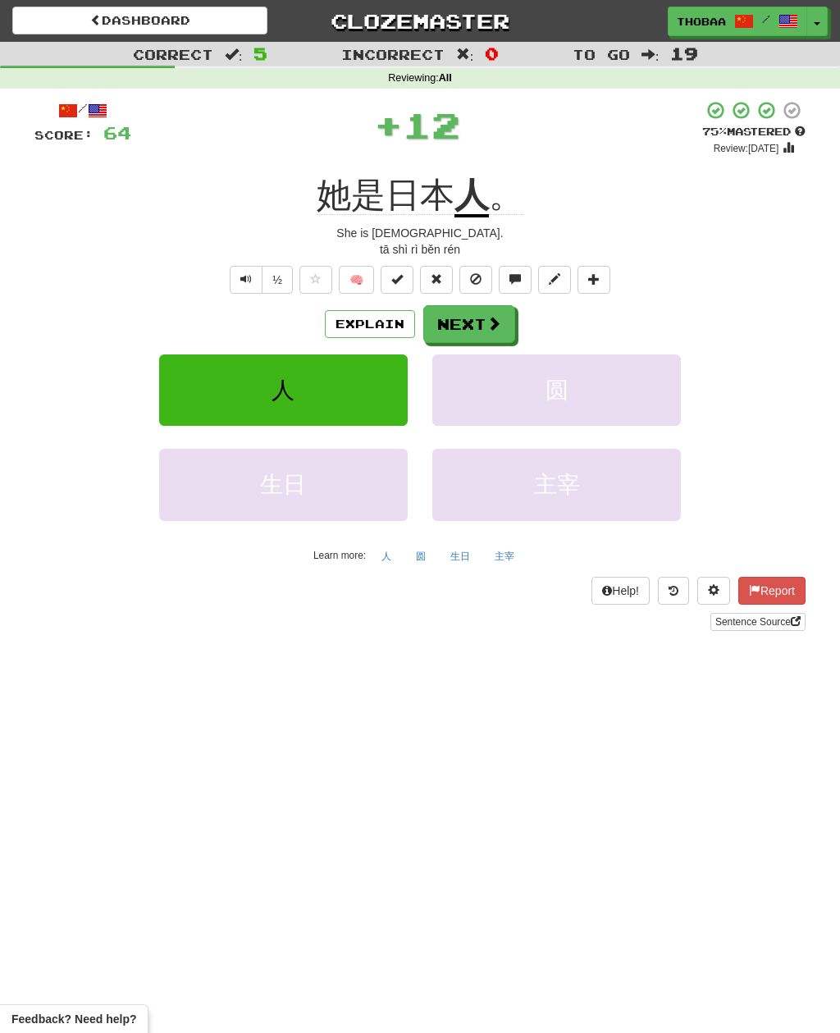
click at [666, 399] on button "圆" at bounding box center [556, 389] width 249 height 71
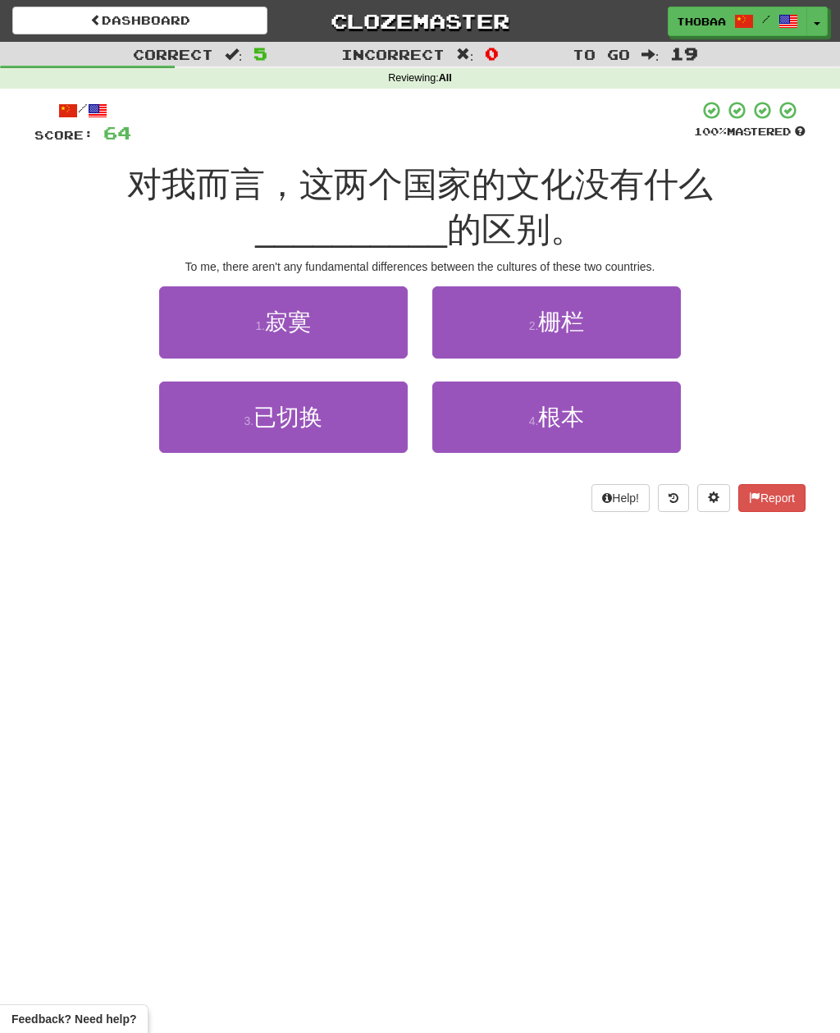
click at [658, 423] on button "4 . 根本" at bounding box center [556, 417] width 249 height 71
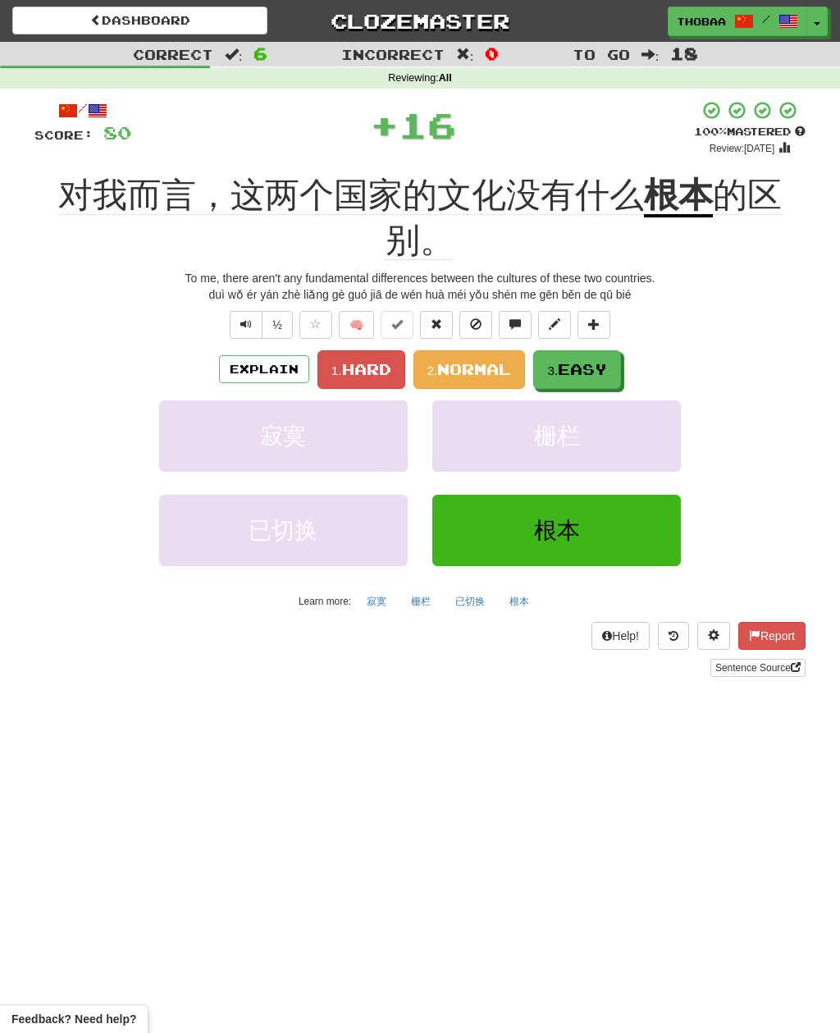
click at [365, 367] on span "Hard" at bounding box center [366, 369] width 49 height 18
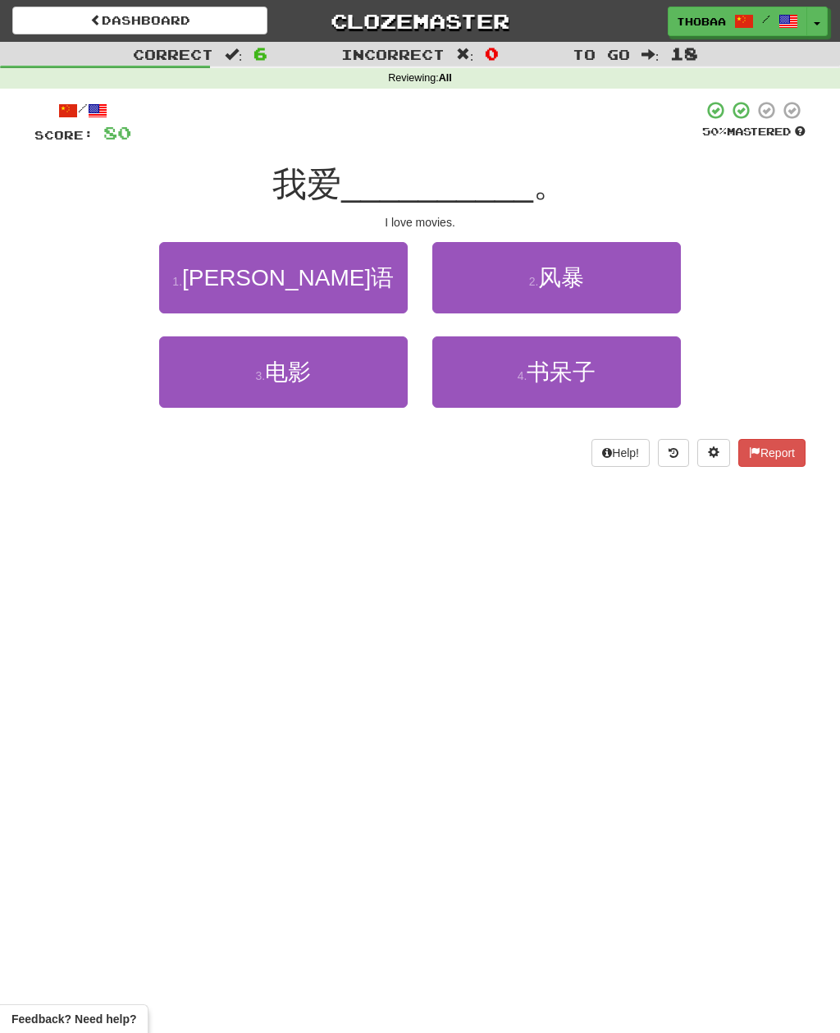
click at [213, 386] on button "3 . 电影" at bounding box center [283, 371] width 249 height 71
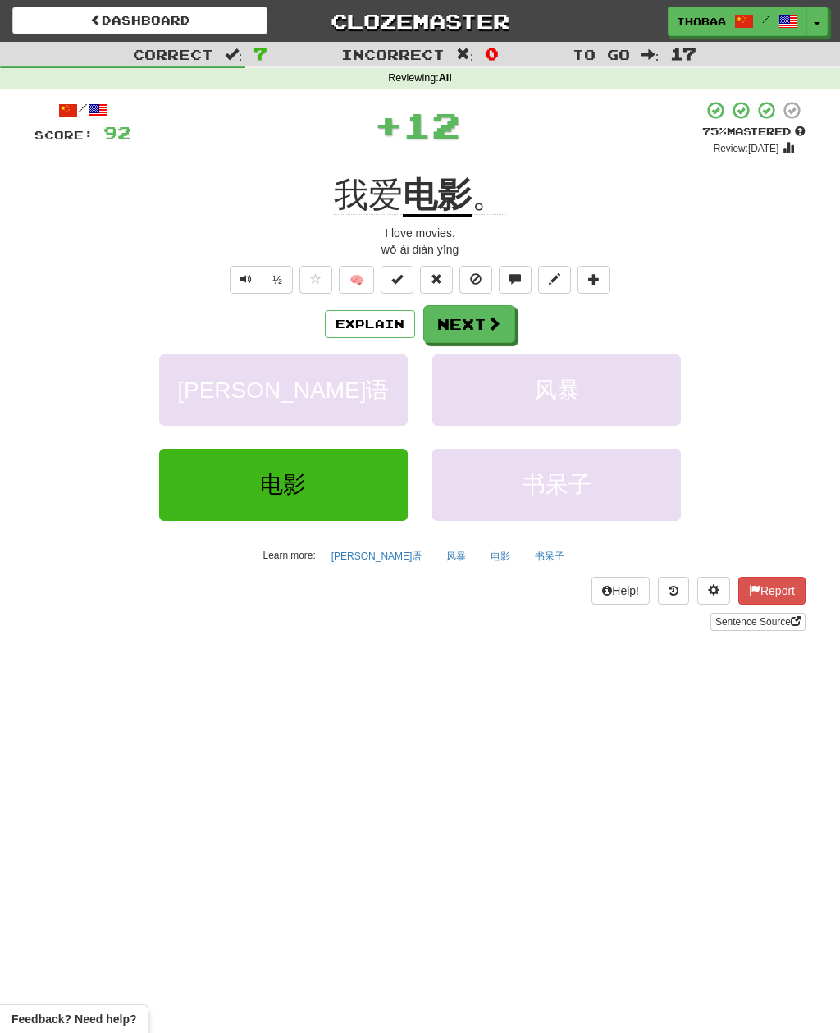
click at [650, 391] on button "风暴" at bounding box center [556, 389] width 249 height 71
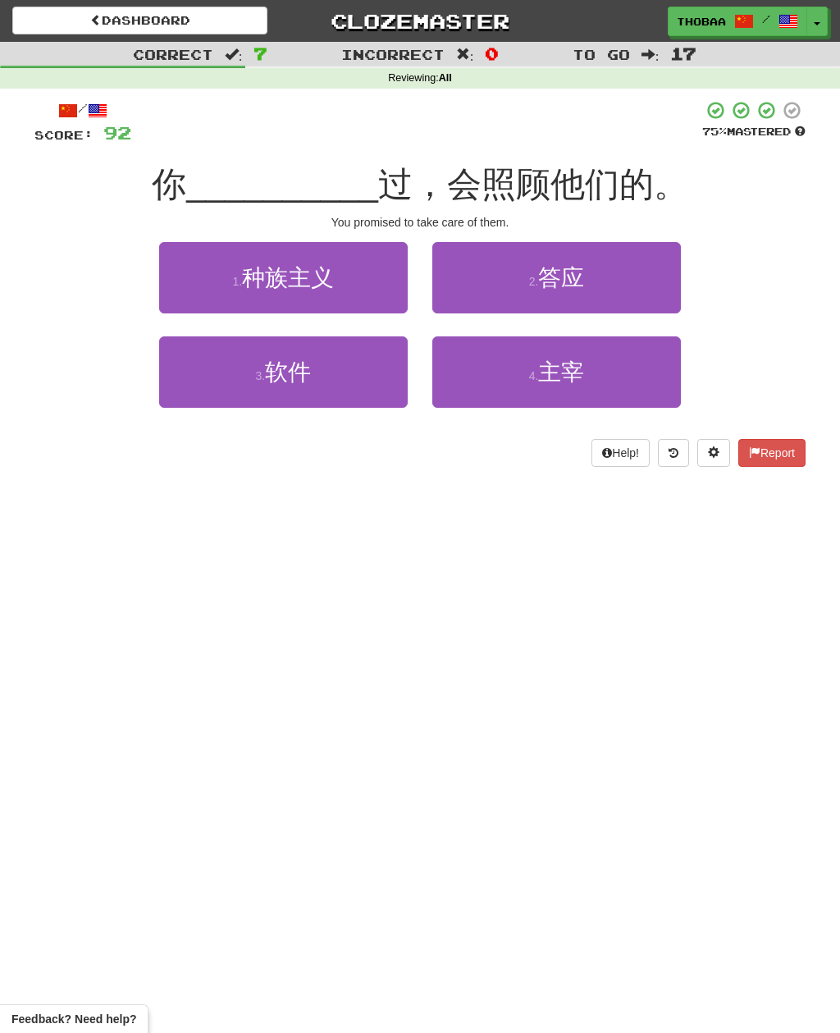
click at [656, 268] on button "2 . 答应" at bounding box center [556, 277] width 249 height 71
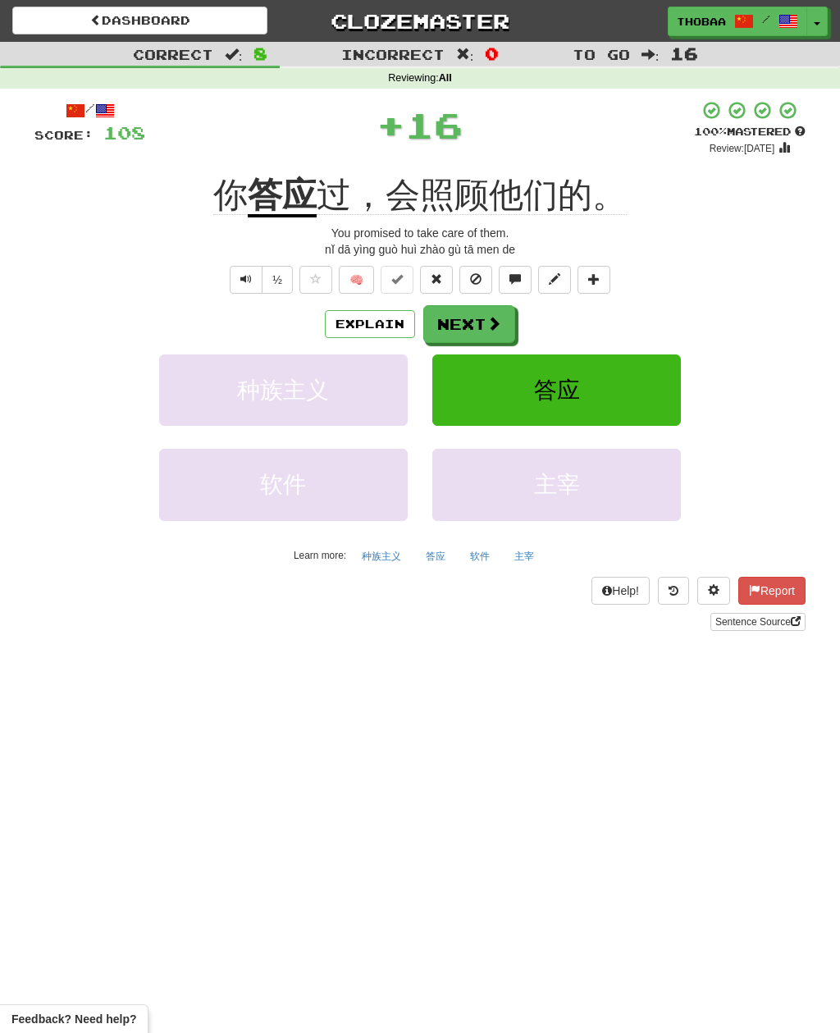
click at [651, 384] on button "答应" at bounding box center [556, 389] width 249 height 71
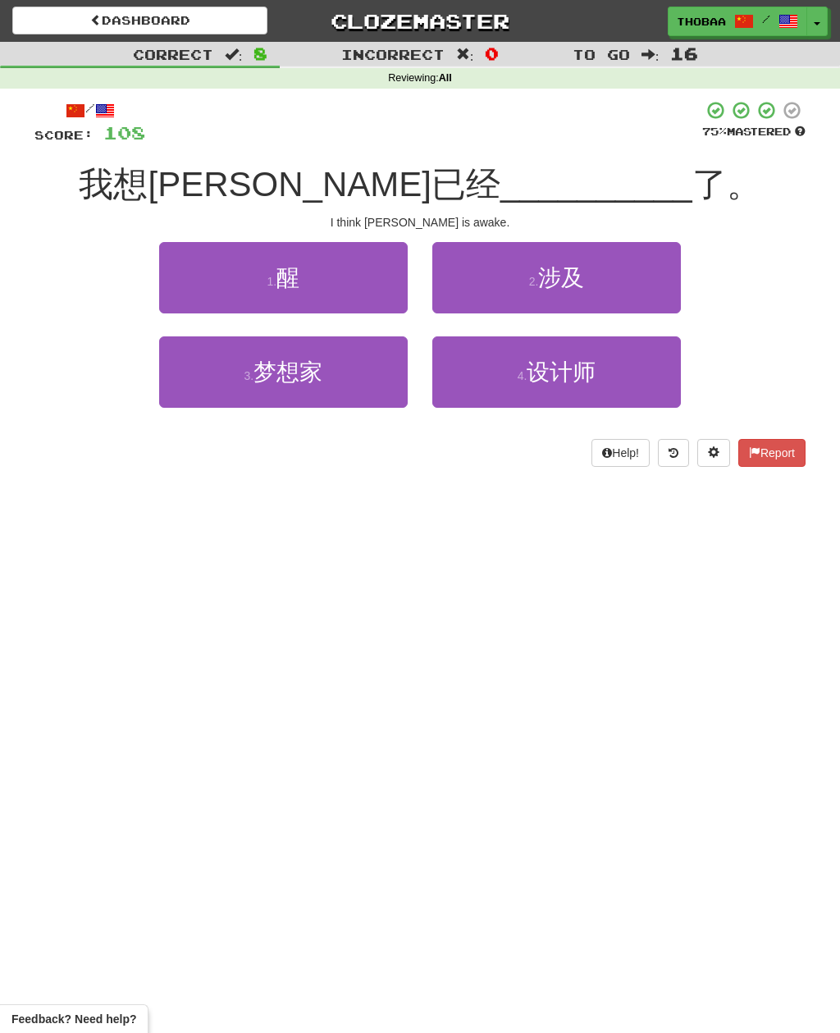
click at [194, 272] on button "1 . 醒" at bounding box center [283, 277] width 249 height 71
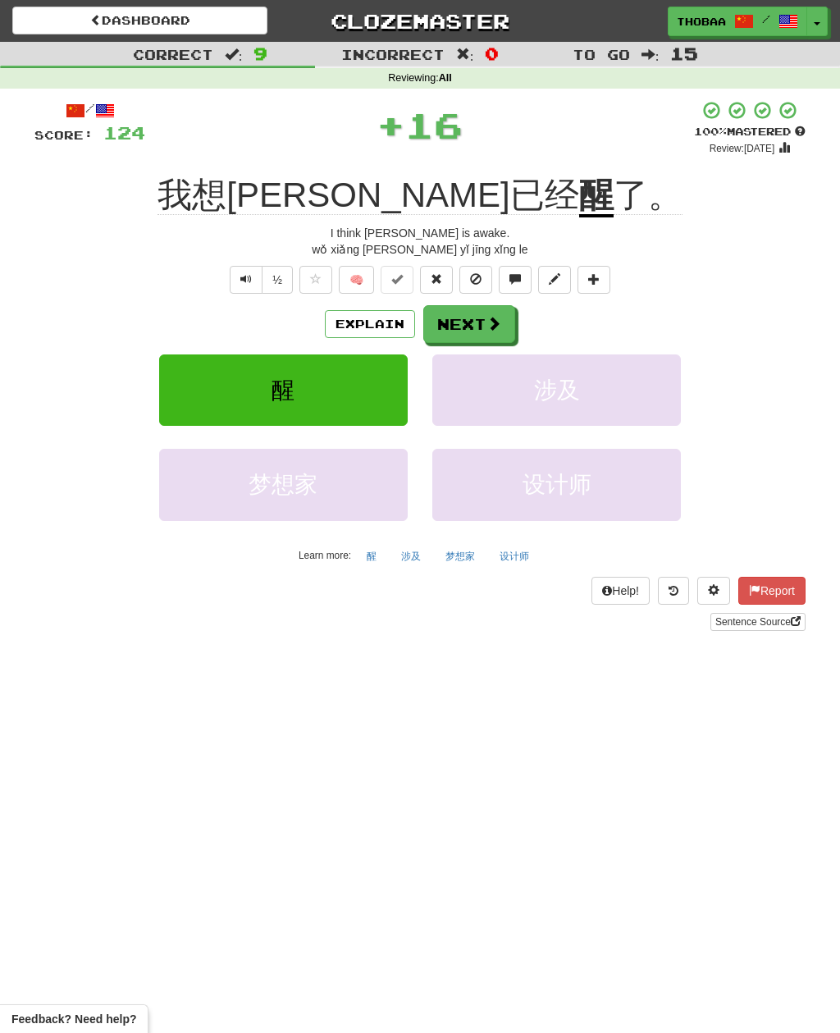
click at [625, 394] on button "涉及" at bounding box center [556, 389] width 249 height 71
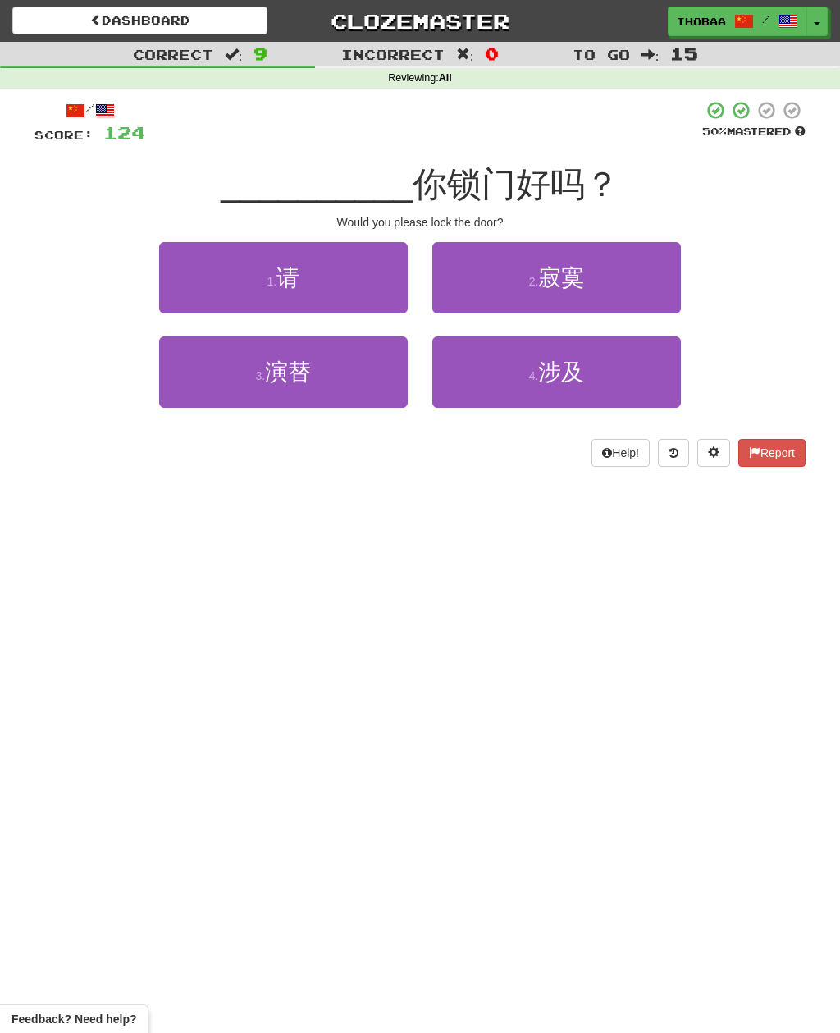
click at [204, 284] on button "1 . 请" at bounding box center [283, 277] width 249 height 71
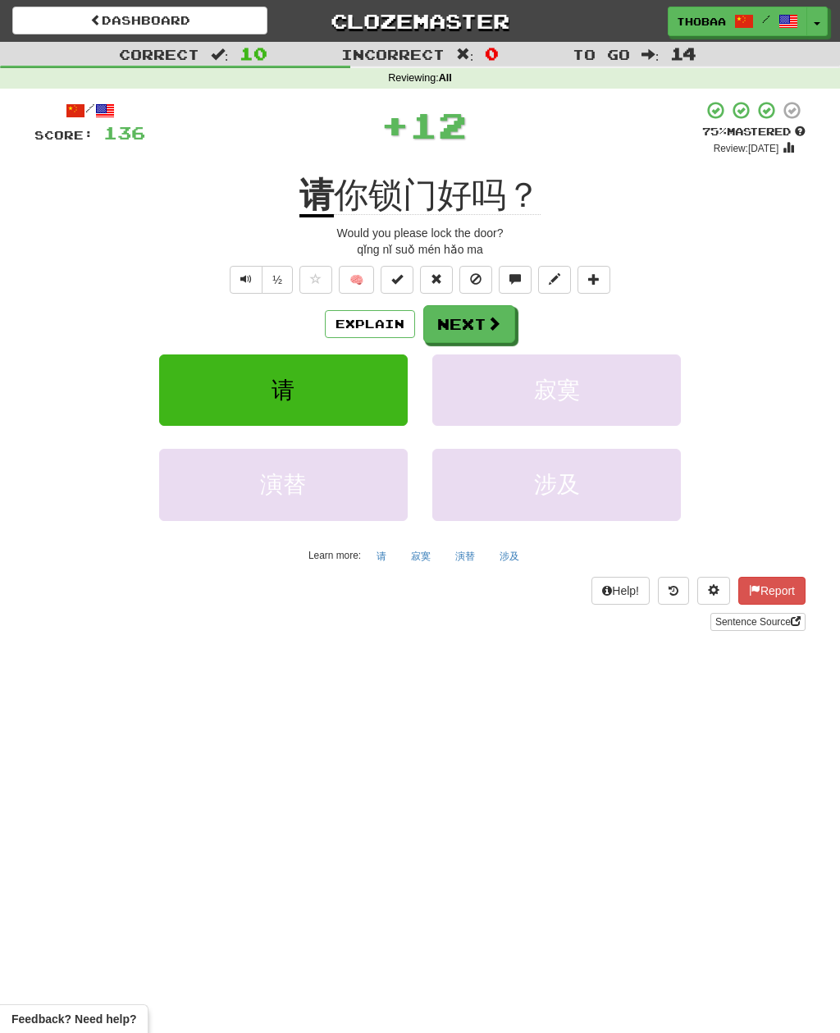
click at [638, 402] on button "寂寞" at bounding box center [556, 389] width 249 height 71
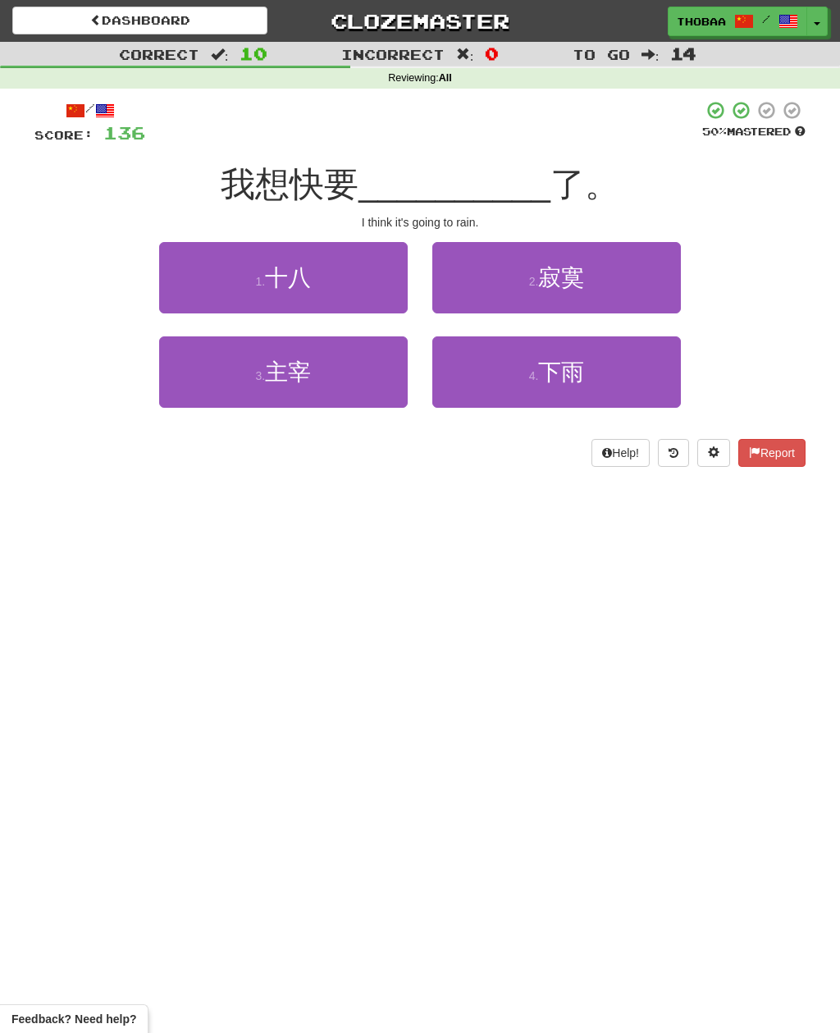
click at [641, 379] on button "4 . 下雨" at bounding box center [556, 371] width 249 height 71
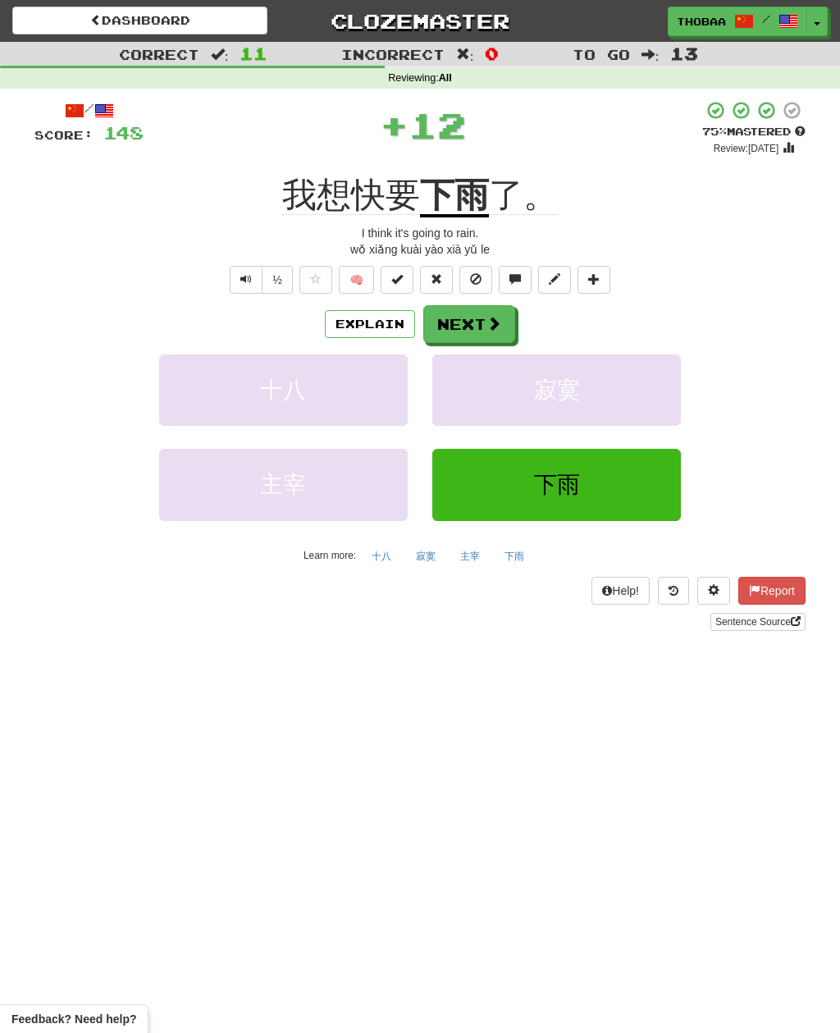
click at [646, 386] on button "寂寞" at bounding box center [556, 389] width 249 height 71
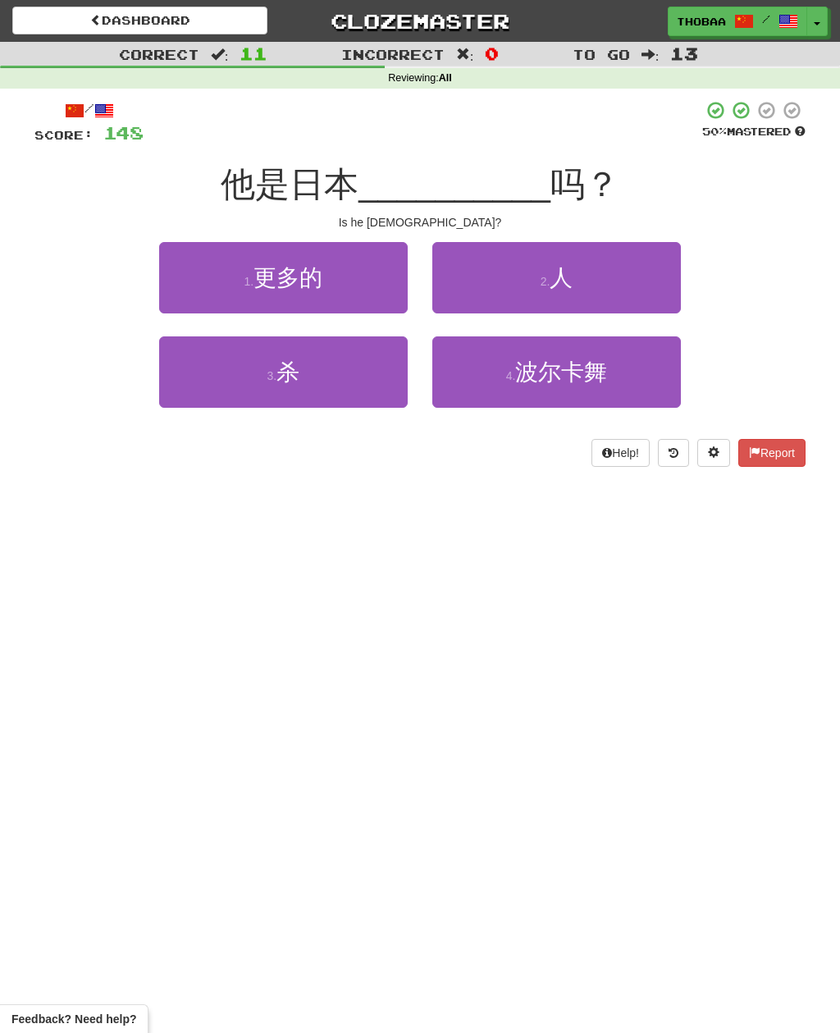
click at [651, 284] on button "2 . 人" at bounding box center [556, 277] width 249 height 71
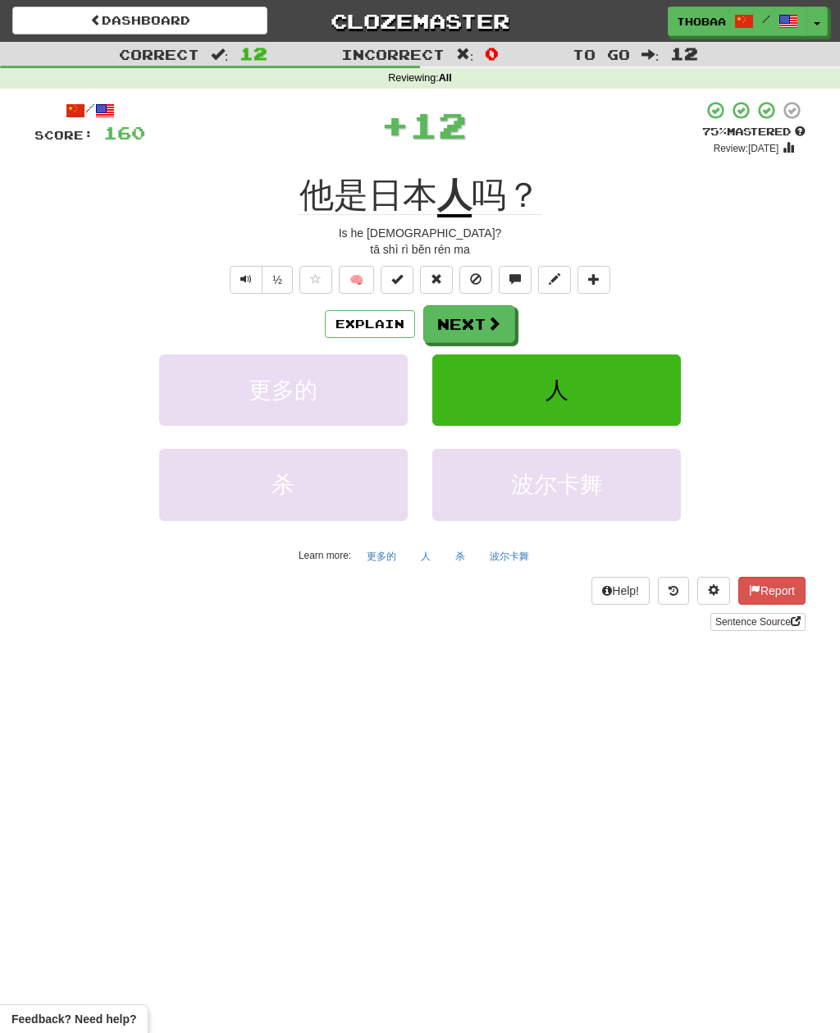
click at [644, 387] on button "人" at bounding box center [556, 389] width 249 height 71
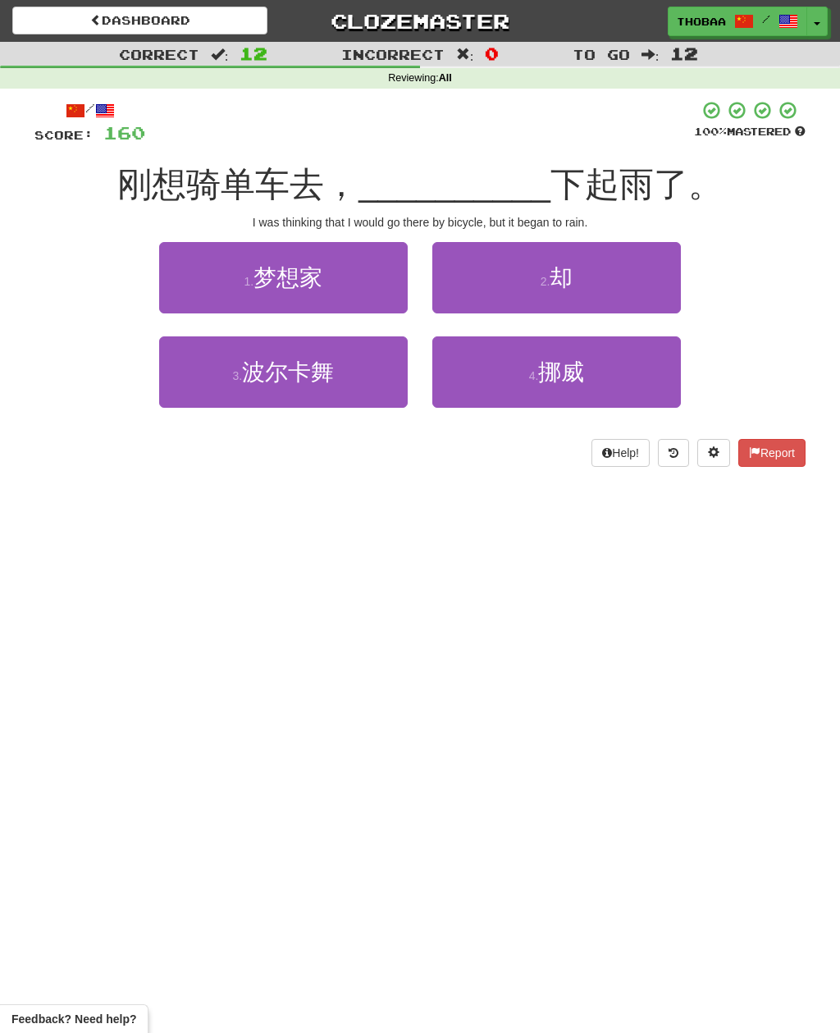
click at [648, 286] on button "2 . 却" at bounding box center [556, 277] width 249 height 71
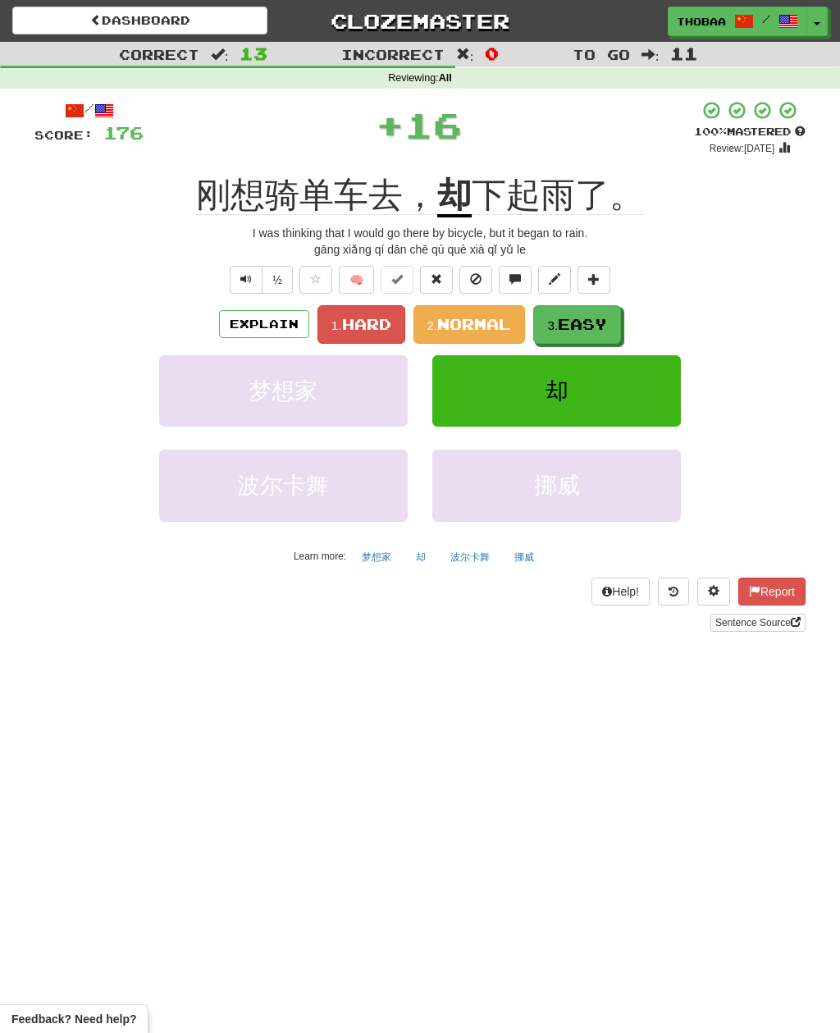
click at [353, 319] on span "Hard" at bounding box center [366, 324] width 49 height 18
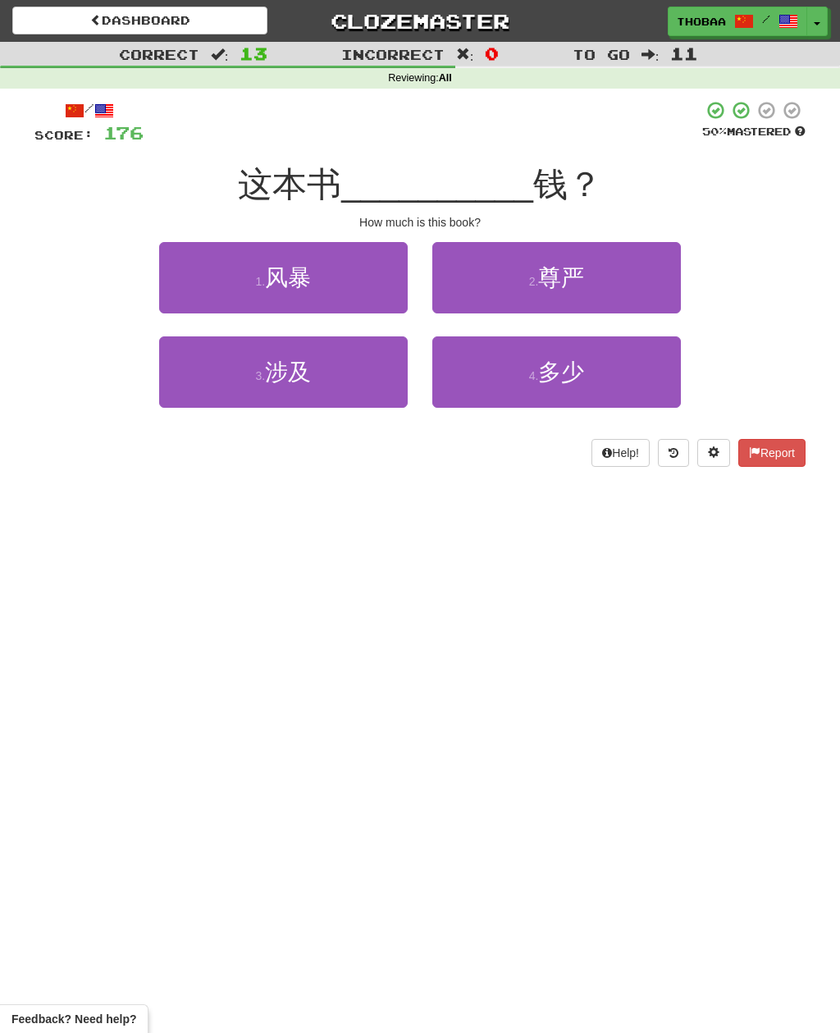
click at [633, 373] on button "4 . 多少" at bounding box center [556, 371] width 249 height 71
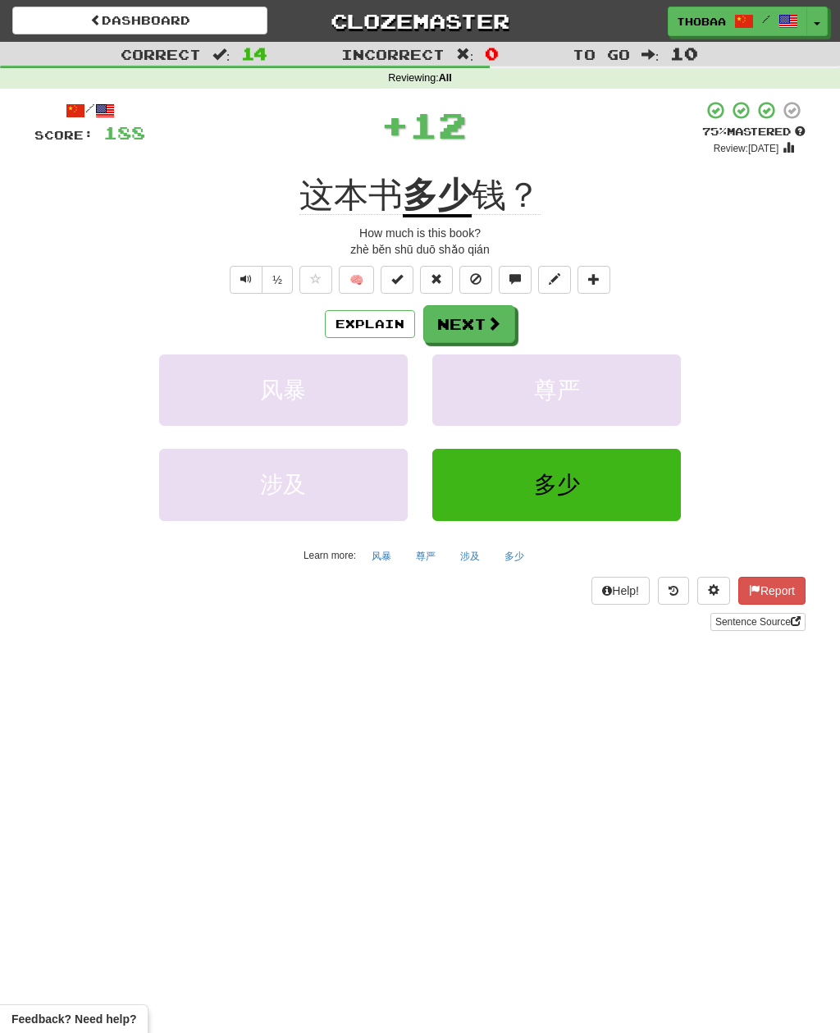
click at [640, 418] on button "尊严" at bounding box center [556, 389] width 249 height 71
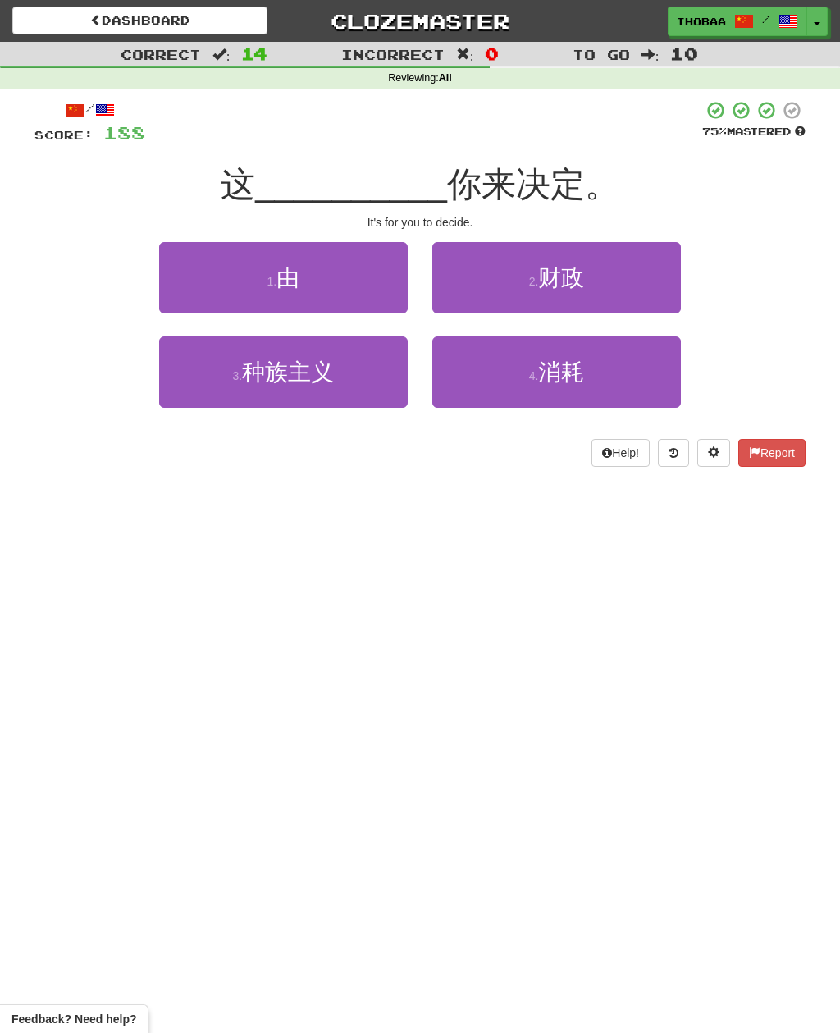
click at [187, 275] on button "1 . 由" at bounding box center [283, 277] width 249 height 71
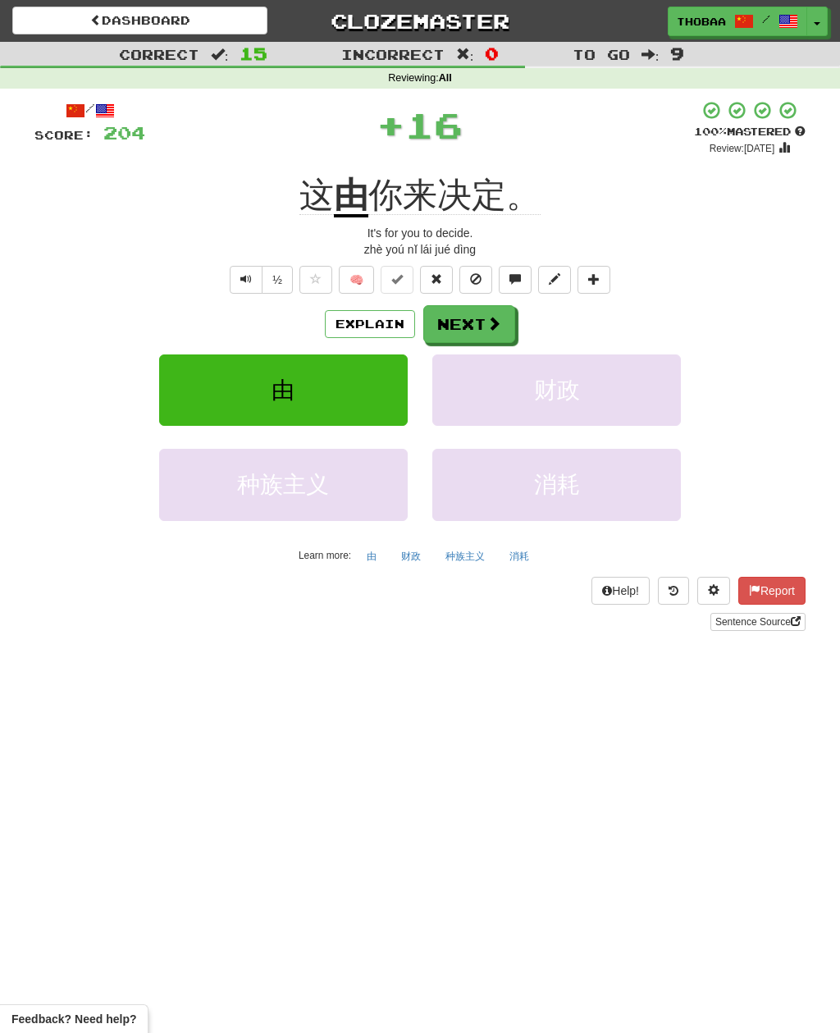
click at [649, 399] on button "财政" at bounding box center [556, 389] width 249 height 71
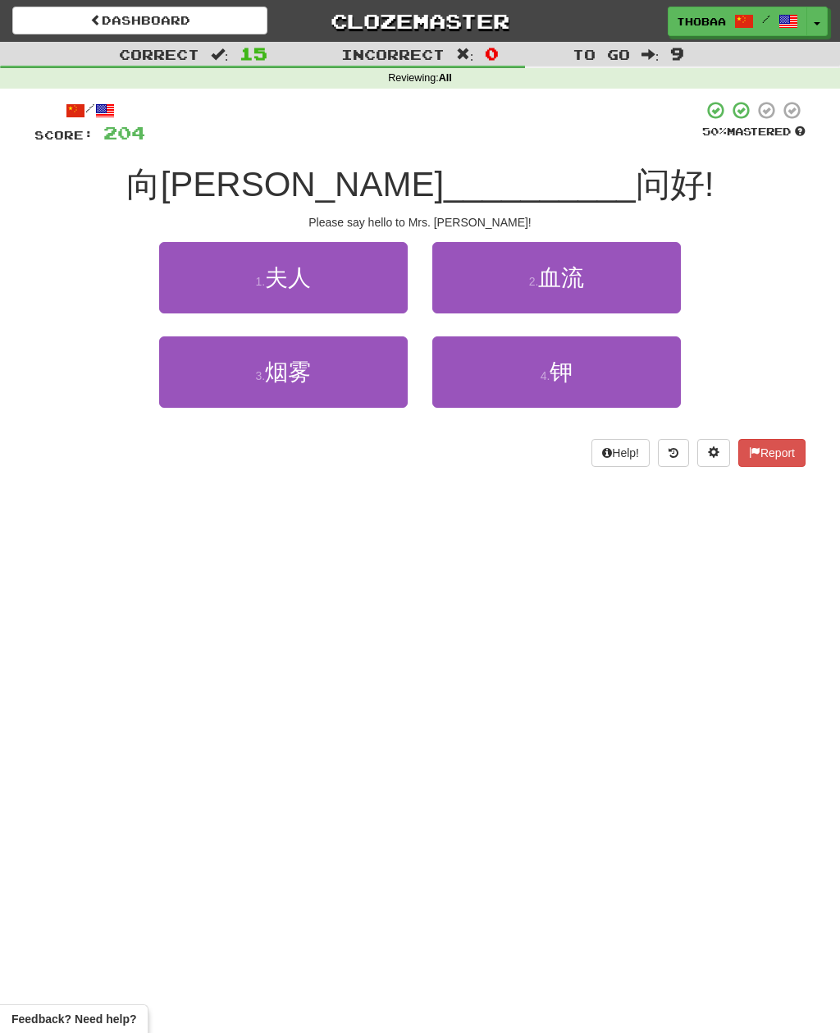
click at [203, 265] on button "1 . 夫人" at bounding box center [283, 277] width 249 height 71
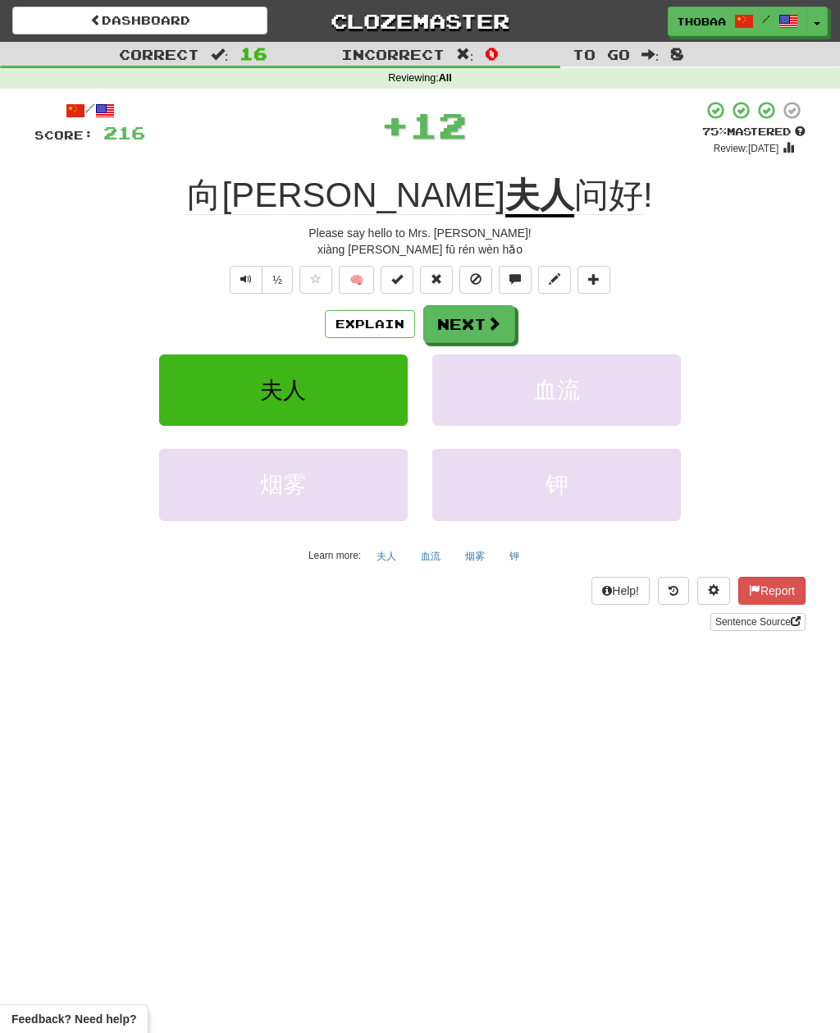
click at [639, 391] on button "血流" at bounding box center [556, 389] width 249 height 71
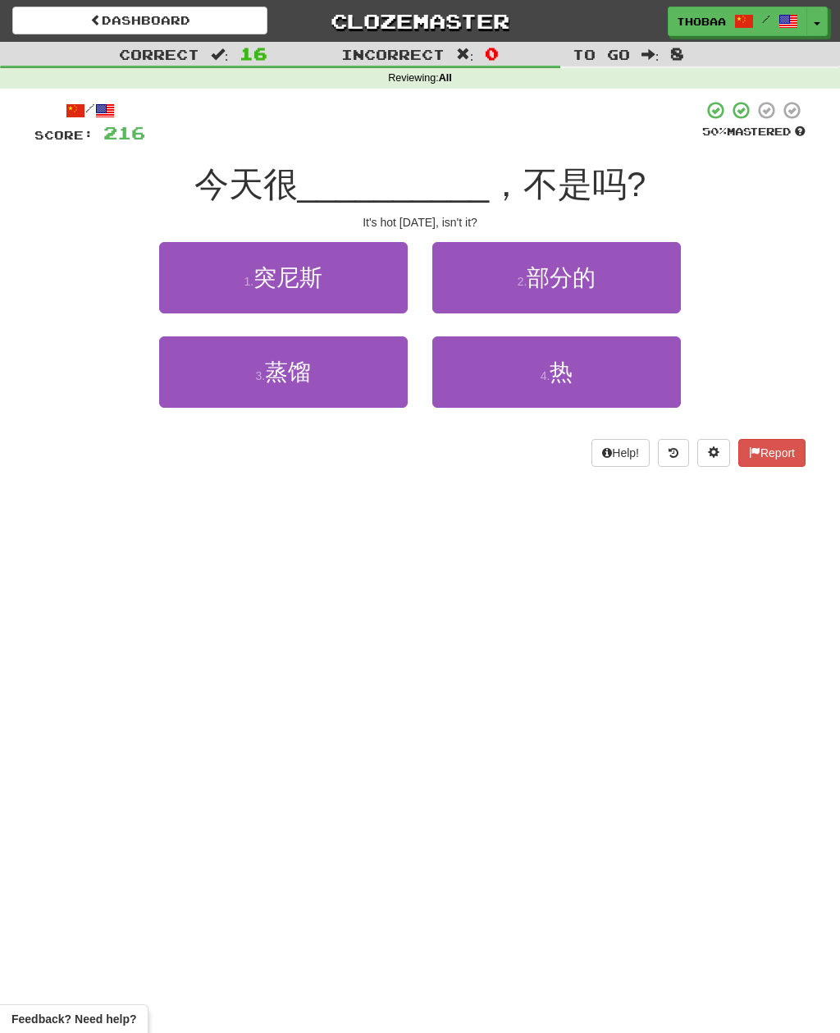
click at [633, 375] on button "4 . 热" at bounding box center [556, 371] width 249 height 71
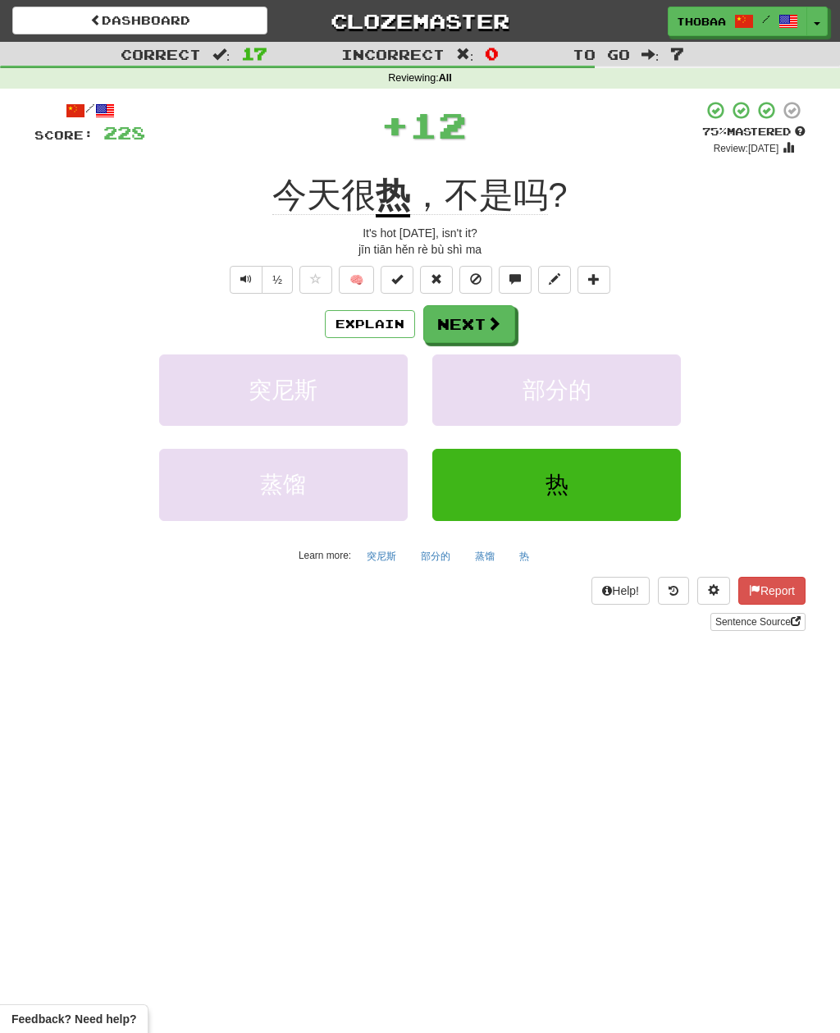
click at [644, 380] on button "部分的" at bounding box center [556, 389] width 249 height 71
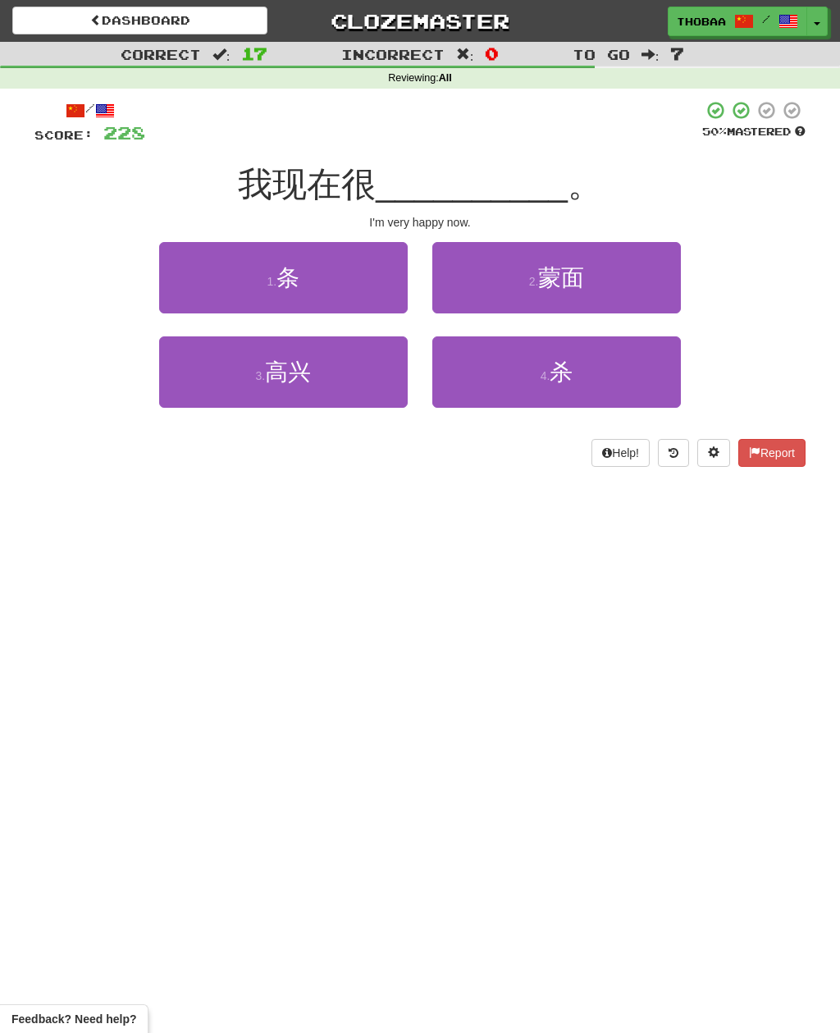
click at [202, 396] on button "3 . 高兴" at bounding box center [283, 371] width 249 height 71
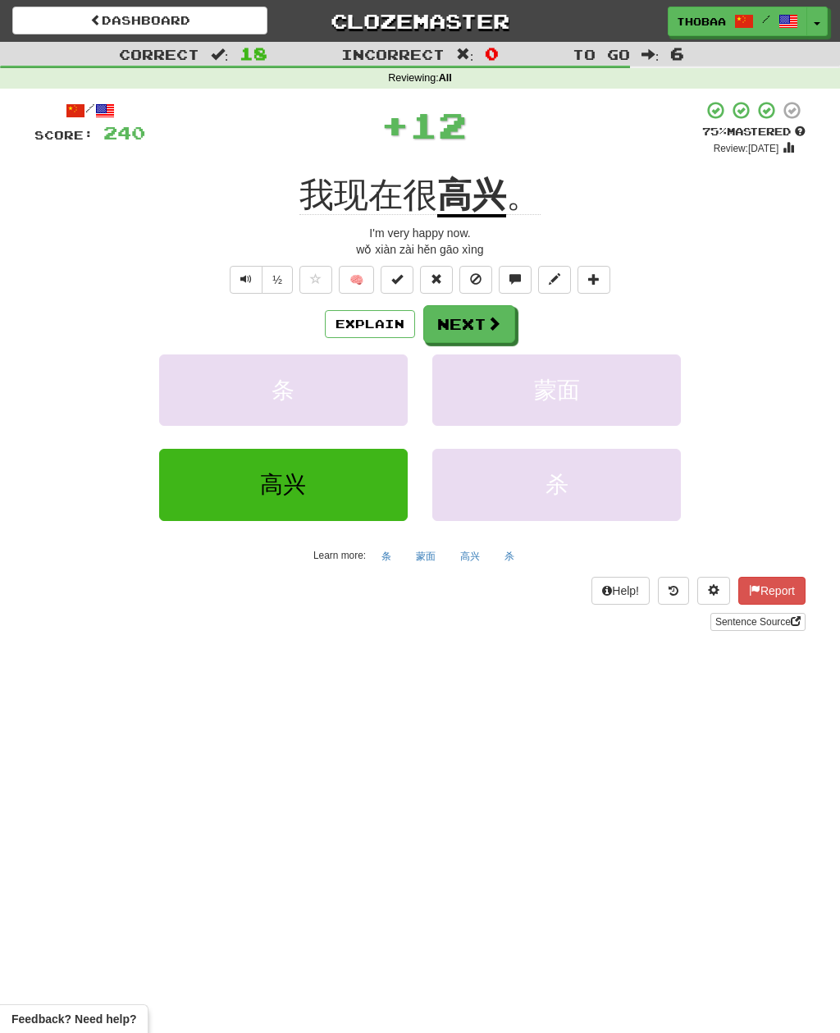
click at [646, 395] on button "蒙面" at bounding box center [556, 389] width 249 height 71
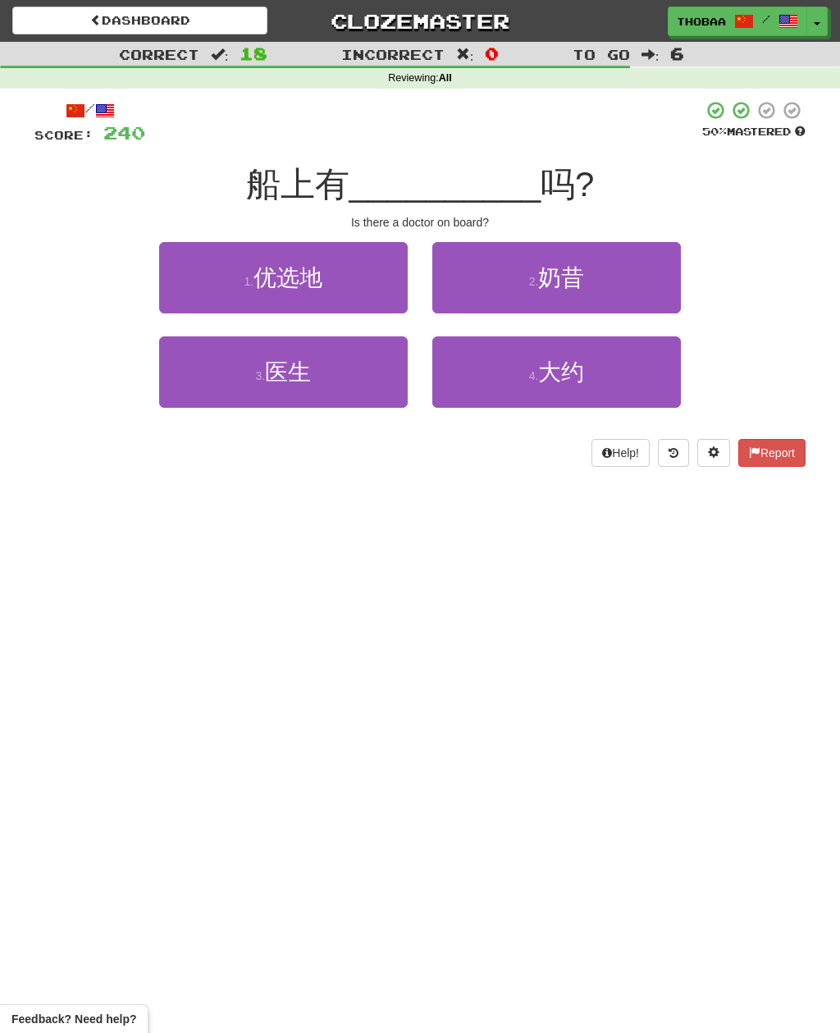
click at [201, 382] on button "3 . 医生" at bounding box center [283, 371] width 249 height 71
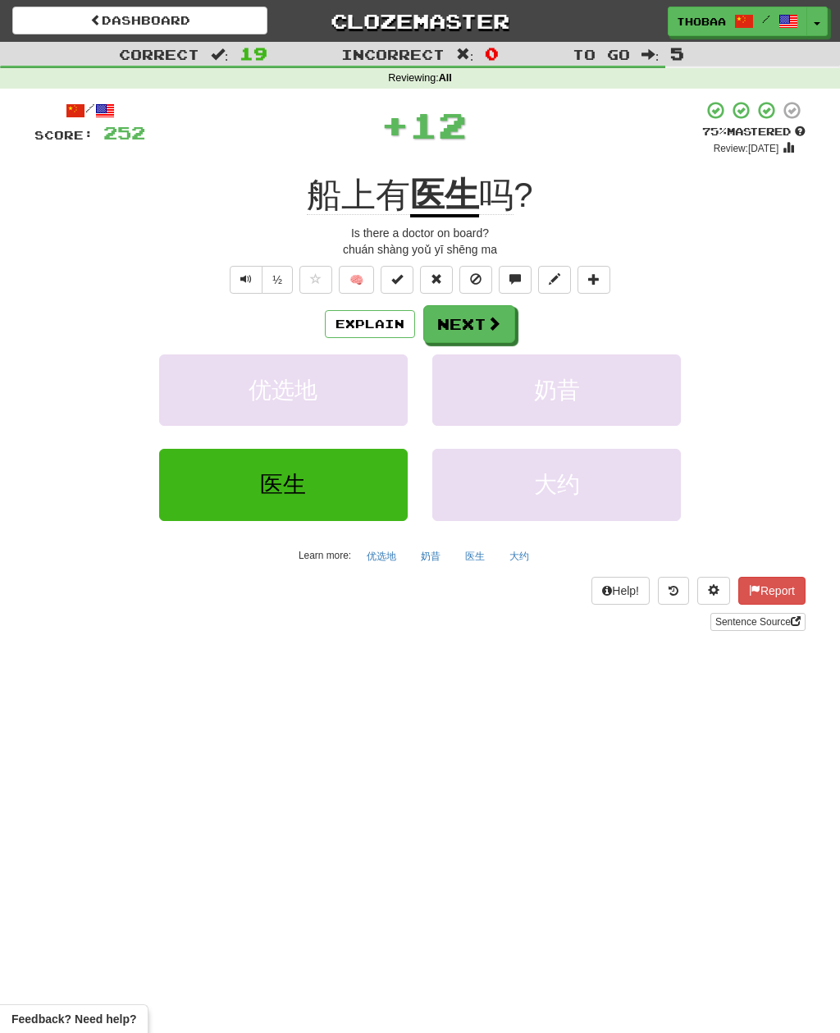
click at [641, 385] on button "奶昔" at bounding box center [556, 389] width 249 height 71
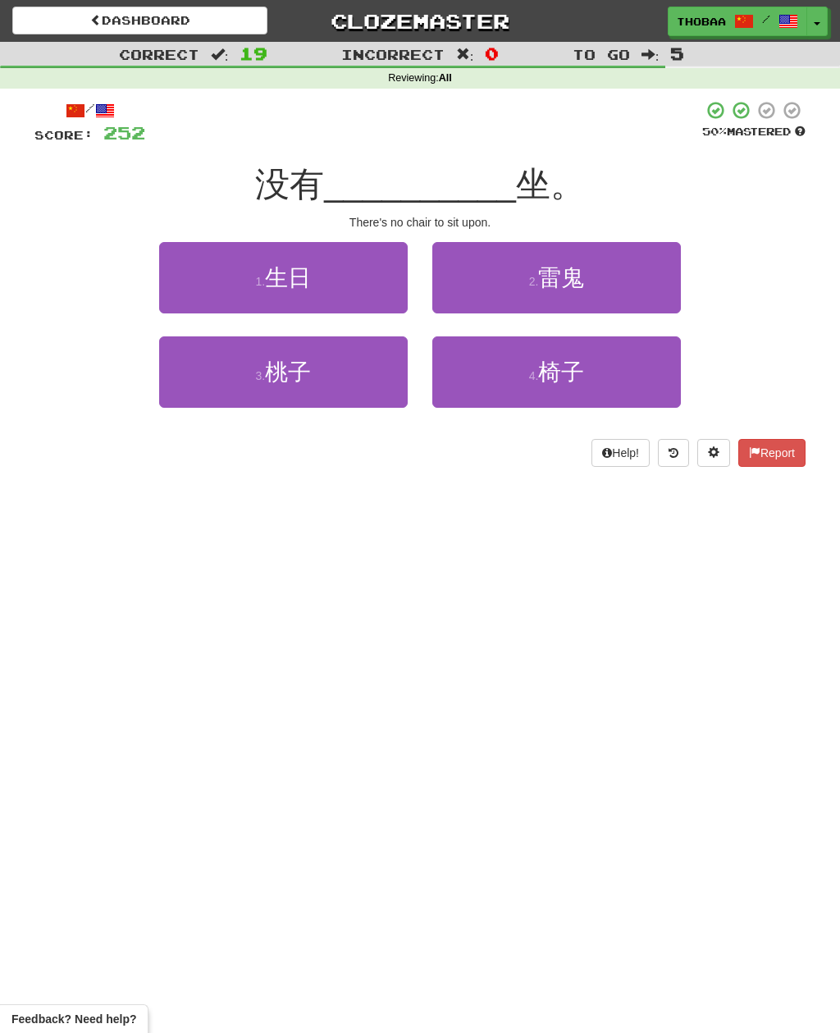
click at [644, 375] on button "4 . 椅子" at bounding box center [556, 371] width 249 height 71
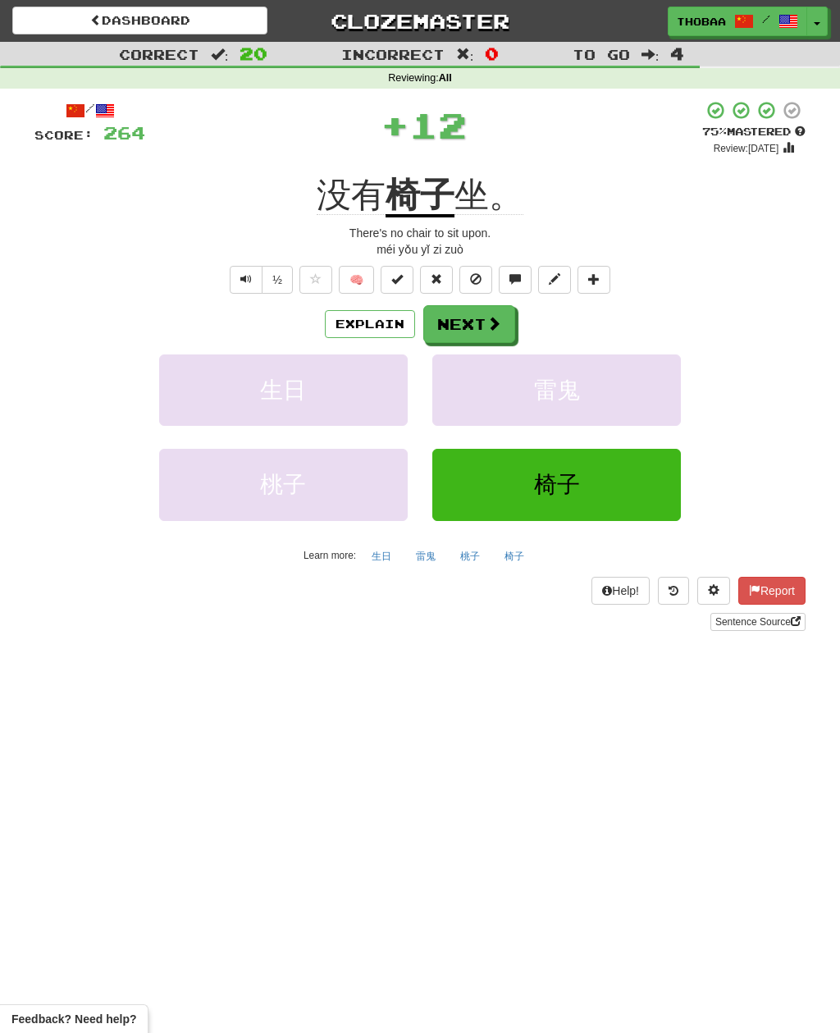
click at [641, 396] on button "雷鬼" at bounding box center [556, 389] width 249 height 71
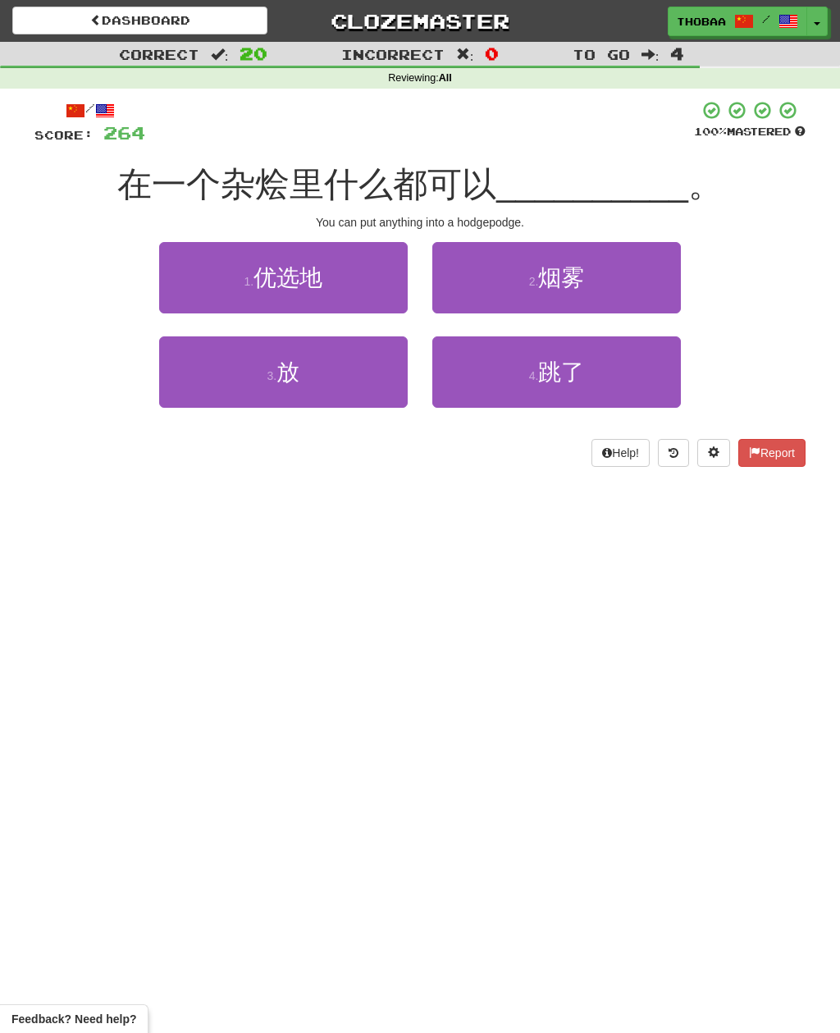
click at [203, 379] on button "3 . 放" at bounding box center [283, 371] width 249 height 71
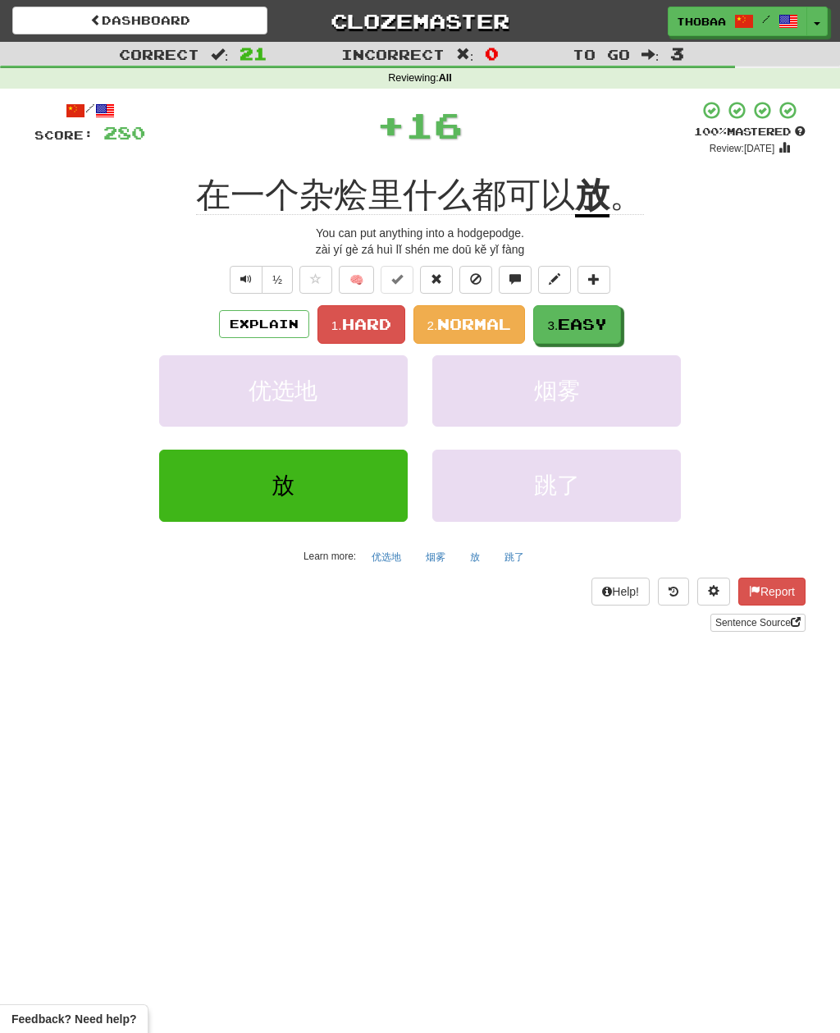
click at [345, 315] on span "Hard" at bounding box center [366, 324] width 49 height 18
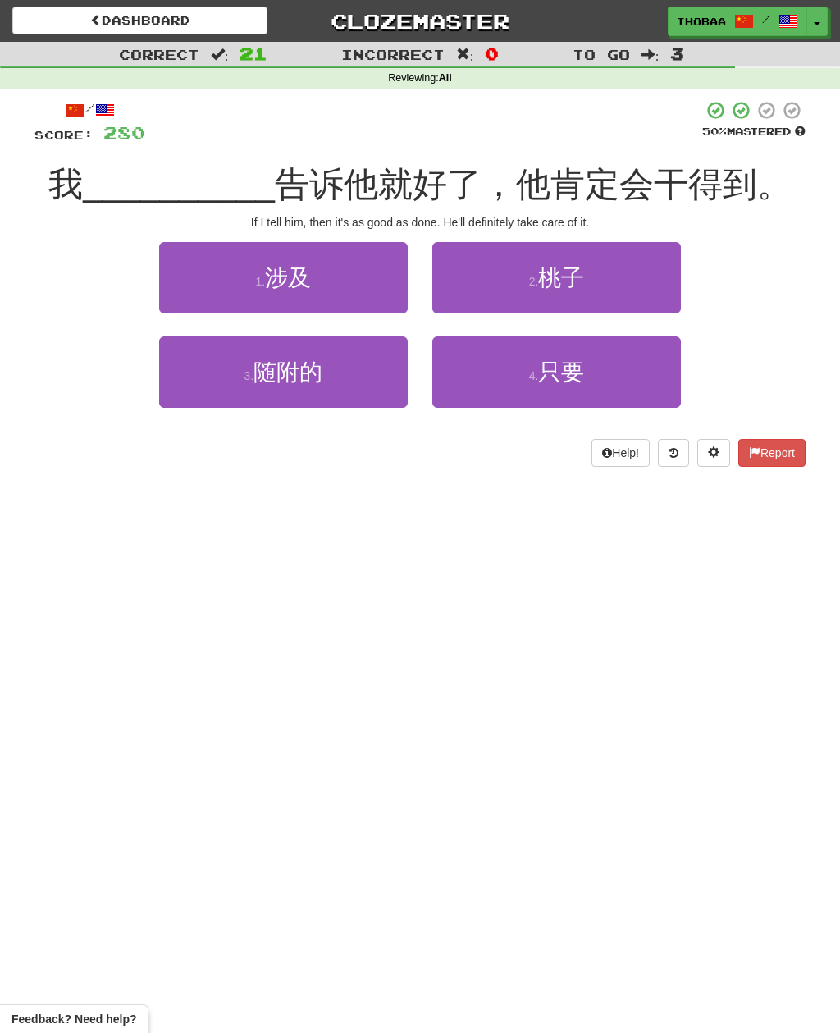
click at [618, 383] on button "4 . 只要" at bounding box center [556, 371] width 249 height 71
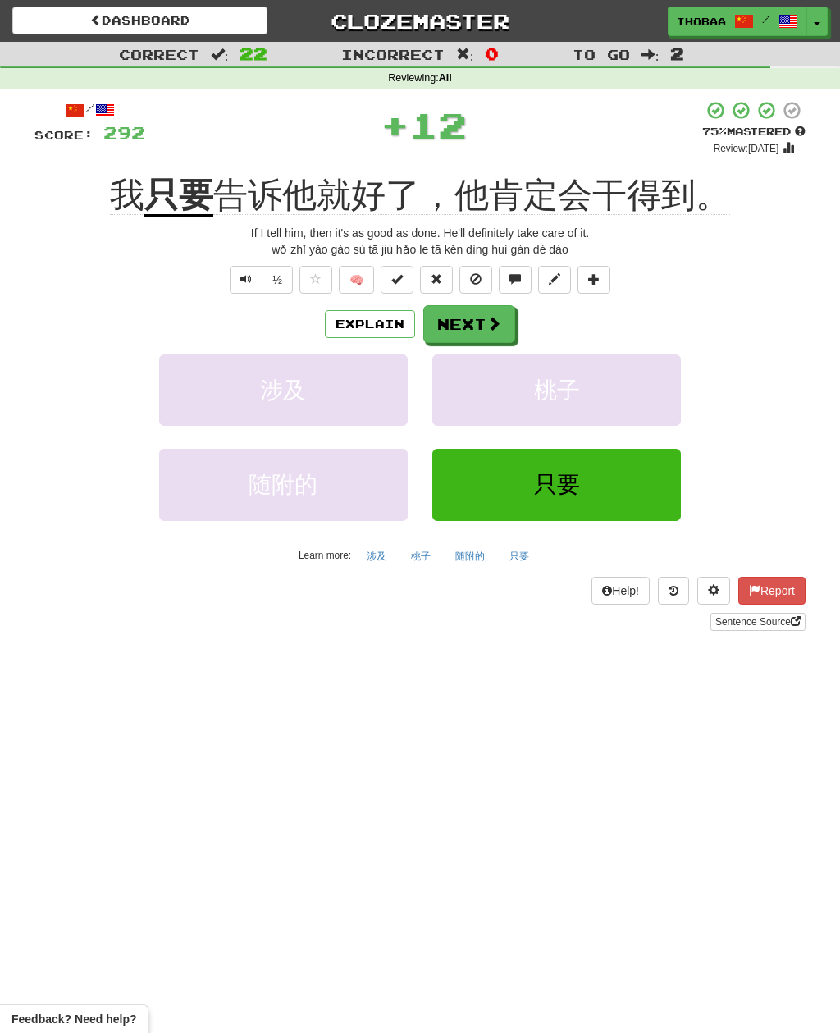
click at [613, 404] on button "桃子" at bounding box center [556, 389] width 249 height 71
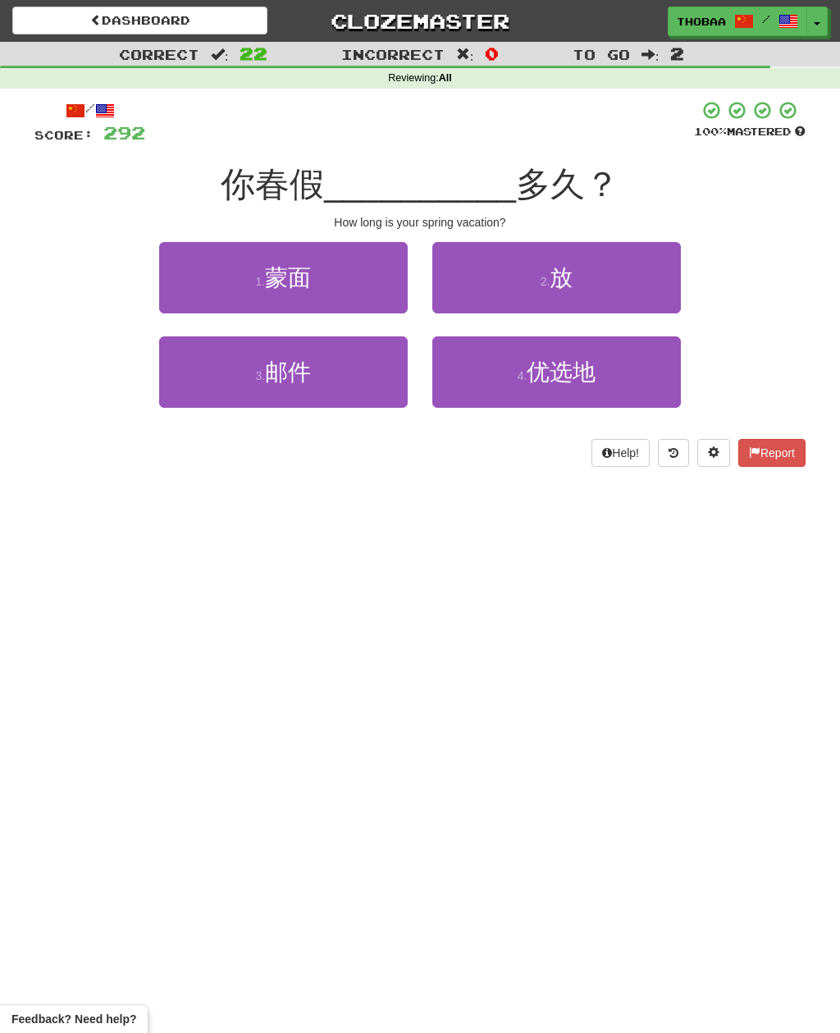
click at [665, 273] on button "2 . 放" at bounding box center [556, 277] width 249 height 71
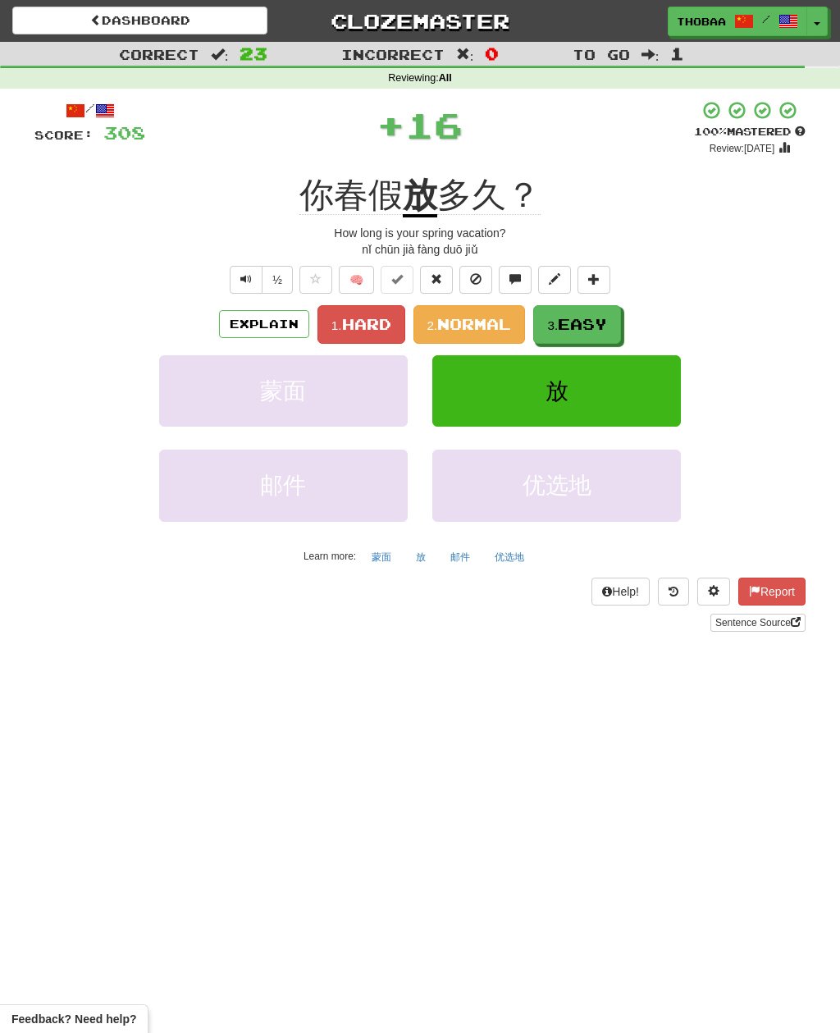
click at [354, 317] on span "Hard" at bounding box center [366, 324] width 49 height 18
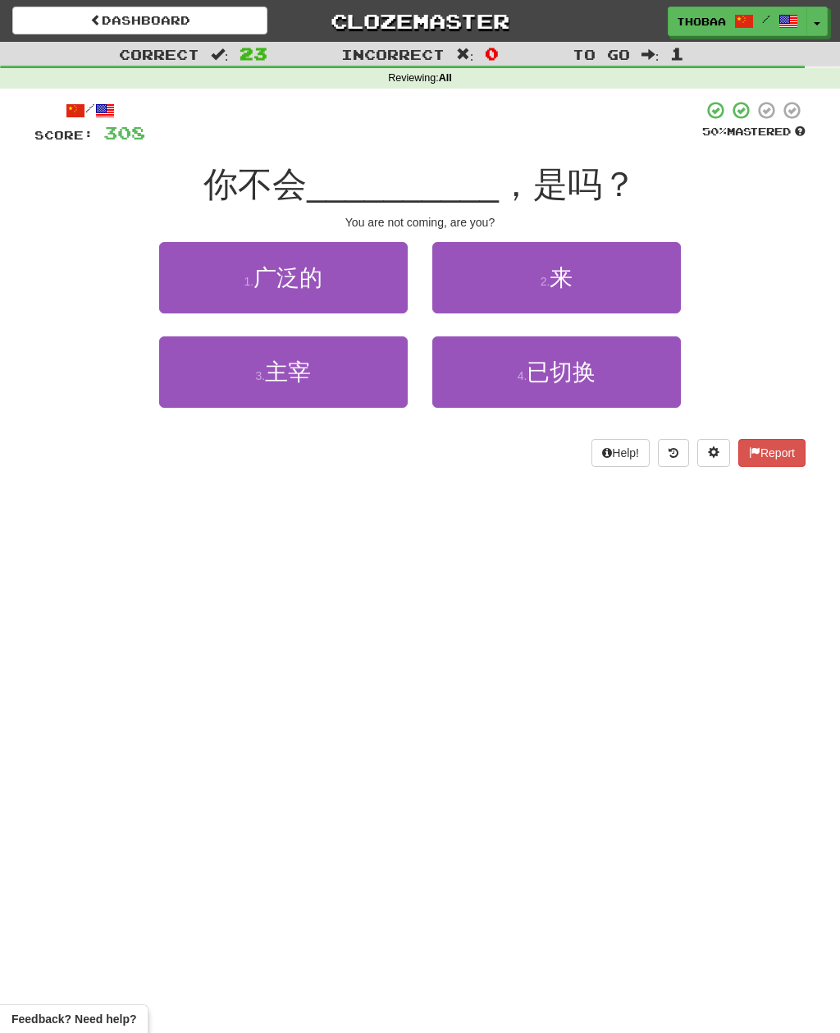
click at [647, 286] on button "2 . 来" at bounding box center [556, 277] width 249 height 71
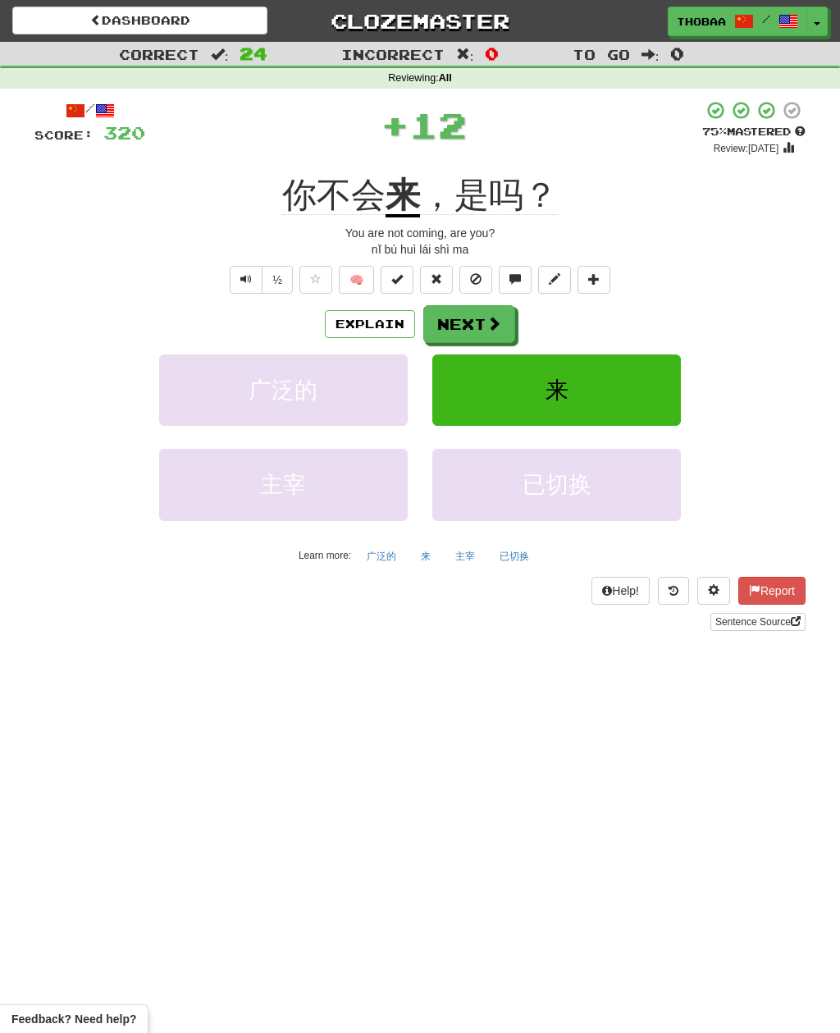
click at [648, 395] on button "来" at bounding box center [556, 389] width 249 height 71
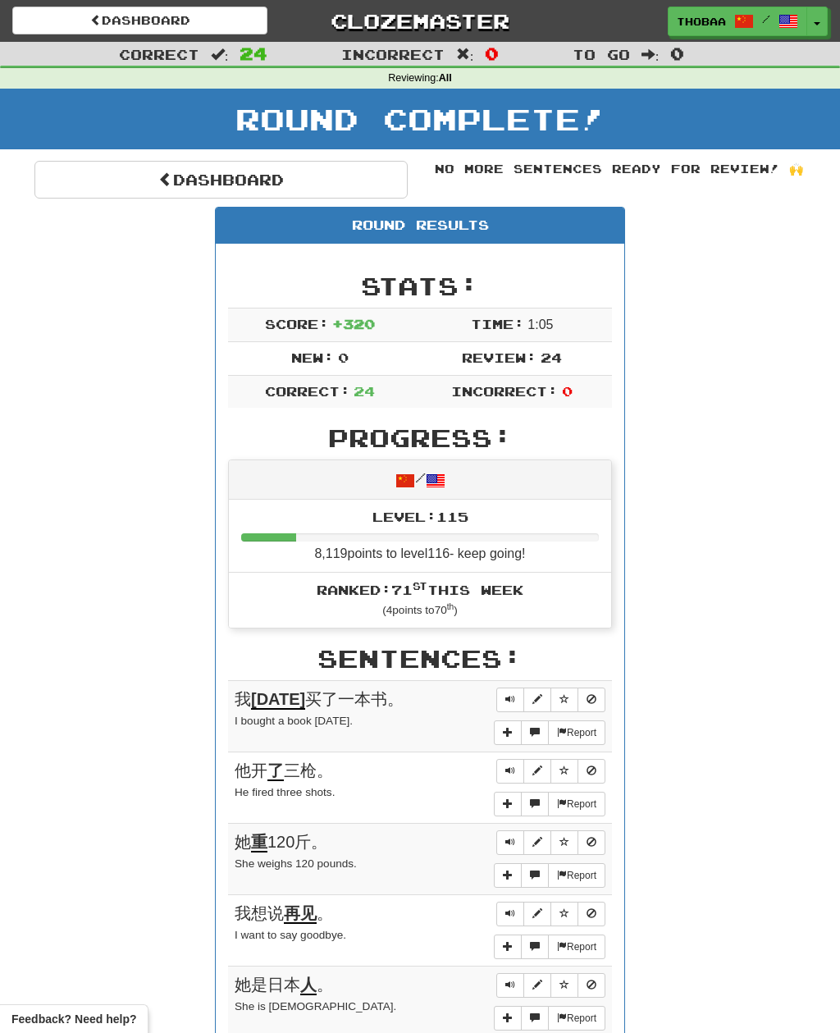
click at [65, 165] on link "Dashboard" at bounding box center [220, 180] width 373 height 38
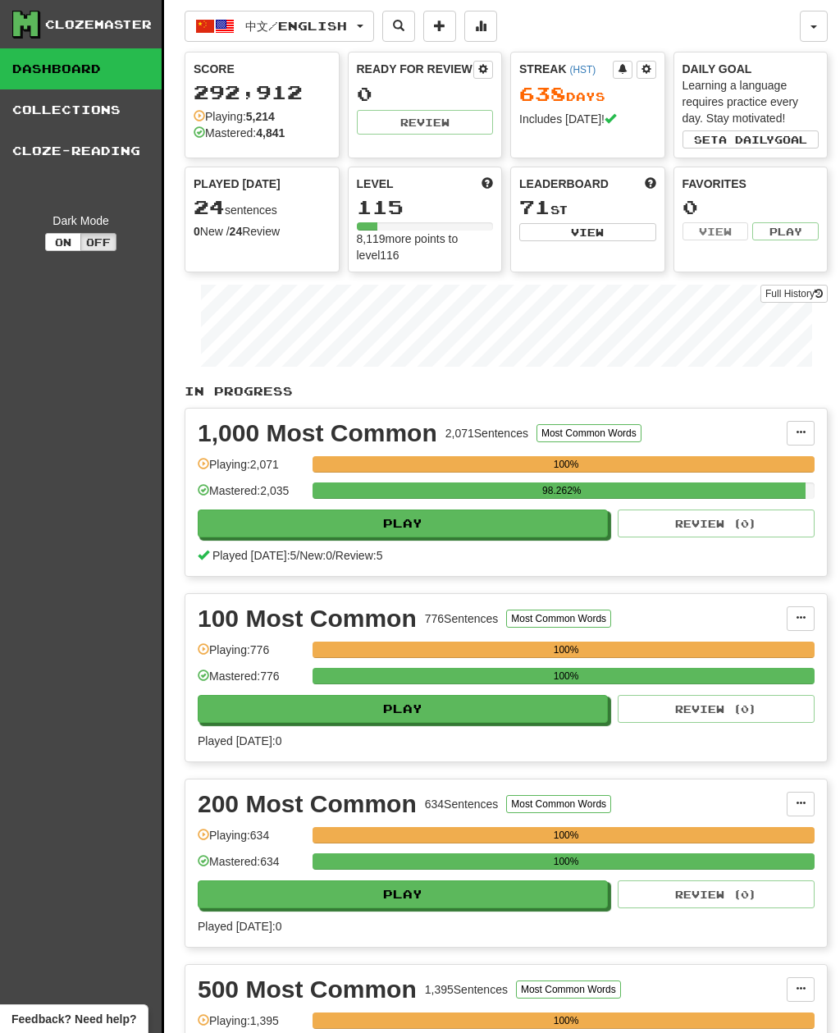
click at [345, 25] on span "中文 / English" at bounding box center [296, 26] width 102 height 14
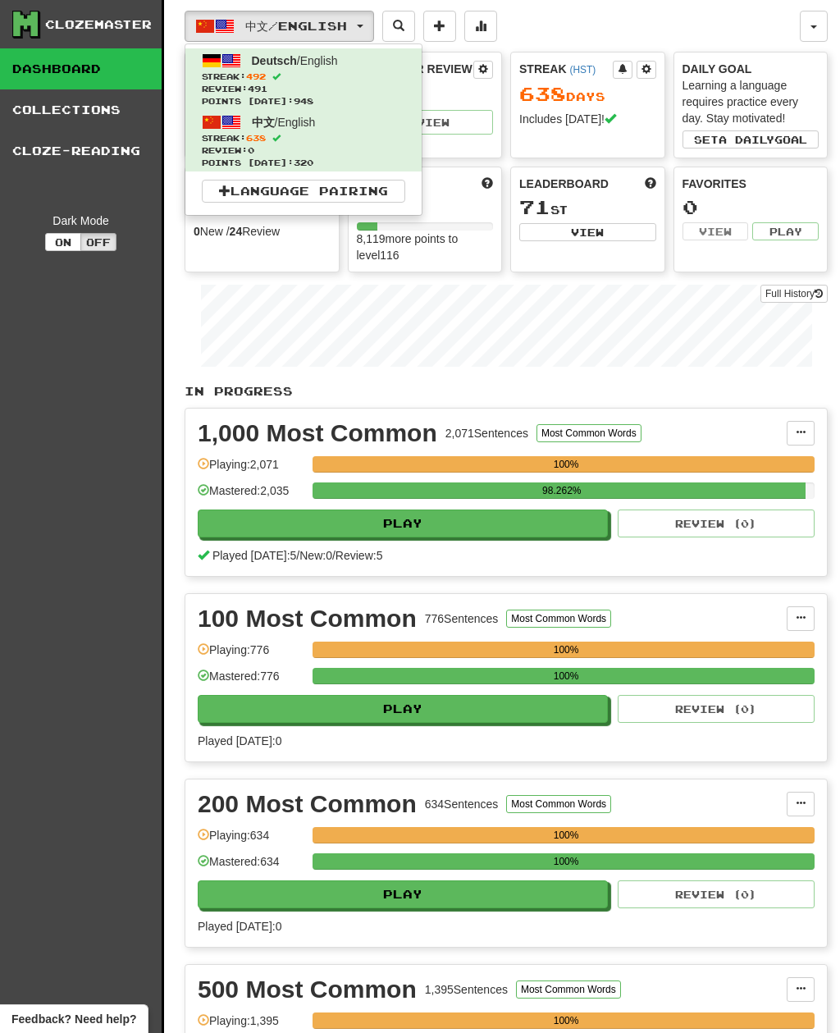
click at [51, 523] on div at bounding box center [420, 516] width 840 height 1033
